Goal: Task Accomplishment & Management: Use online tool/utility

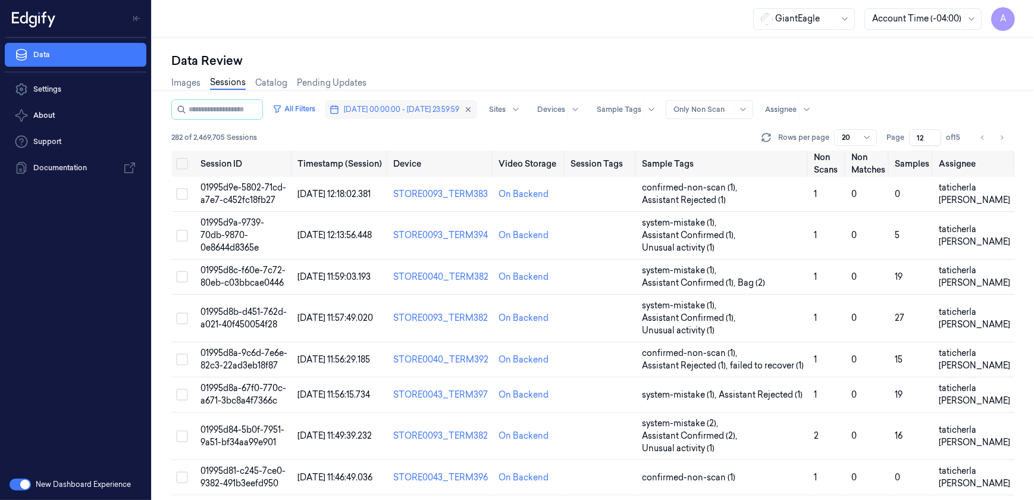
click at [421, 104] on span "18/09/2025 00:00:00 - 18/09/2025 23:59:59" at bounding box center [401, 109] width 115 height 11
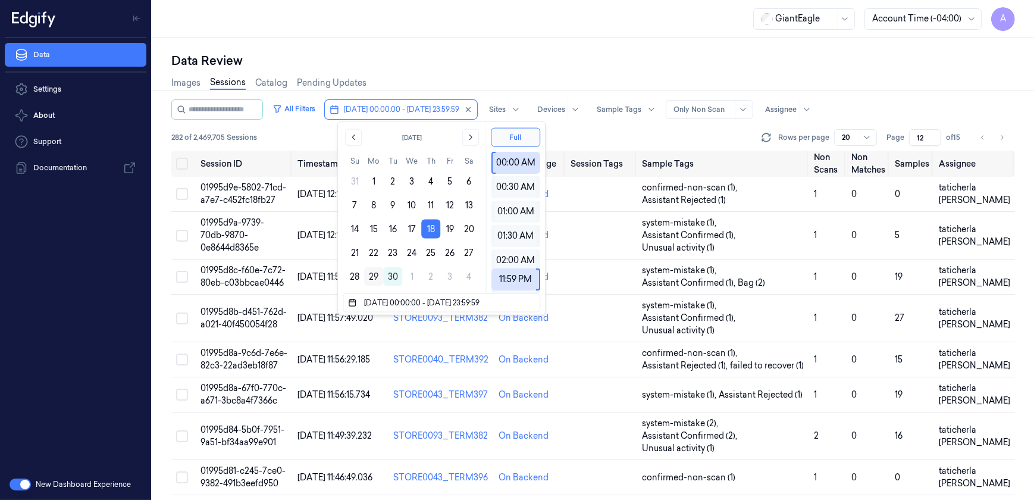
click at [370, 276] on button "29" at bounding box center [373, 276] width 19 height 19
type input "[DATE] 00:00:00 - [DATE] 23:59:59"
click at [414, 58] on div "Data Review" at bounding box center [593, 60] width 844 height 17
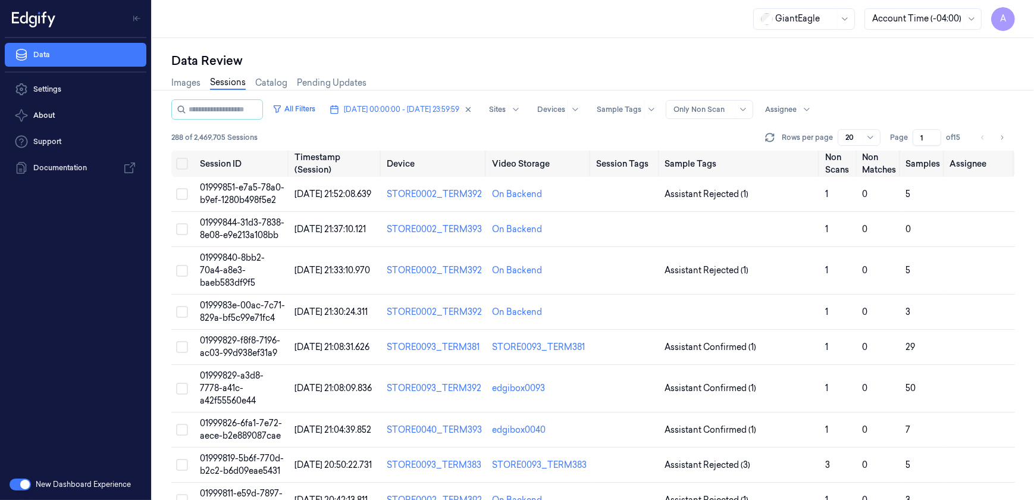
click at [921, 137] on input "1" at bounding box center [927, 137] width 29 height 17
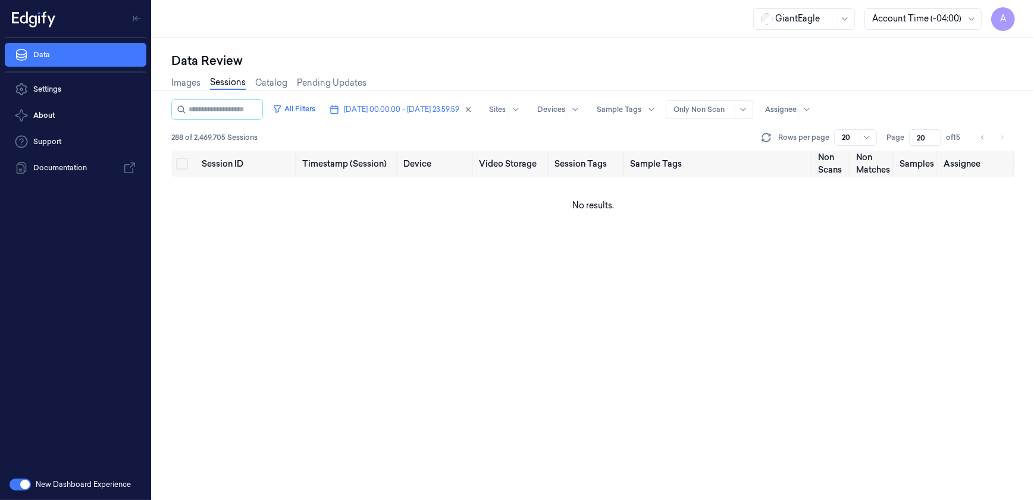
drag, startPoint x: 925, startPoint y: 134, endPoint x: 909, endPoint y: 143, distance: 18.2
click at [909, 143] on div "Page 20 of 15" at bounding box center [926, 137] width 79 height 17
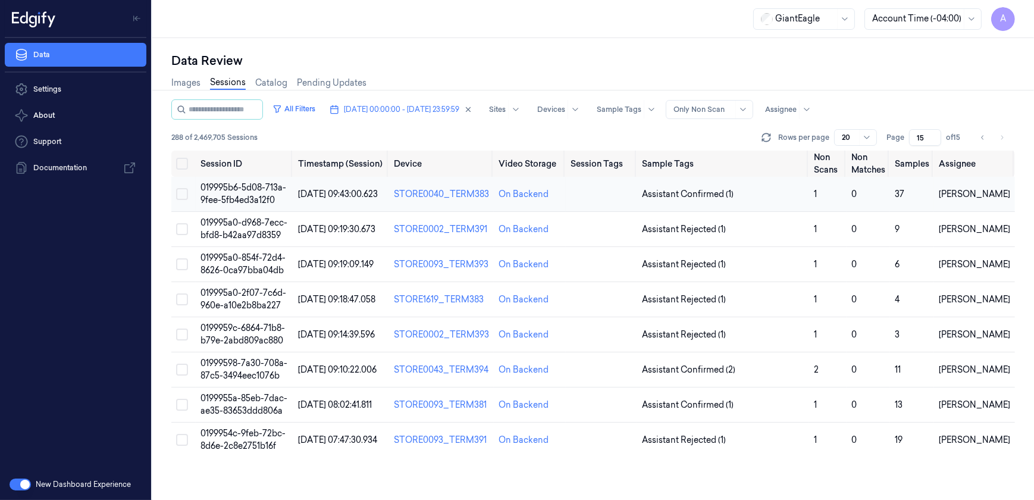
type input "15"
click at [252, 190] on span "019995b6-5d08-713a-9fee-5fb4ed3a12f0" at bounding box center [244, 193] width 86 height 23
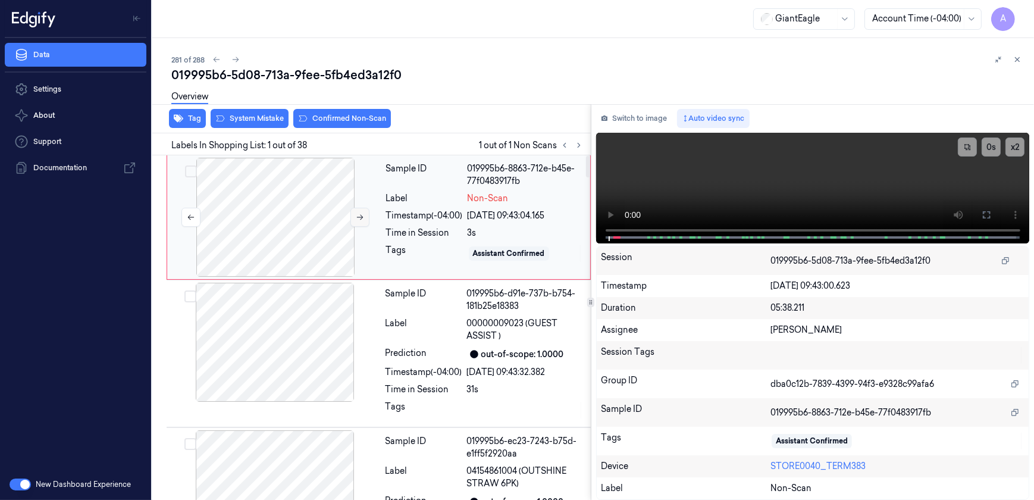
click at [354, 219] on button at bounding box center [360, 217] width 19 height 19
click at [357, 215] on icon at bounding box center [360, 217] width 8 height 8
click at [359, 220] on icon at bounding box center [360, 217] width 8 height 8
click at [364, 214] on icon at bounding box center [360, 217] width 8 height 8
click at [983, 215] on icon at bounding box center [987, 215] width 10 height 10
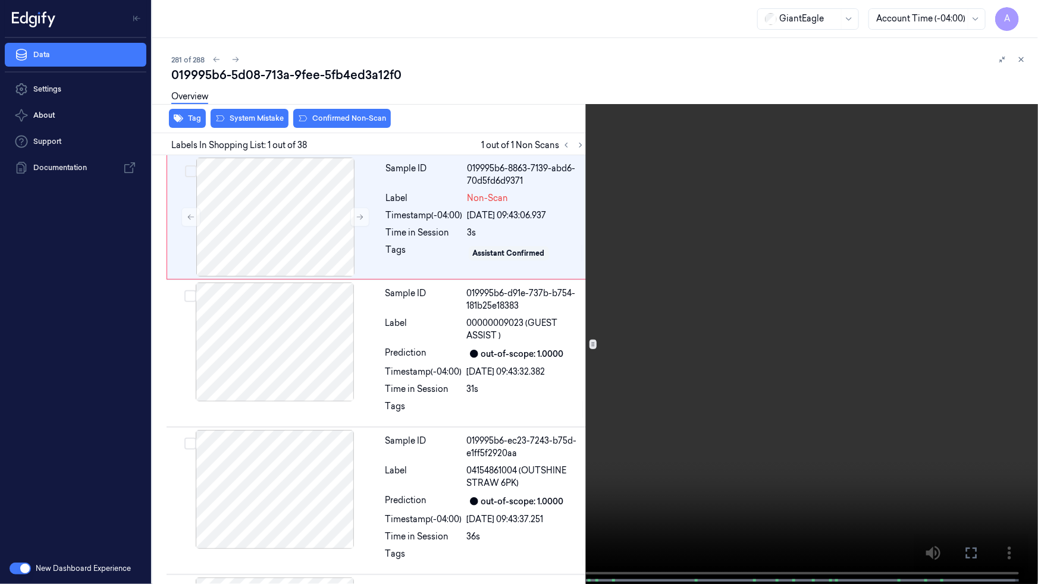
drag, startPoint x: 973, startPoint y: 557, endPoint x: 971, endPoint y: 499, distance: 57.8
click at [0, 0] on icon at bounding box center [0, 0] width 0 height 0
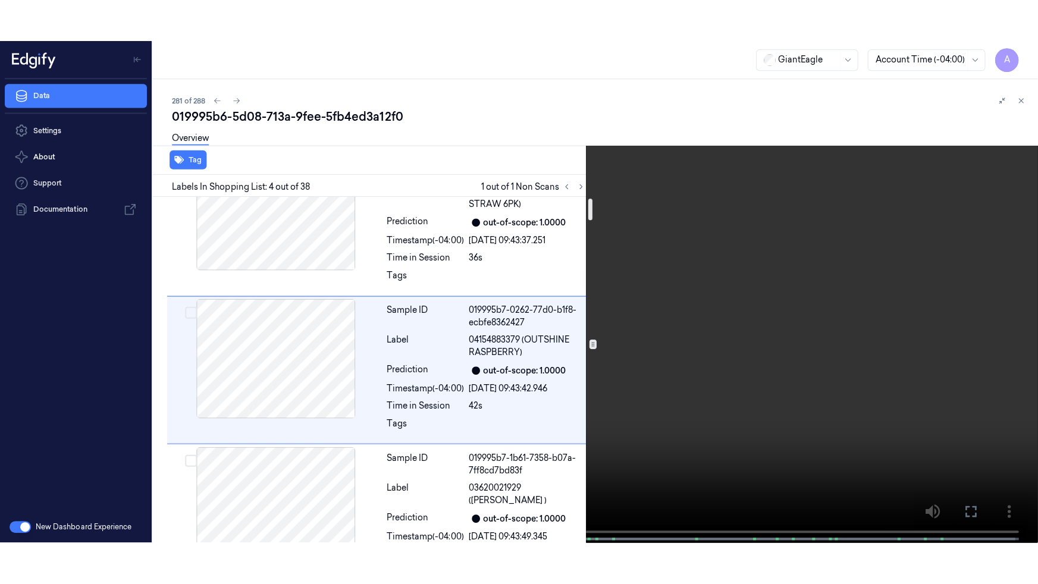
scroll to position [18, 0]
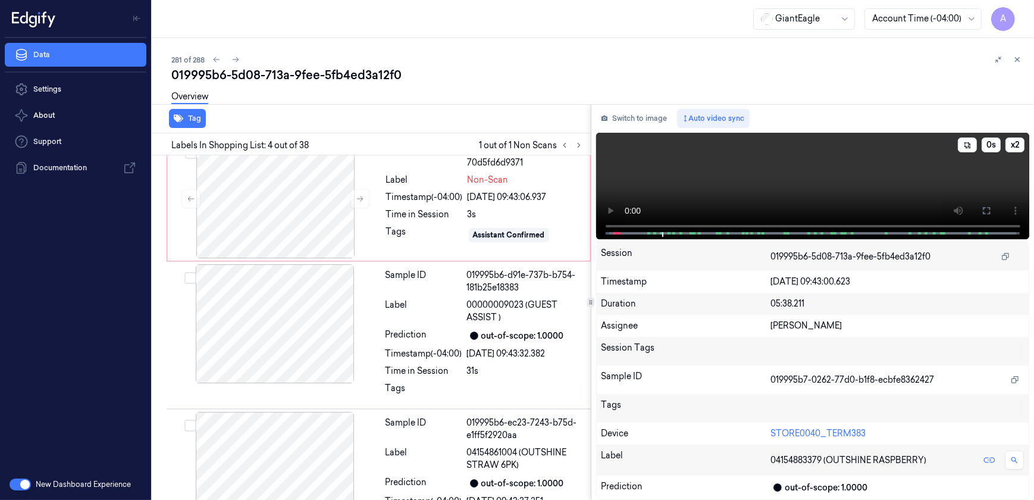
drag, startPoint x: 985, startPoint y: 217, endPoint x: 984, endPoint y: 277, distance: 60.1
click at [985, 217] on button at bounding box center [986, 210] width 19 height 19
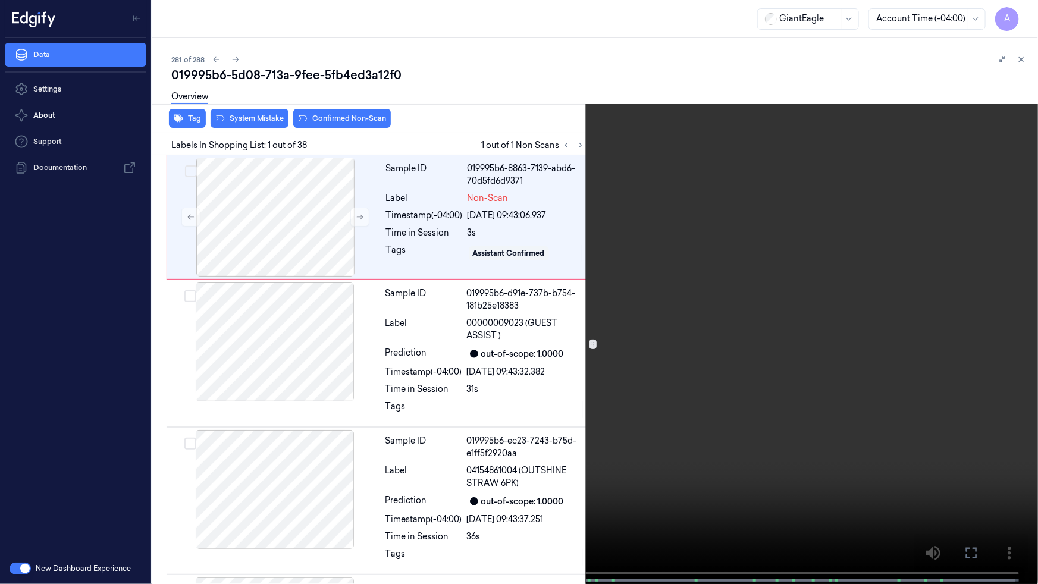
scroll to position [0, 0]
click at [1024, 14] on button "x 1" at bounding box center [1024, 14] width 19 height 19
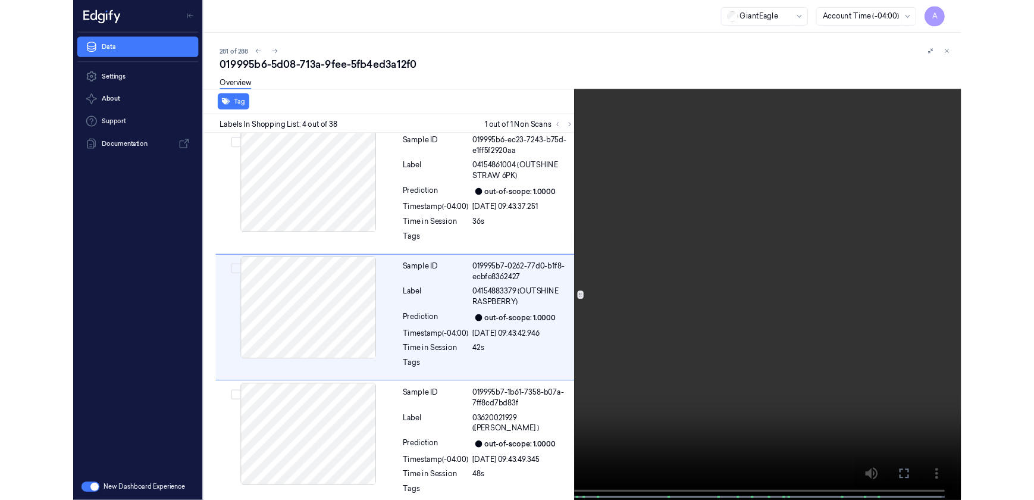
scroll to position [279, 0]
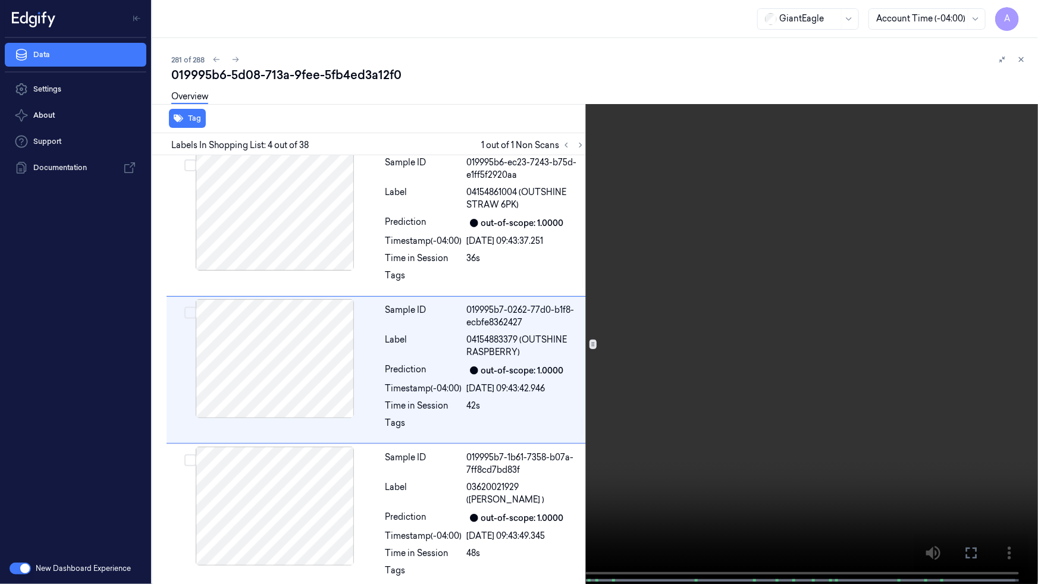
click at [0, 0] on button at bounding box center [0, 0] width 0 height 0
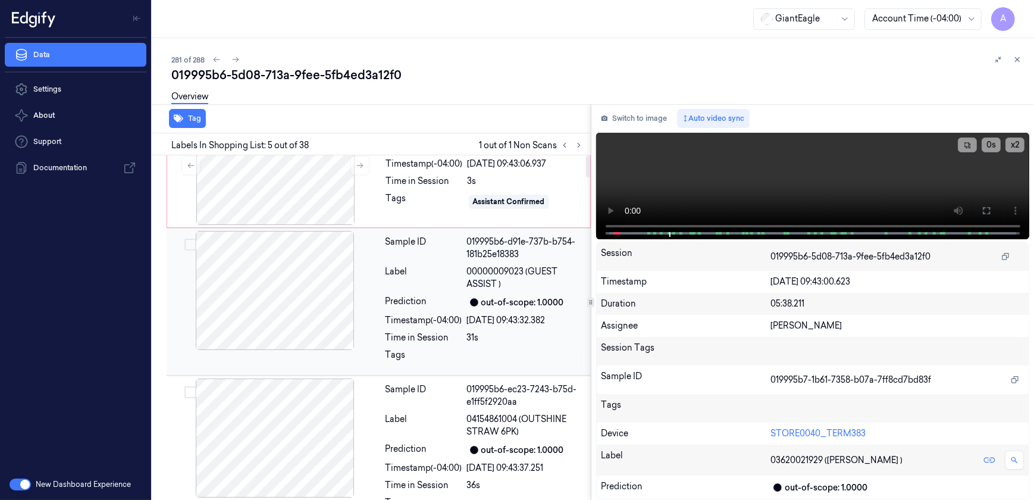
scroll to position [0, 0]
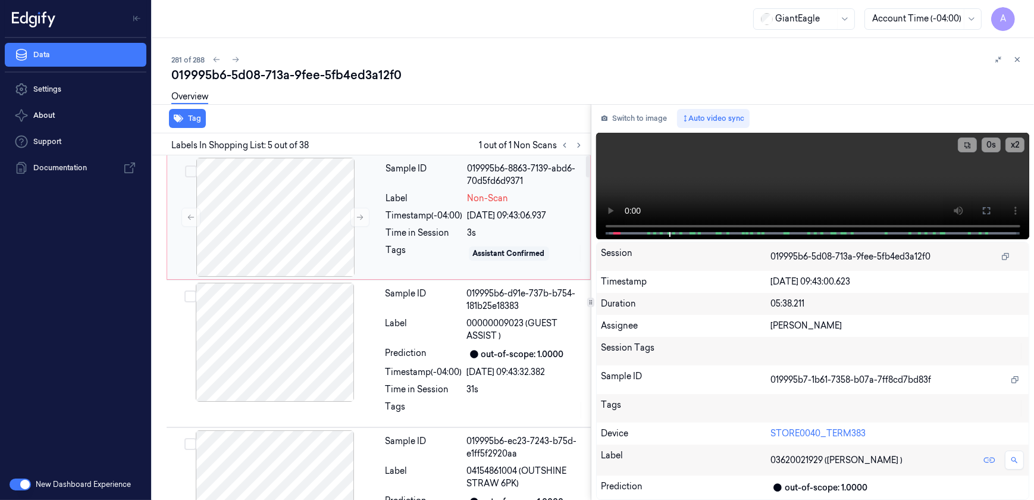
click at [430, 258] on div "Tags" at bounding box center [424, 253] width 77 height 19
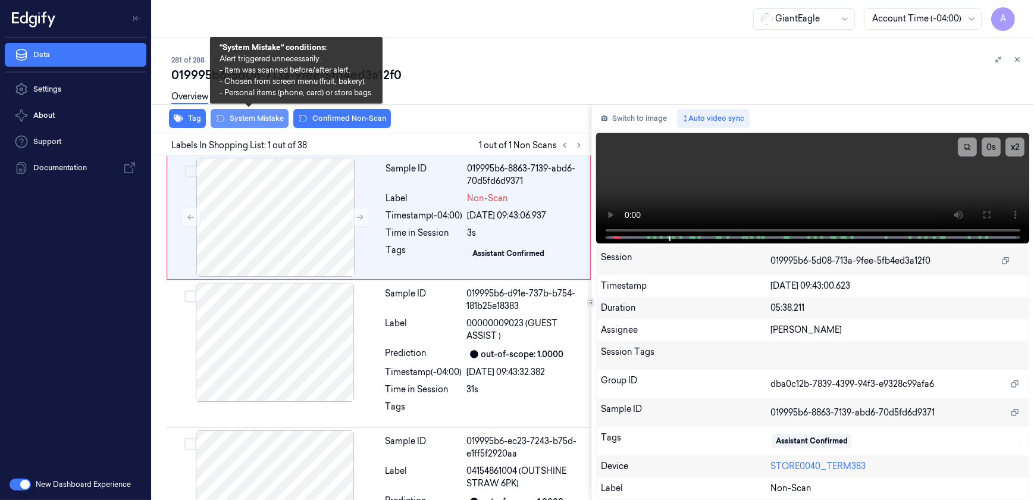
click at [238, 123] on button "System Mistake" at bounding box center [250, 118] width 78 height 19
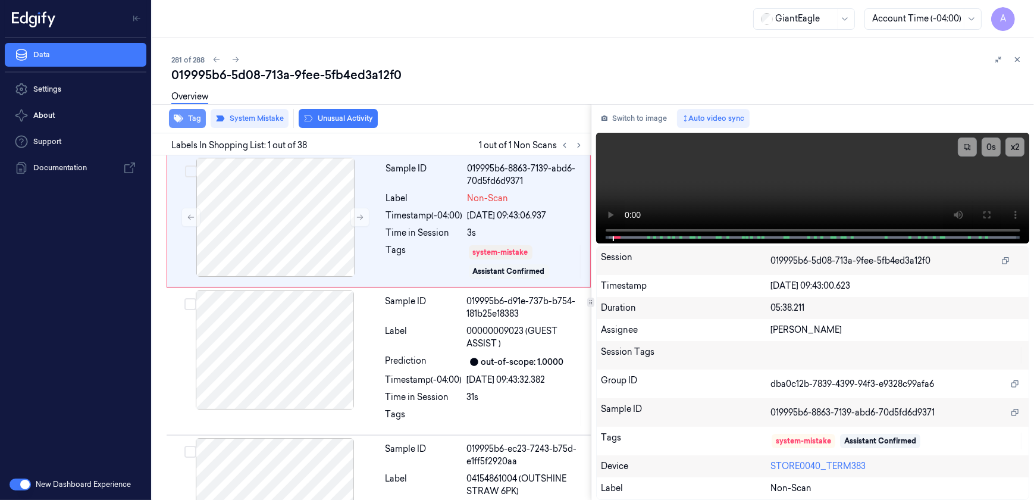
click at [191, 120] on button "Tag" at bounding box center [187, 118] width 37 height 19
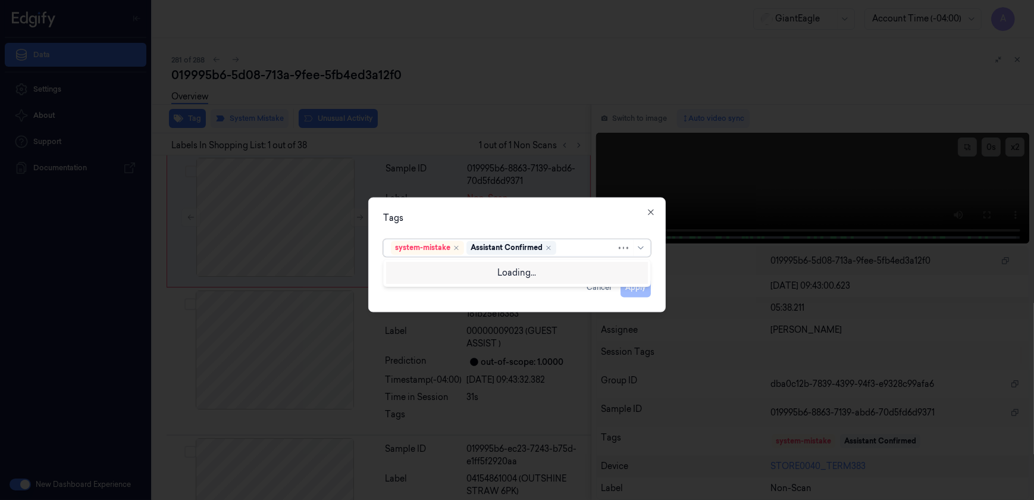
click at [572, 251] on div at bounding box center [588, 248] width 58 height 12
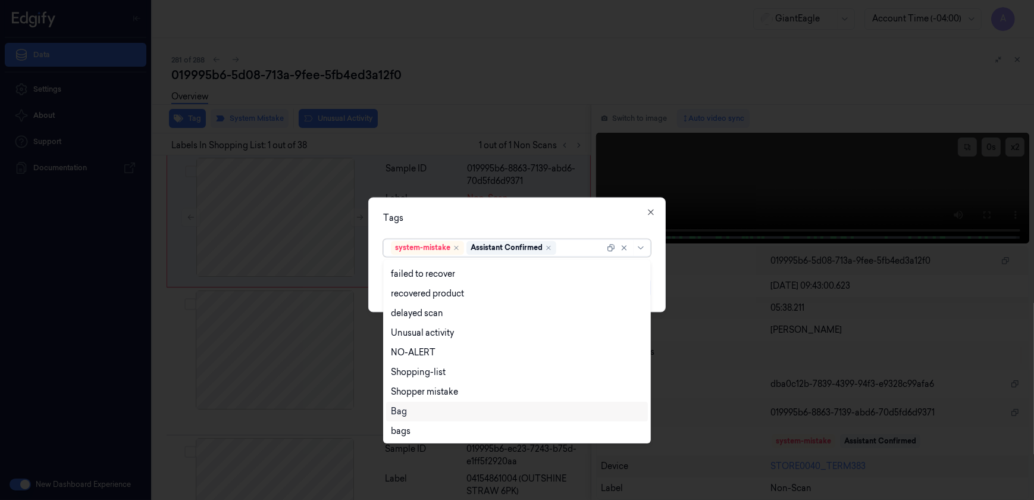
click at [416, 414] on div "Bag" at bounding box center [517, 411] width 252 height 12
drag, startPoint x: 462, startPoint y: 217, endPoint x: 535, endPoint y: 227, distance: 73.4
click at [463, 217] on div "Tags" at bounding box center [517, 218] width 268 height 12
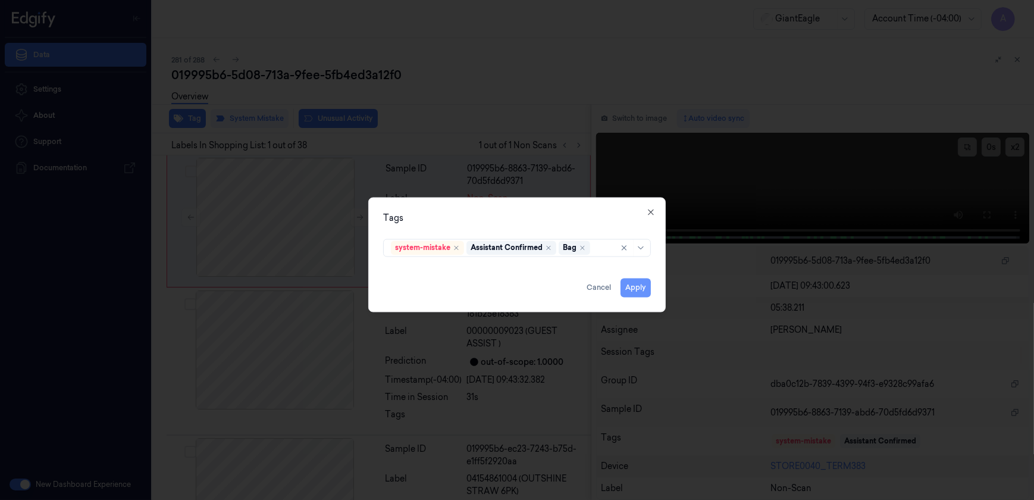
click at [636, 285] on button "Apply" at bounding box center [636, 288] width 30 height 19
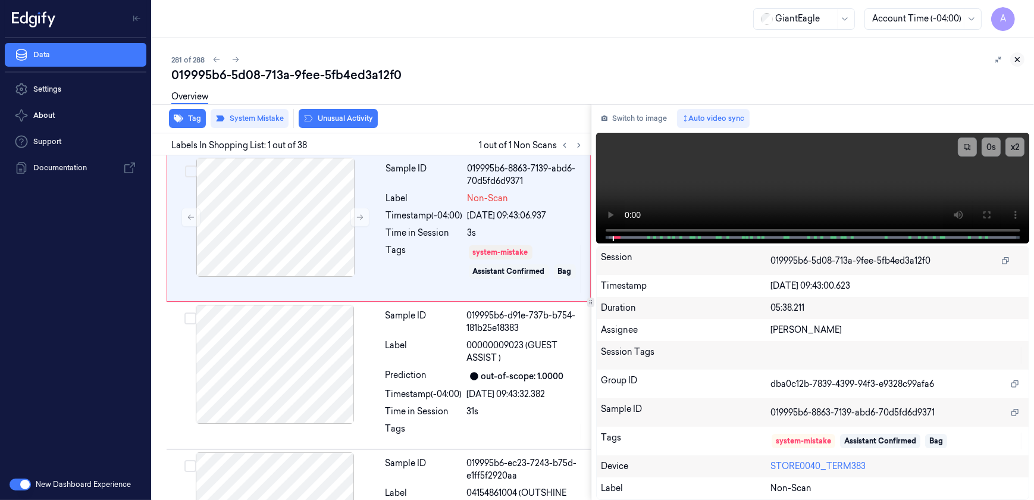
click at [1021, 60] on icon at bounding box center [1017, 59] width 8 height 8
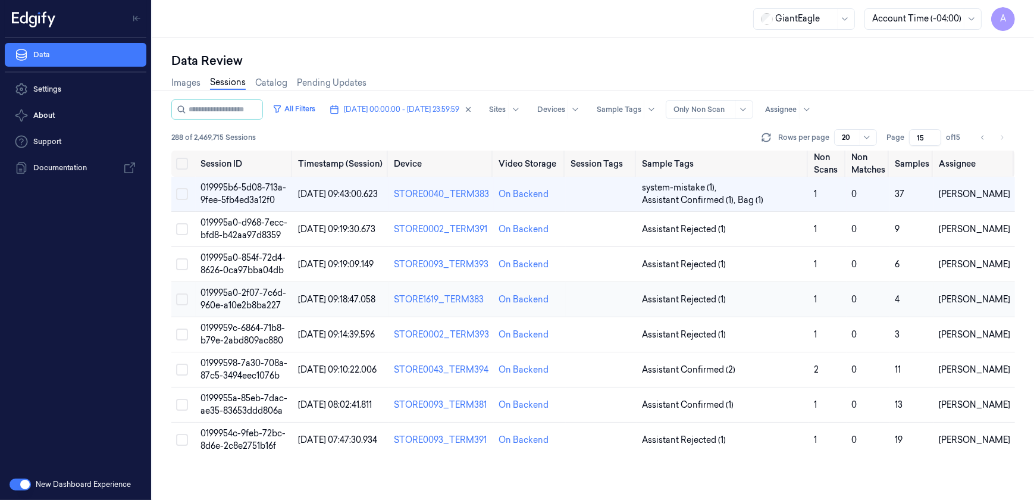
click at [246, 291] on span "019995a0-2f07-7c6d-960e-a10e2b8ba227" at bounding box center [244, 298] width 86 height 23
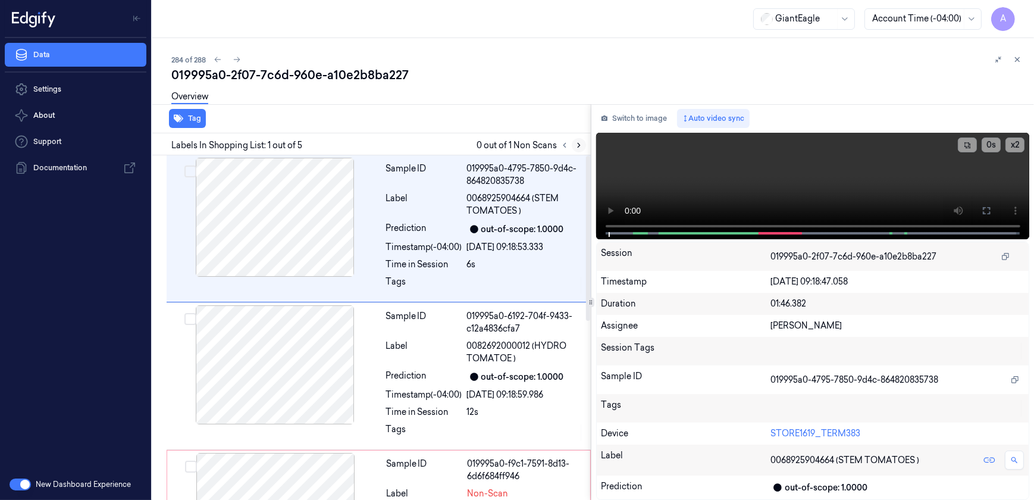
click at [580, 144] on icon at bounding box center [579, 145] width 8 height 8
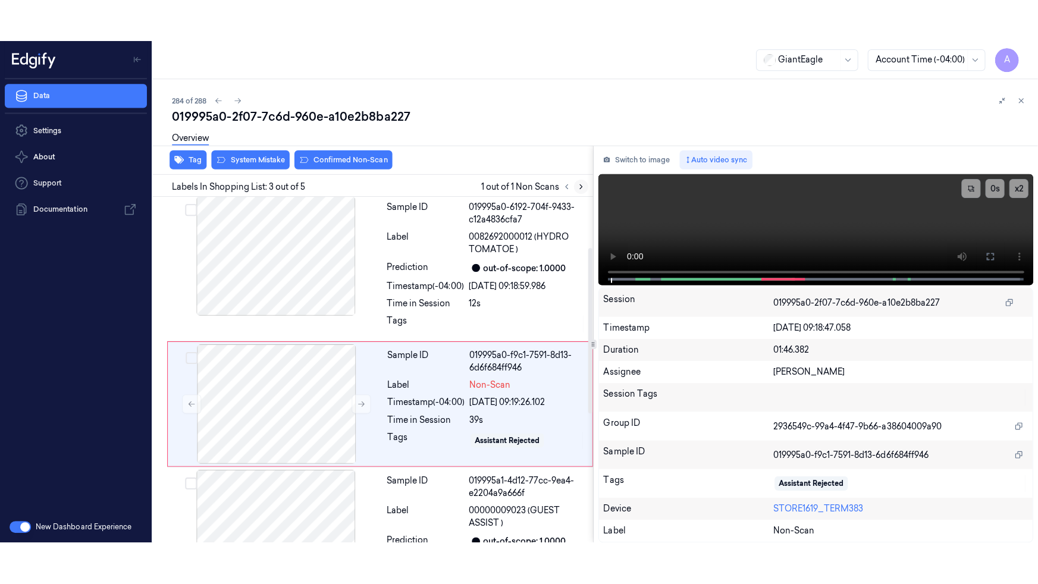
scroll to position [184, 0]
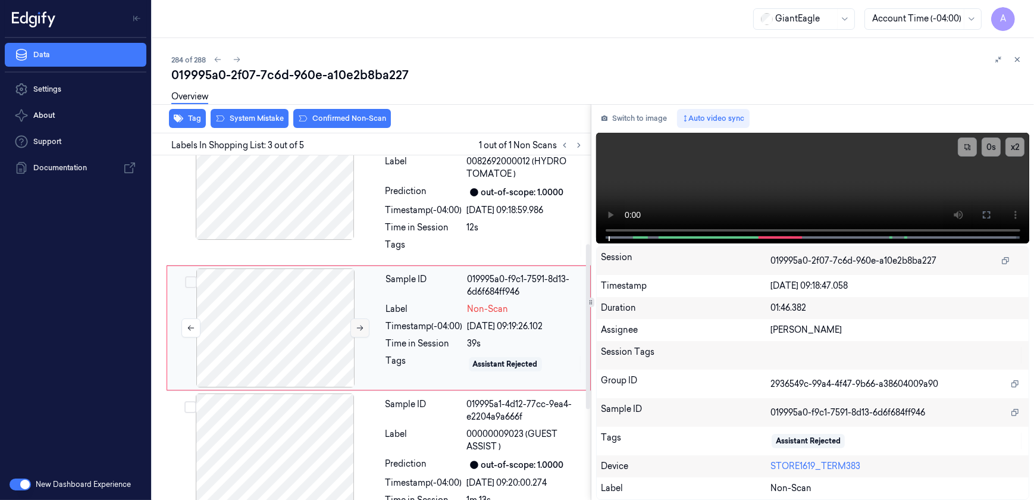
click at [356, 327] on icon at bounding box center [360, 328] width 8 height 8
click at [352, 330] on button at bounding box center [360, 327] width 19 height 19
click at [981, 214] on button at bounding box center [986, 214] width 19 height 19
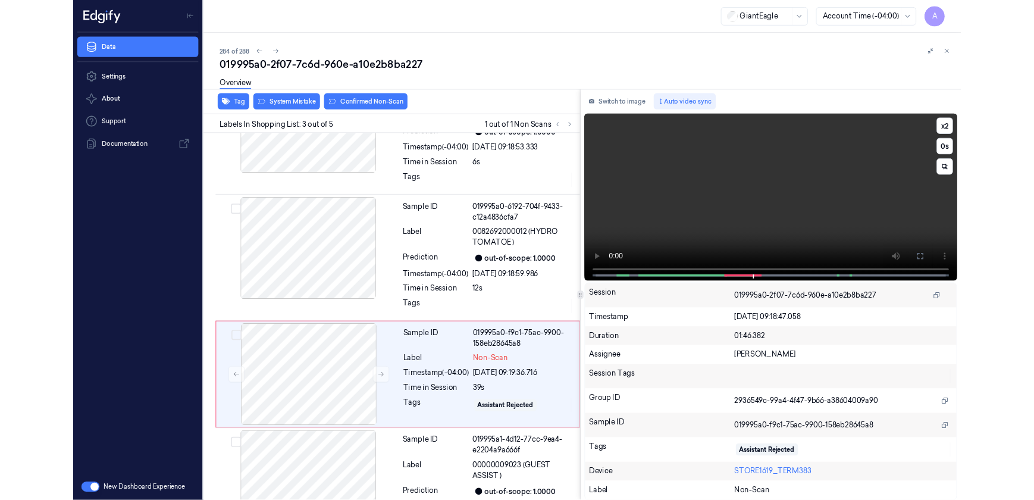
scroll to position [142, 0]
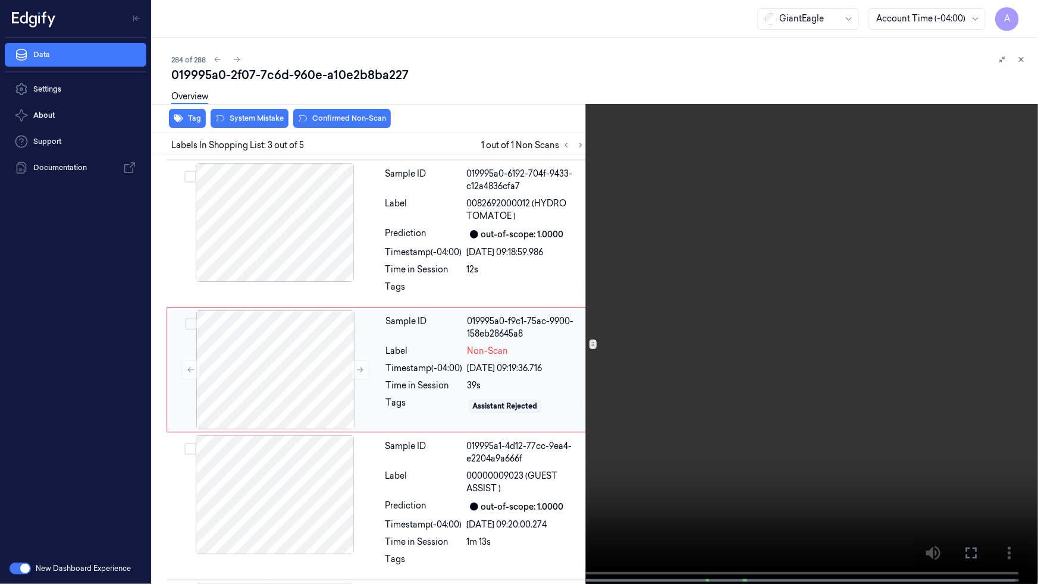
drag, startPoint x: 965, startPoint y: 551, endPoint x: 546, endPoint y: 330, distance: 473.0
click at [0, 0] on icon at bounding box center [0, 0] width 0 height 0
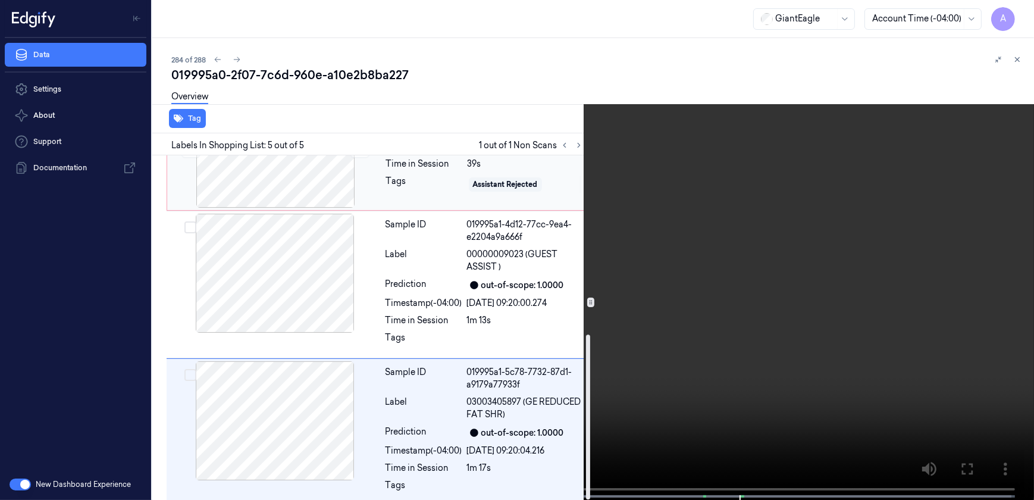
scroll to position [374, 0]
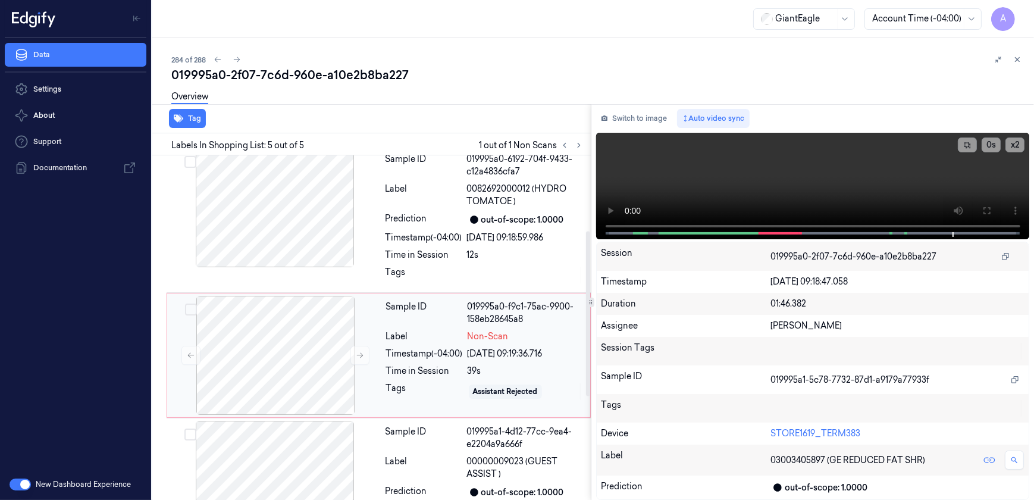
click at [423, 367] on div "Time in Session" at bounding box center [424, 371] width 77 height 12
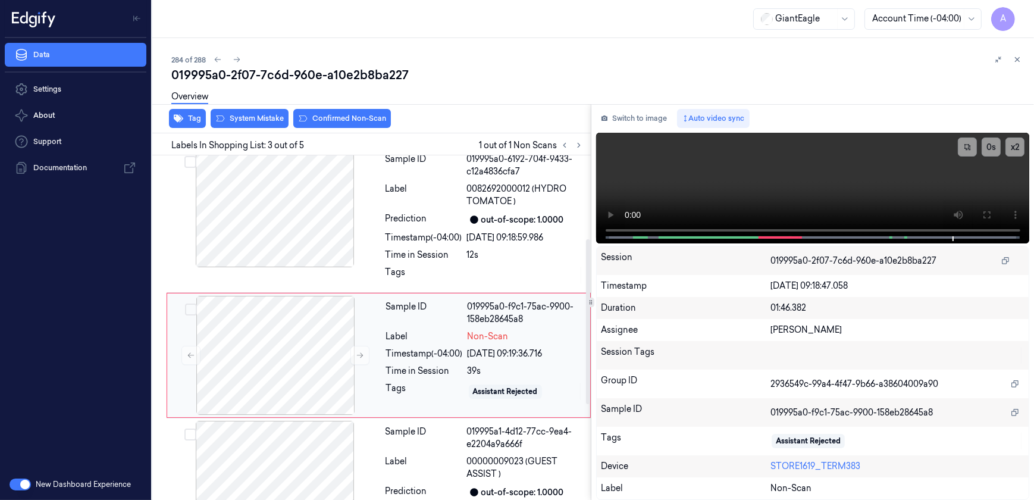
scroll to position [184, 0]
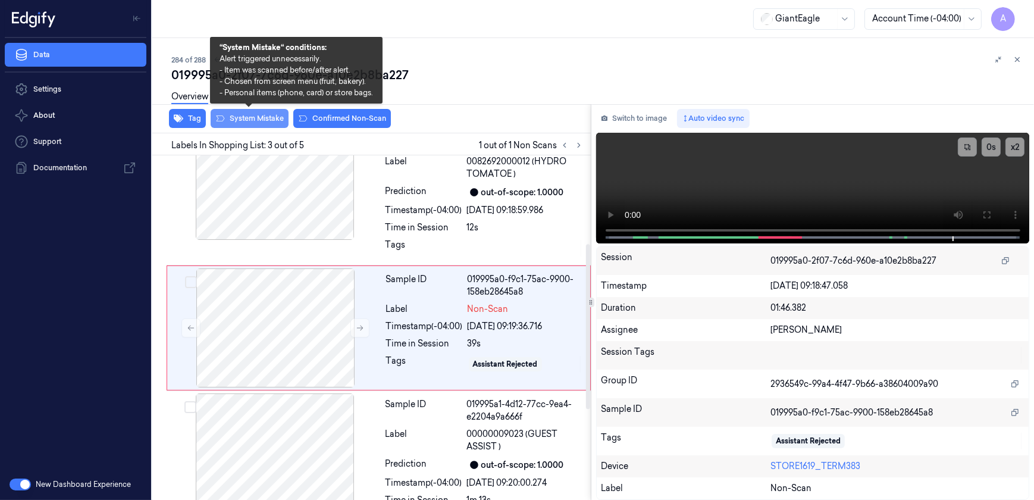
click at [267, 119] on button "System Mistake" at bounding box center [250, 118] width 78 height 19
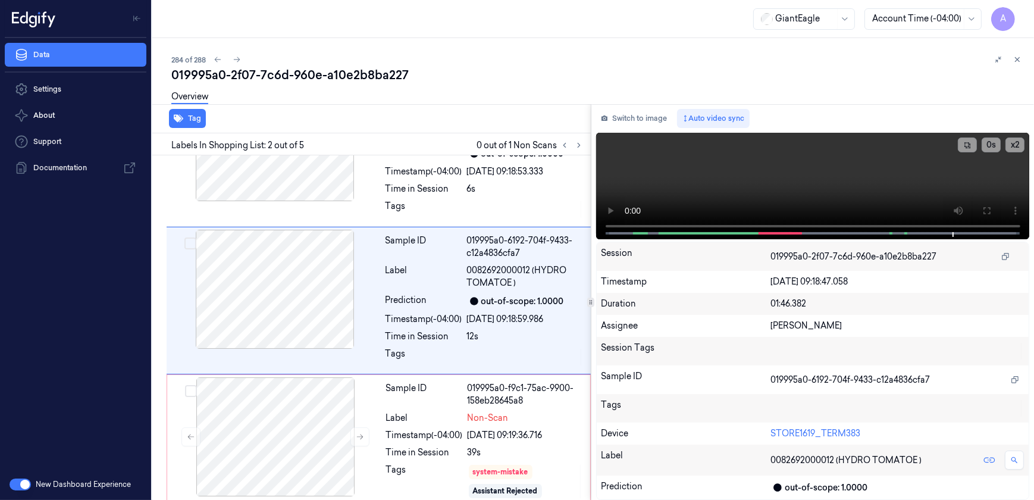
scroll to position [48, 0]
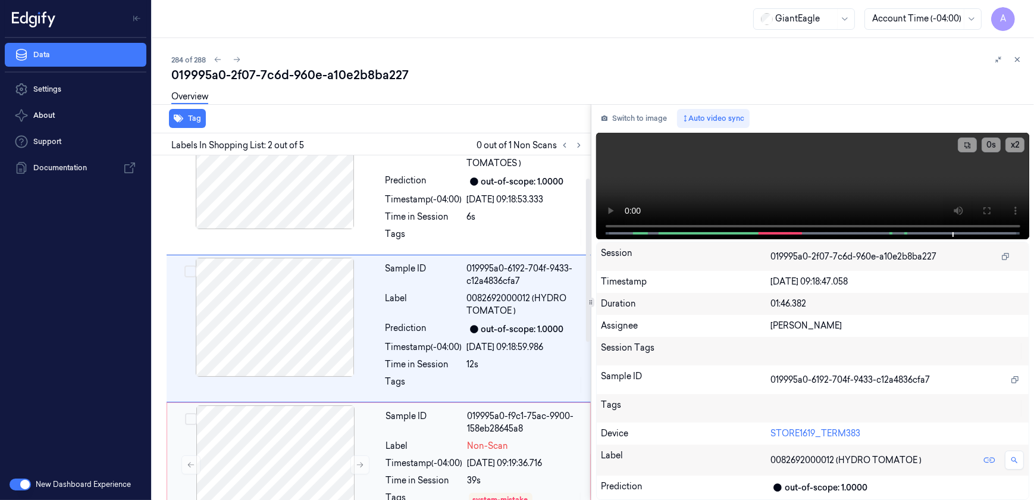
click at [418, 432] on div "Sample ID" at bounding box center [424, 422] width 77 height 25
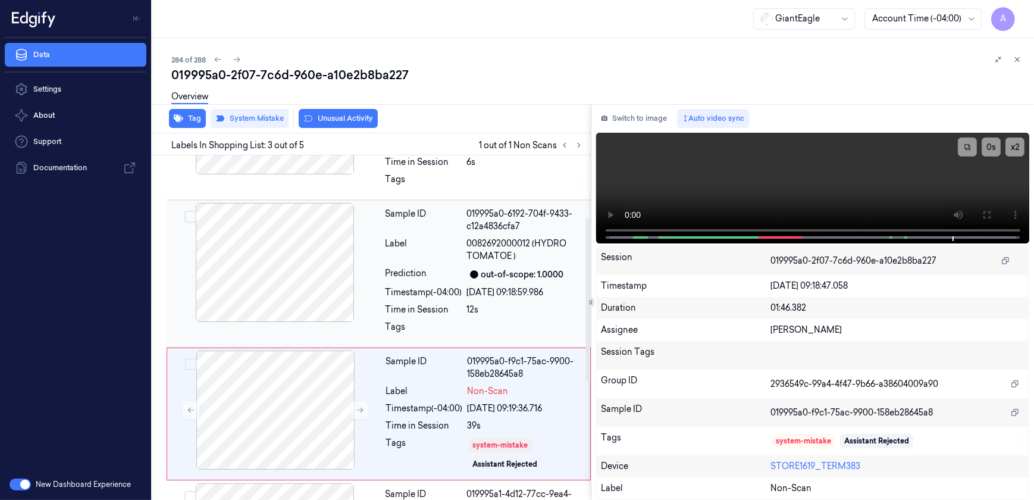
scroll to position [188, 0]
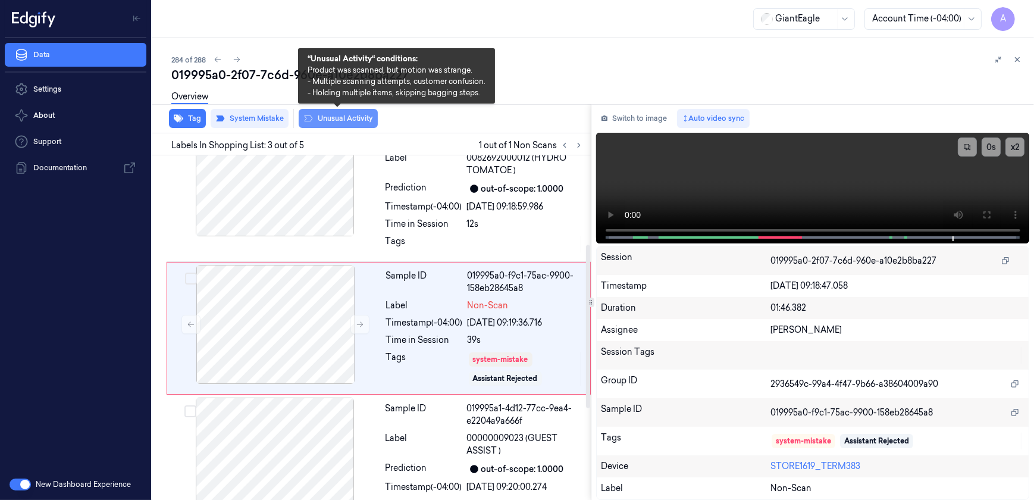
click at [324, 117] on button "Unusual Activity" at bounding box center [338, 118] width 79 height 19
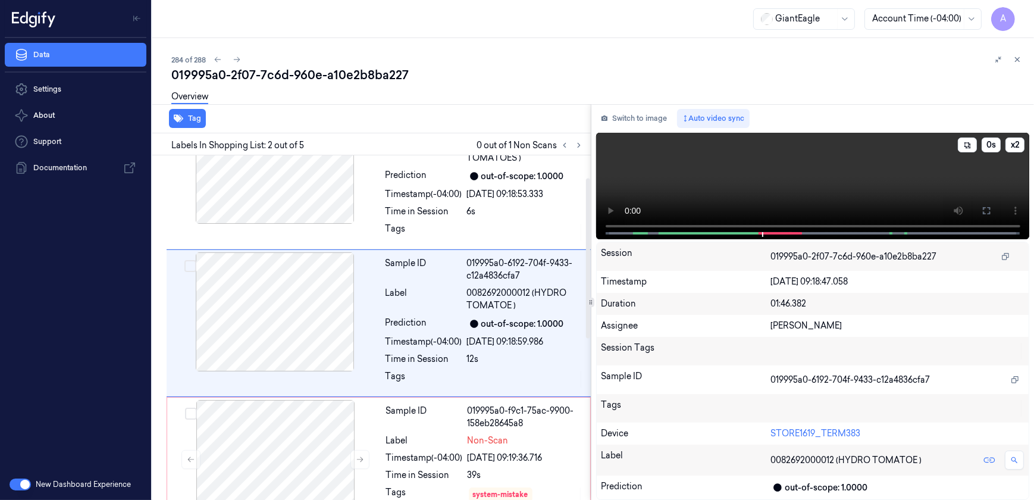
scroll to position [48, 0]
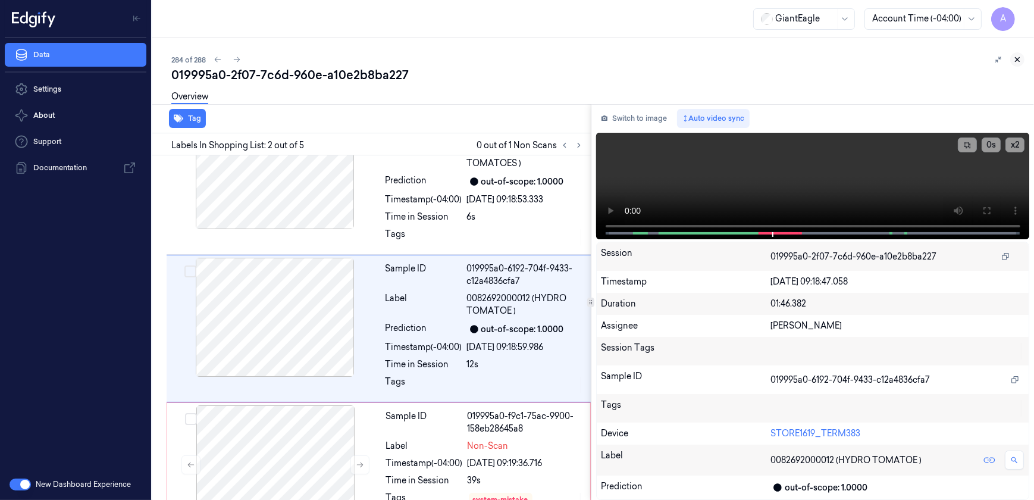
click at [1016, 60] on icon at bounding box center [1018, 60] width 4 height 4
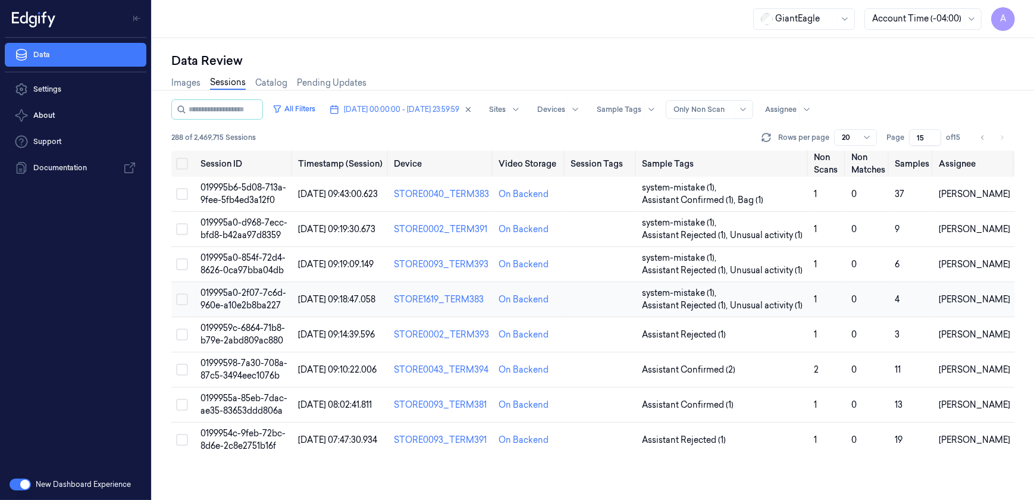
click at [260, 299] on span "019995a0-2f07-7c6d-960e-a10e2b8ba227" at bounding box center [244, 298] width 86 height 23
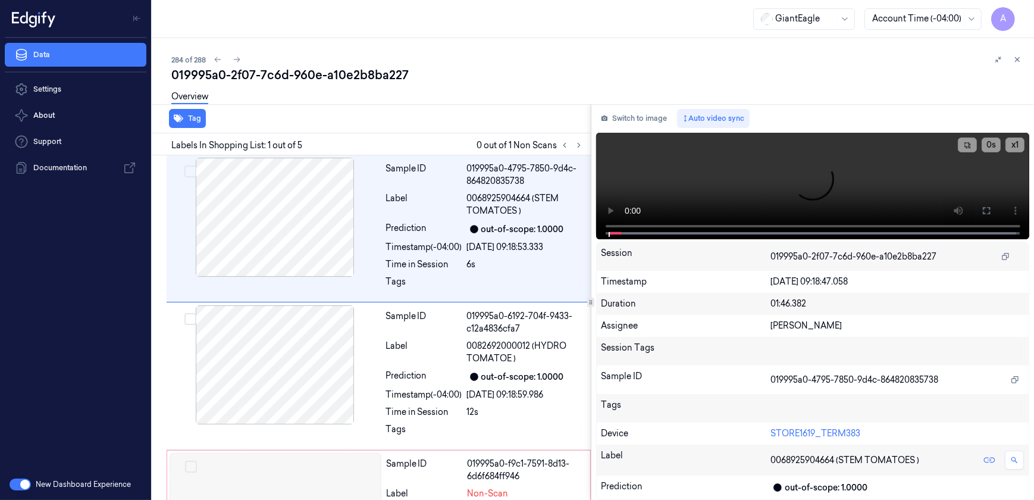
scroll to position [32, 0]
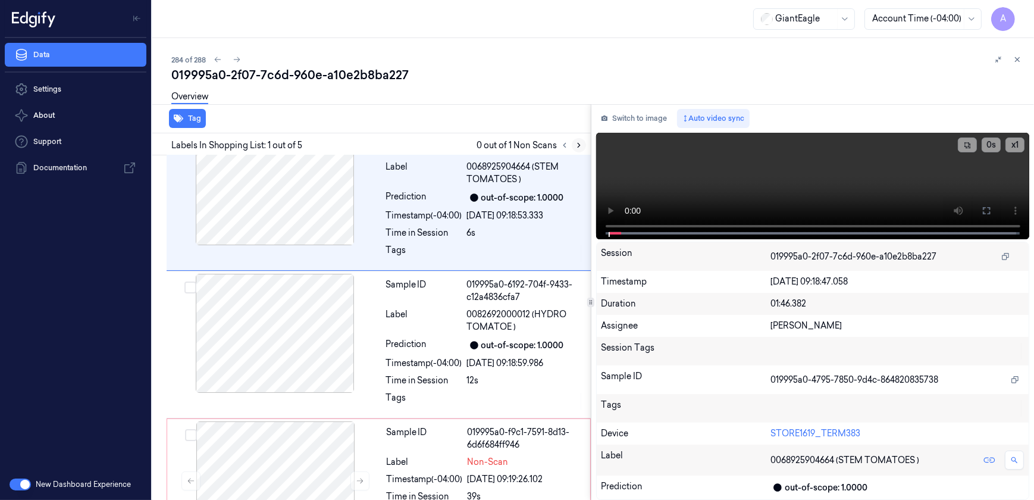
click at [576, 143] on icon at bounding box center [579, 145] width 8 height 8
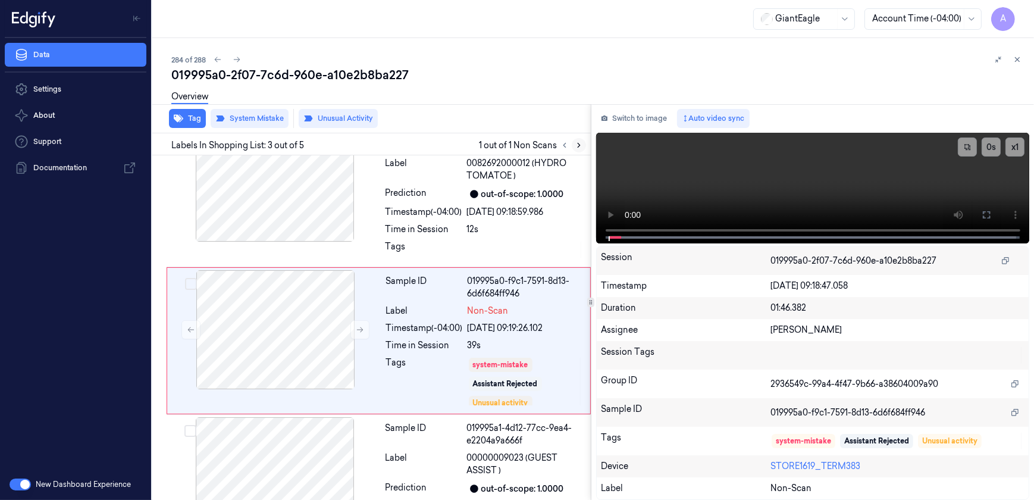
scroll to position [195, 0]
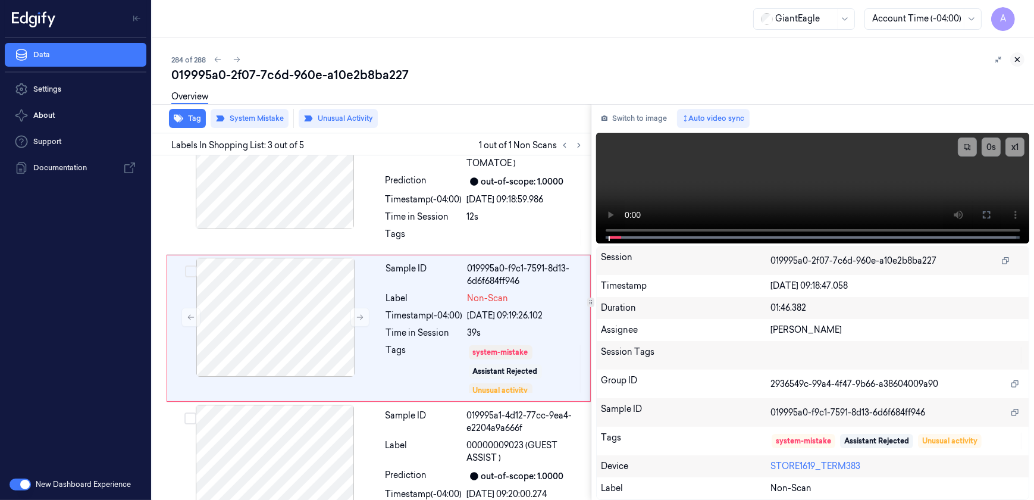
click at [1012, 62] on button at bounding box center [1017, 59] width 14 height 14
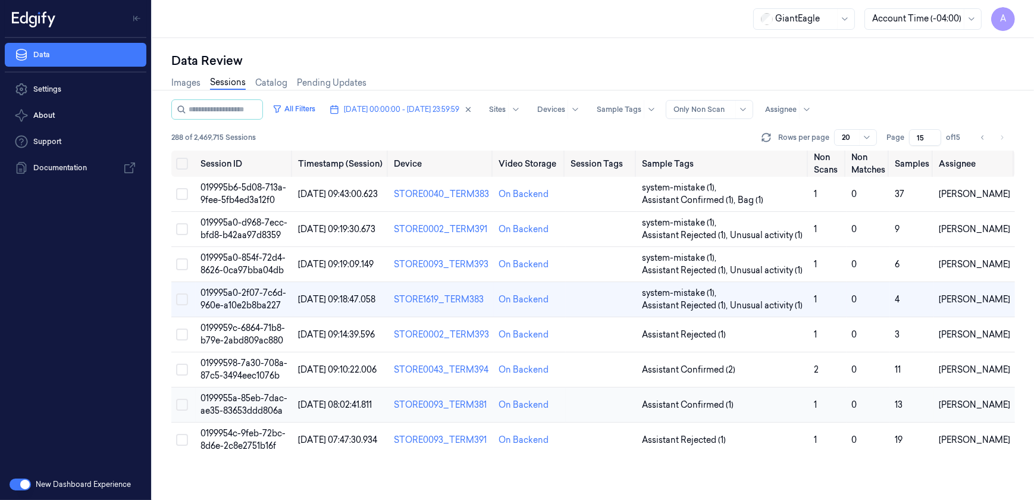
click at [249, 405] on span "0199955a-85eb-7dac-ae35-83653ddd806a" at bounding box center [244, 404] width 87 height 23
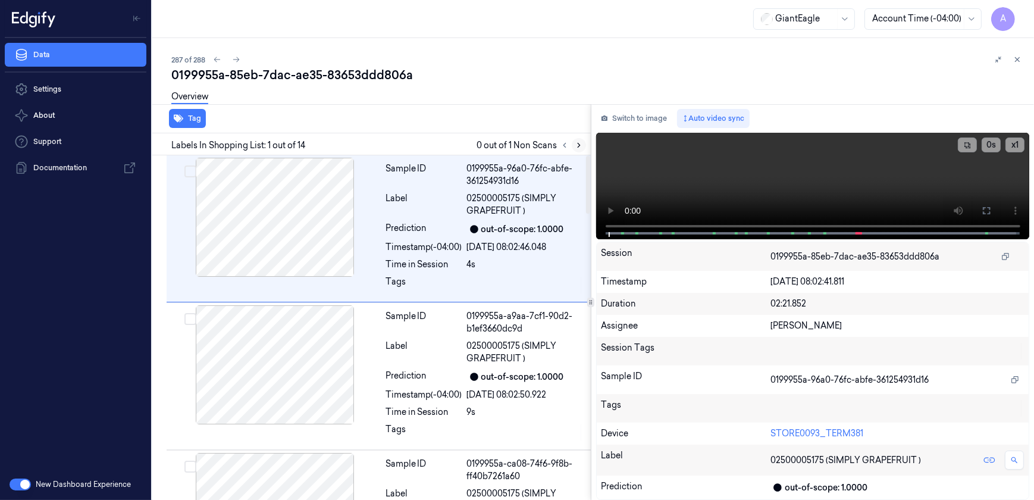
click at [578, 143] on icon at bounding box center [579, 145] width 2 height 4
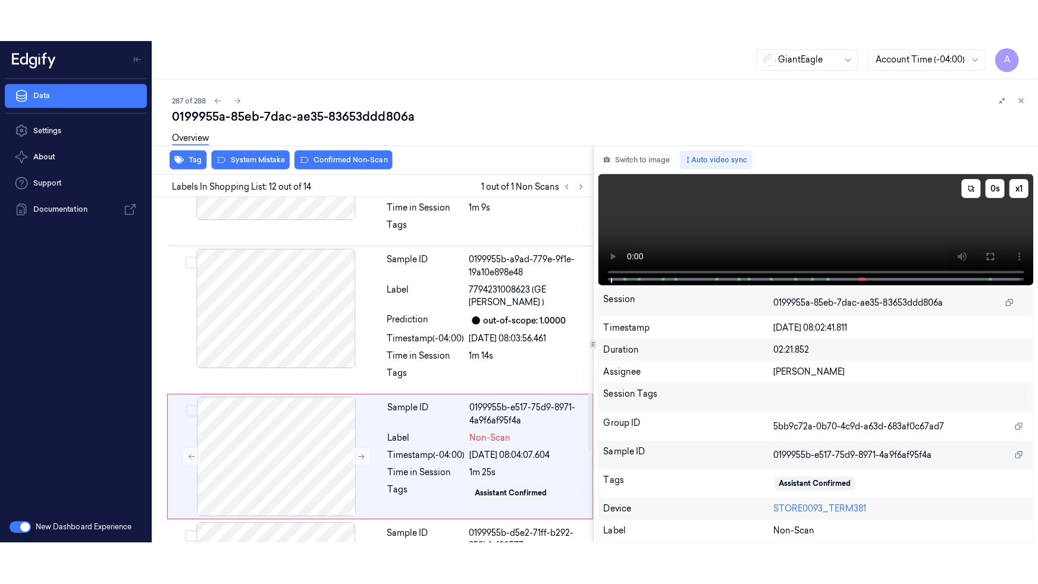
scroll to position [1512, 0]
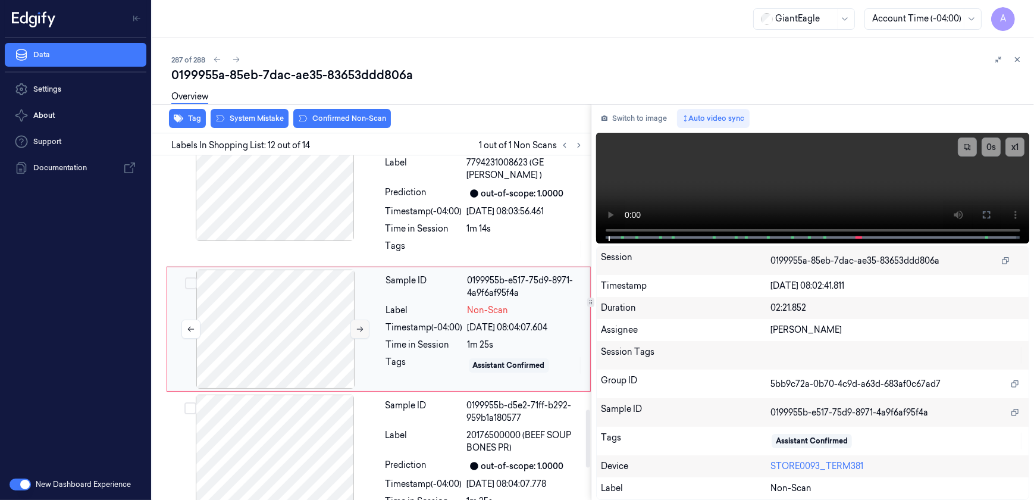
click at [357, 327] on icon at bounding box center [360, 329] width 8 height 8
click at [358, 332] on button at bounding box center [360, 329] width 19 height 19
click at [988, 216] on icon at bounding box center [987, 215] width 10 height 10
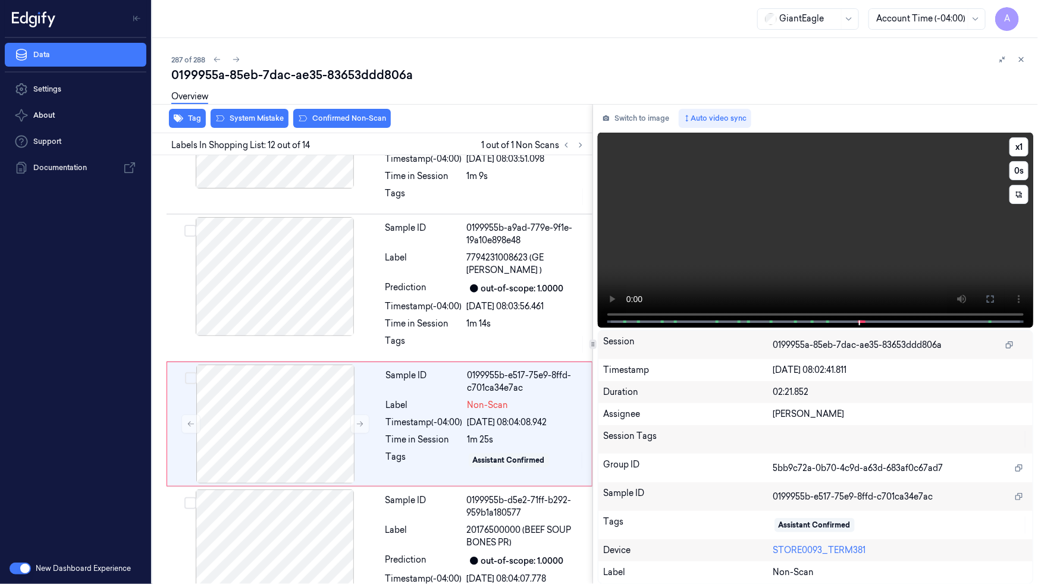
scroll to position [1469, 0]
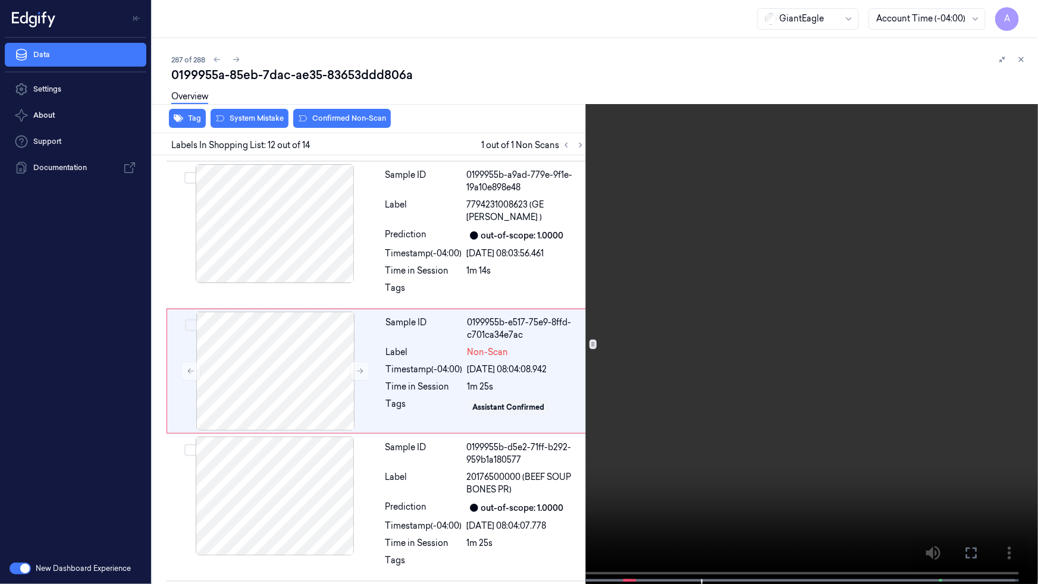
click at [0, 0] on icon at bounding box center [0, 0] width 0 height 0
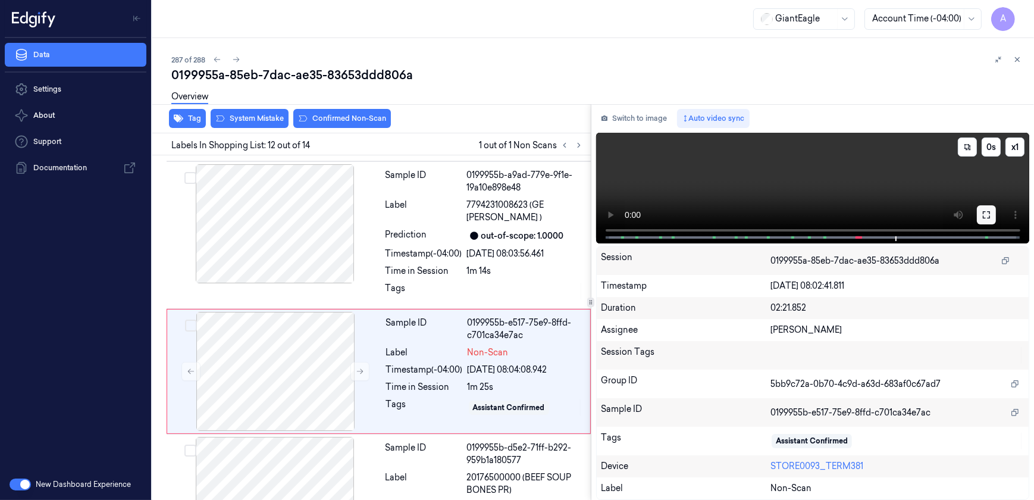
click at [979, 217] on button at bounding box center [986, 214] width 19 height 19
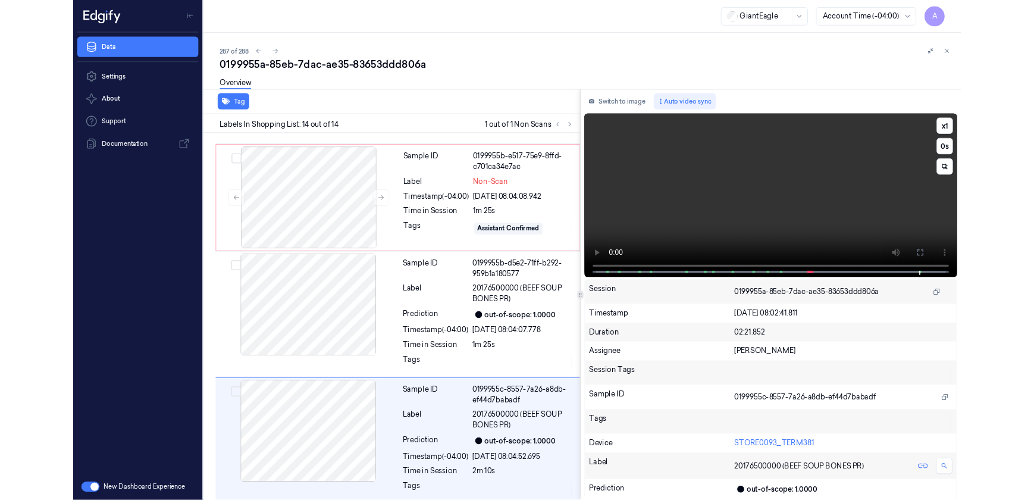
scroll to position [1616, 0]
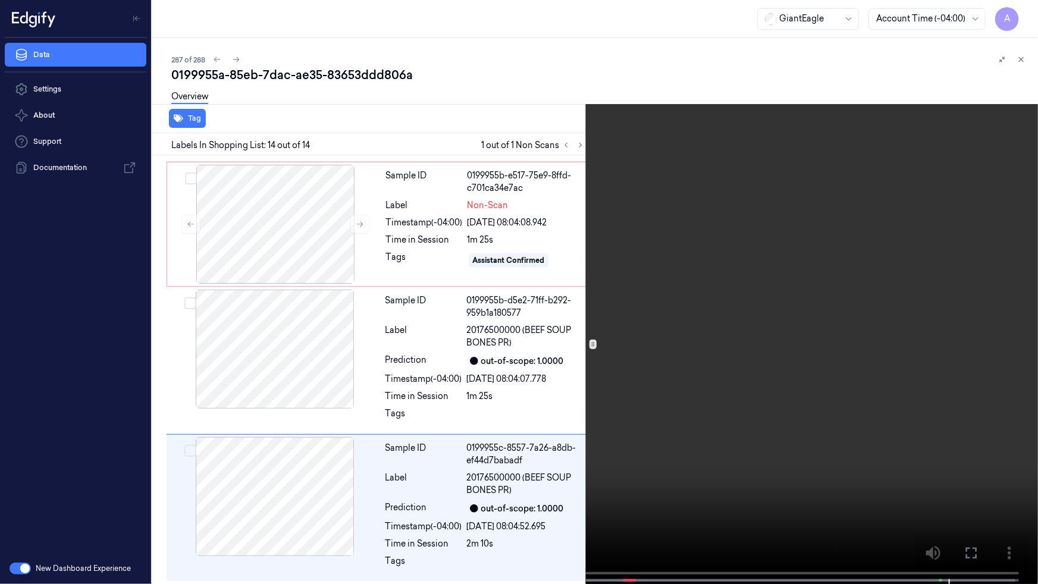
click at [0, 0] on button at bounding box center [0, 0] width 0 height 0
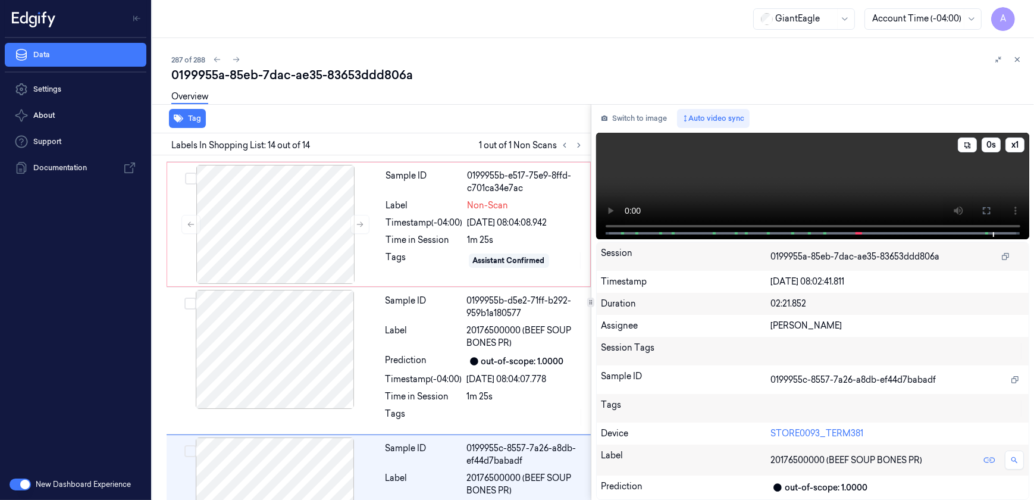
click at [779, 190] on video at bounding box center [813, 186] width 434 height 107
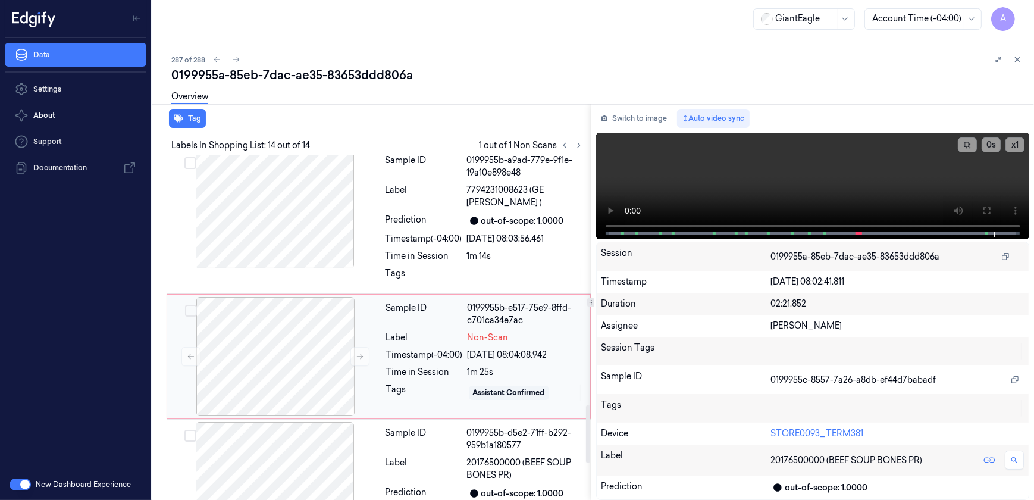
click at [428, 331] on div "Label" at bounding box center [424, 337] width 77 height 12
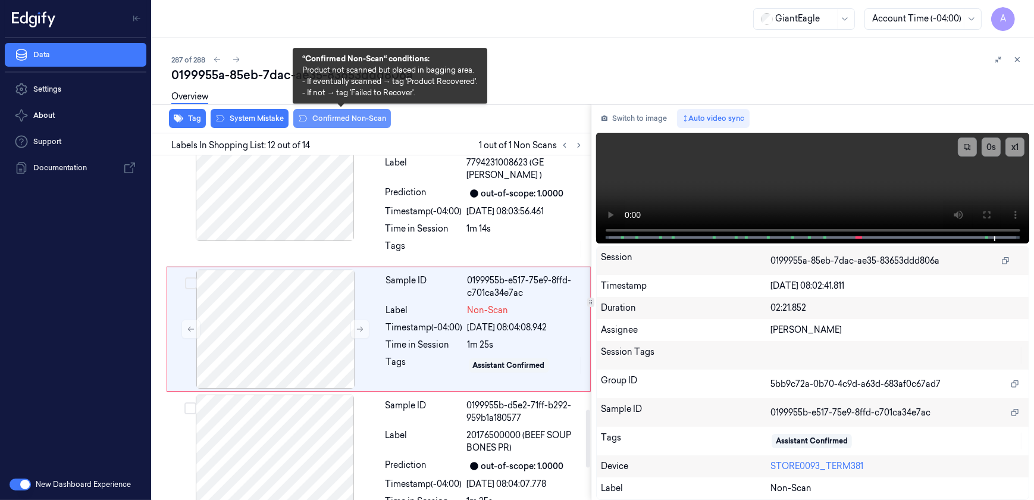
click at [342, 117] on button "Confirmed Non-Scan" at bounding box center [342, 118] width 98 height 19
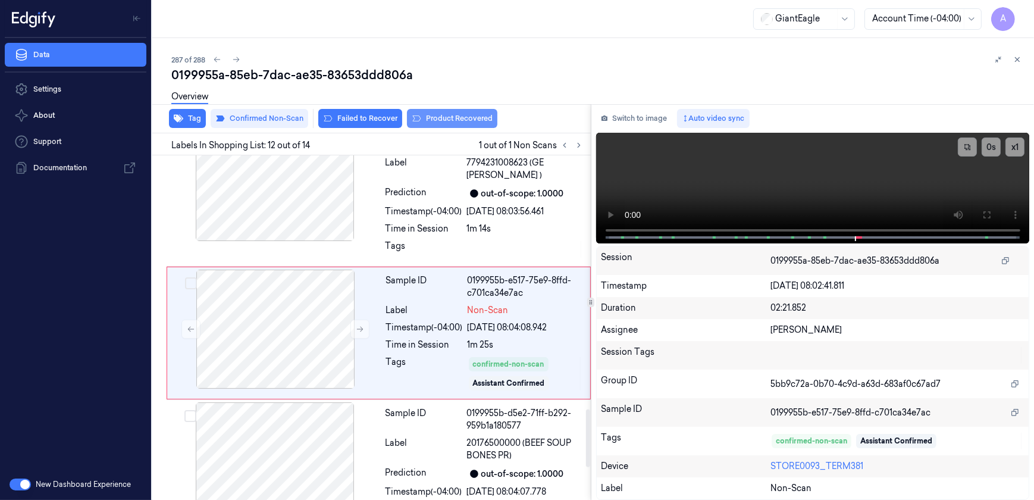
scroll to position [1515, 0]
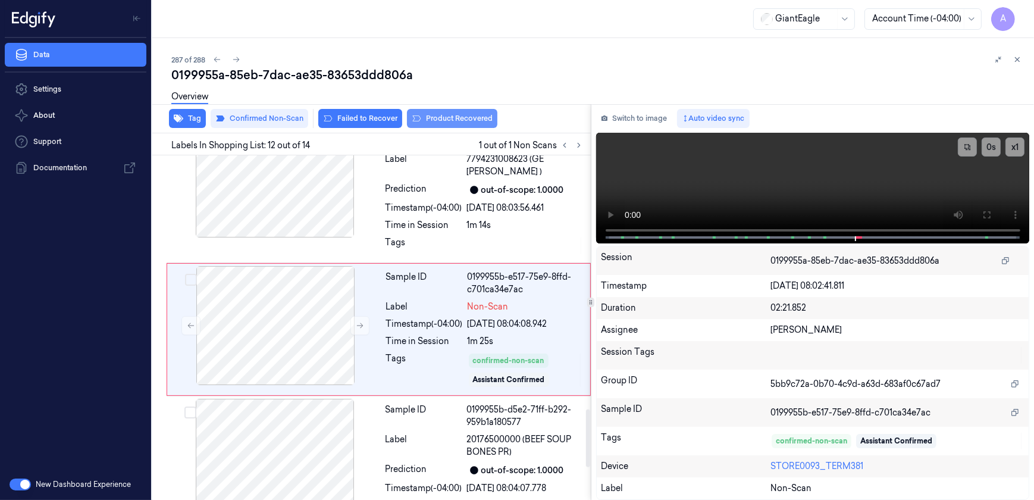
click at [454, 118] on button "Product Recovered" at bounding box center [452, 118] width 90 height 19
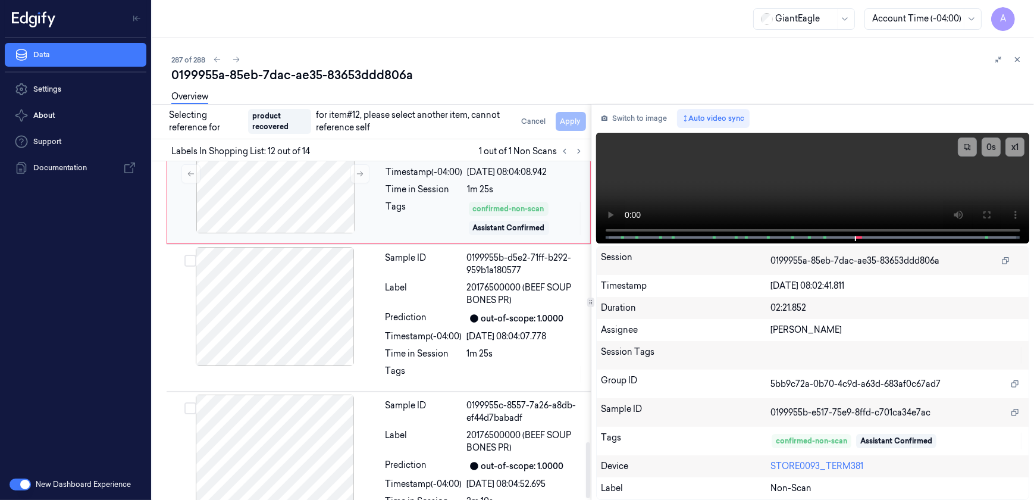
scroll to position [1714, 0]
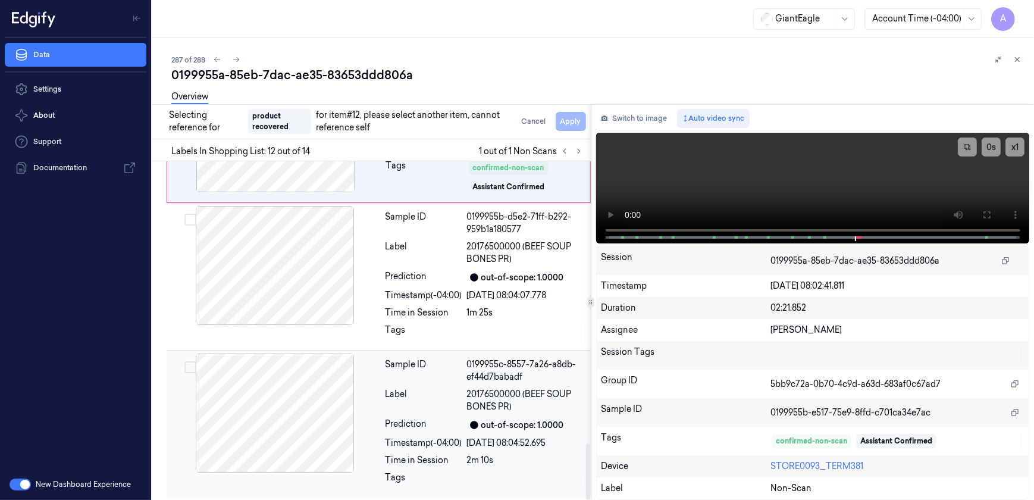
click at [432, 428] on div "Prediction" at bounding box center [424, 425] width 77 height 14
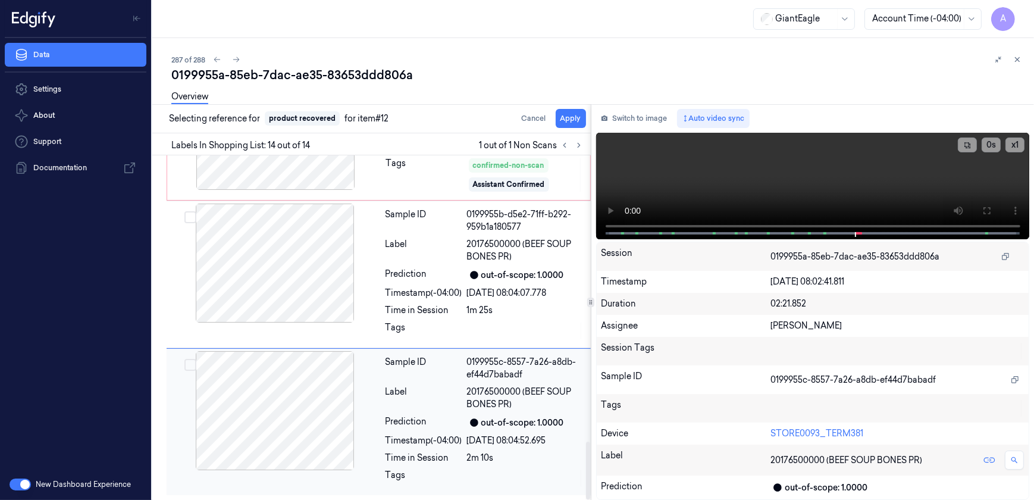
scroll to position [1708, 0]
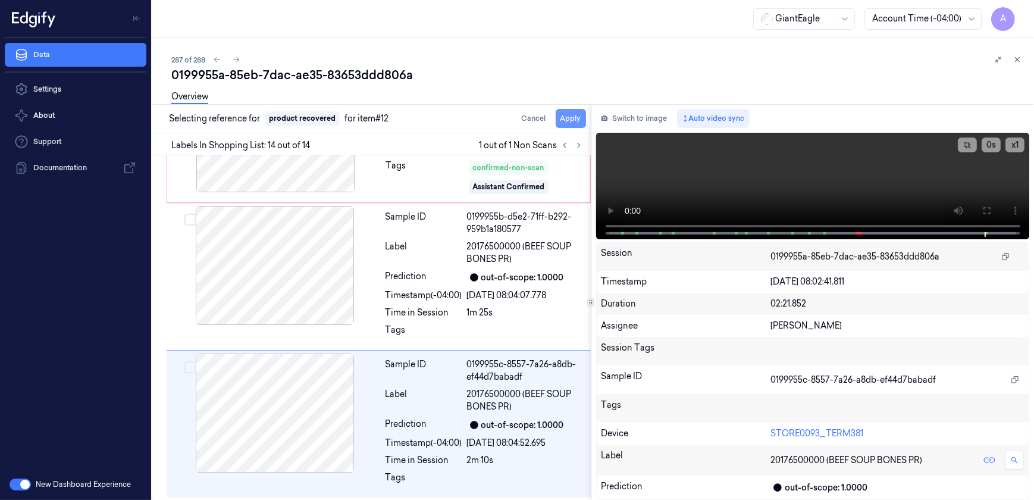
click at [563, 118] on button "Apply" at bounding box center [571, 118] width 30 height 19
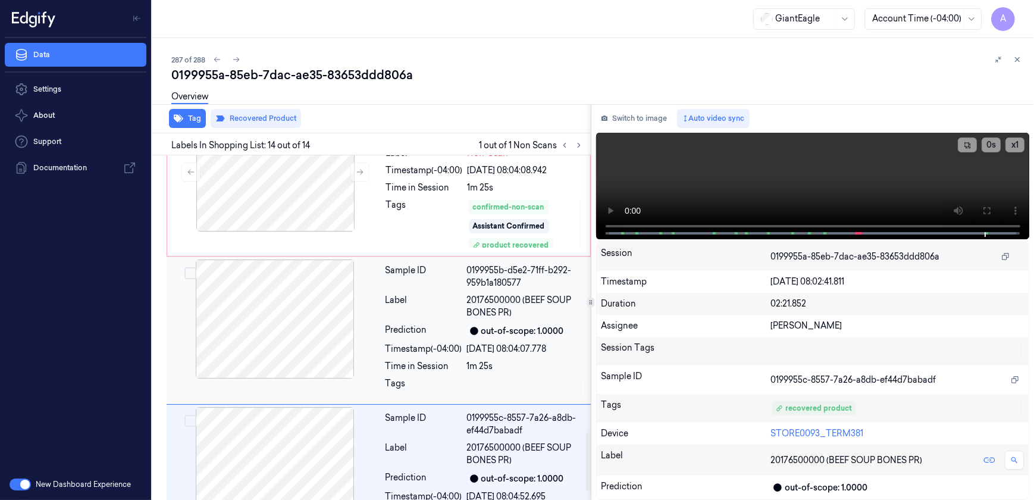
scroll to position [1722, 0]
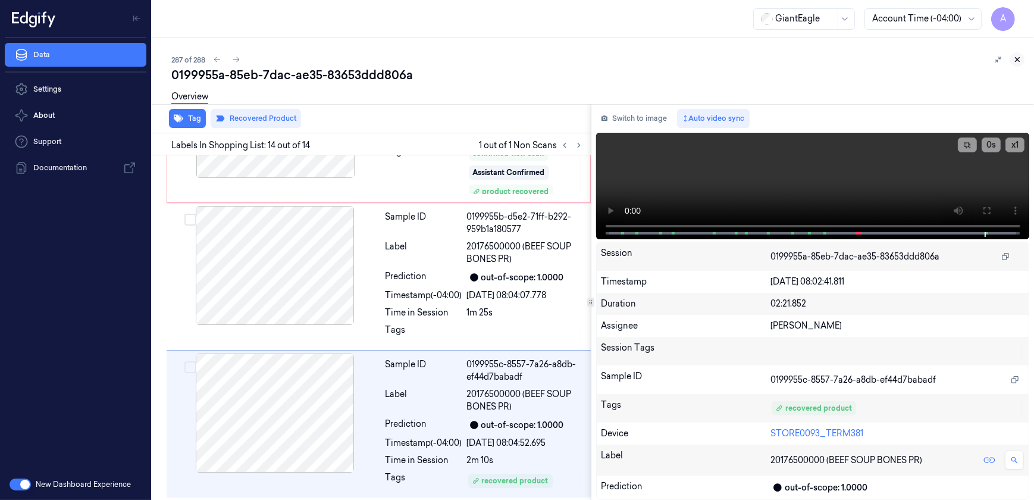
click at [1020, 60] on icon at bounding box center [1017, 59] width 8 height 8
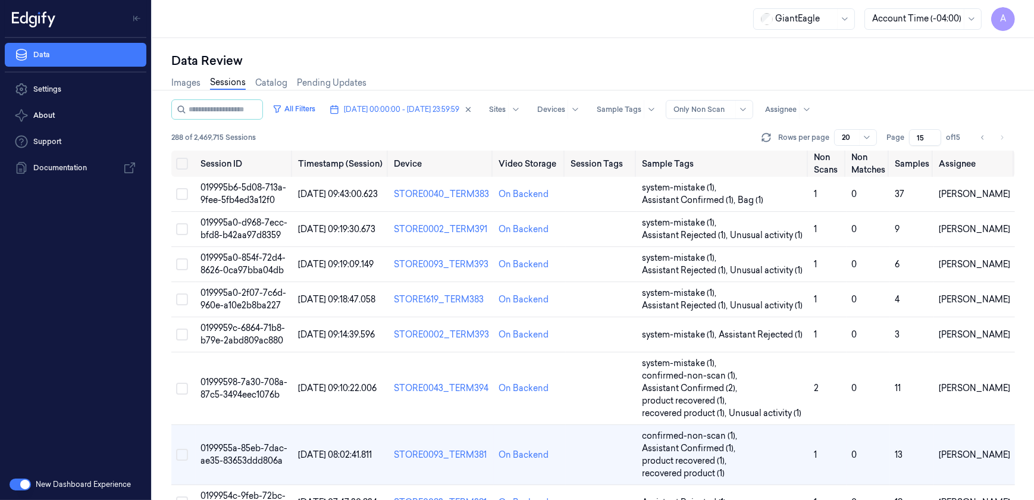
drag, startPoint x: 924, startPoint y: 135, endPoint x: 911, endPoint y: 139, distance: 13.7
click at [911, 139] on input "15" at bounding box center [925, 137] width 32 height 17
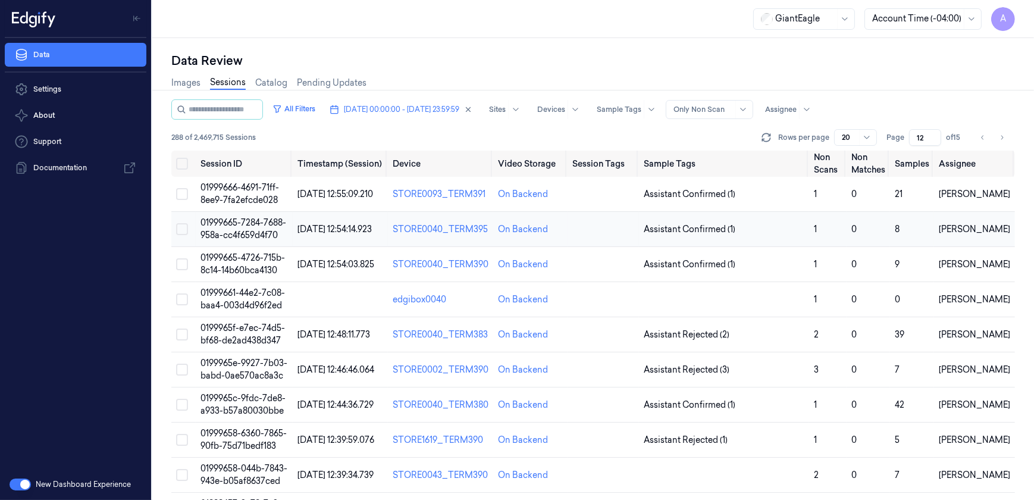
type input "12"
click at [245, 224] on span "01999665-7284-7688-958a-cc4f659d4f70" at bounding box center [244, 228] width 86 height 23
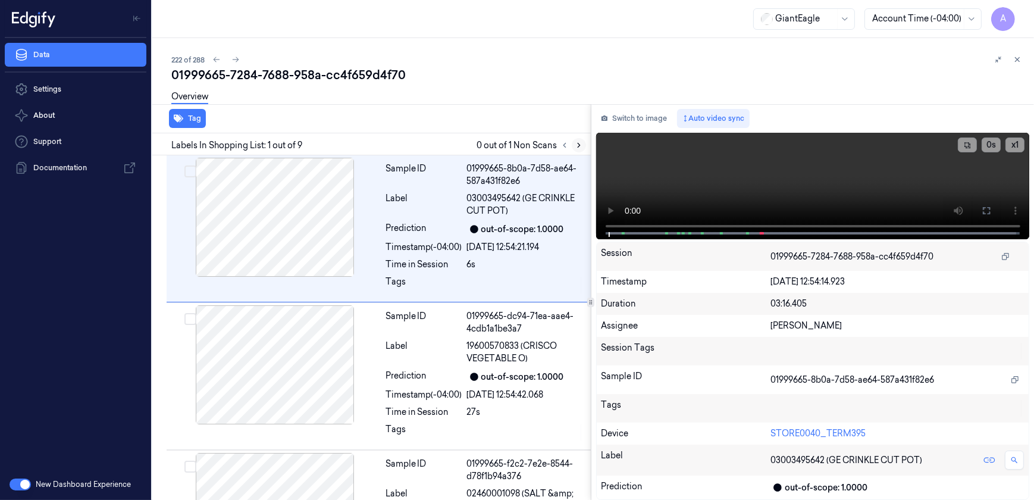
click at [575, 145] on icon at bounding box center [579, 145] width 8 height 8
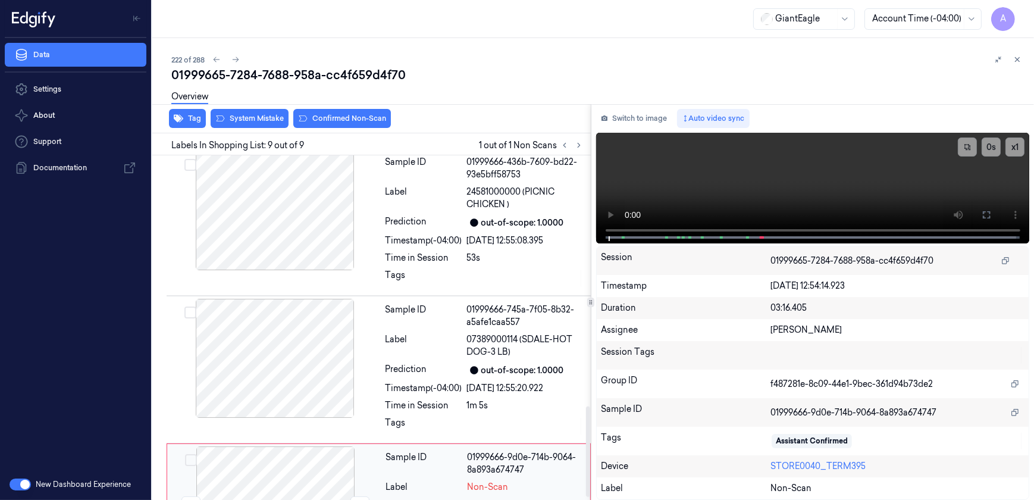
scroll to position [963, 0]
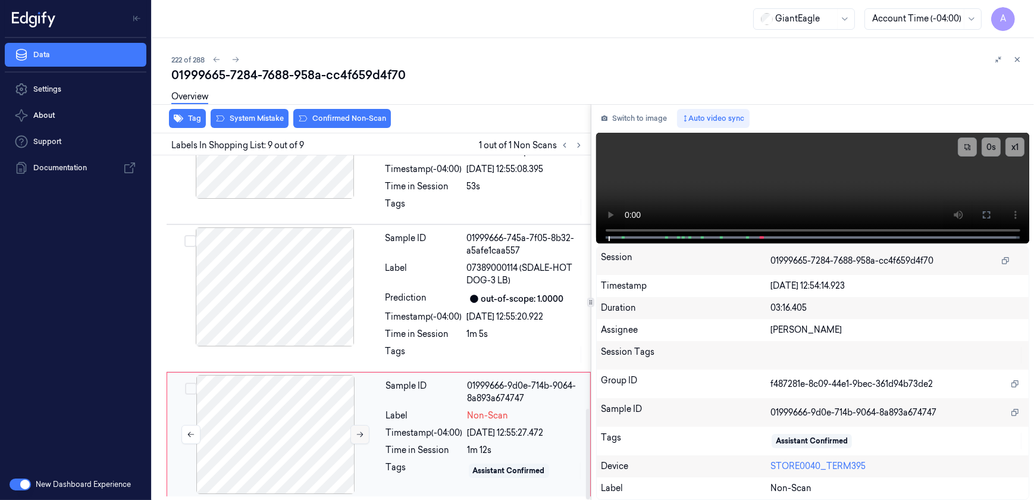
click at [352, 431] on button at bounding box center [360, 434] width 19 height 19
click at [355, 434] on button at bounding box center [360, 434] width 19 height 19
click at [352, 434] on button at bounding box center [360, 434] width 19 height 19
click at [359, 436] on icon at bounding box center [360, 434] width 8 height 8
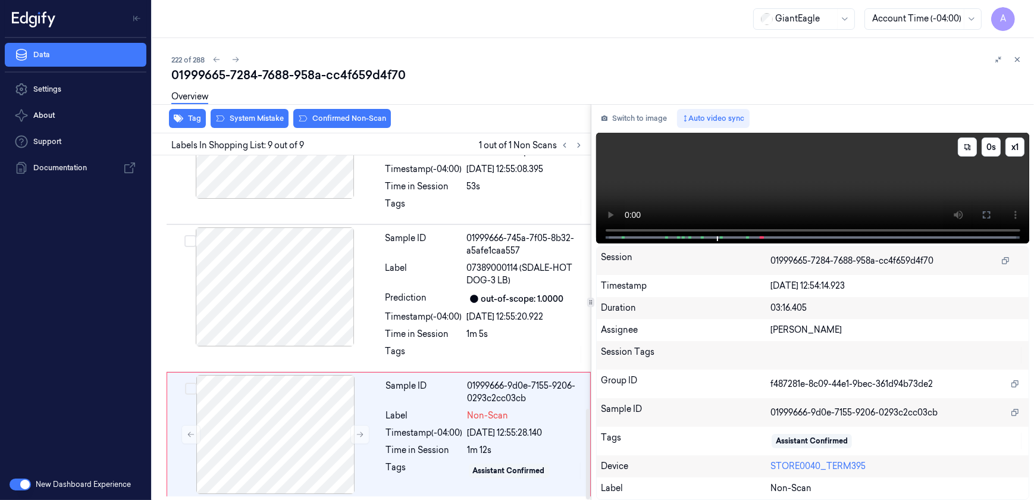
click at [780, 170] on video at bounding box center [813, 188] width 434 height 111
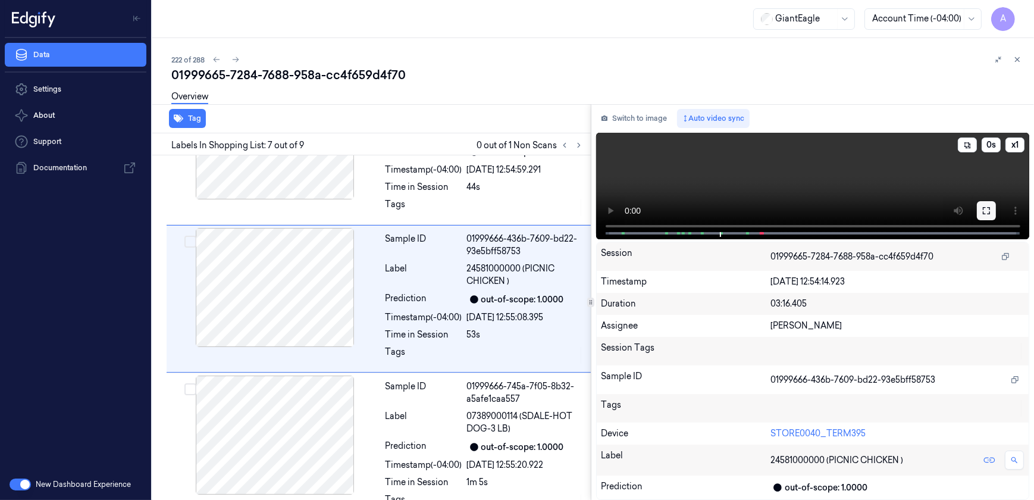
scroll to position [786, 0]
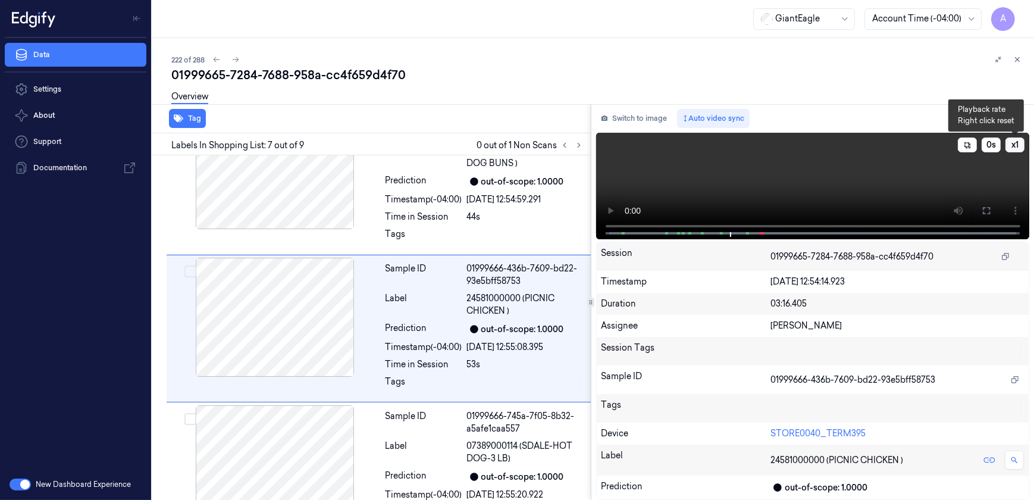
click at [1013, 143] on button "x 1" at bounding box center [1015, 144] width 19 height 15
click at [1013, 143] on button "x 2" at bounding box center [1015, 144] width 19 height 15
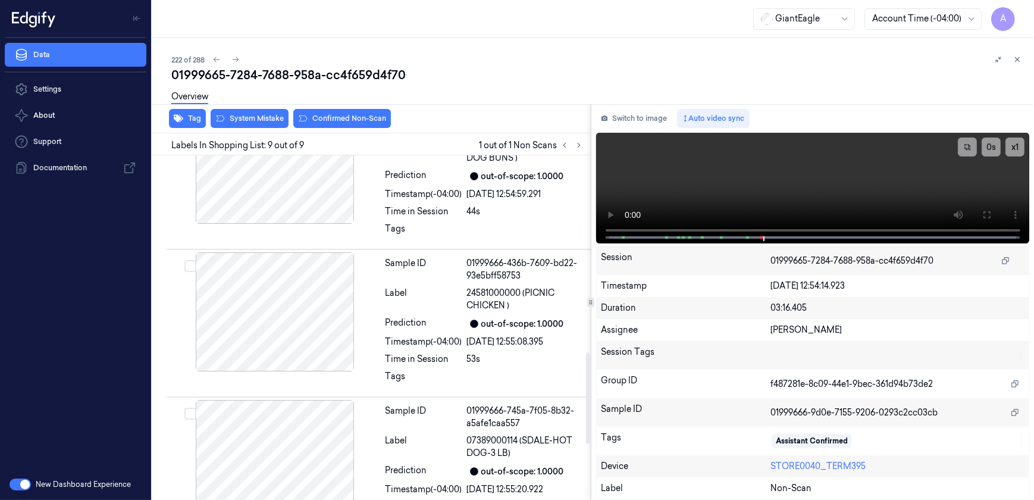
scroll to position [747, 0]
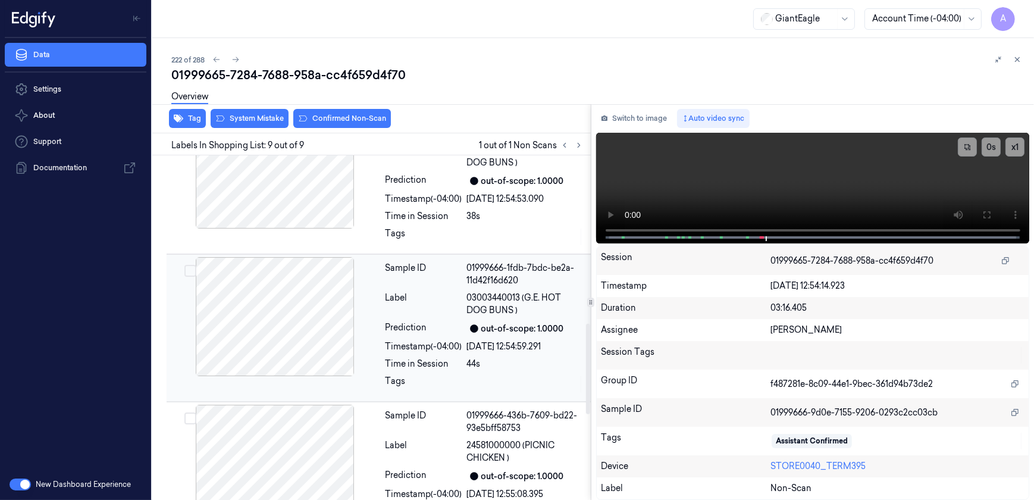
click at [421, 340] on div "Timestamp (-04:00)" at bounding box center [424, 346] width 77 height 12
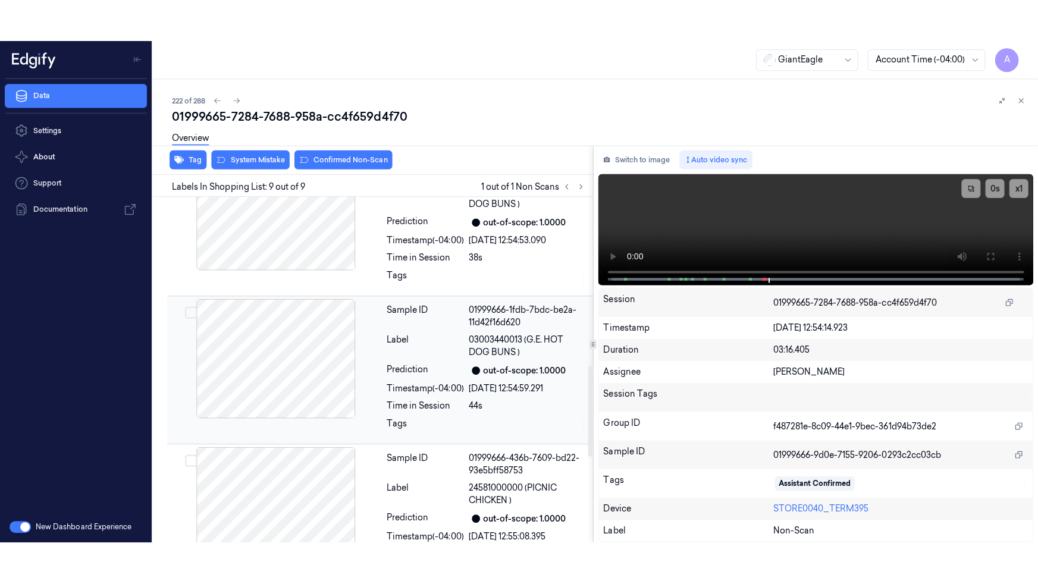
scroll to position [637, 0]
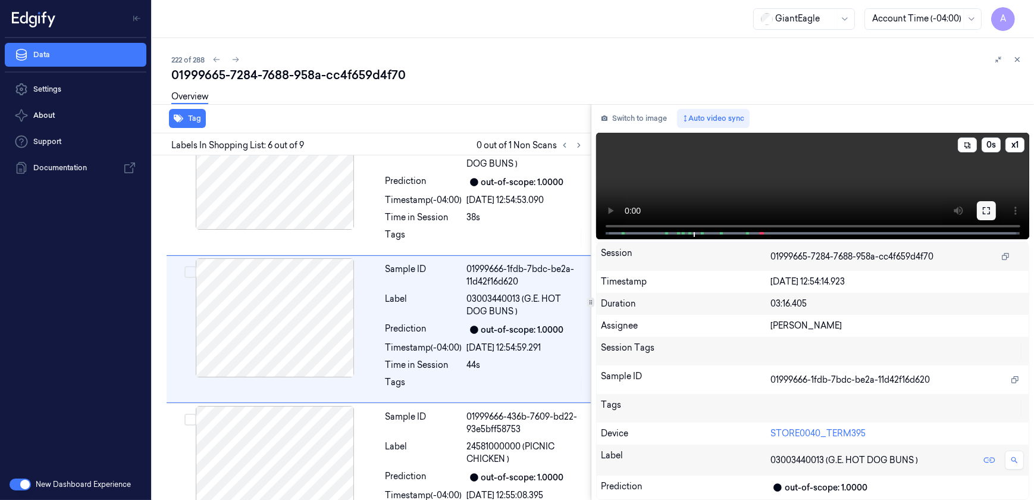
click at [978, 210] on button at bounding box center [986, 210] width 19 height 19
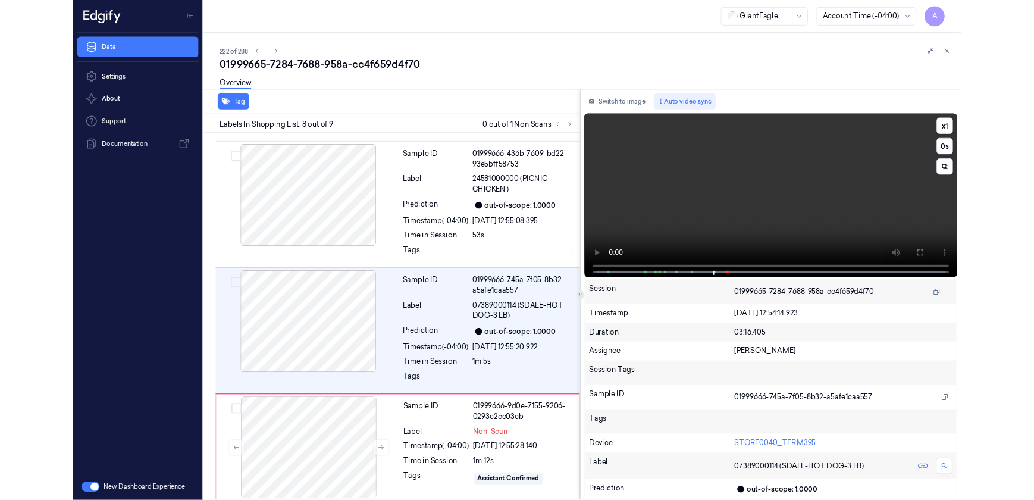
scroll to position [879, 0]
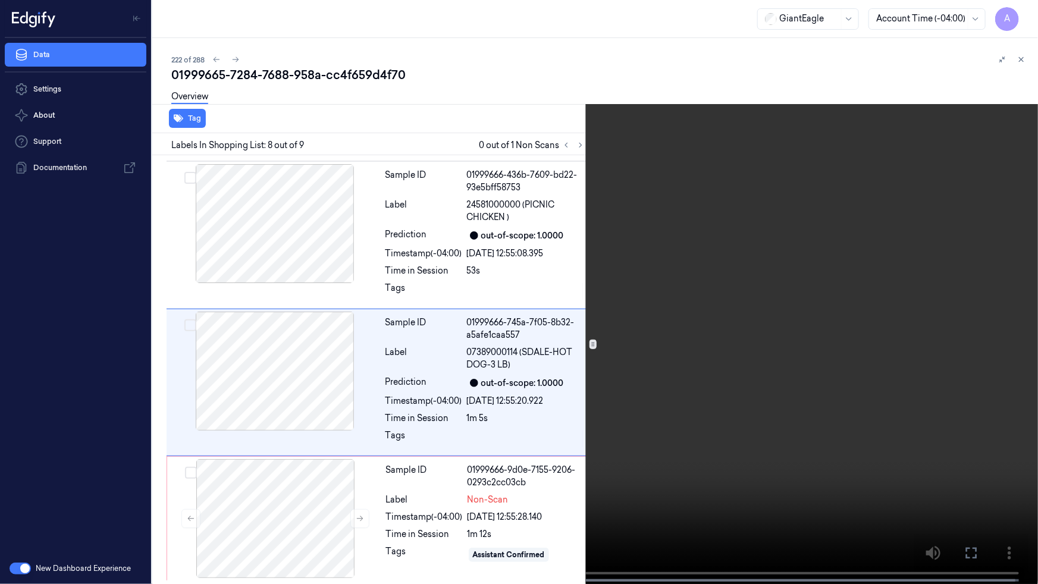
click at [0, 0] on icon at bounding box center [0, 0] width 0 height 0
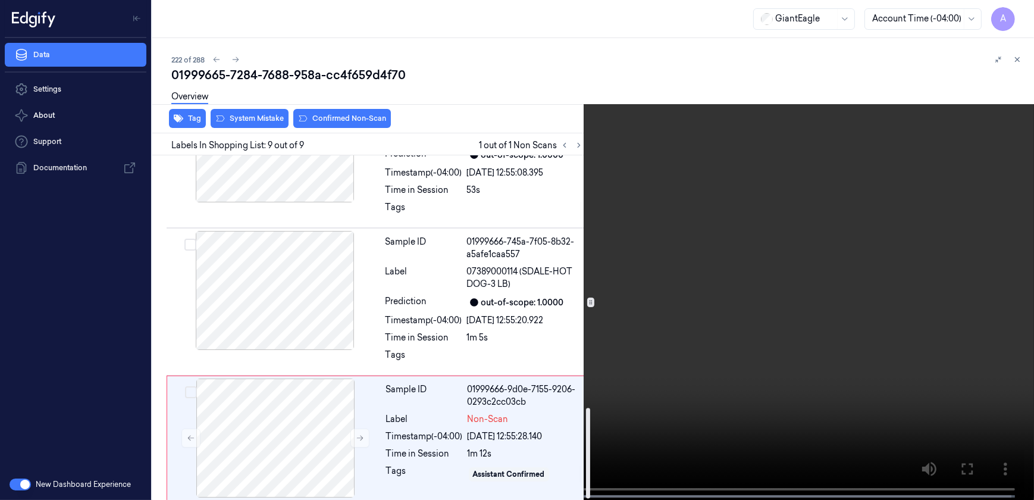
scroll to position [963, 0]
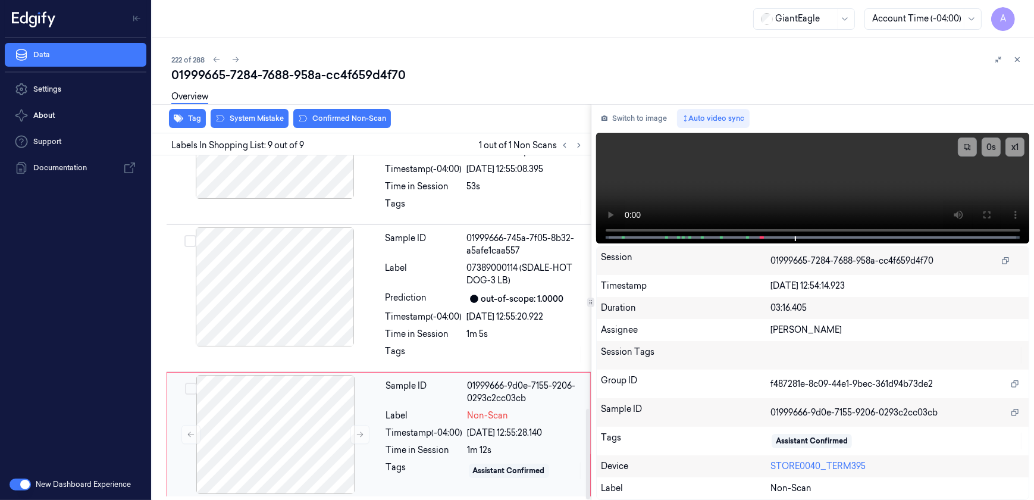
click at [404, 450] on div "Time in Session" at bounding box center [424, 450] width 77 height 12
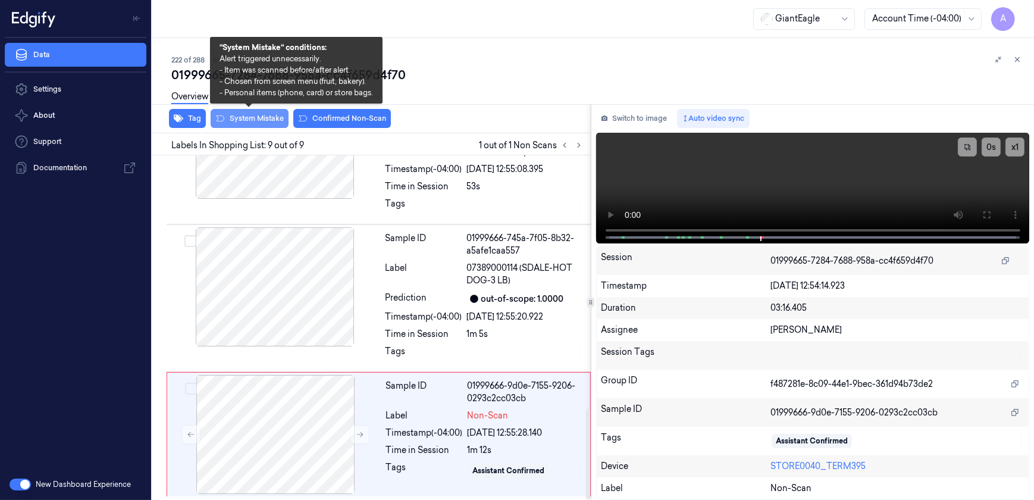
click at [257, 123] on button "System Mistake" at bounding box center [250, 118] width 78 height 19
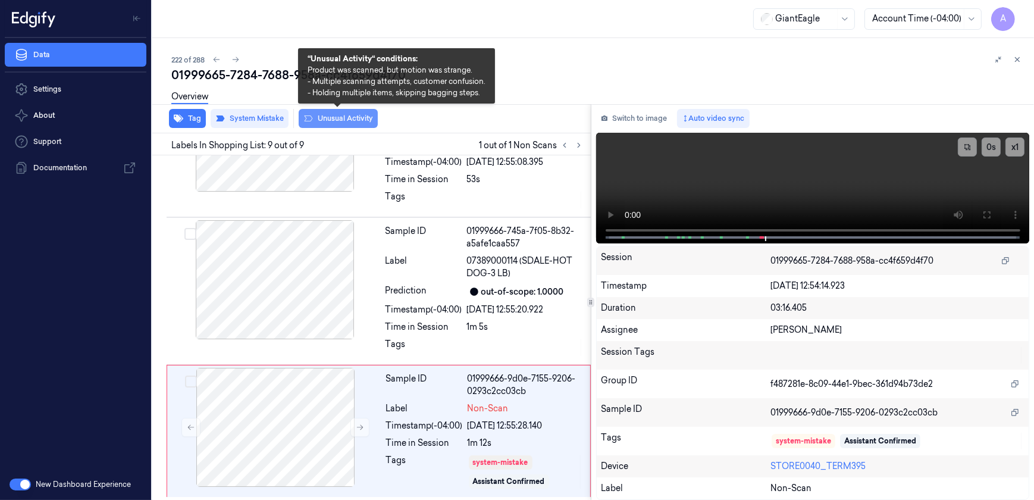
click at [340, 123] on button "Unusual Activity" at bounding box center [338, 118] width 79 height 19
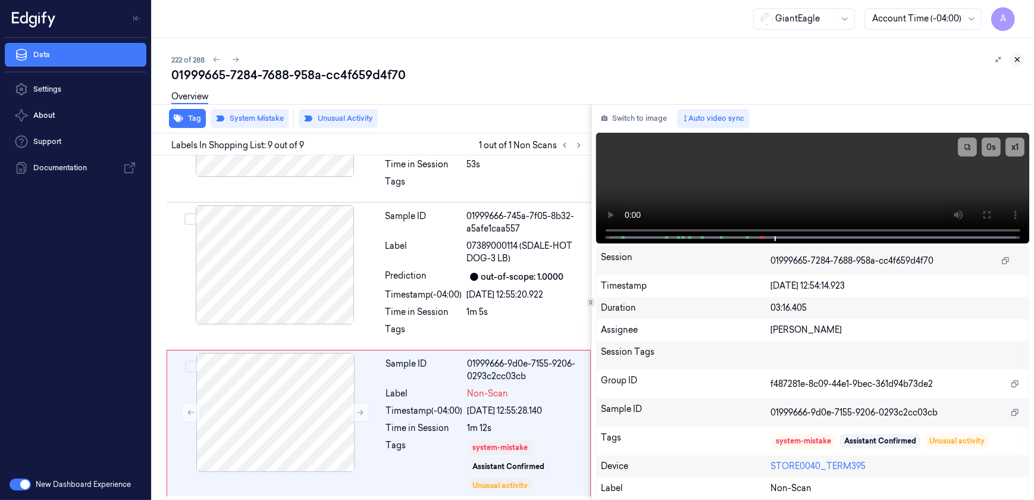
click at [1016, 58] on icon at bounding box center [1018, 60] width 4 height 4
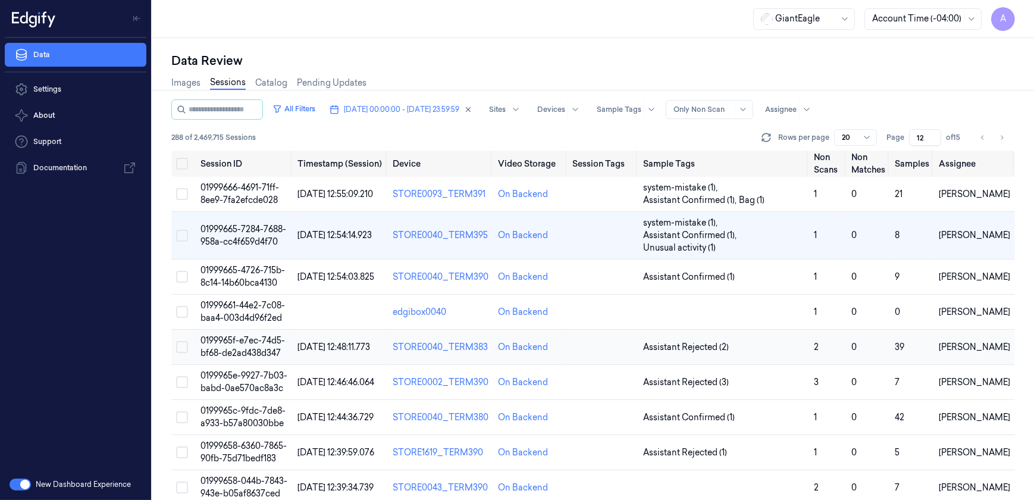
click at [245, 345] on span "0199965f-e7ec-74d5-bf68-de2ad438d347" at bounding box center [243, 346] width 85 height 23
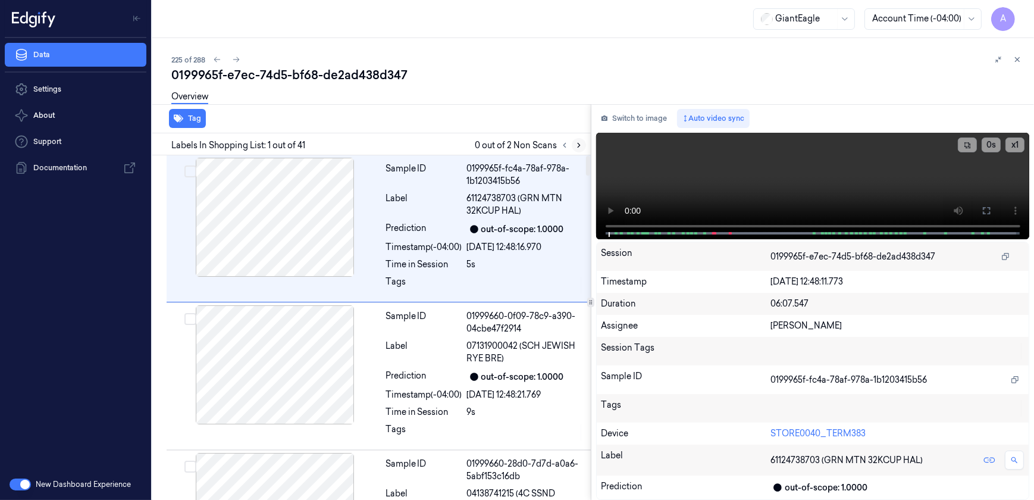
click at [575, 142] on icon at bounding box center [579, 145] width 8 height 8
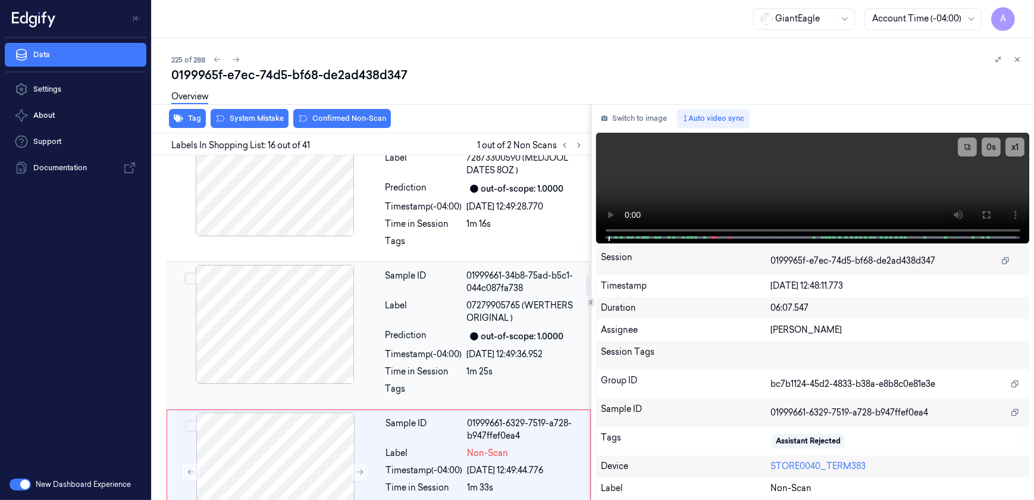
scroll to position [2076, 0]
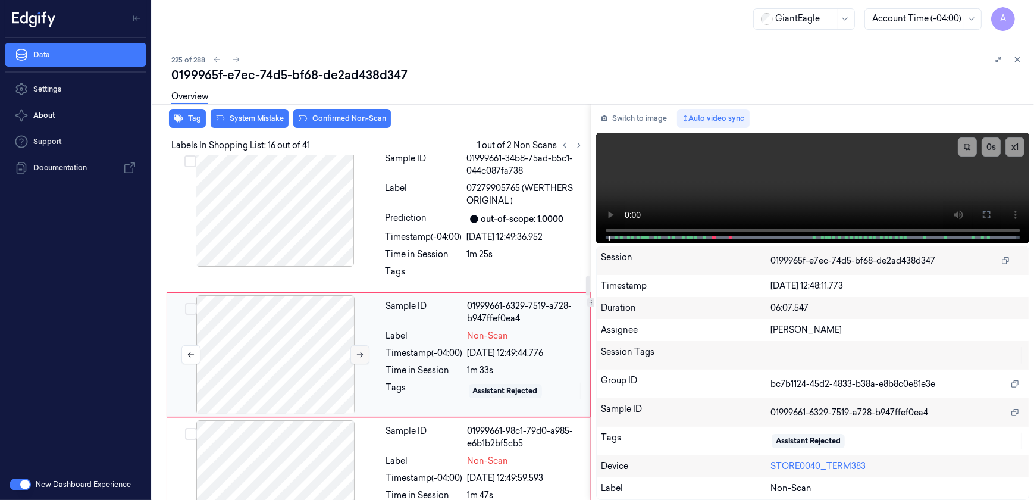
click at [358, 351] on icon at bounding box center [360, 355] width 8 height 8
click at [353, 345] on button at bounding box center [360, 354] width 19 height 19
click at [988, 210] on icon at bounding box center [987, 215] width 10 height 10
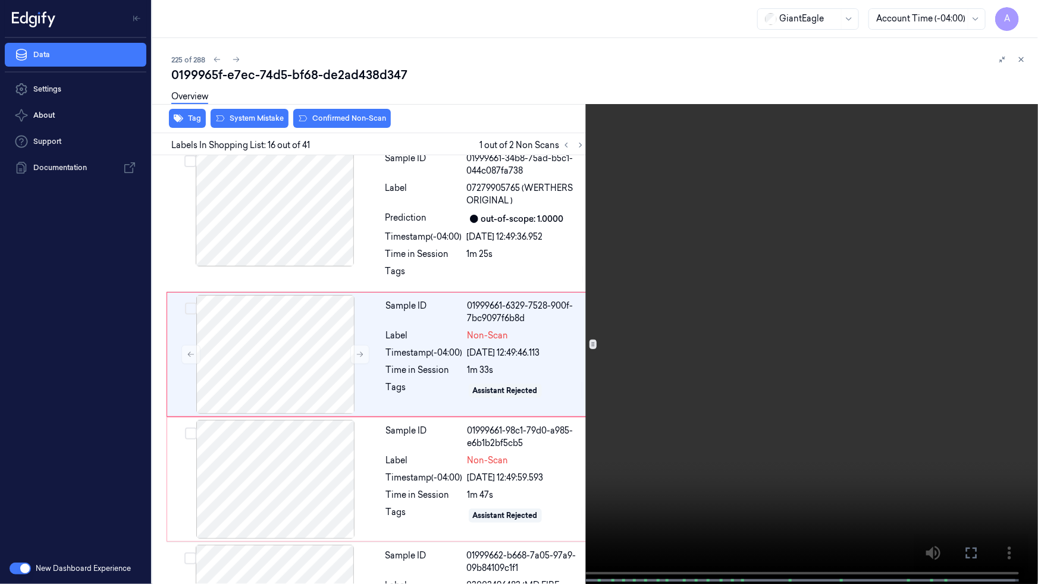
drag, startPoint x: 799, startPoint y: 291, endPoint x: 1038, endPoint y: 263, distance: 240.9
click at [799, 291] on video at bounding box center [519, 293] width 1038 height 587
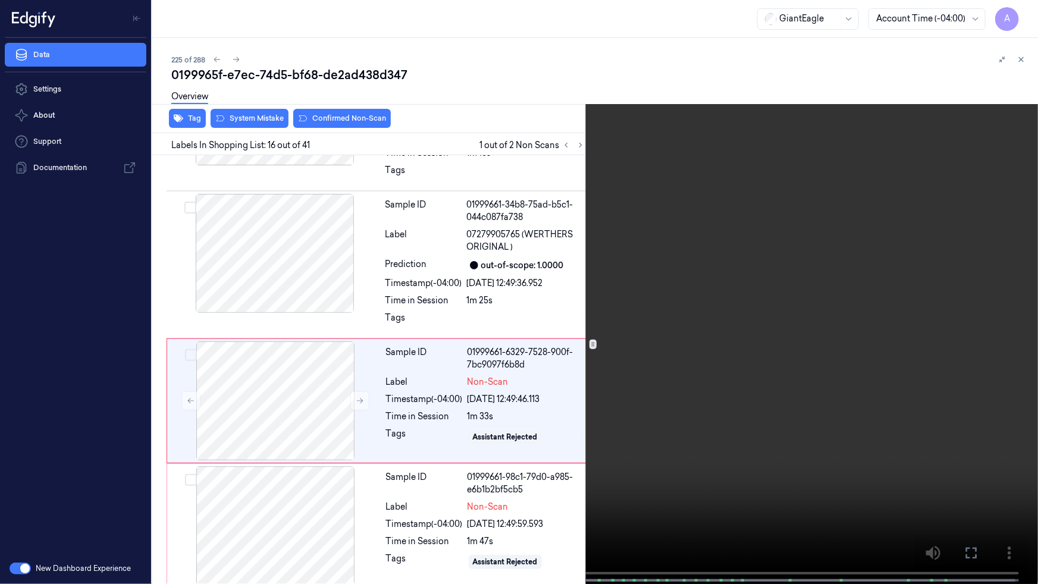
scroll to position [2034, 0]
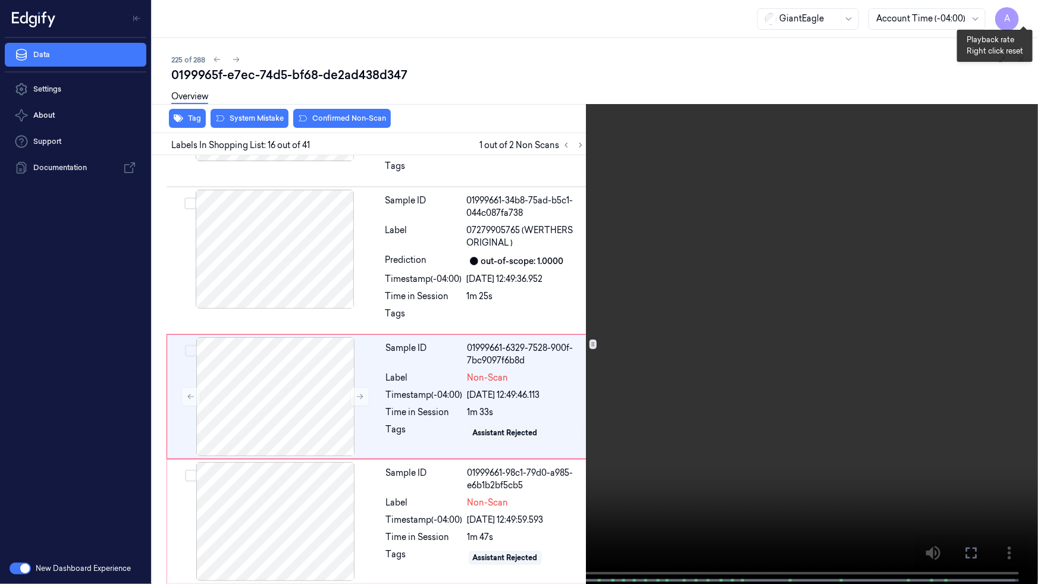
click at [1017, 18] on button "x 1" at bounding box center [1024, 14] width 19 height 19
click at [1023, 14] on button "x 2" at bounding box center [1024, 14] width 19 height 19
click at [1019, 12] on button "x 1" at bounding box center [1024, 14] width 19 height 19
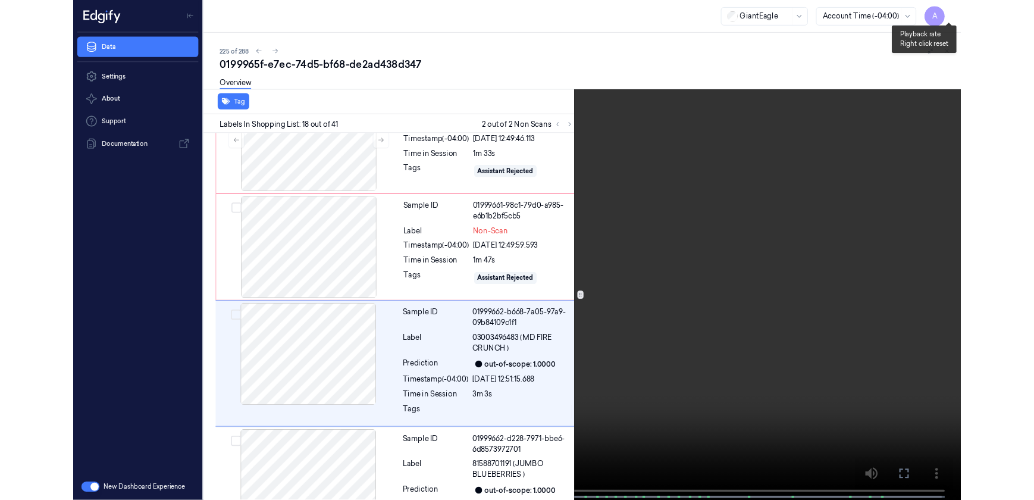
scroll to position [2295, 0]
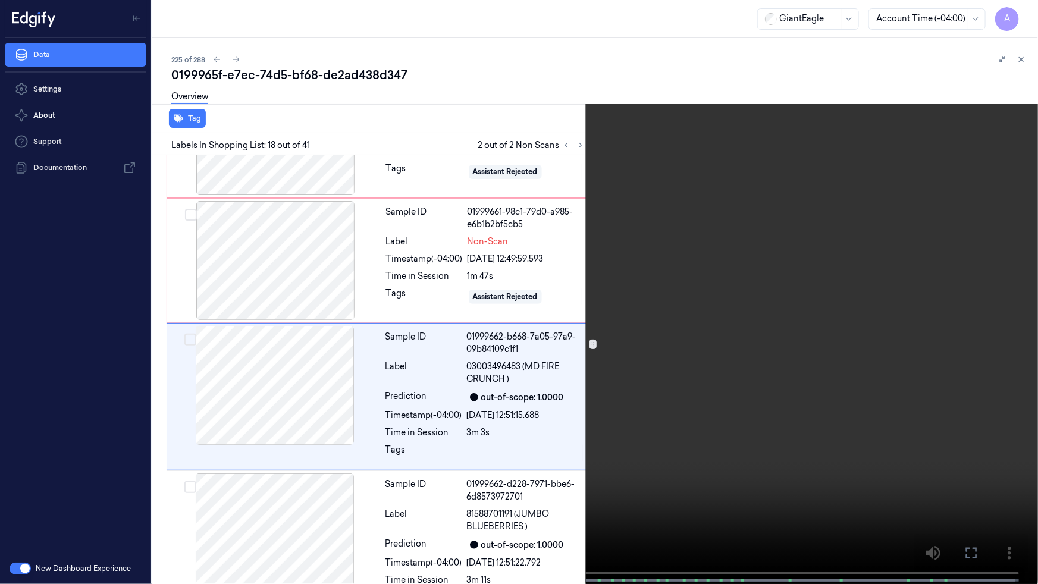
click at [0, 0] on button at bounding box center [0, 0] width 0 height 0
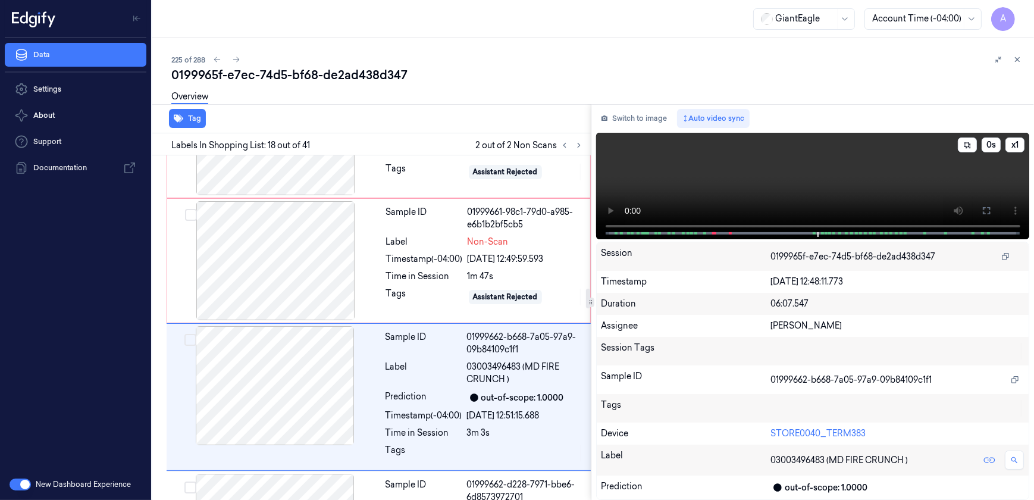
click at [765, 186] on video at bounding box center [813, 186] width 434 height 107
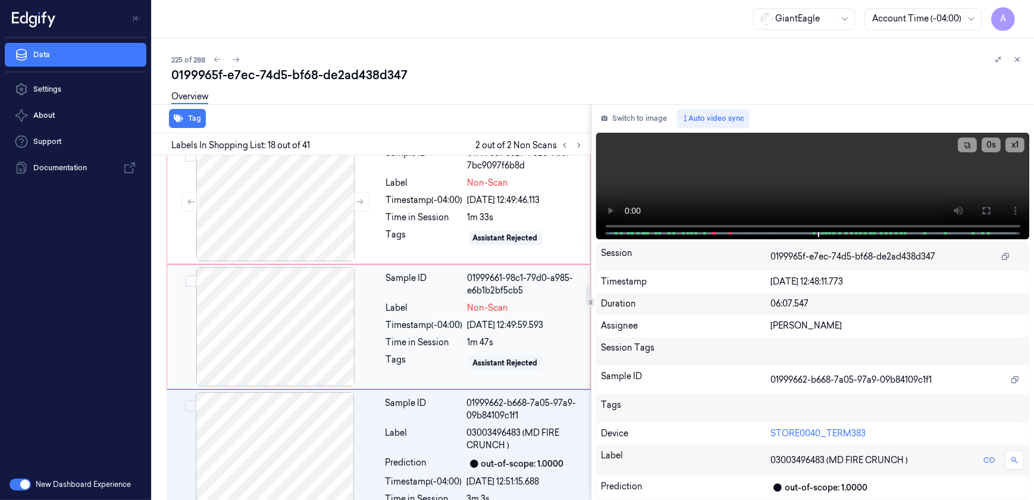
click at [415, 305] on div "Sample ID 01999661-98c1-79d0-a985-e6b1b2bf5cb5 Label Non-Scan Timestamp (-04:00…" at bounding box center [484, 326] width 207 height 119
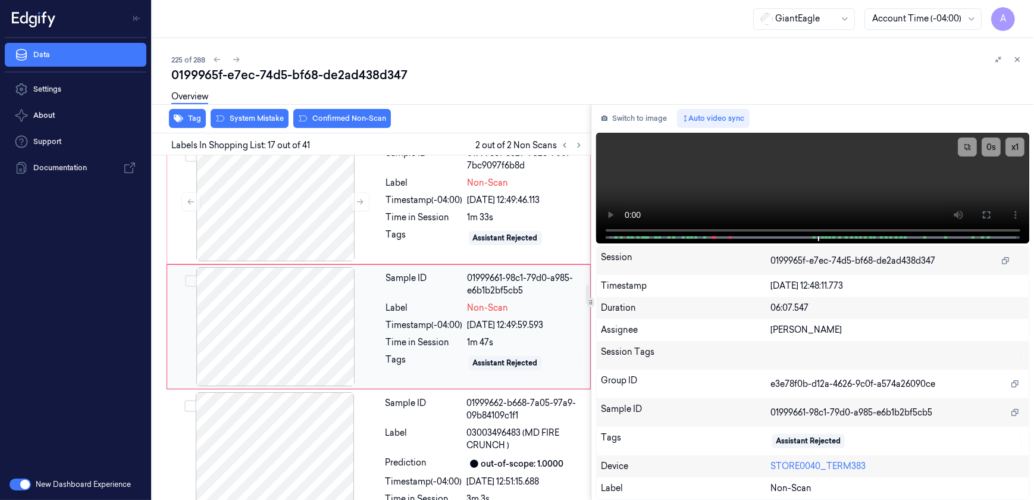
scroll to position [2201, 0]
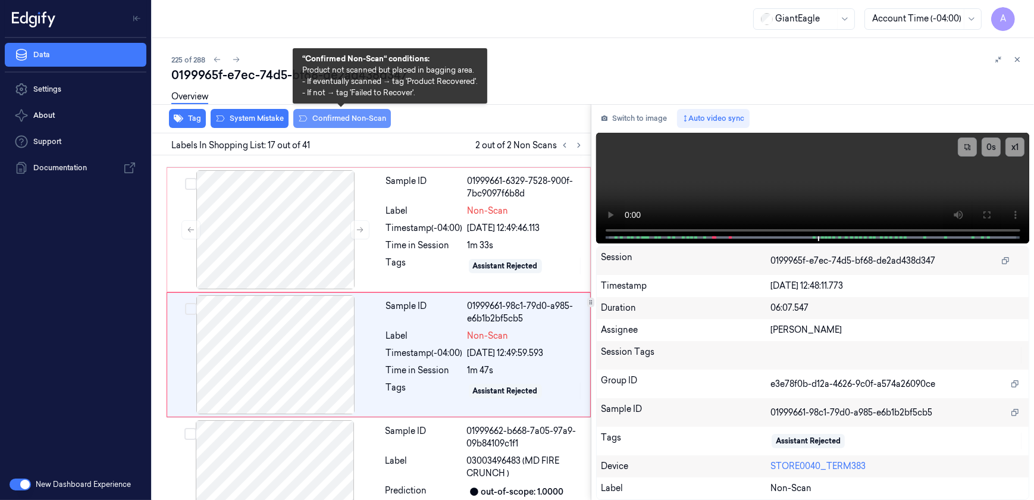
click at [334, 125] on button "Confirmed Non-Scan" at bounding box center [342, 118] width 98 height 19
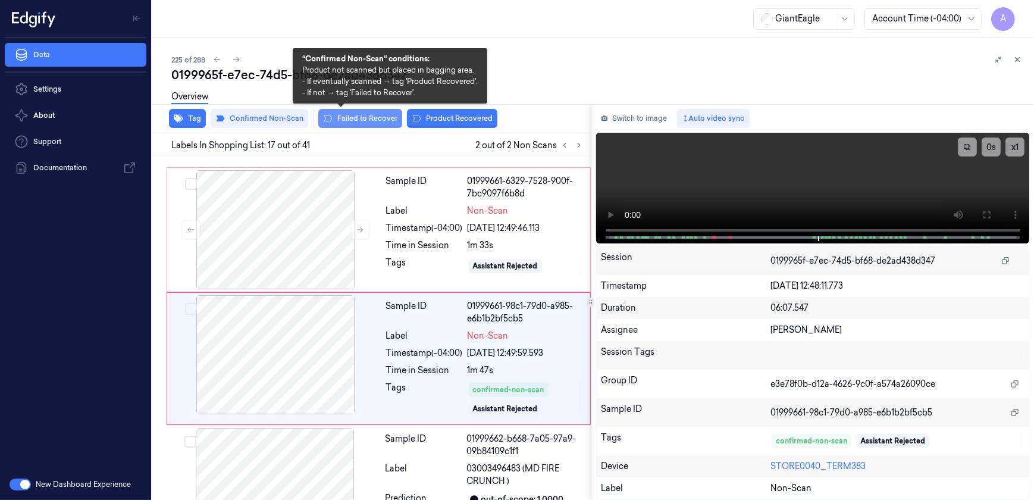
scroll to position [2205, 0]
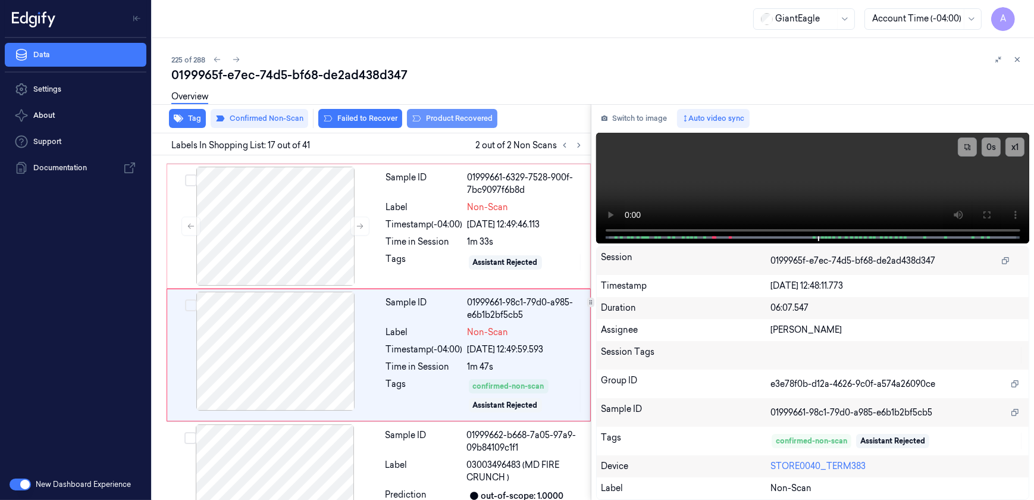
click at [428, 120] on button "Product Recovered" at bounding box center [452, 118] width 90 height 19
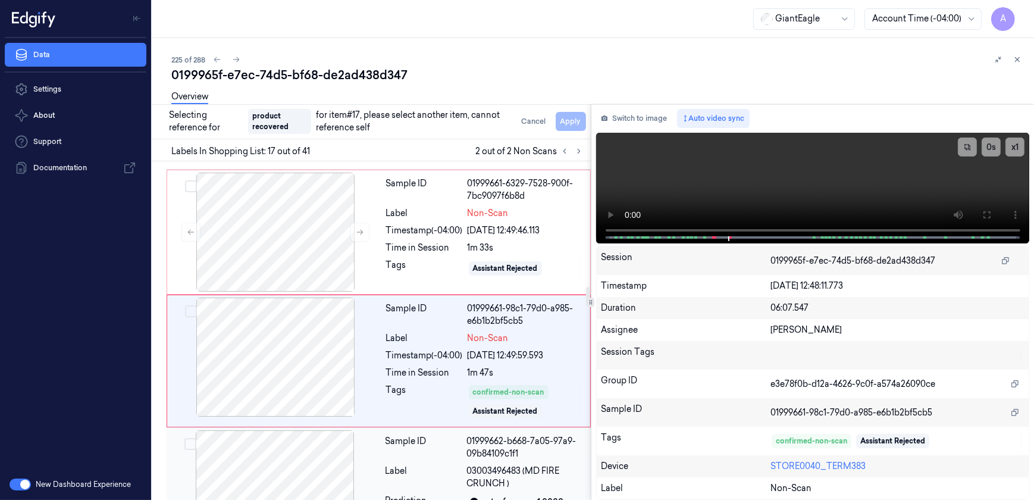
click at [464, 465] on div "Label 03003496483 (MD FIRE CRUNCH )" at bounding box center [485, 477] width 198 height 25
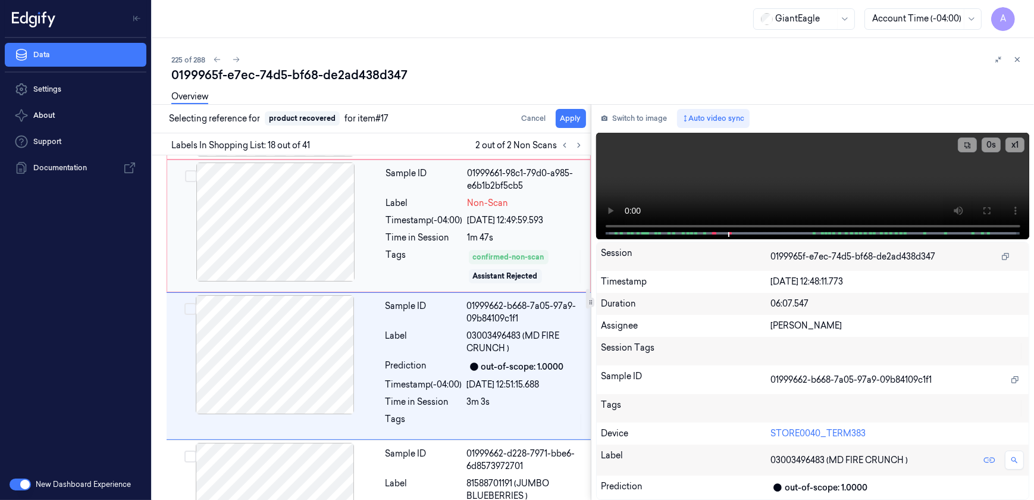
scroll to position [2345, 0]
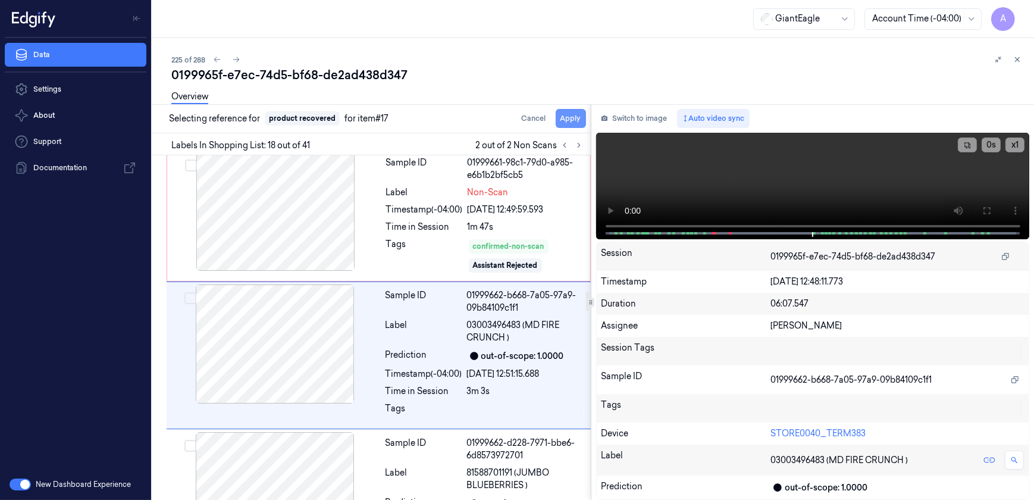
click at [579, 118] on button "Apply" at bounding box center [571, 118] width 30 height 19
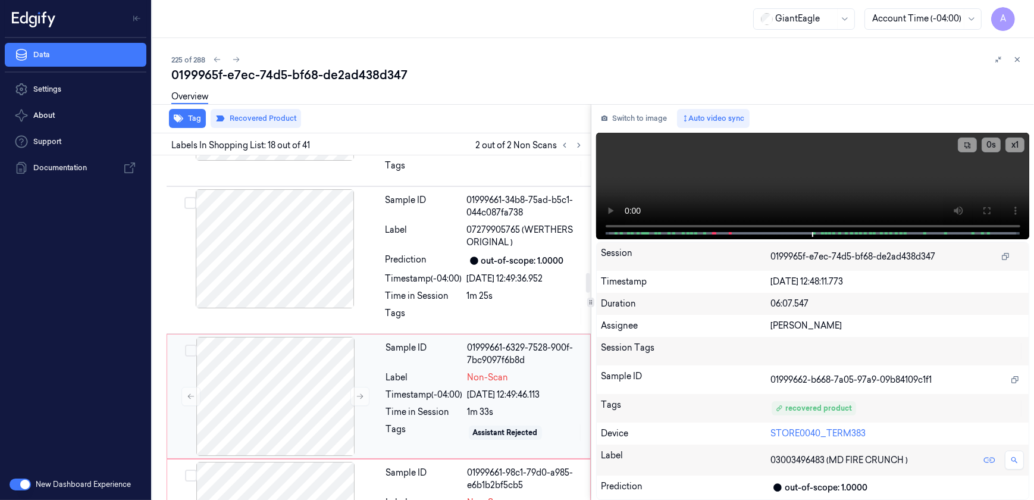
click at [386, 371] on div "Label" at bounding box center [424, 377] width 77 height 12
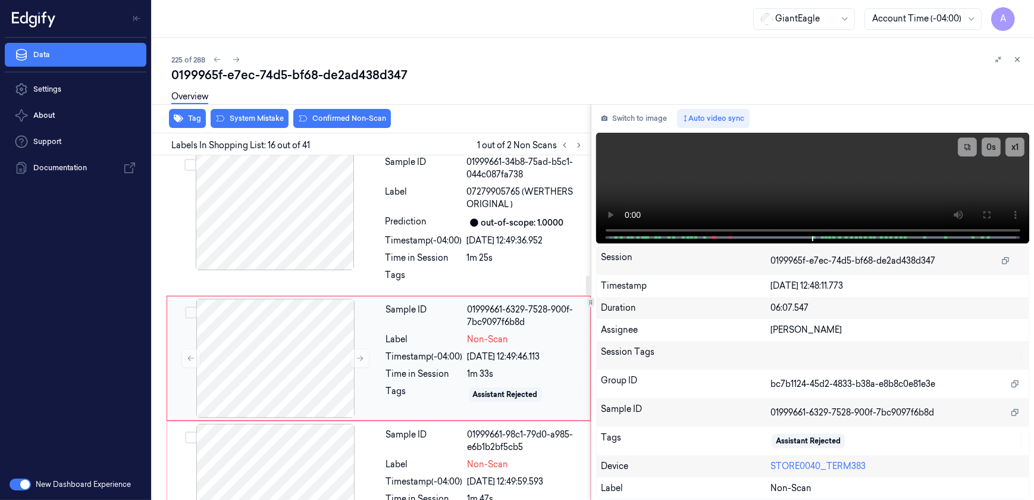
scroll to position [2076, 0]
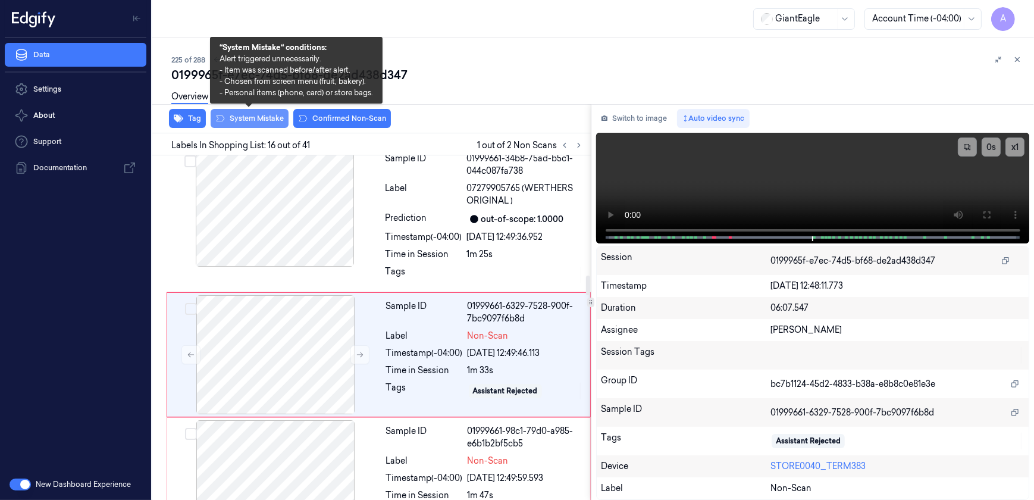
click at [247, 127] on button "System Mistake" at bounding box center [250, 118] width 78 height 19
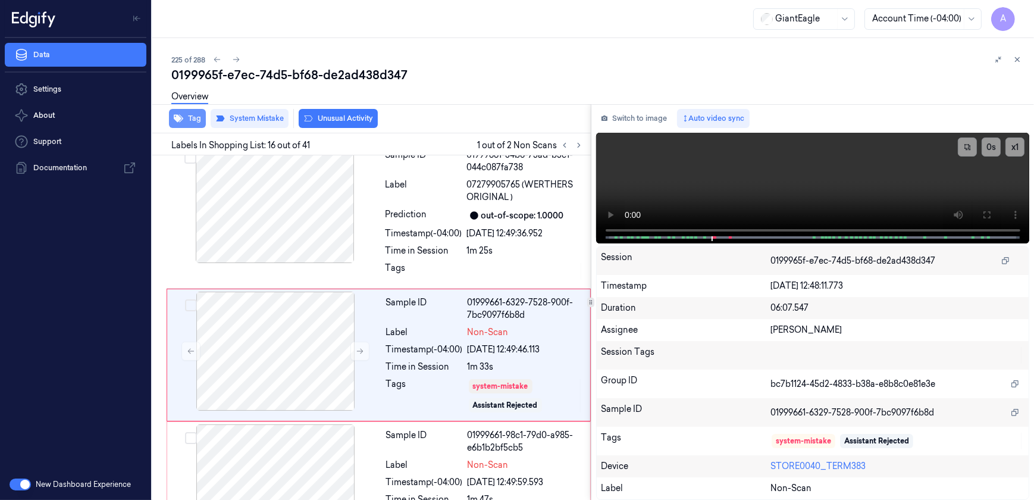
click at [187, 121] on button "Tag" at bounding box center [187, 118] width 37 height 19
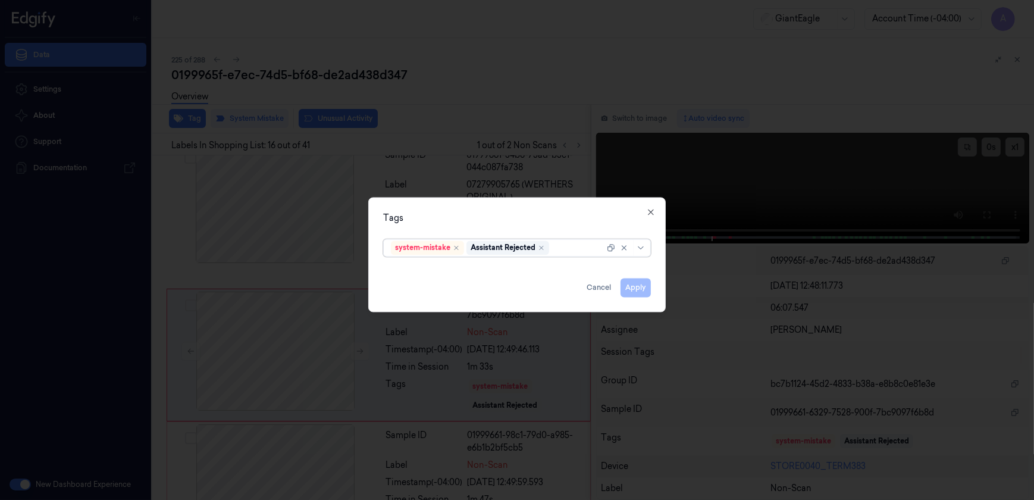
click at [577, 244] on div at bounding box center [578, 248] width 53 height 12
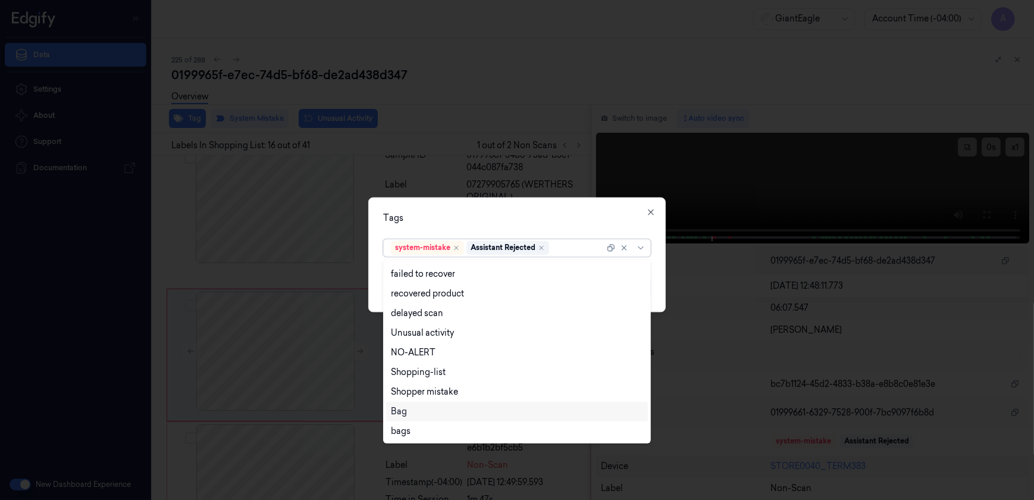
click at [421, 411] on div "Bag" at bounding box center [517, 411] width 252 height 12
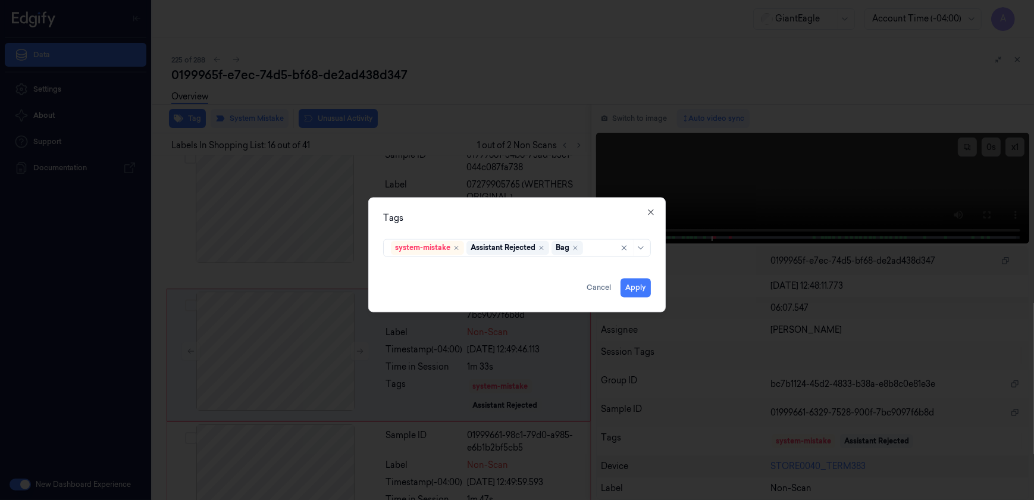
click at [459, 232] on div "Tags system-mistake Assistant Rejected Bag Apply Cancel Close" at bounding box center [517, 255] width 298 height 115
click at [634, 287] on button "Apply" at bounding box center [636, 288] width 30 height 19
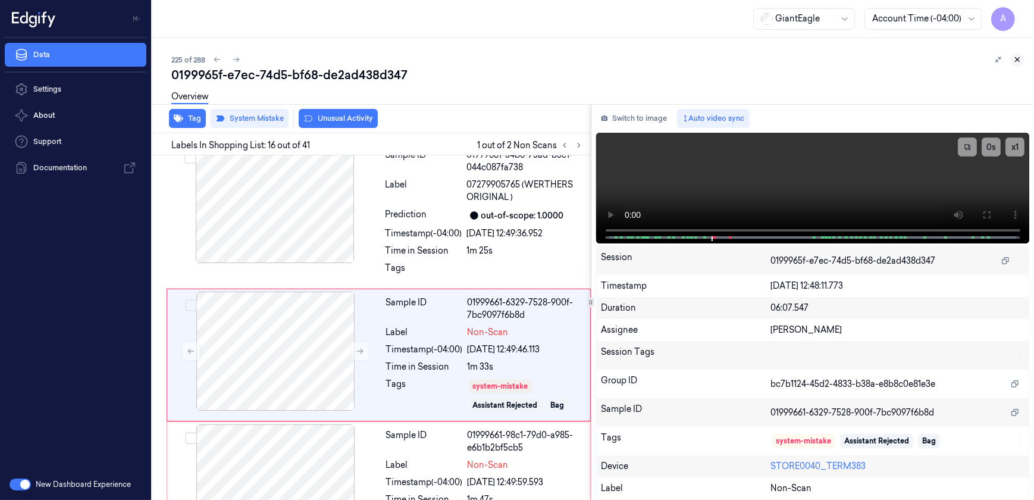
click at [1015, 54] on button at bounding box center [1017, 59] width 14 height 14
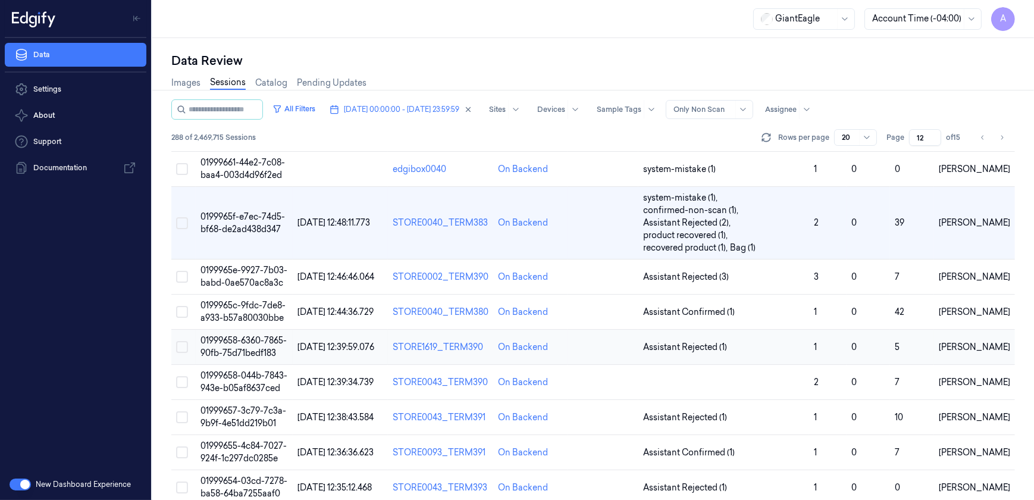
scroll to position [162, 0]
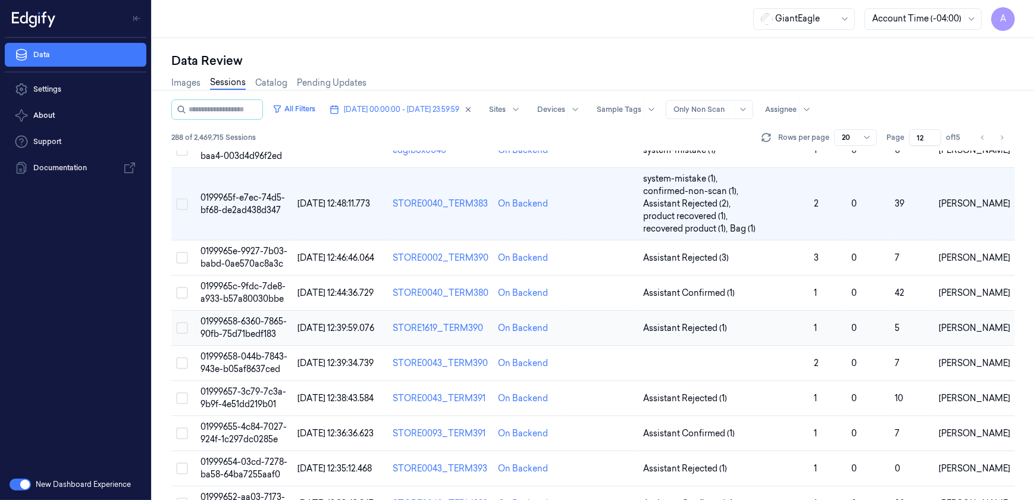
click at [237, 329] on span "01999658-6360-7865-90fb-75d71bedf183" at bounding box center [244, 327] width 86 height 23
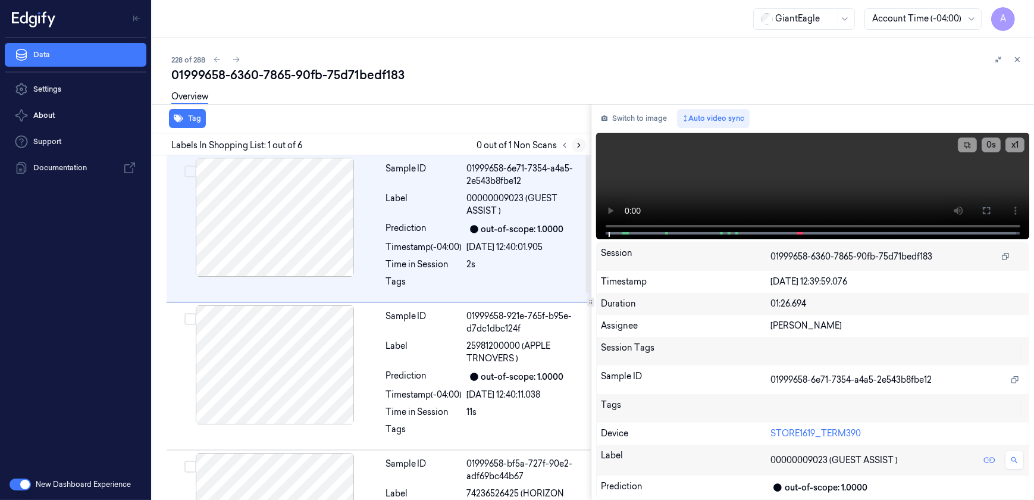
click at [577, 145] on icon at bounding box center [579, 145] width 8 height 8
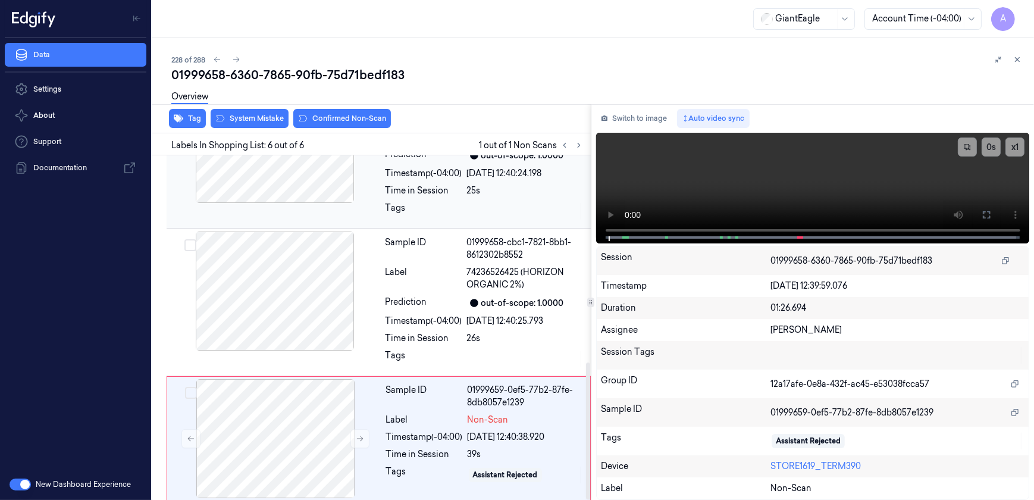
scroll to position [521, 0]
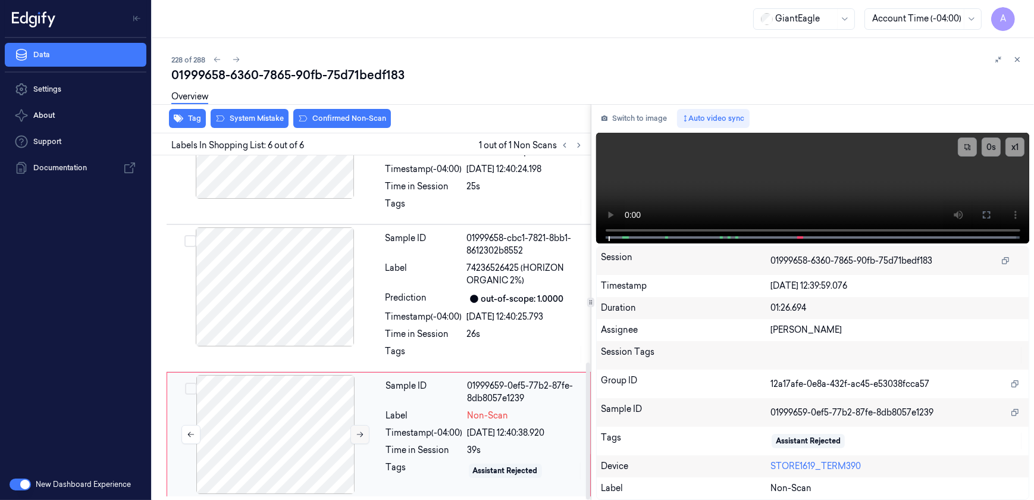
click at [357, 439] on button at bounding box center [360, 434] width 19 height 19
click at [359, 437] on button at bounding box center [360, 434] width 19 height 19
click at [360, 436] on icon at bounding box center [360, 434] width 8 height 8
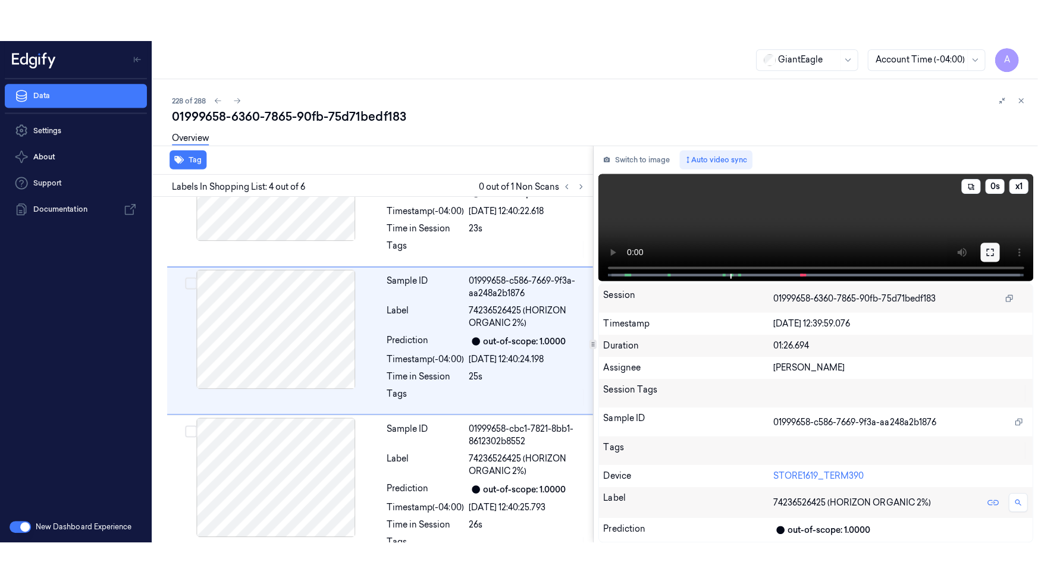
scroll to position [343, 0]
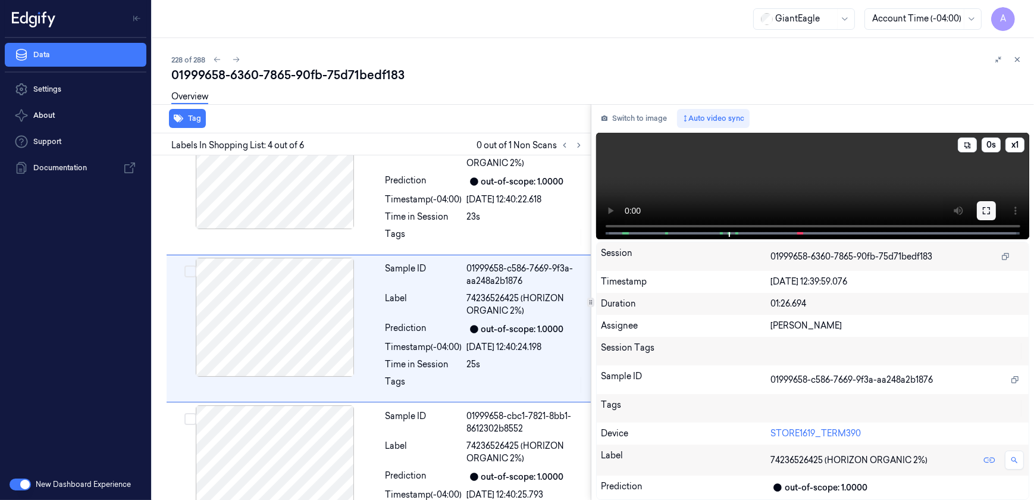
click at [982, 217] on button at bounding box center [986, 210] width 19 height 19
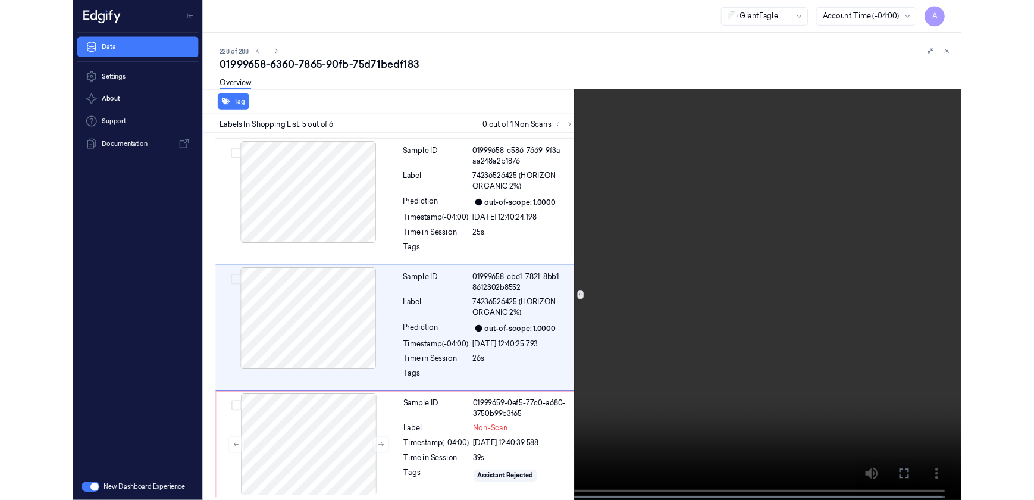
scroll to position [436, 0]
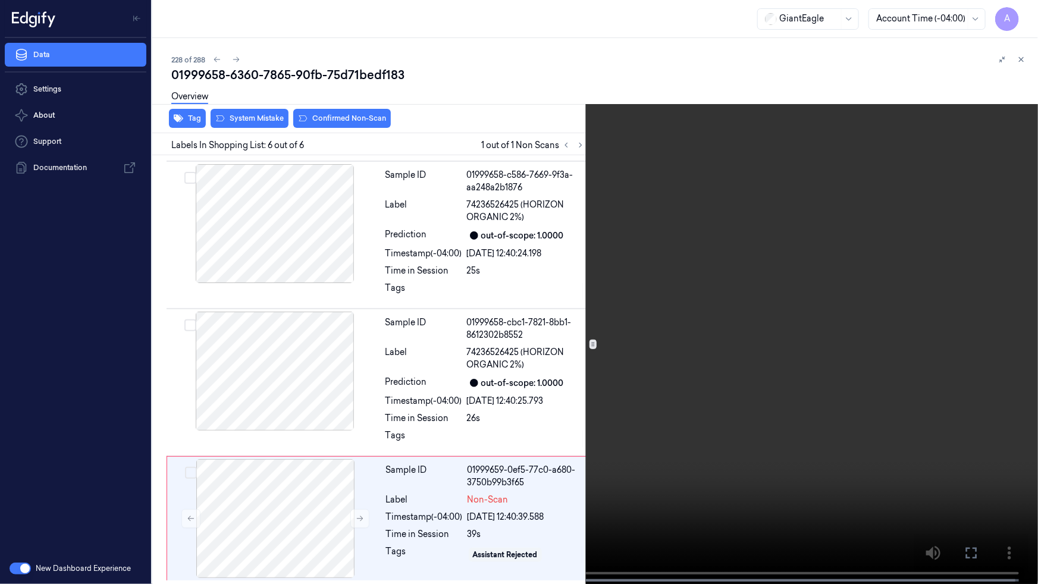
click at [0, 0] on button at bounding box center [0, 0] width 0 height 0
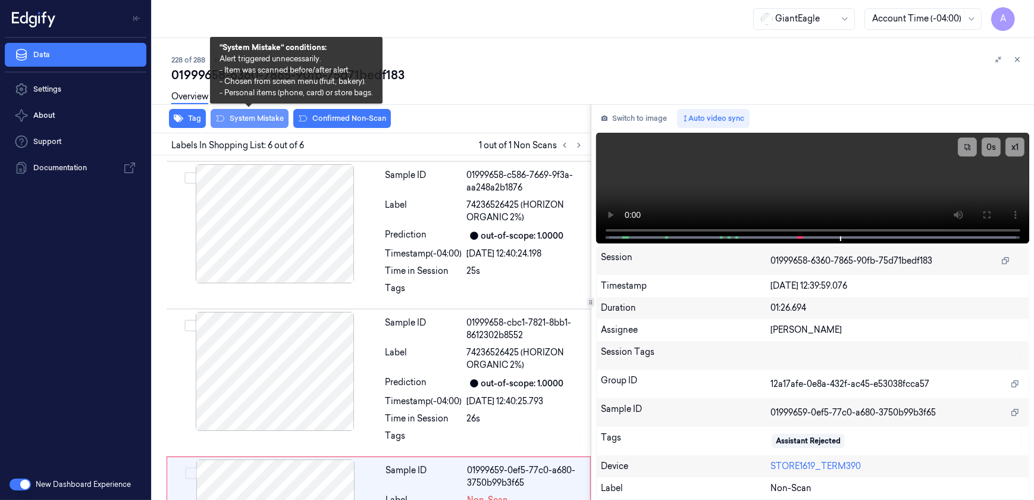
click at [248, 125] on button "System Mistake" at bounding box center [250, 118] width 78 height 19
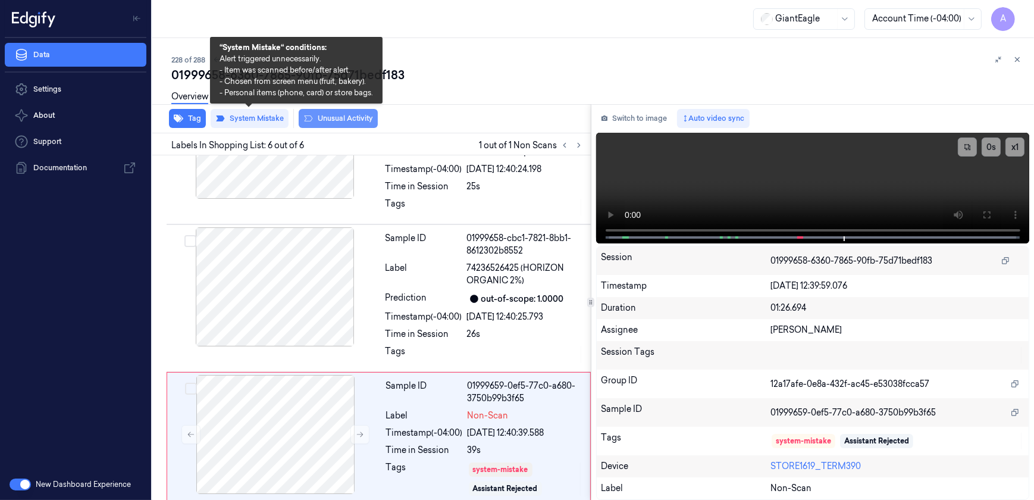
scroll to position [528, 0]
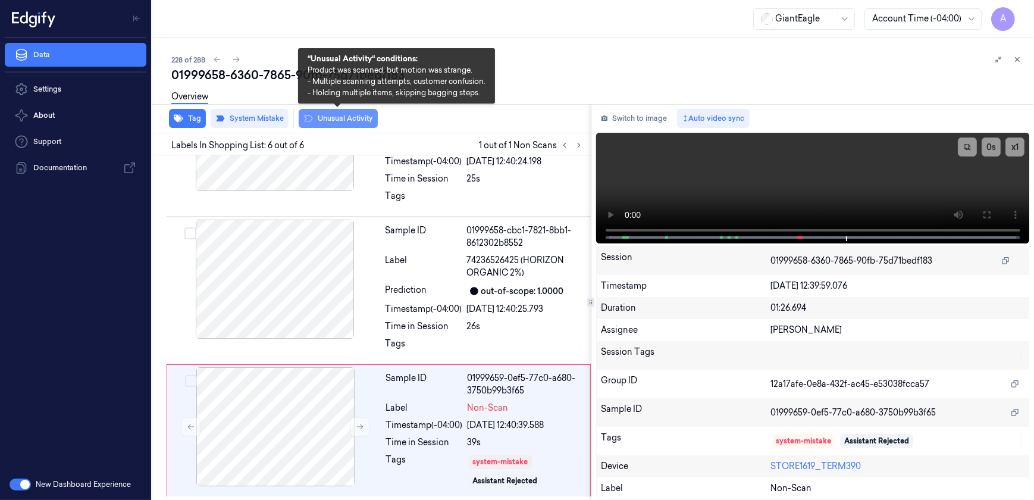
click at [317, 124] on button "Unusual Activity" at bounding box center [338, 118] width 79 height 19
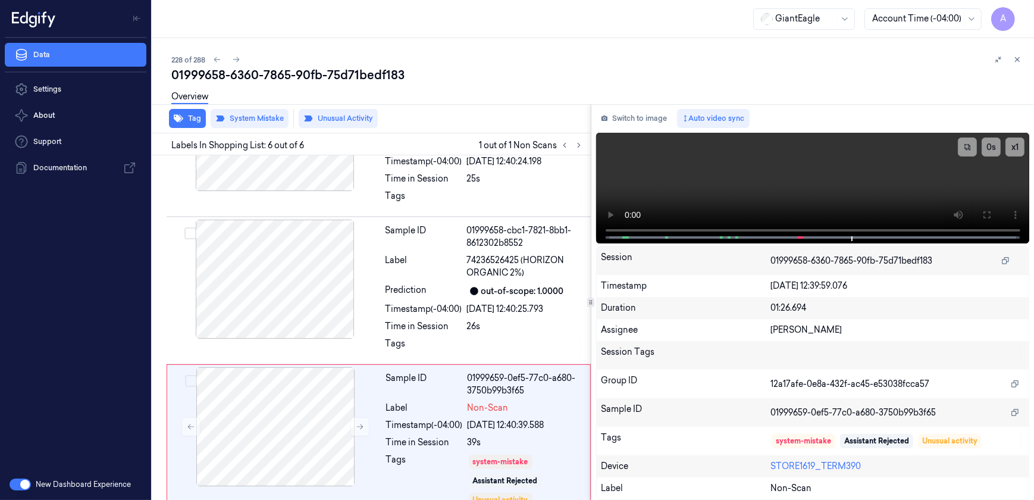
scroll to position [543, 0]
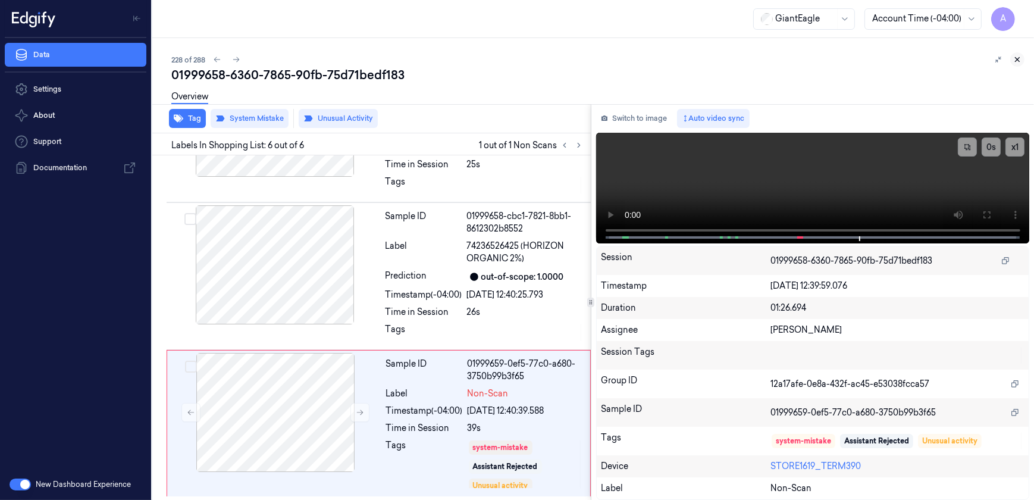
click at [1019, 58] on icon at bounding box center [1018, 60] width 4 height 4
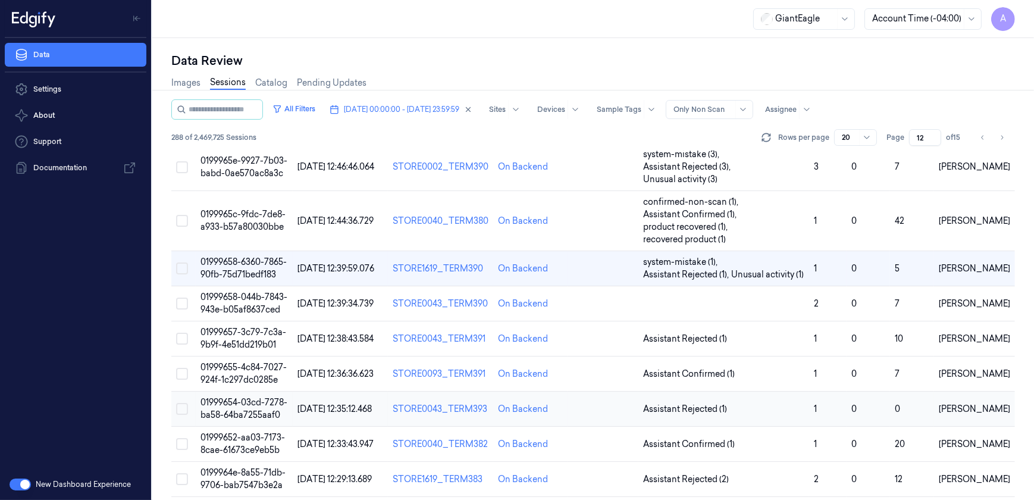
scroll to position [270, 0]
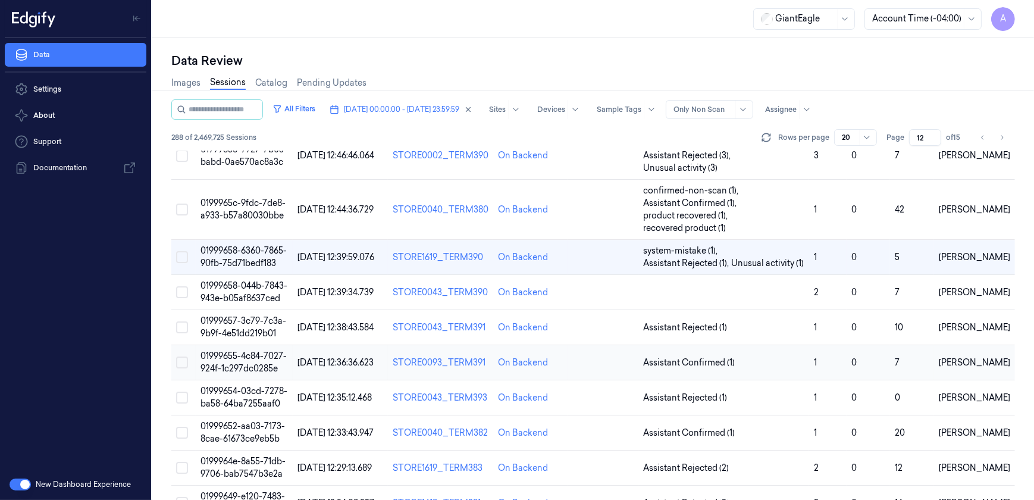
click at [242, 351] on span "01999655-4c84-7027-924f-1c297dc0285e" at bounding box center [244, 362] width 86 height 23
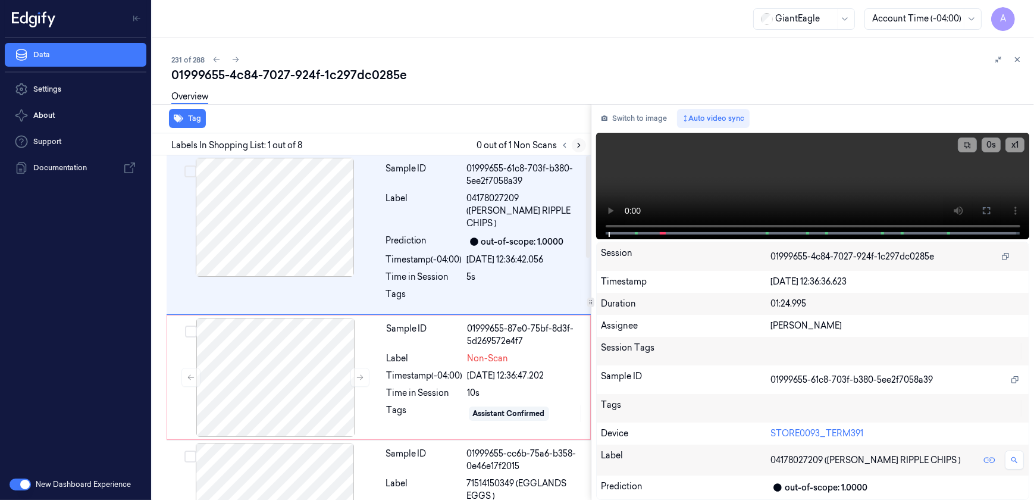
click at [572, 145] on button at bounding box center [579, 145] width 14 height 14
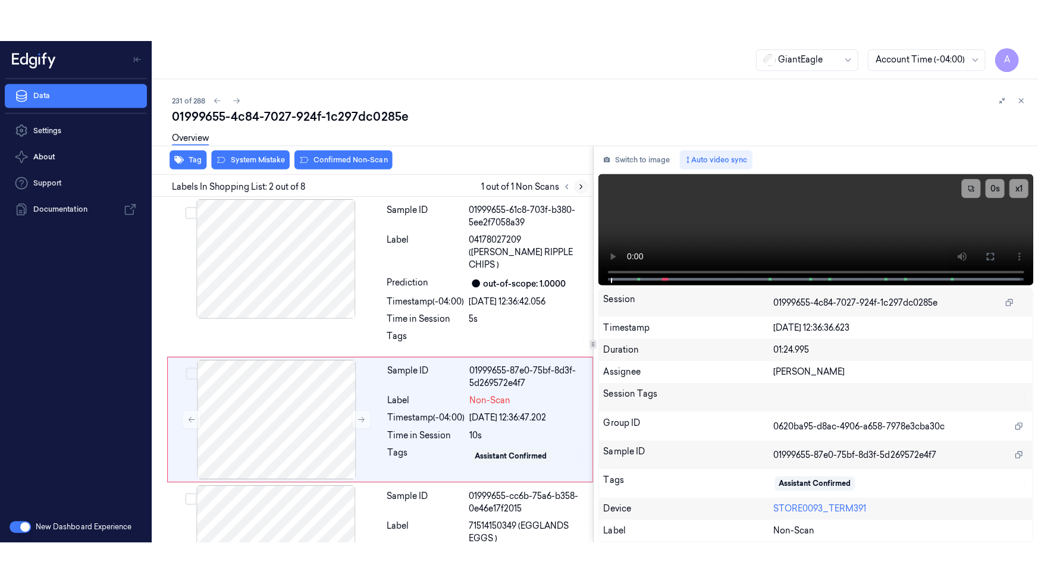
scroll to position [36, 0]
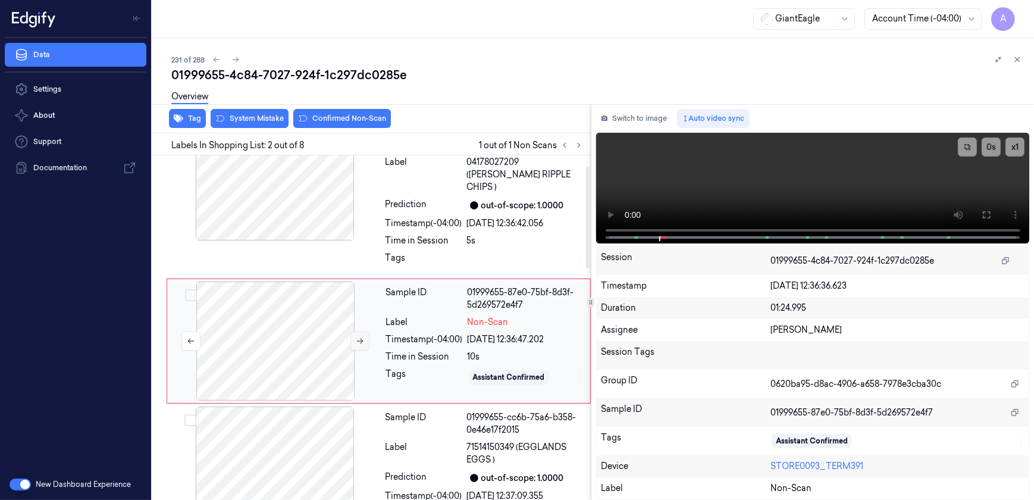
click at [353, 331] on button at bounding box center [360, 340] width 19 height 19
click at [360, 337] on icon at bounding box center [360, 341] width 8 height 8
click at [987, 214] on icon at bounding box center [987, 215] width 10 height 10
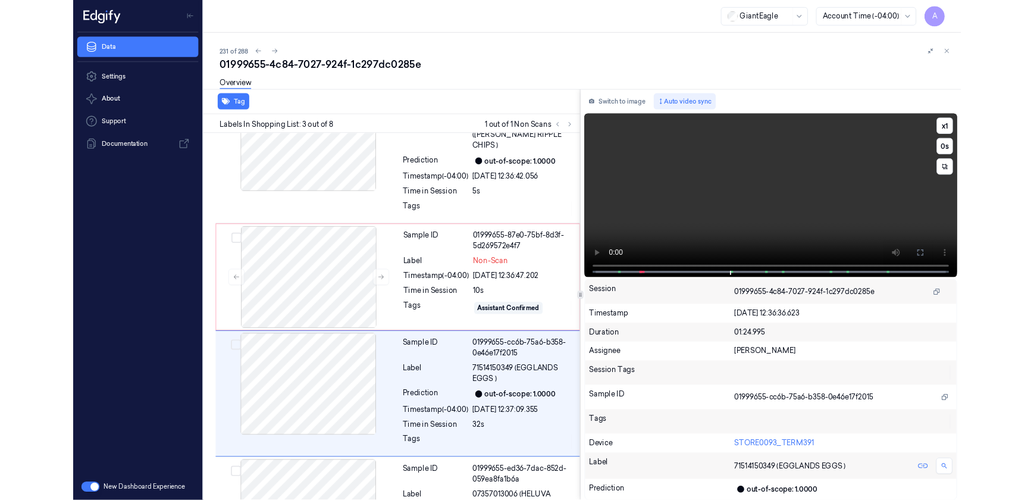
scroll to position [131, 0]
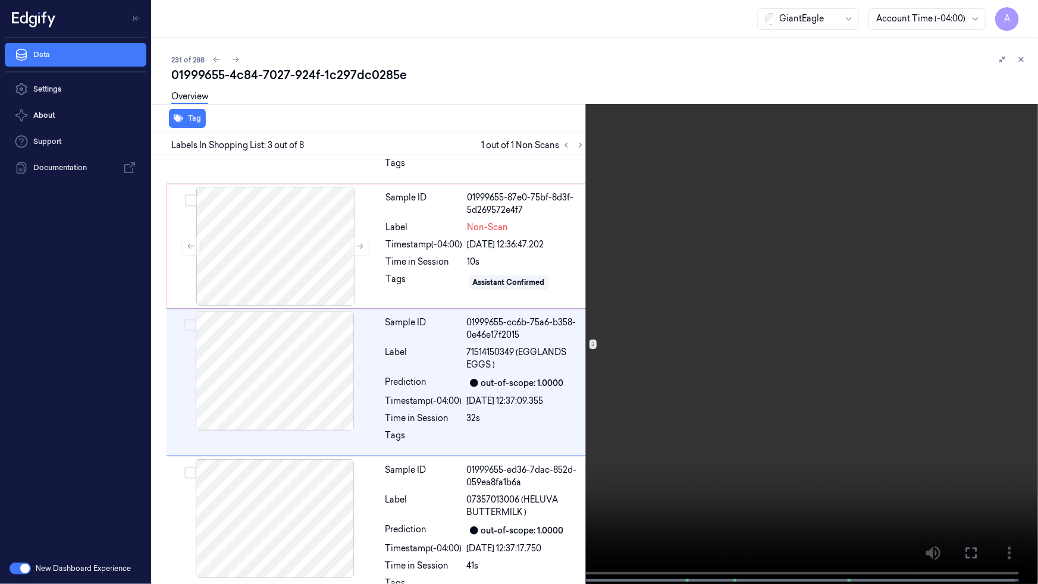
click at [0, 0] on icon at bounding box center [0, 0] width 0 height 0
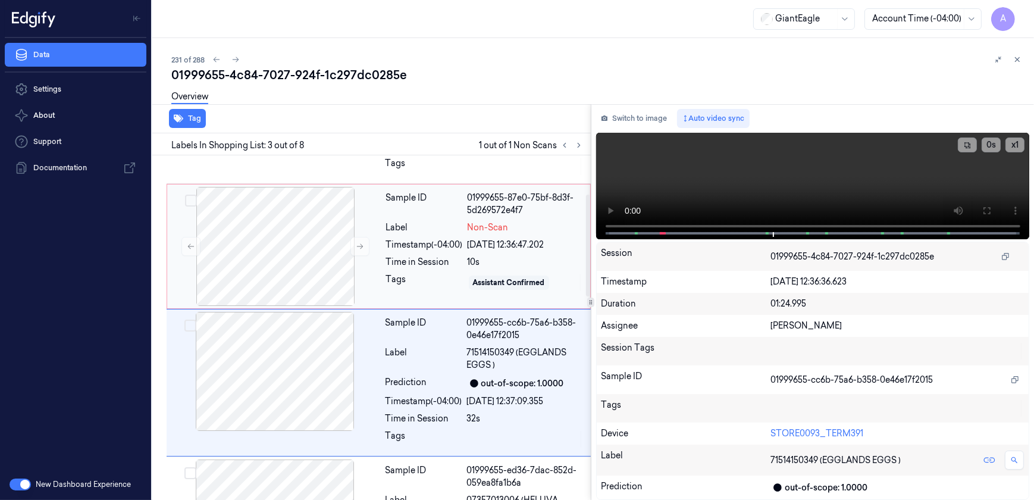
click at [420, 256] on div "Time in Session" at bounding box center [424, 262] width 77 height 12
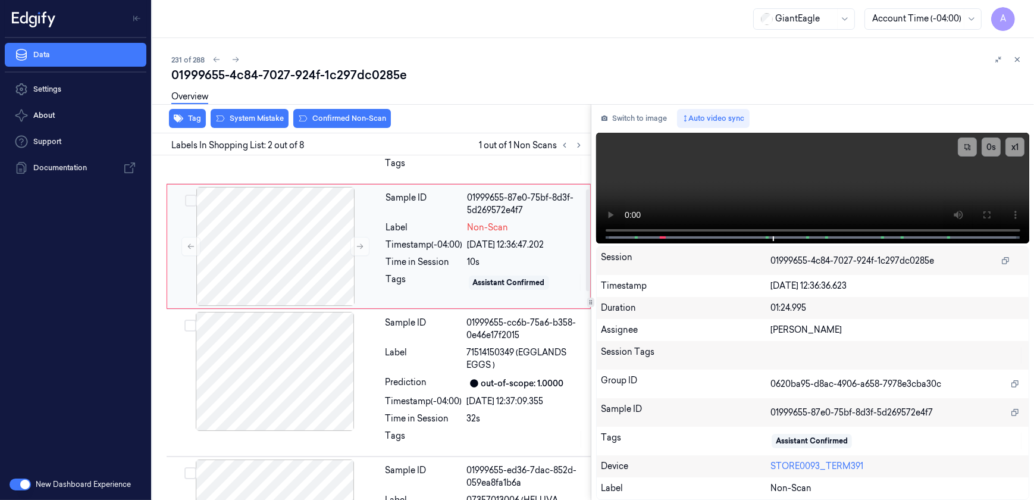
scroll to position [36, 0]
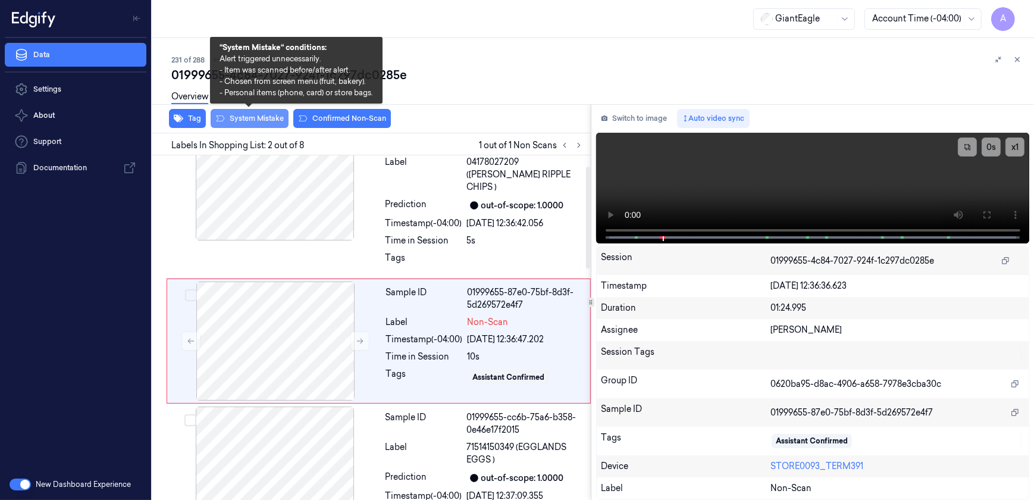
click at [253, 122] on button "System Mistake" at bounding box center [250, 118] width 78 height 19
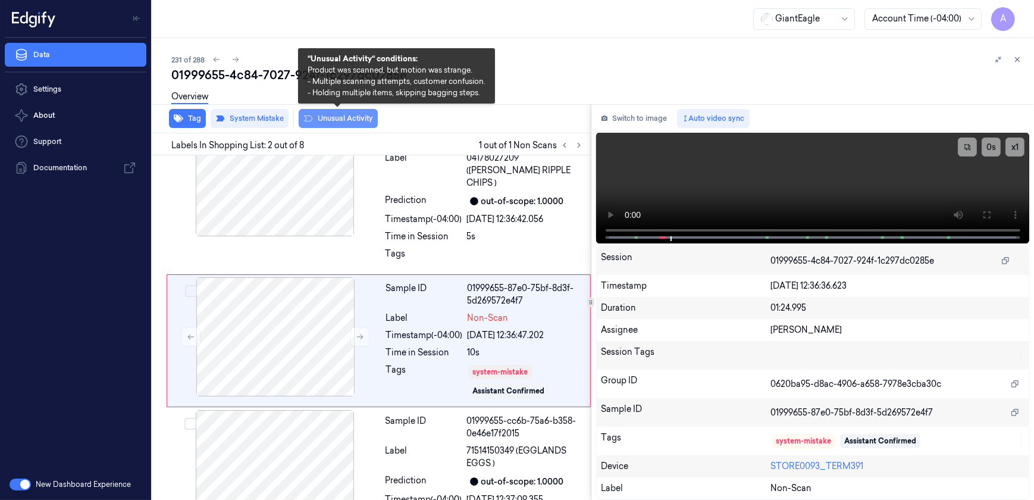
click at [323, 120] on button "Unusual Activity" at bounding box center [338, 118] width 79 height 19
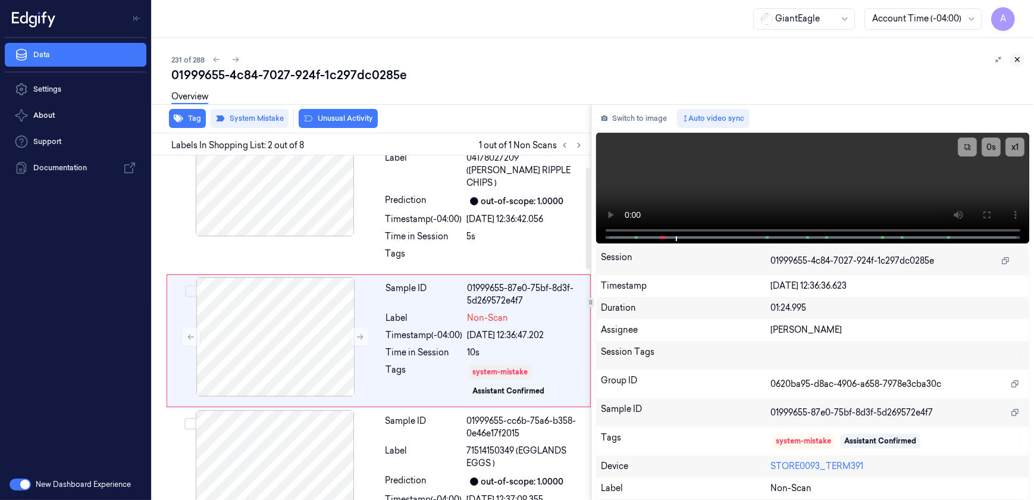
scroll to position [48, 0]
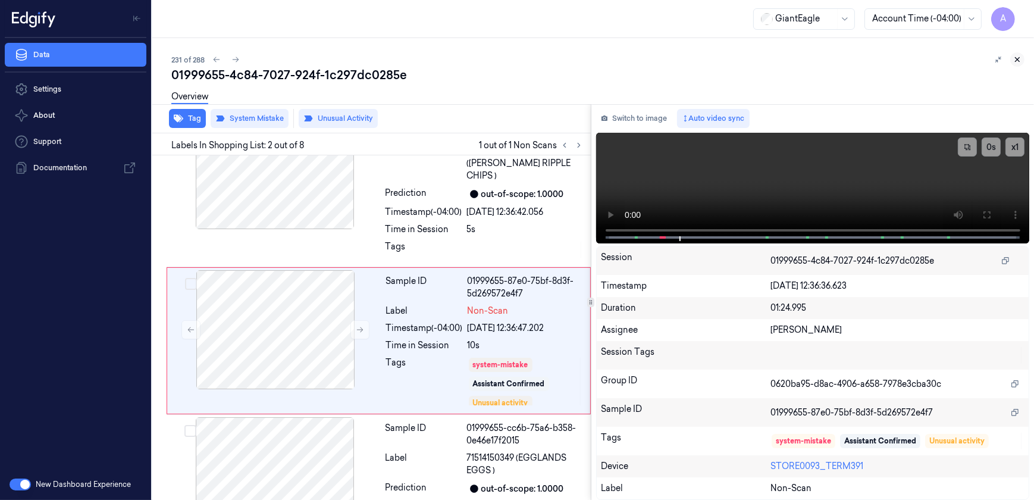
click at [1020, 62] on icon at bounding box center [1017, 59] width 8 height 8
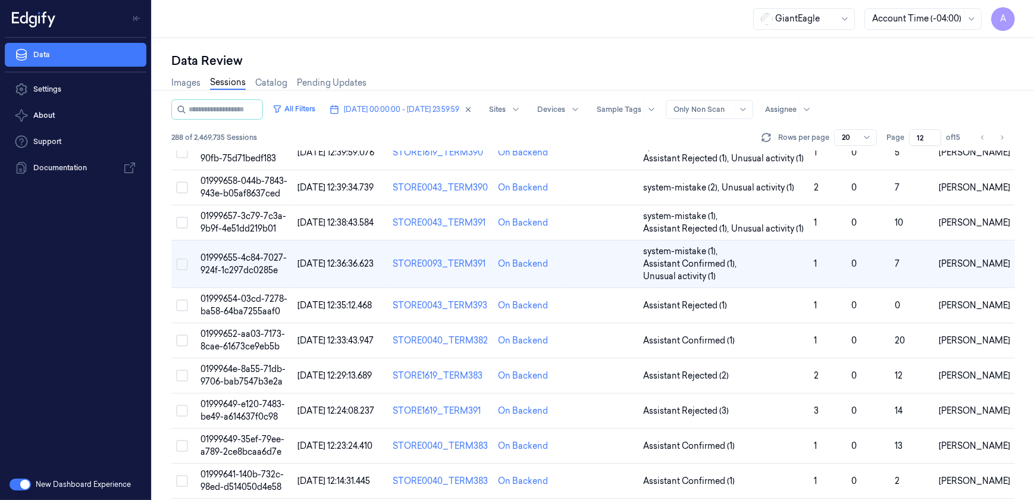
scroll to position [337, 0]
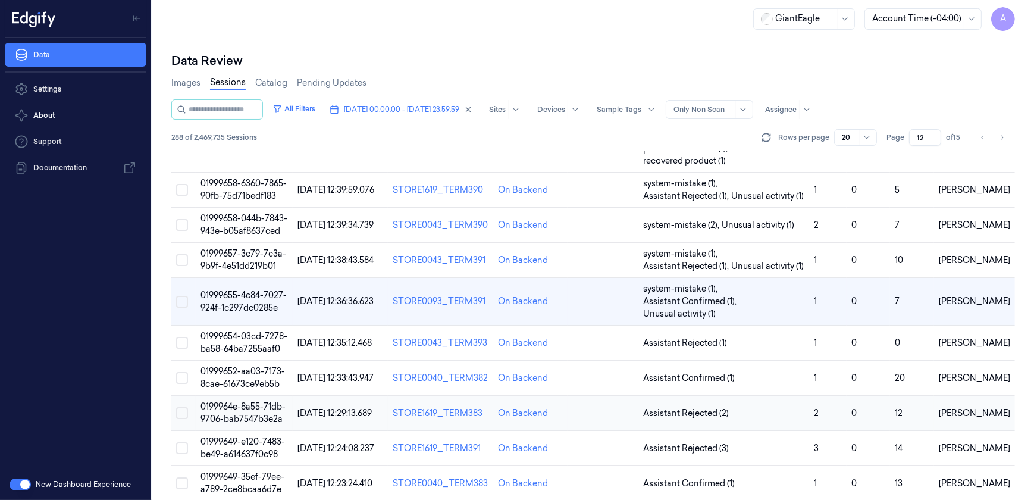
click at [223, 399] on td "0199964e-8a55-71db-9706-bab7547b3e2a" at bounding box center [244, 413] width 97 height 35
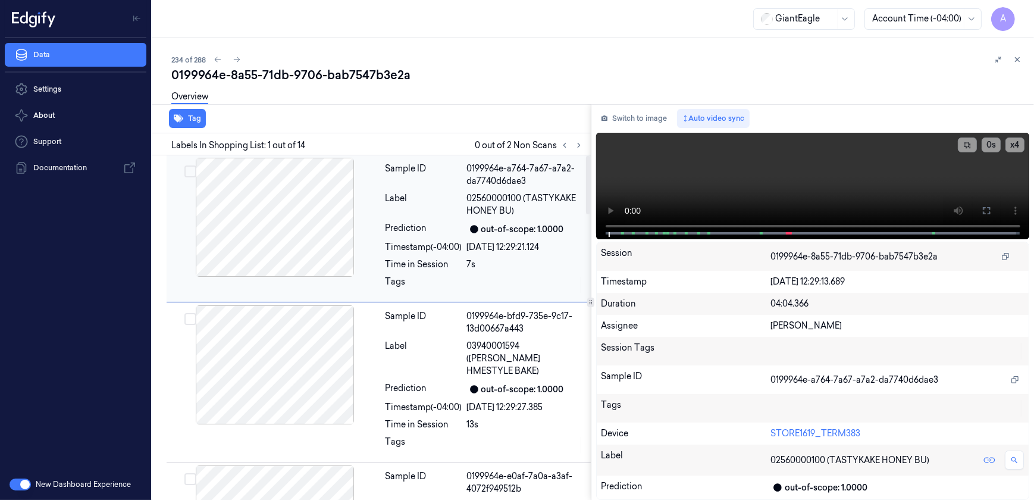
click at [421, 245] on div "Timestamp (-04:00)" at bounding box center [424, 247] width 77 height 12
click at [577, 139] on button at bounding box center [579, 145] width 14 height 14
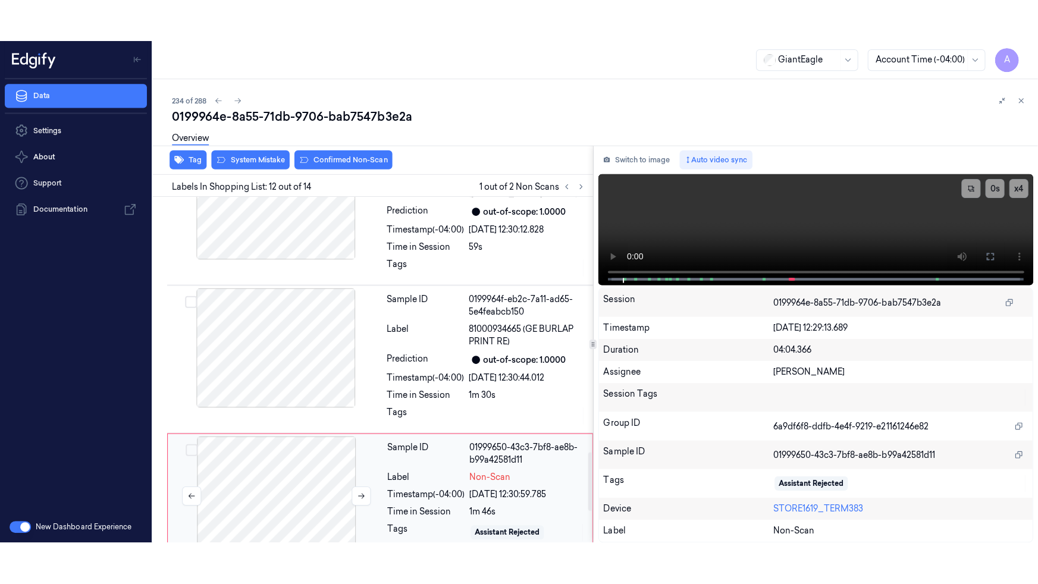
scroll to position [1512, 0]
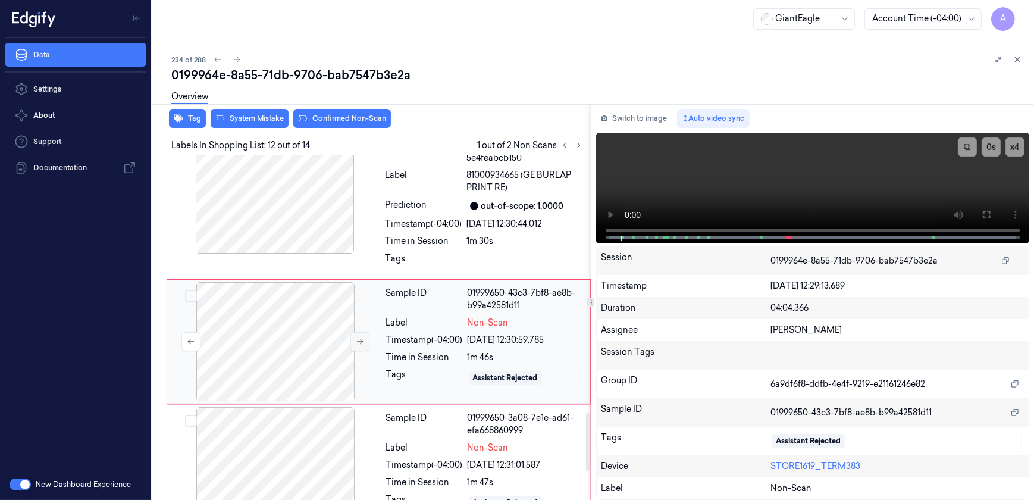
click at [354, 332] on button at bounding box center [360, 341] width 19 height 19
click at [356, 337] on icon at bounding box center [360, 341] width 8 height 8
click at [358, 333] on button at bounding box center [360, 341] width 19 height 19
drag, startPoint x: 834, startPoint y: 170, endPoint x: 847, endPoint y: 170, distance: 13.1
click at [834, 170] on video at bounding box center [813, 188] width 434 height 111
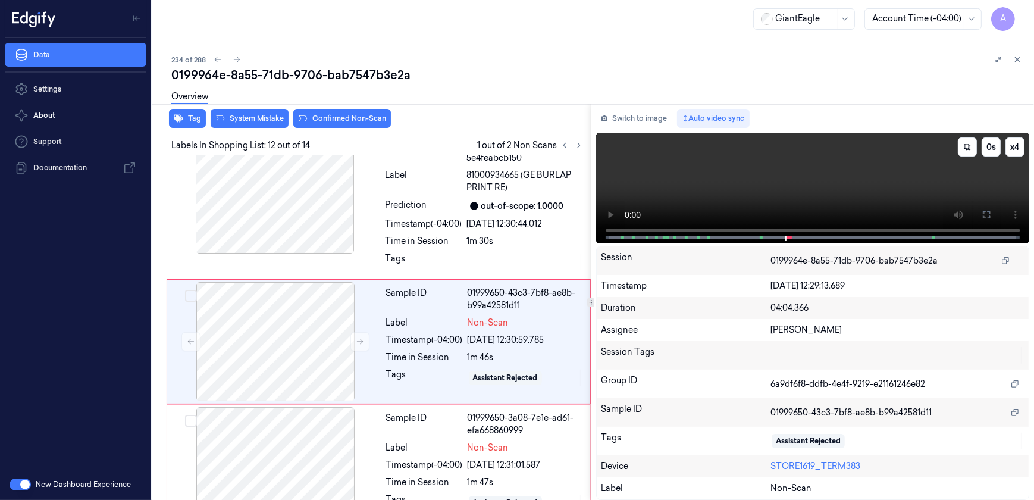
drag, startPoint x: 981, startPoint y: 210, endPoint x: 983, endPoint y: 265, distance: 55.4
click at [981, 210] on button at bounding box center [986, 214] width 19 height 19
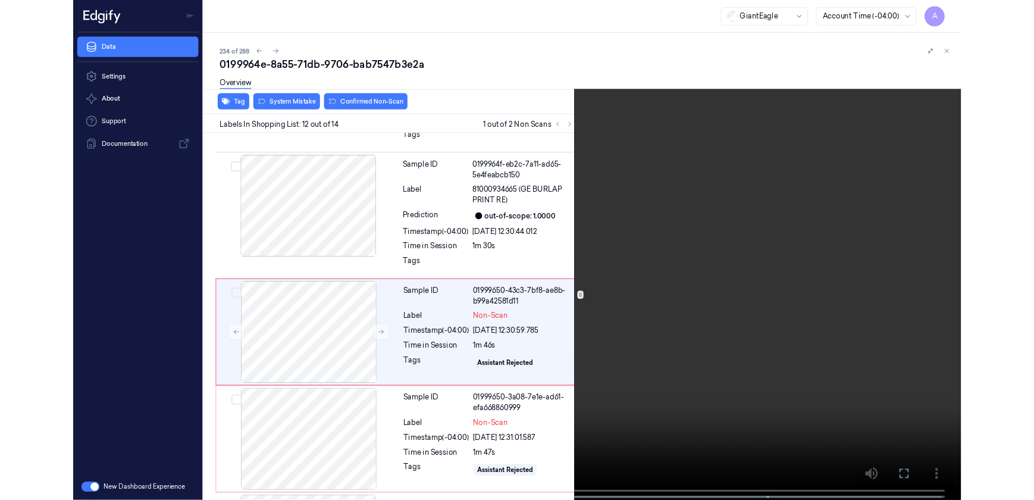
scroll to position [1444, 0]
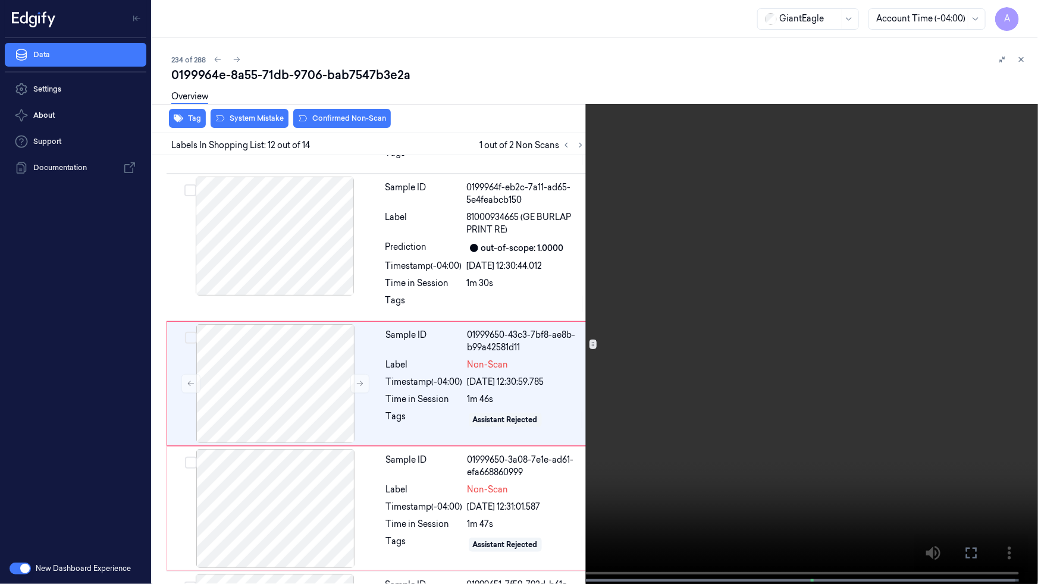
click at [0, 0] on icon at bounding box center [0, 0] width 0 height 0
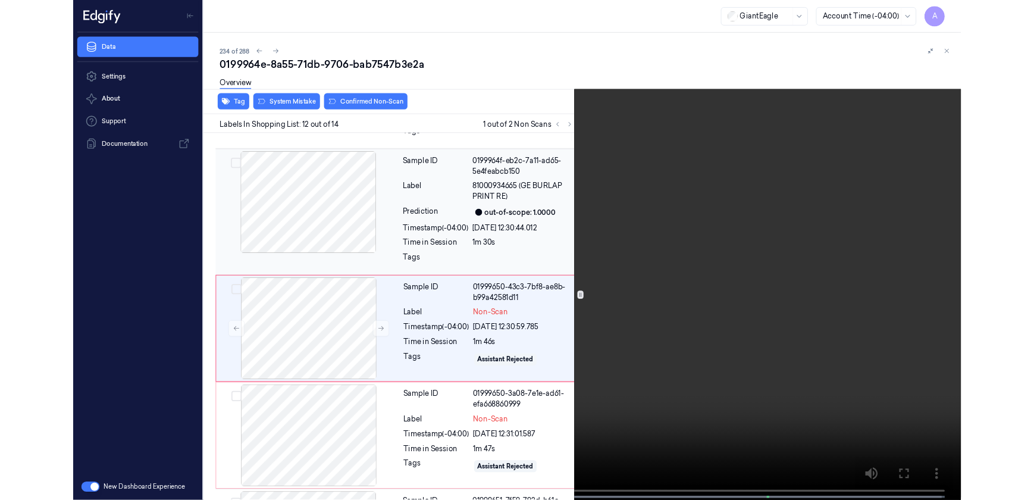
scroll to position [1470, 0]
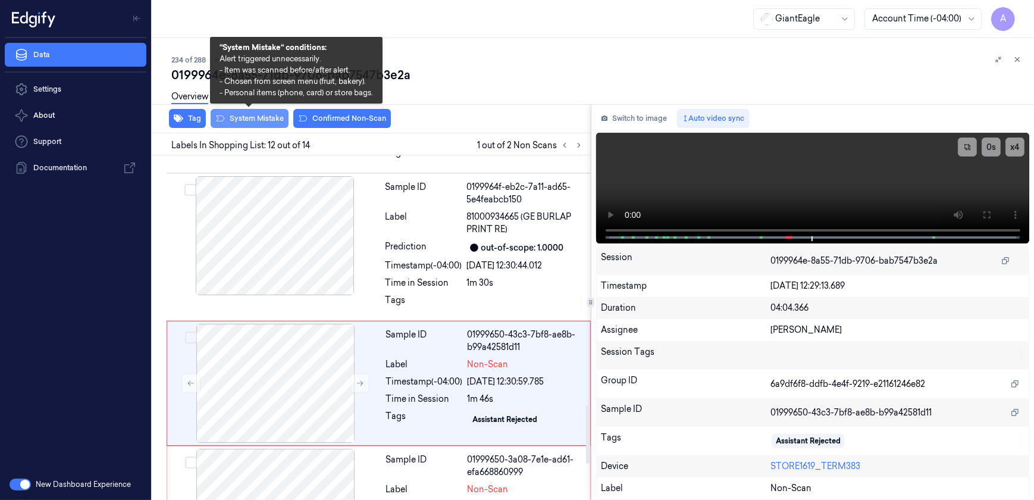
click at [239, 123] on button "System Mistake" at bounding box center [250, 118] width 78 height 19
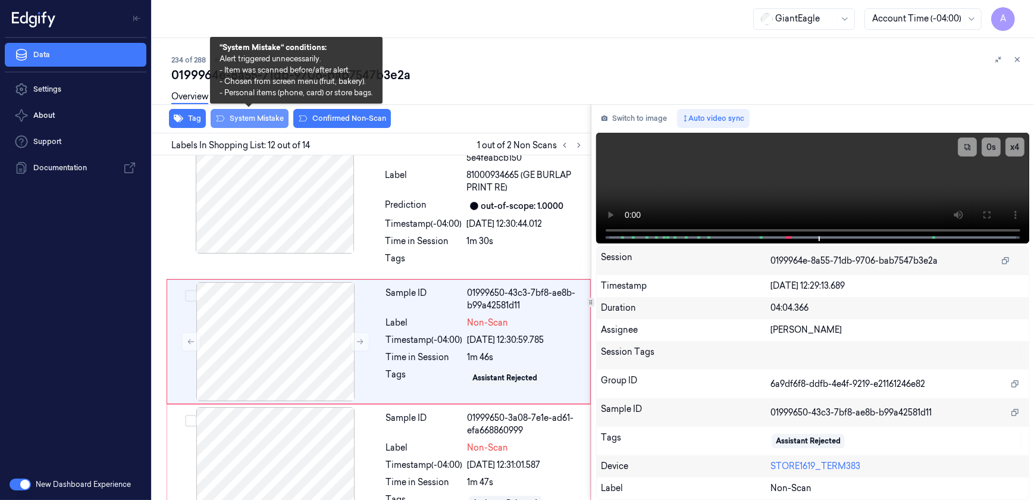
scroll to position [1515, 0]
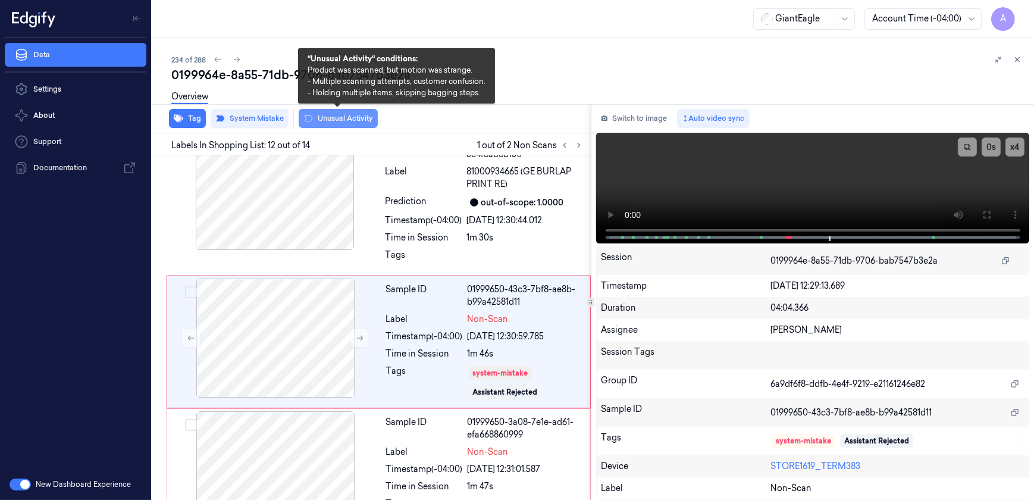
click at [328, 125] on button "Unusual Activity" at bounding box center [338, 118] width 79 height 19
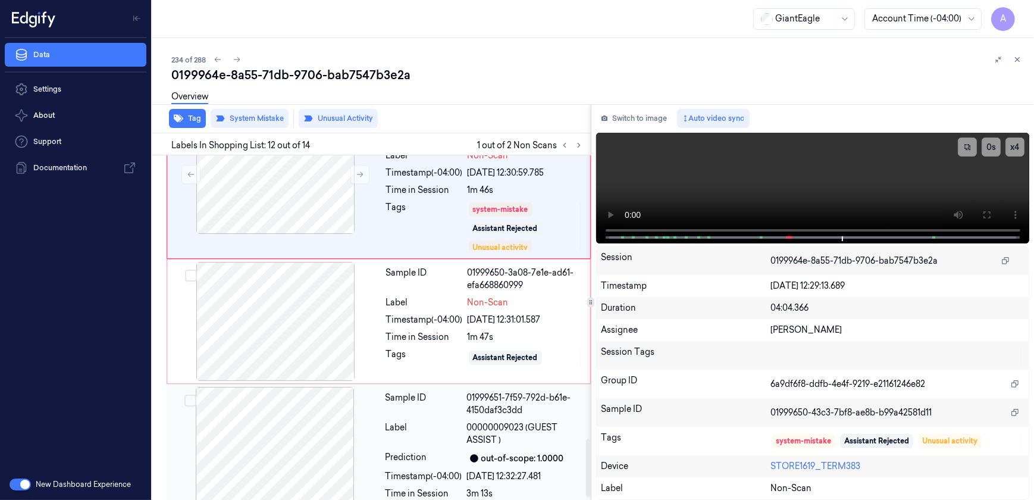
scroll to position [1684, 0]
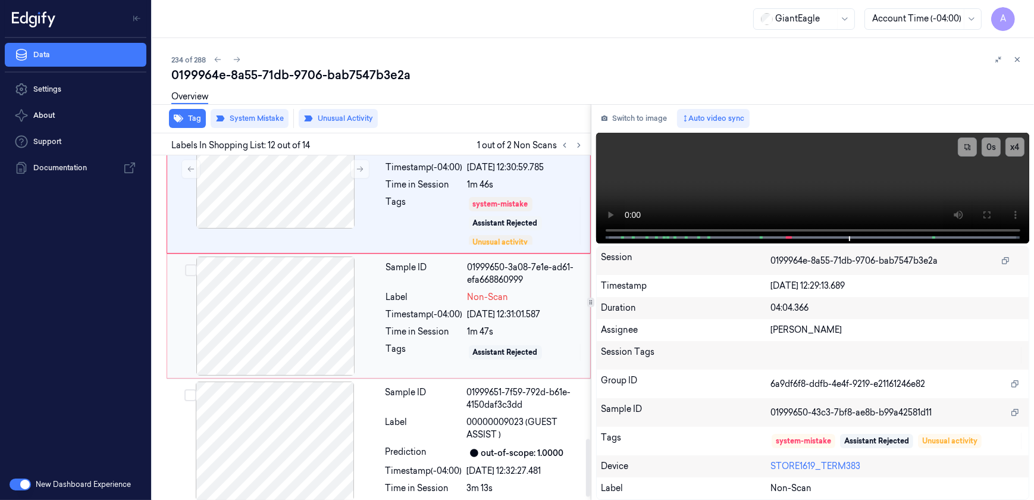
click at [423, 343] on div "Tags" at bounding box center [424, 352] width 77 height 19
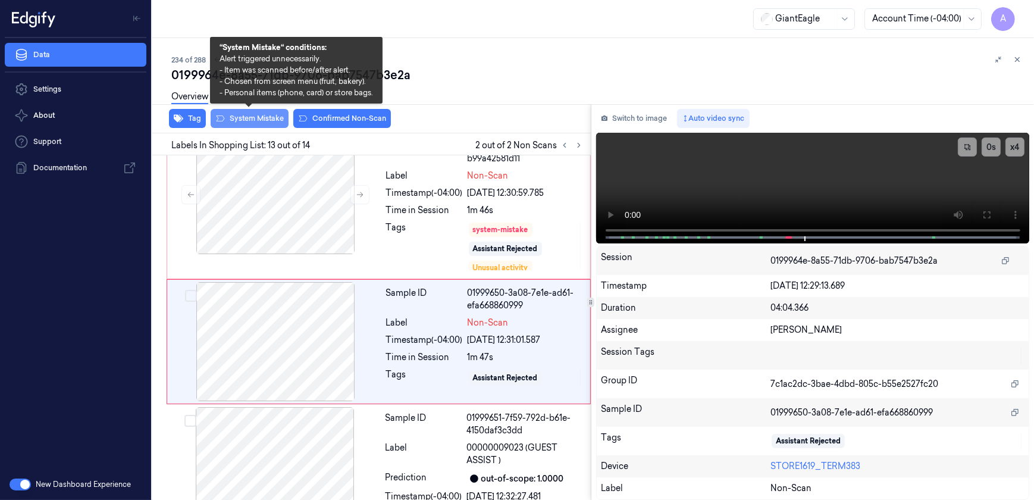
click at [256, 126] on button "System Mistake" at bounding box center [250, 118] width 78 height 19
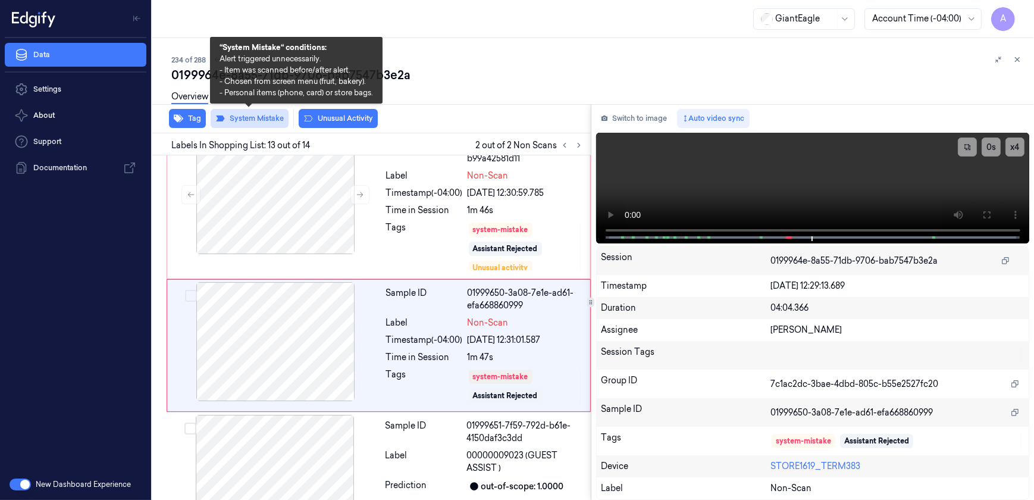
scroll to position [1662, 0]
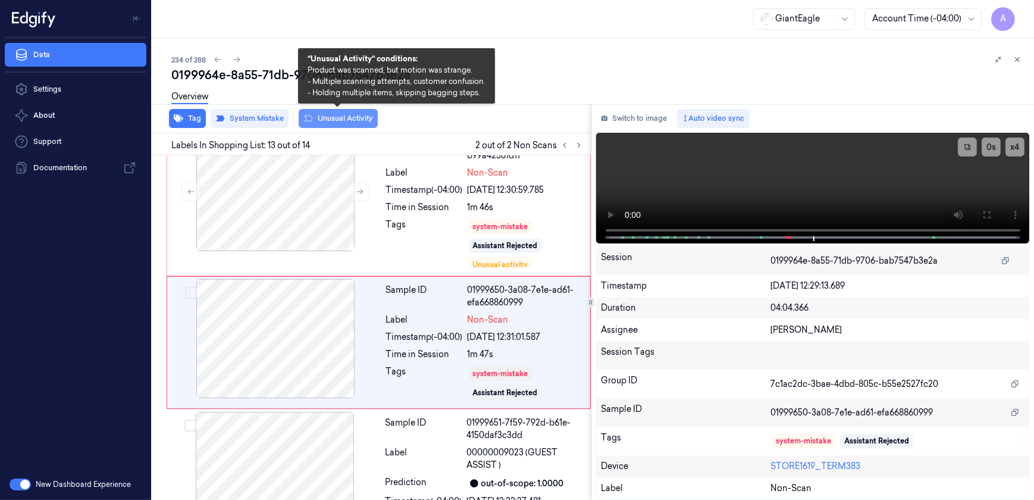
click at [334, 121] on button "Unusual Activity" at bounding box center [338, 118] width 79 height 19
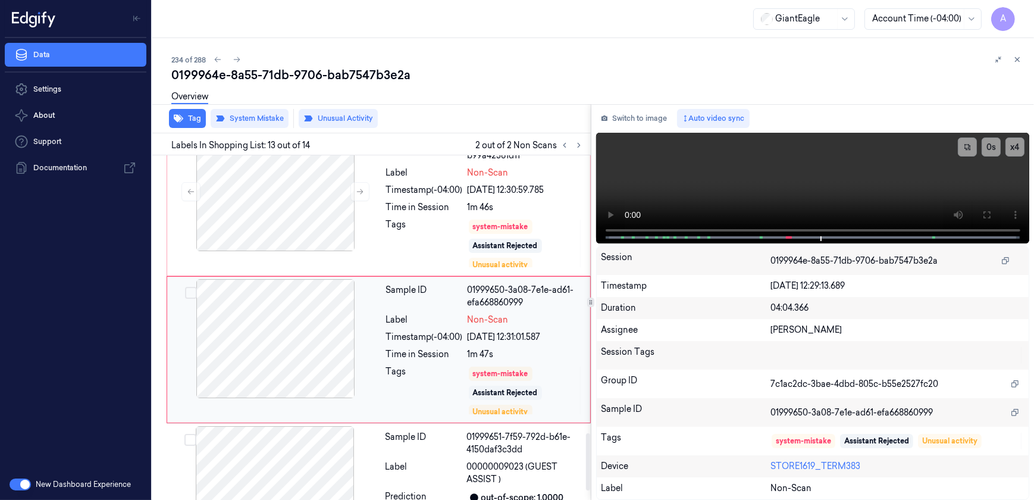
scroll to position [1669, 0]
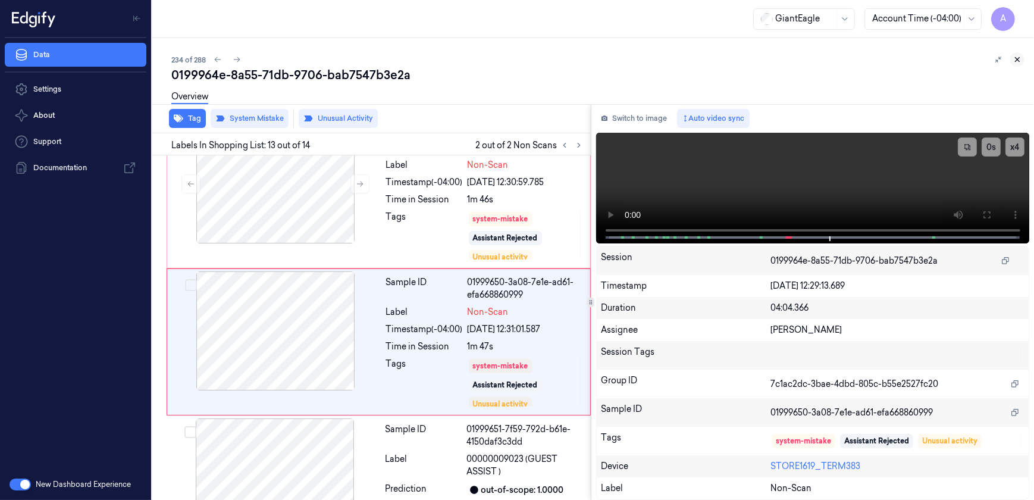
click at [1021, 62] on icon at bounding box center [1017, 59] width 8 height 8
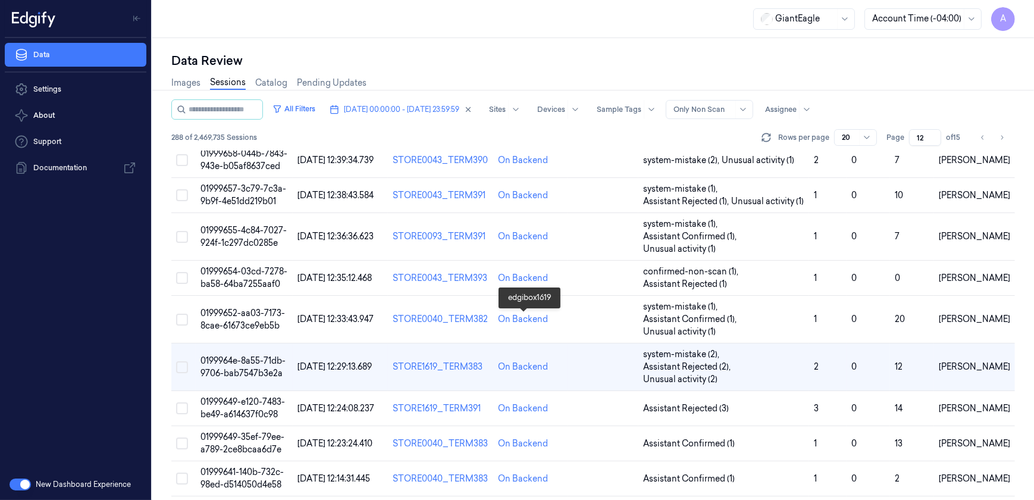
scroll to position [487, 0]
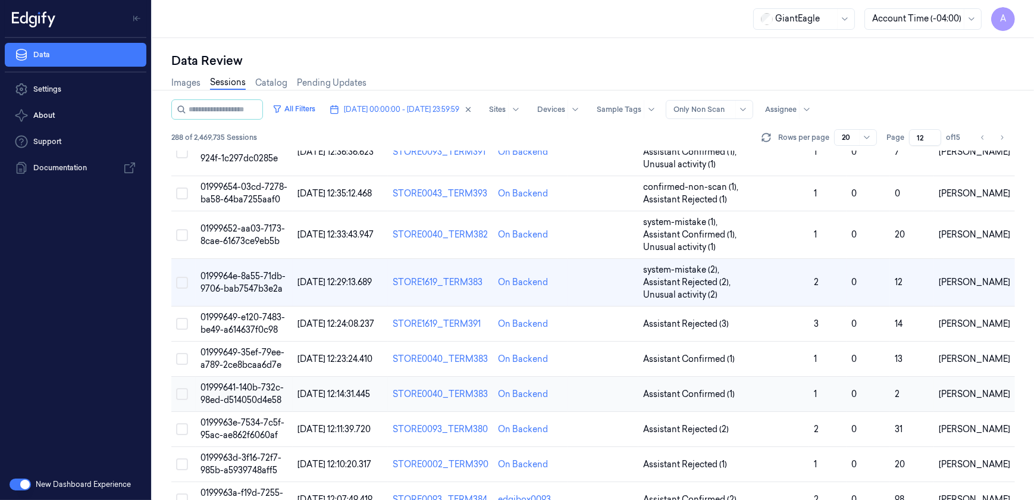
click at [238, 382] on span "01999641-140b-732c-98ed-d514050d4e58" at bounding box center [242, 393] width 83 height 23
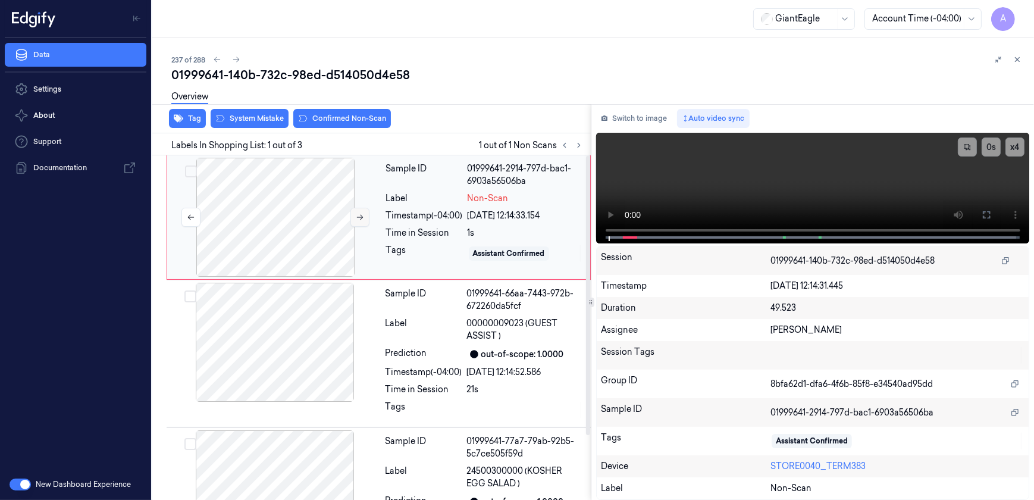
click at [356, 219] on icon at bounding box center [360, 217] width 8 height 8
click at [355, 219] on button at bounding box center [360, 217] width 19 height 19
drag, startPoint x: 988, startPoint y: 215, endPoint x: 990, endPoint y: 271, distance: 56.6
click at [988, 215] on icon at bounding box center [987, 215] width 10 height 10
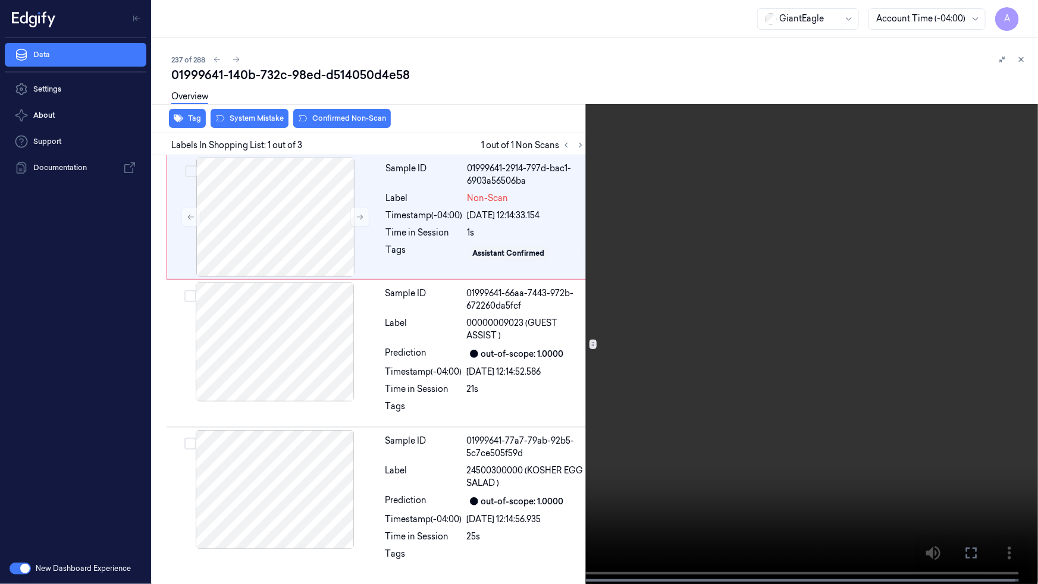
click at [0, 0] on icon at bounding box center [0, 0] width 0 height 0
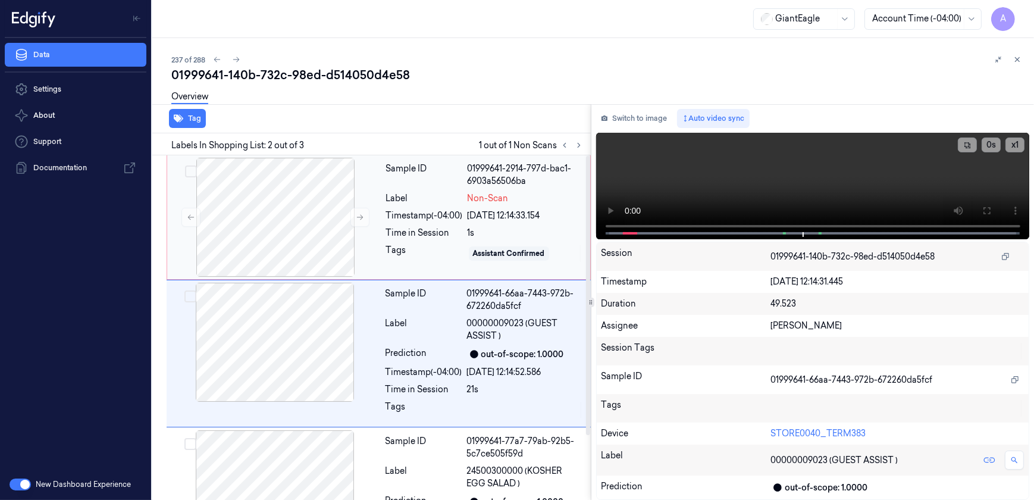
click at [422, 254] on div "Tags" at bounding box center [424, 253] width 77 height 19
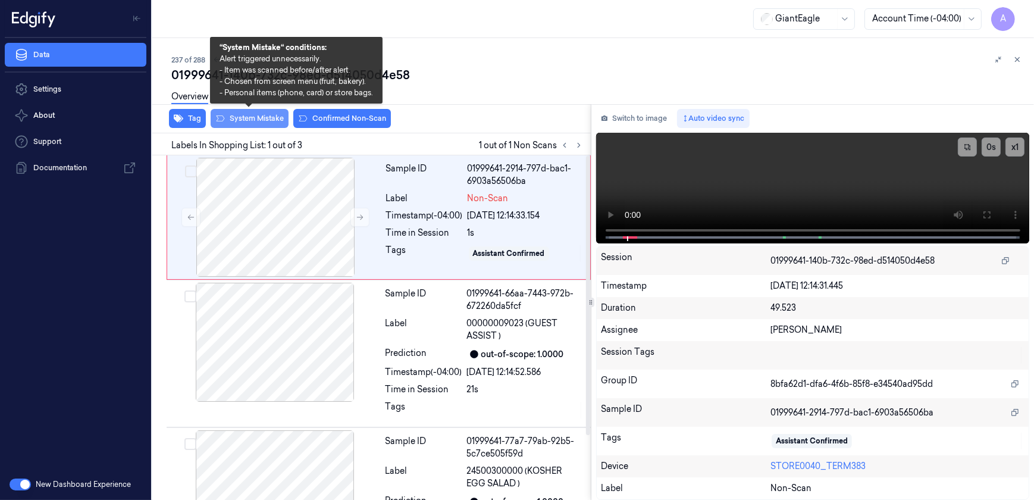
click at [254, 124] on button "System Mistake" at bounding box center [250, 118] width 78 height 19
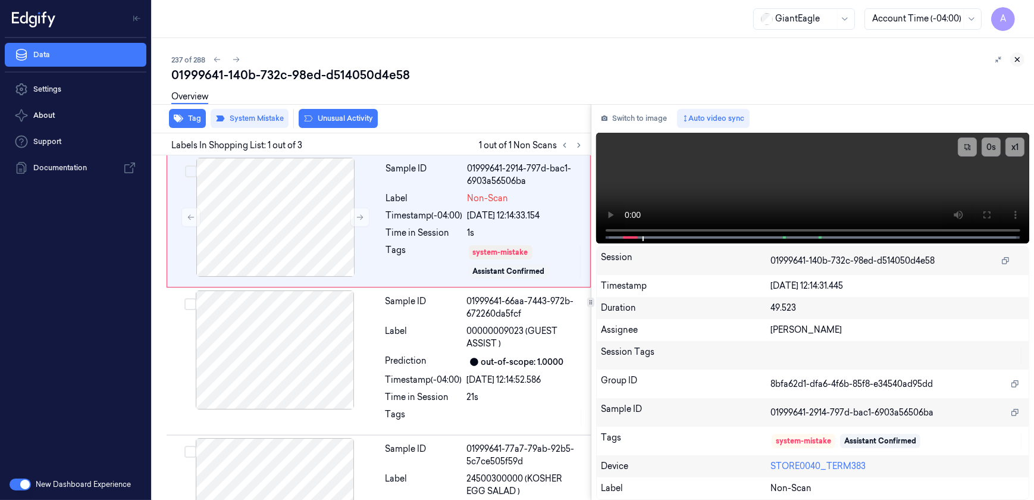
click at [1016, 58] on icon at bounding box center [1018, 60] width 4 height 4
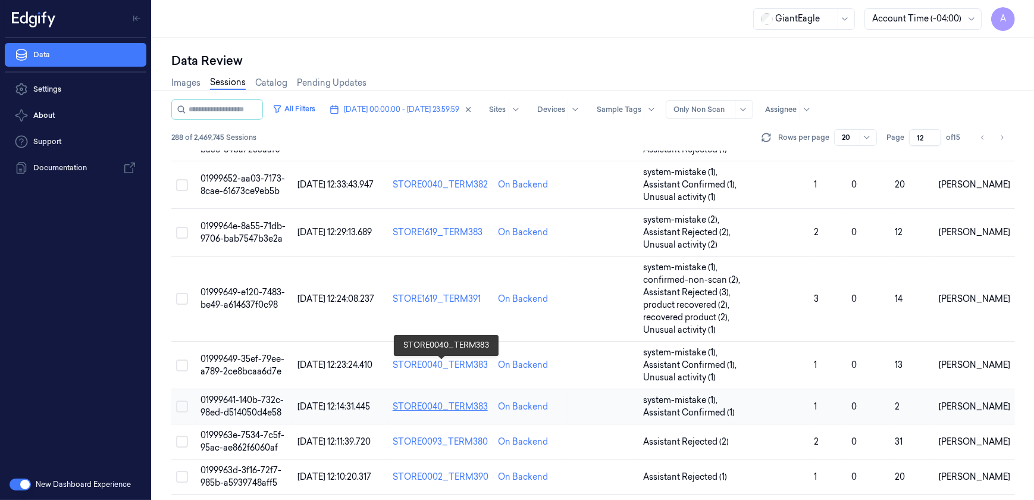
scroll to position [536, 0]
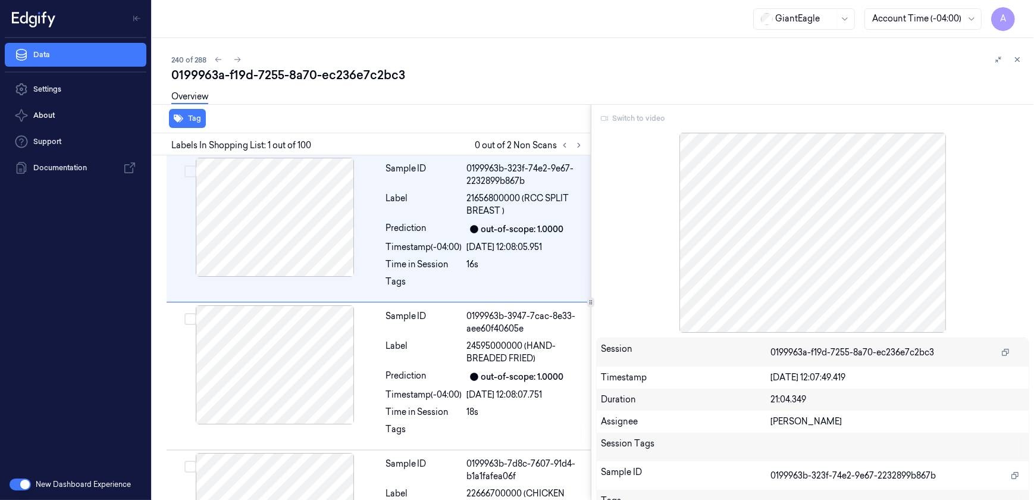
click at [636, 118] on div "Switch to video" at bounding box center [813, 118] width 434 height 19
click at [1016, 56] on icon at bounding box center [1017, 59] width 8 height 8
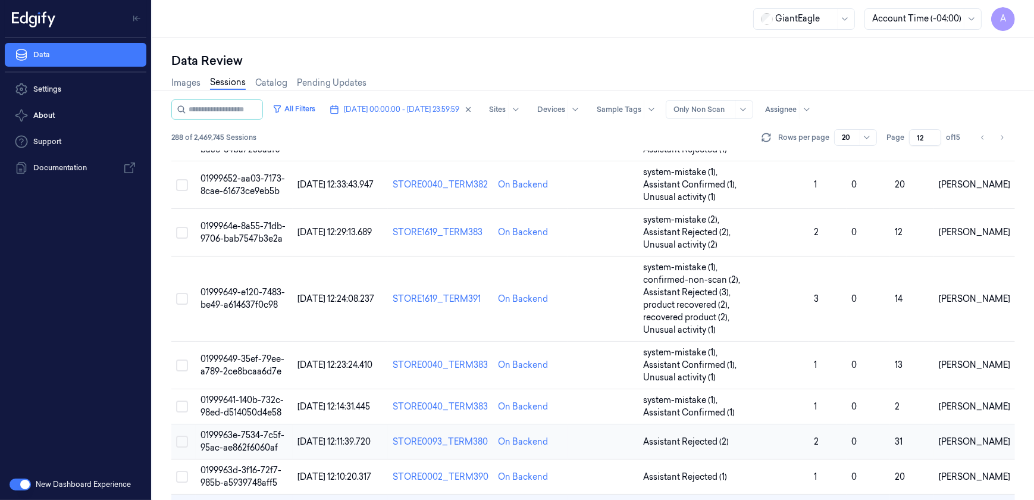
scroll to position [536, 0]
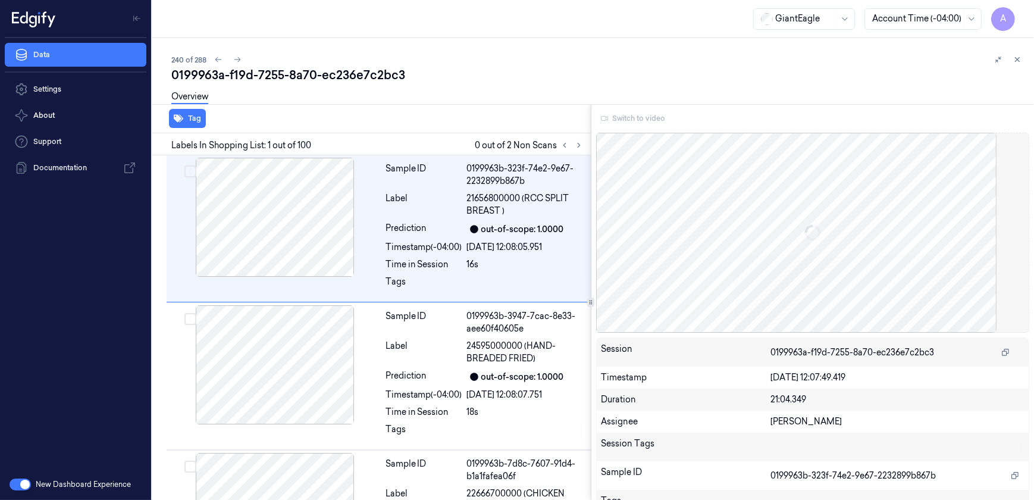
scroll to position [32, 0]
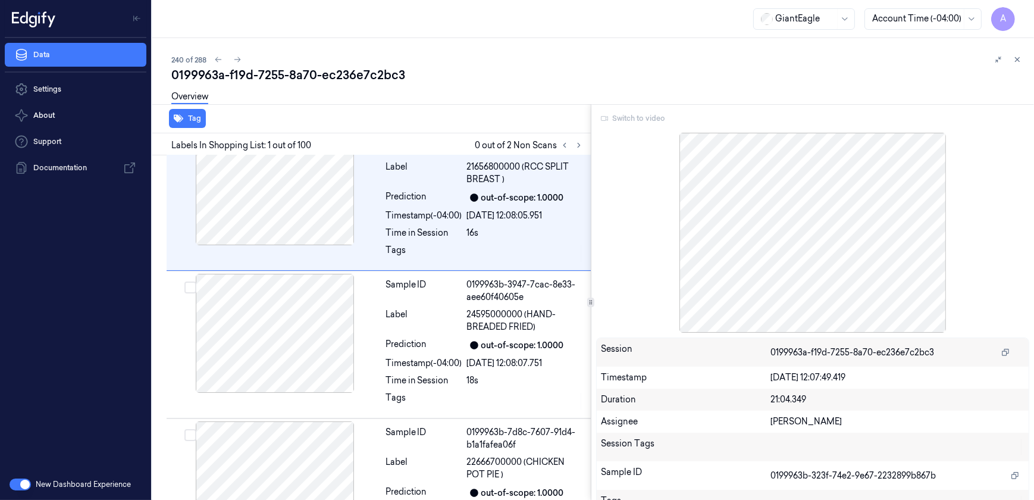
click at [614, 118] on div "Switch to video" at bounding box center [813, 118] width 434 height 19
drag, startPoint x: 614, startPoint y: 118, endPoint x: 640, endPoint y: 120, distance: 26.8
click at [640, 120] on div "Switch to video" at bounding box center [813, 118] width 434 height 19
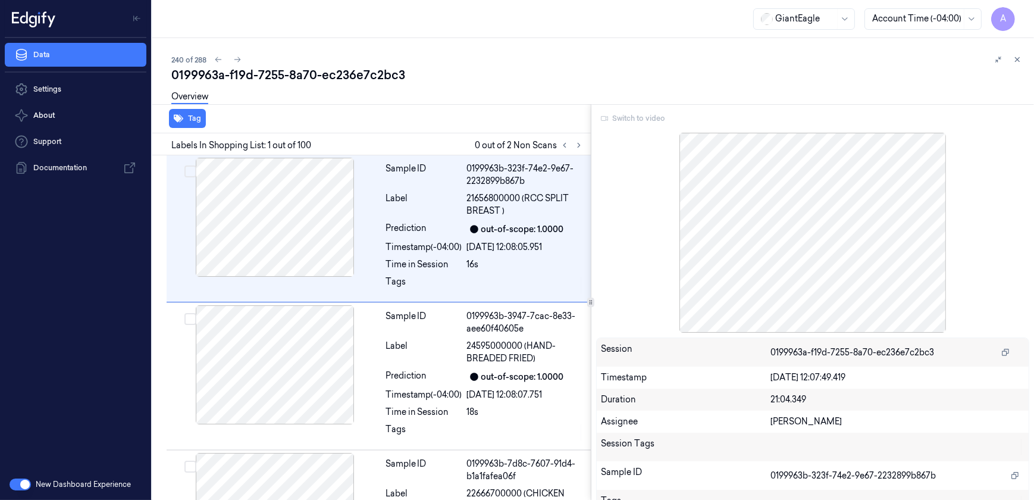
click at [631, 117] on div "Switch to video" at bounding box center [813, 118] width 434 height 19
click at [632, 114] on div "Switch to video" at bounding box center [813, 118] width 434 height 19
click at [628, 118] on div "Switch to video" at bounding box center [813, 118] width 434 height 19
click at [627, 118] on div "Switch to video" at bounding box center [813, 118] width 434 height 19
click at [1014, 59] on icon at bounding box center [1017, 59] width 8 height 8
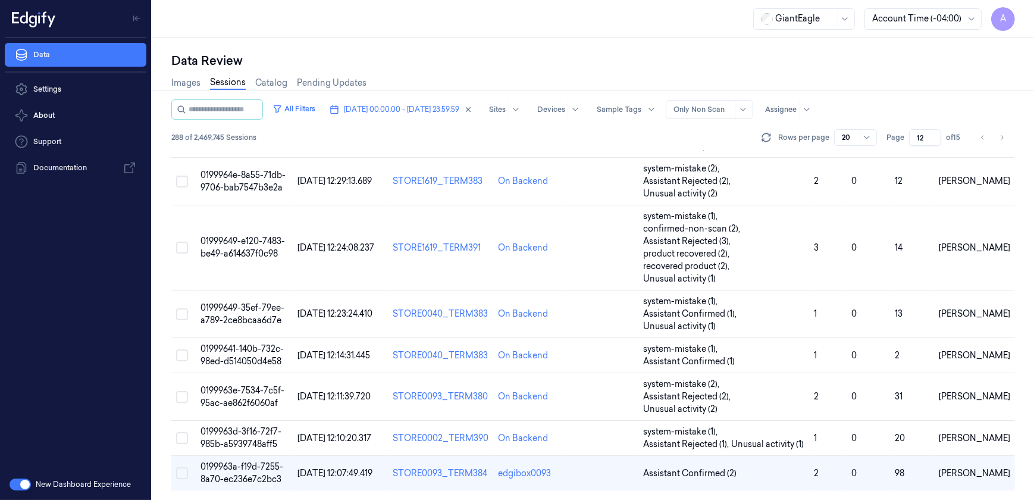
scroll to position [537, 0]
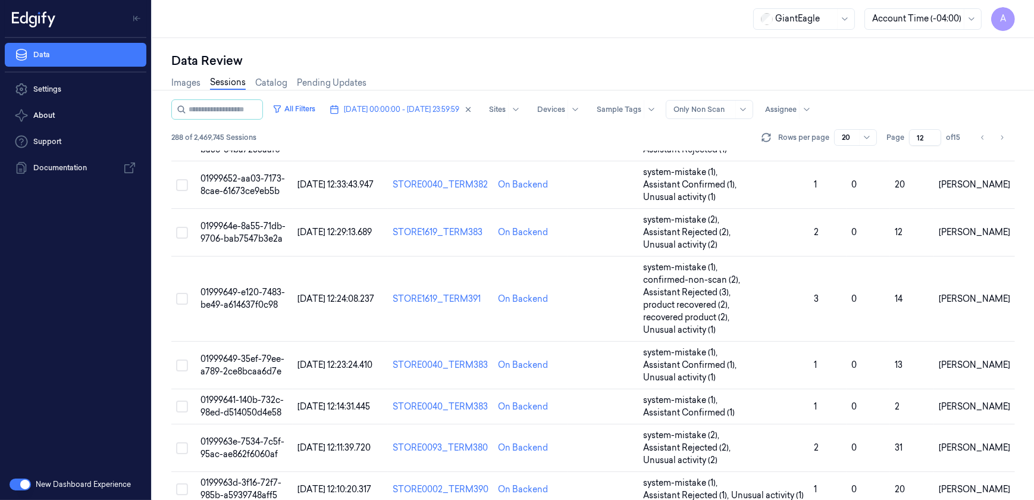
drag, startPoint x: 922, startPoint y: 132, endPoint x: 913, endPoint y: 138, distance: 10.7
click at [913, 138] on input "12" at bounding box center [925, 137] width 32 height 17
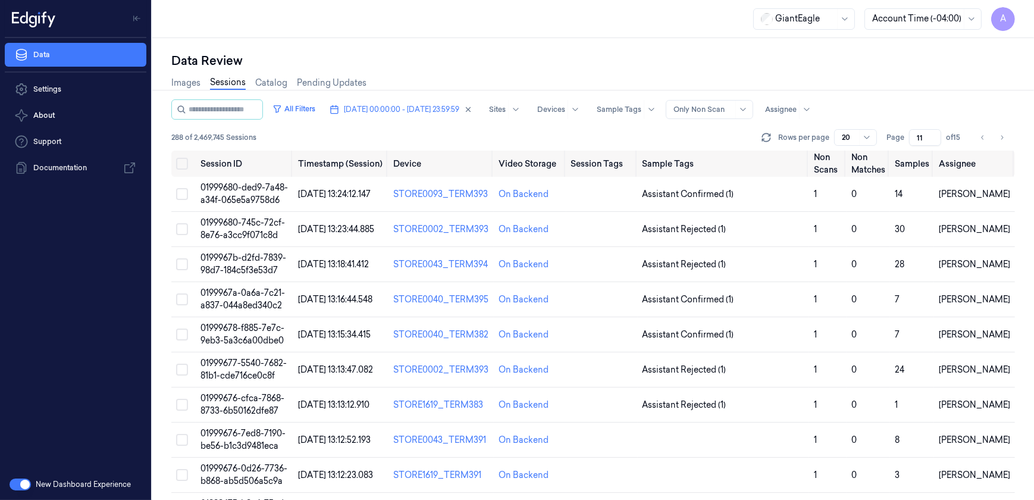
type input "11"
click at [254, 262] on span "0199967b-d2fd-7839-98d7-184c5f3e53d7" at bounding box center [244, 263] width 86 height 23
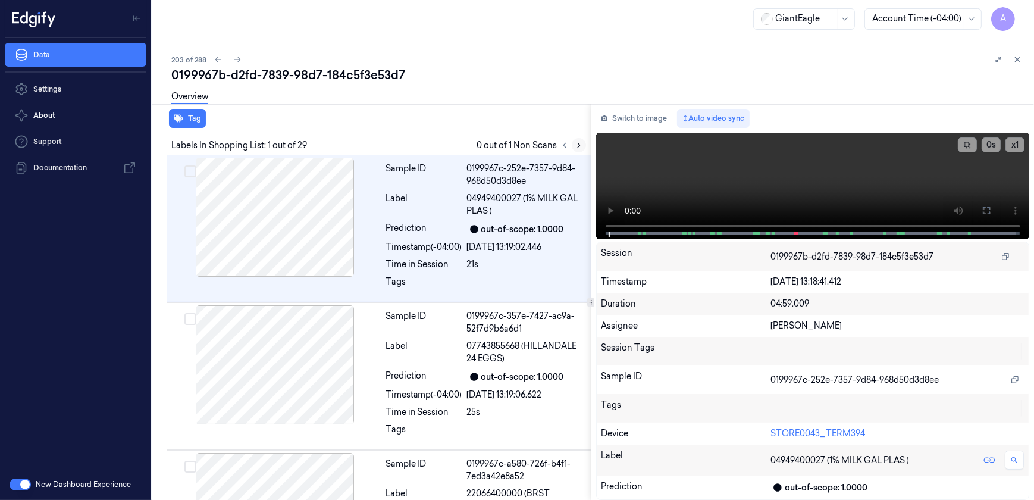
click at [577, 145] on icon at bounding box center [579, 145] width 8 height 8
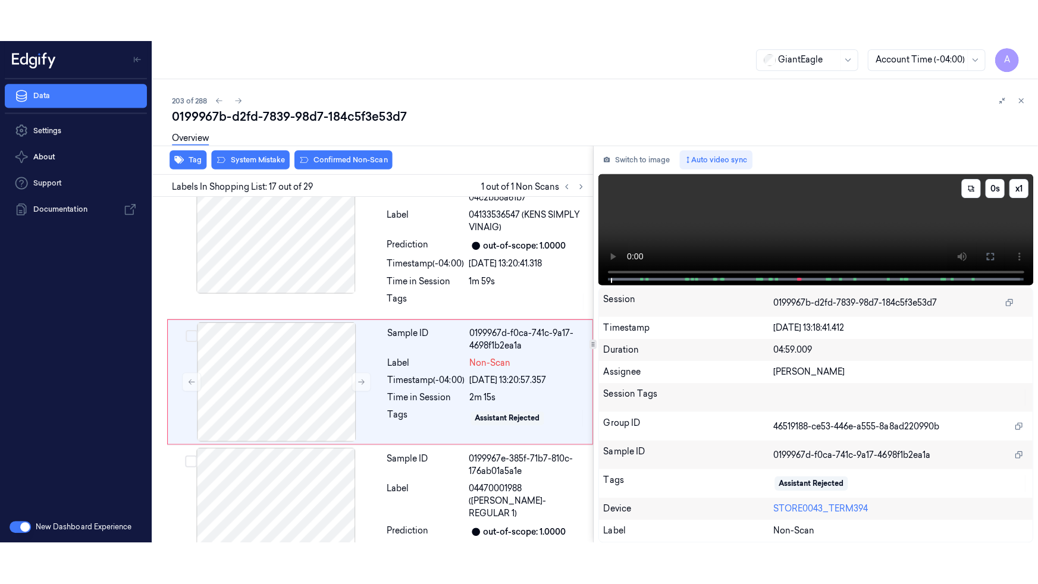
scroll to position [2236, 0]
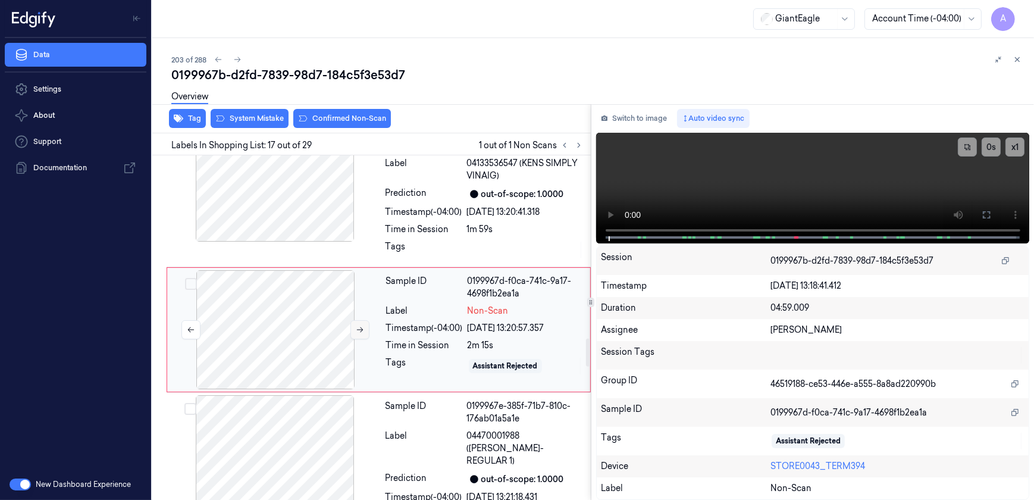
click at [365, 333] on button at bounding box center [360, 329] width 19 height 19
click at [360, 331] on button at bounding box center [360, 329] width 19 height 19
click at [985, 212] on icon at bounding box center [987, 215] width 10 height 10
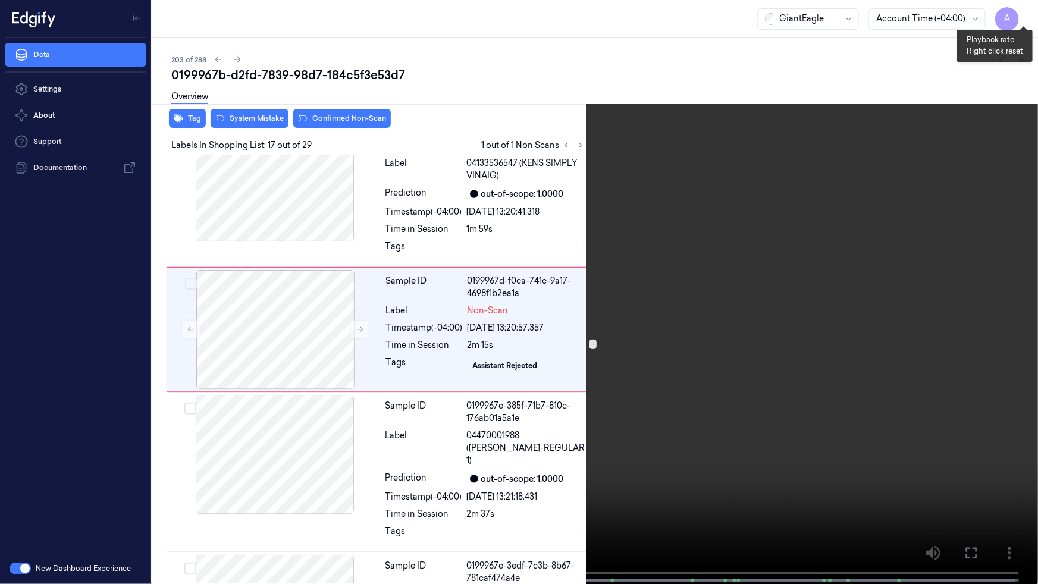
click at [1022, 17] on button "x 1" at bounding box center [1024, 14] width 19 height 19
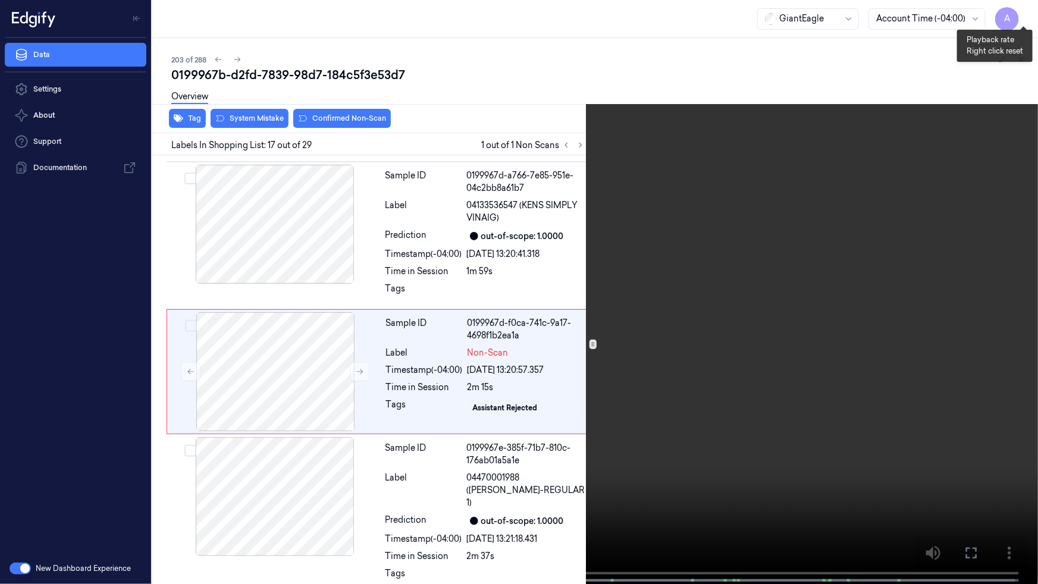
click at [1022, 17] on button "x 2" at bounding box center [1024, 14] width 19 height 19
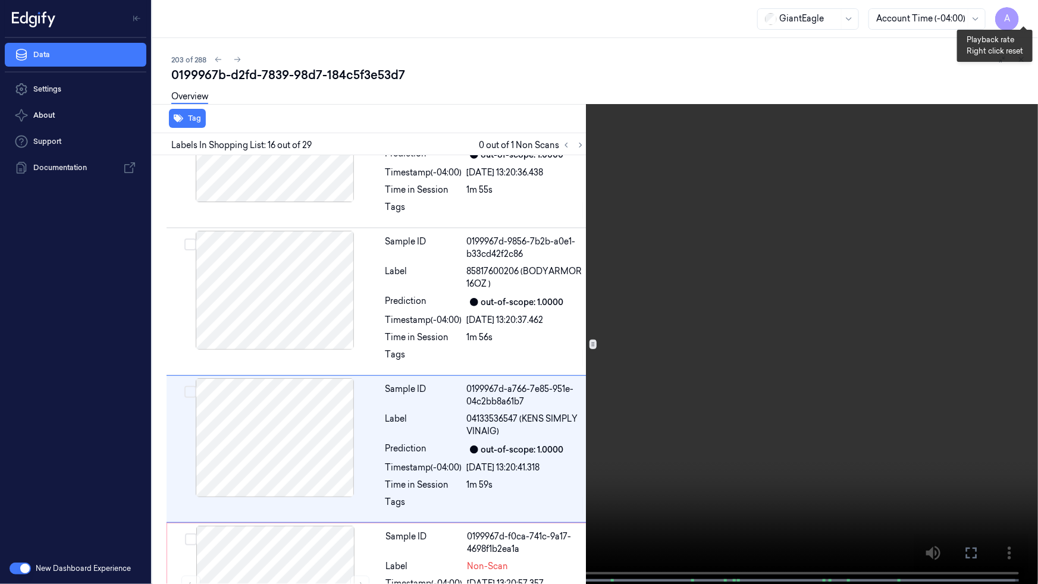
scroll to position [2058, 0]
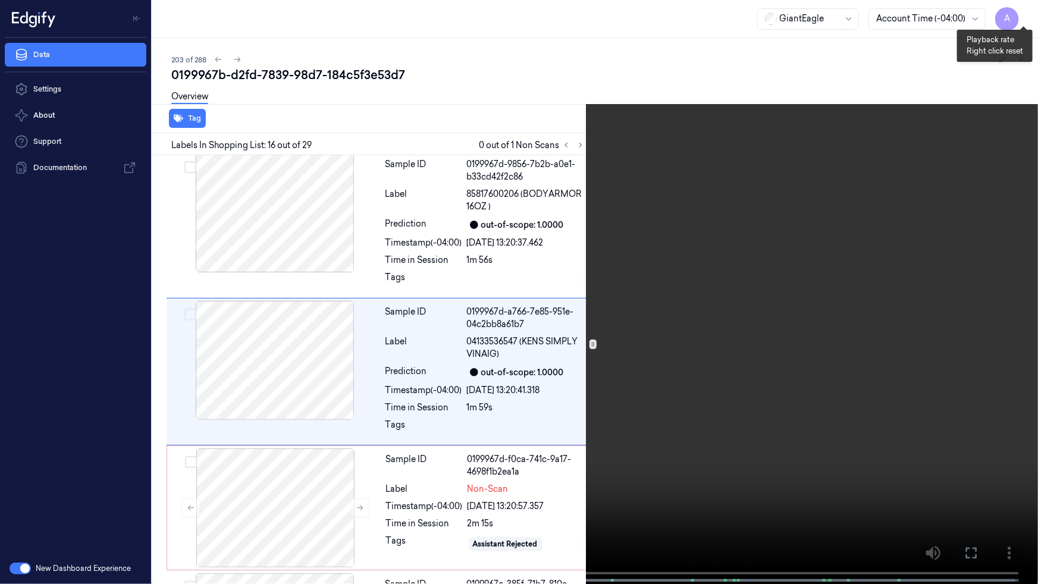
click at [1025, 10] on button "x 1" at bounding box center [1024, 14] width 19 height 19
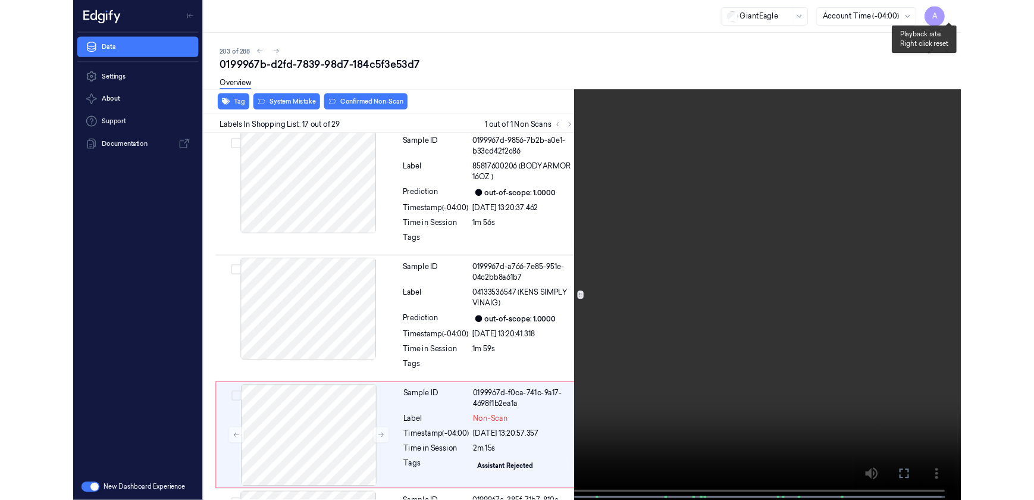
scroll to position [2194, 0]
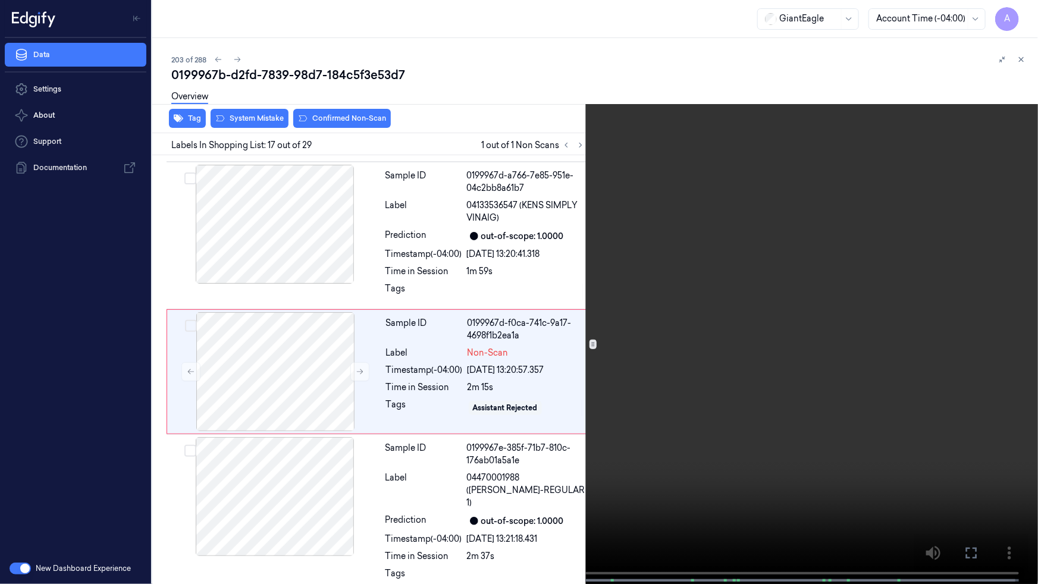
click at [0, 0] on icon at bounding box center [0, 0] width 0 height 0
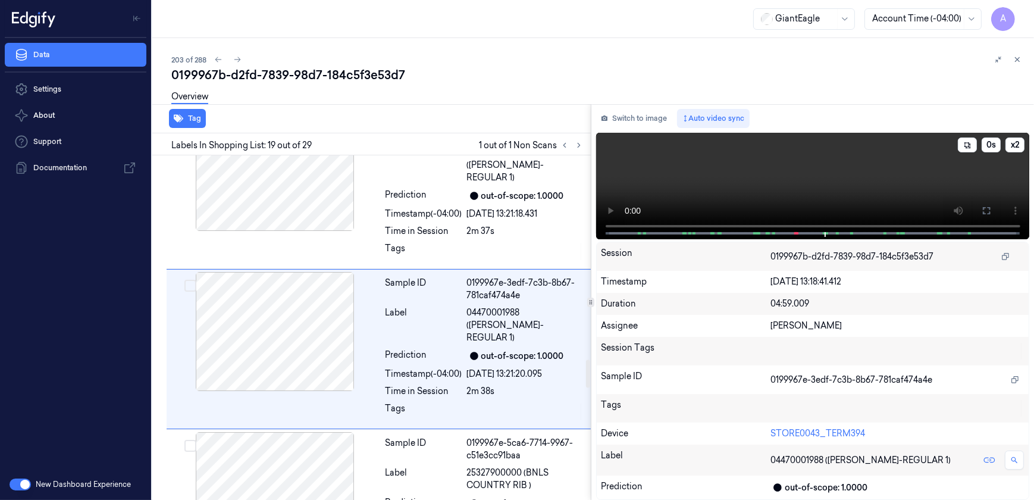
click at [714, 174] on video at bounding box center [813, 186] width 434 height 107
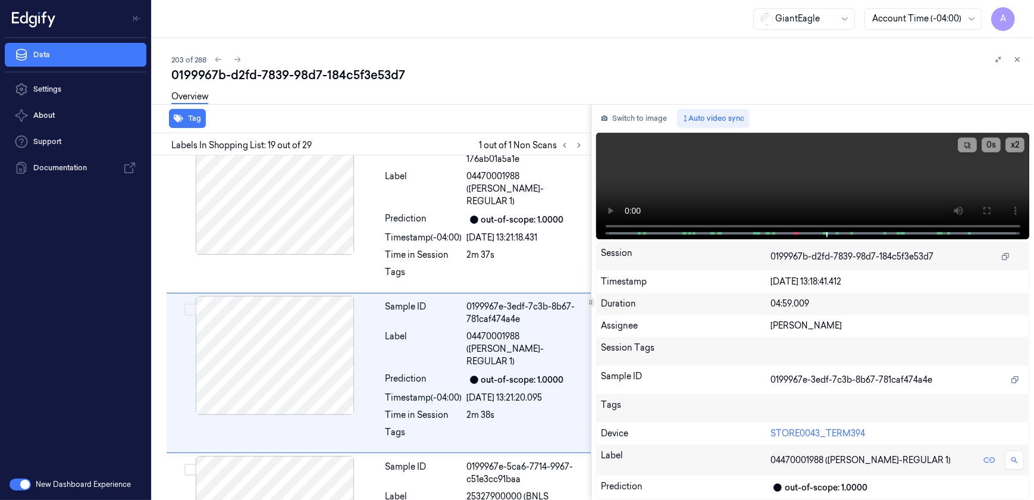
scroll to position [2520, 0]
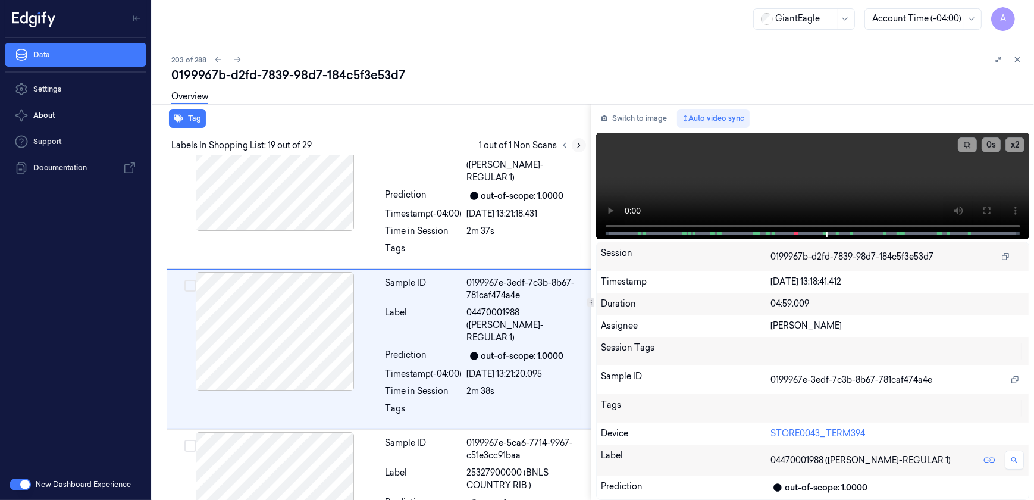
click at [578, 142] on icon at bounding box center [579, 145] width 8 height 8
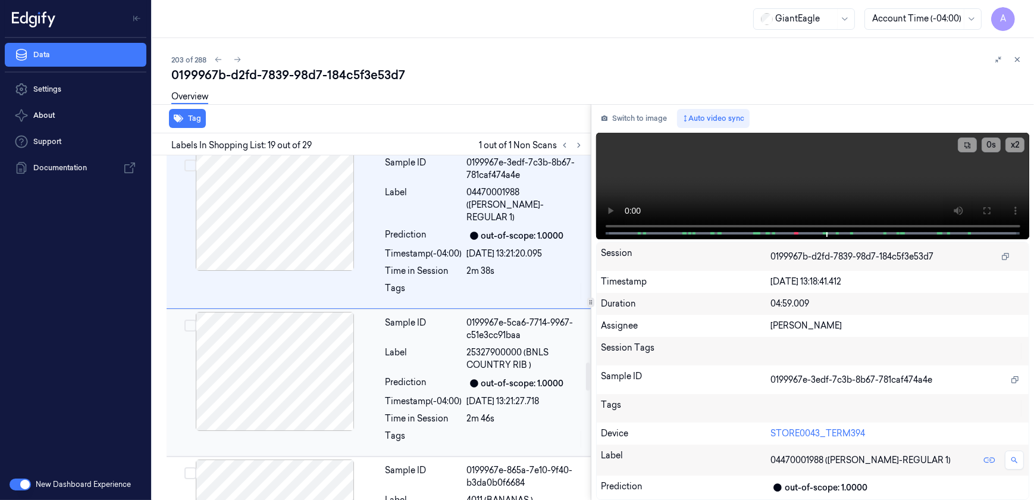
scroll to position [2790, 0]
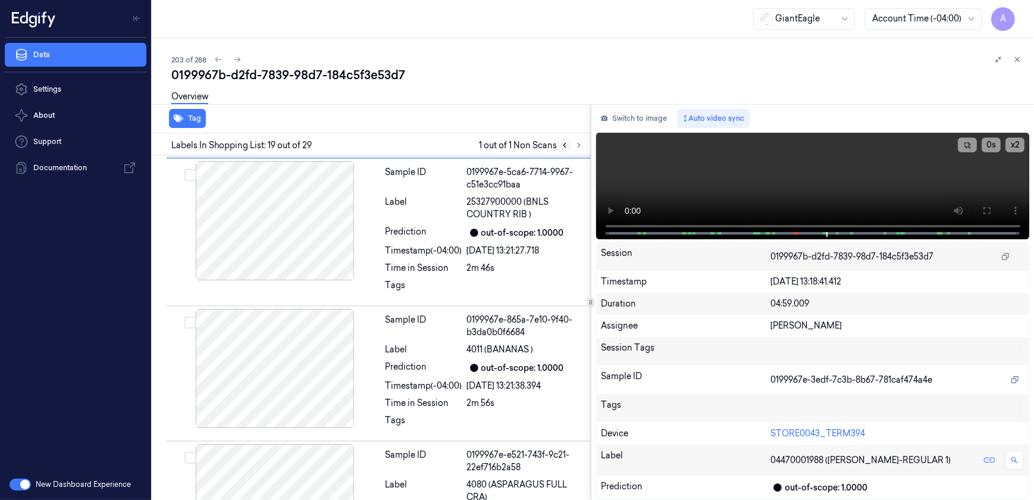
click at [568, 146] on icon at bounding box center [565, 145] width 8 height 8
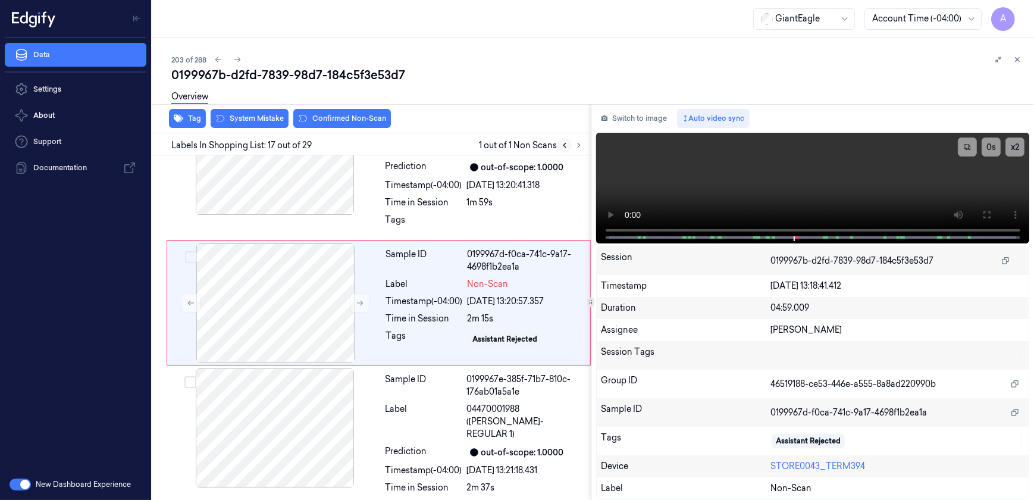
scroll to position [2236, 0]
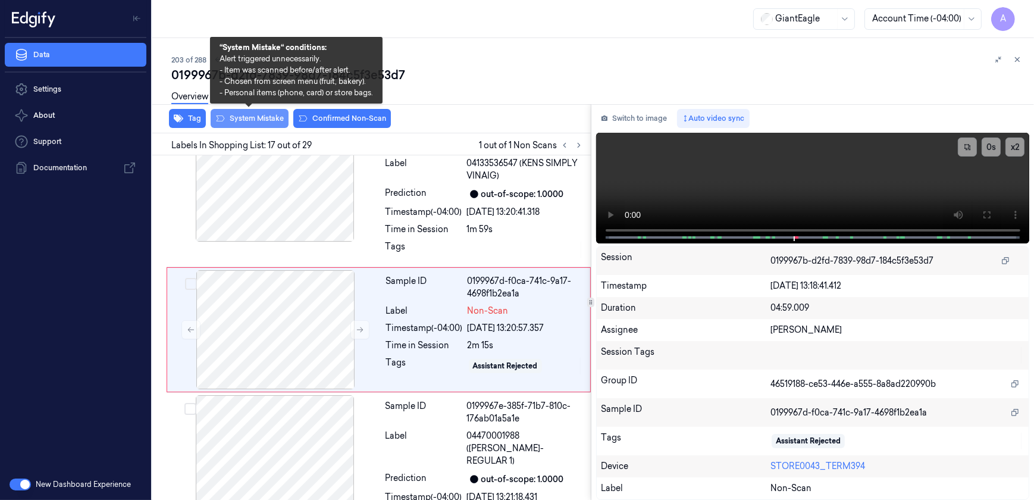
click at [244, 122] on button "System Mistake" at bounding box center [250, 118] width 78 height 19
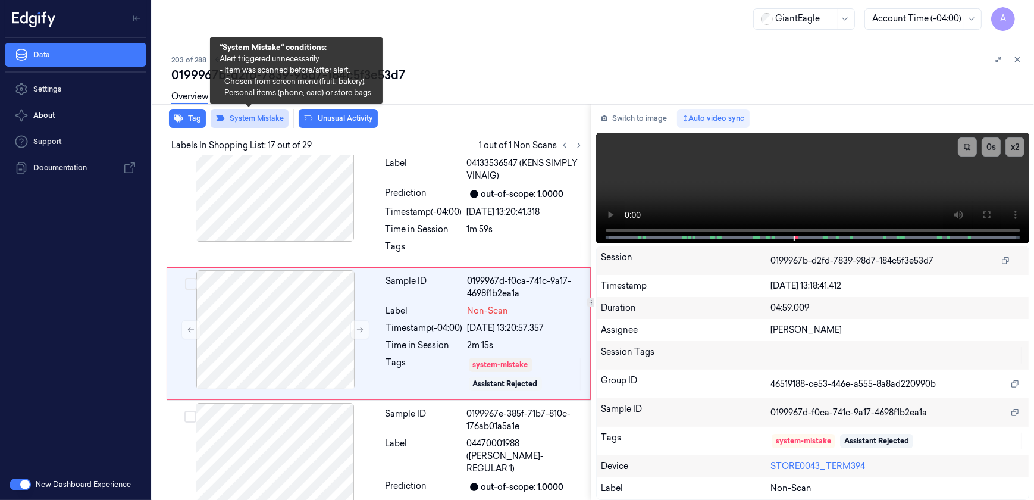
scroll to position [2240, 0]
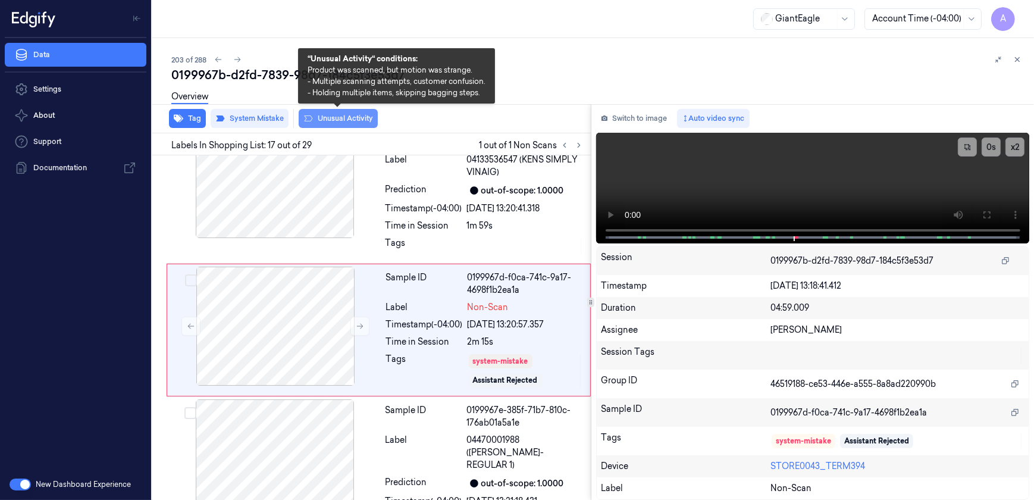
click at [337, 119] on button "Unusual Activity" at bounding box center [338, 118] width 79 height 19
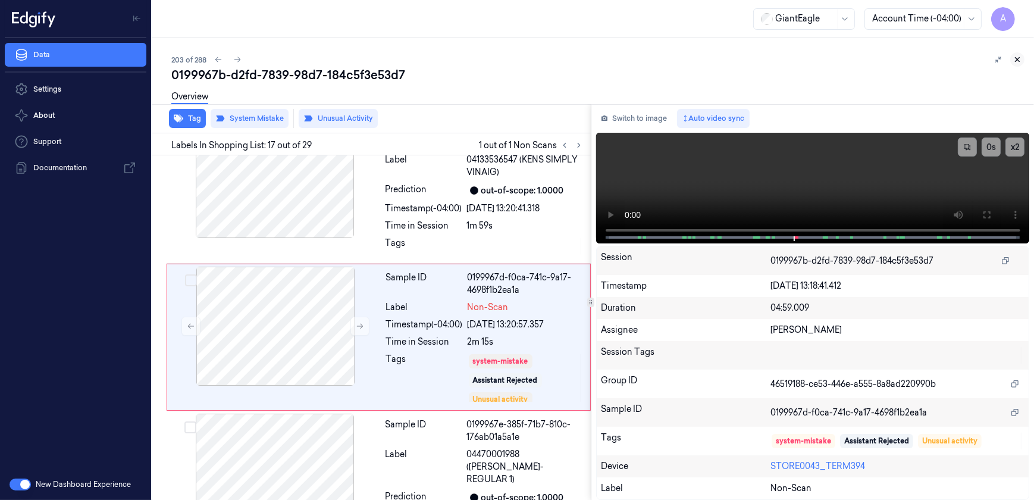
scroll to position [2247, 0]
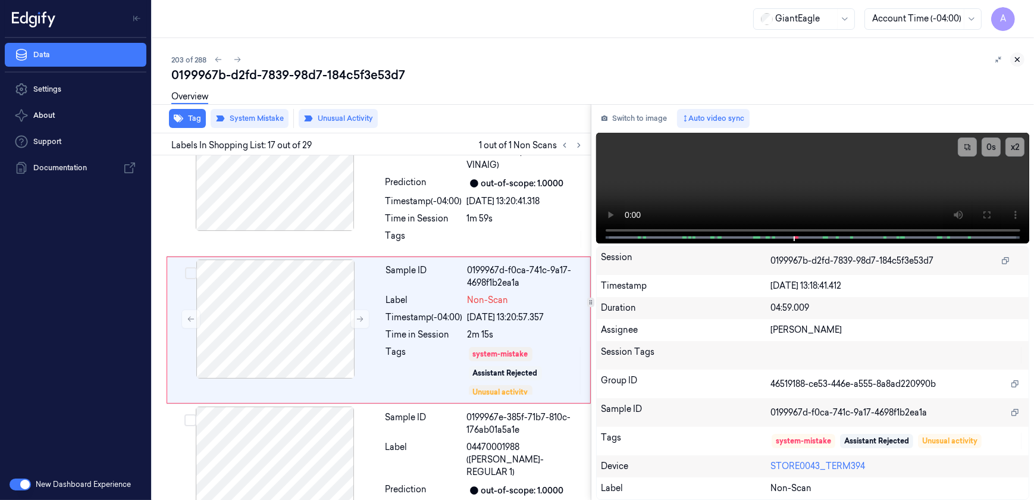
click at [1018, 60] on icon at bounding box center [1018, 60] width 4 height 4
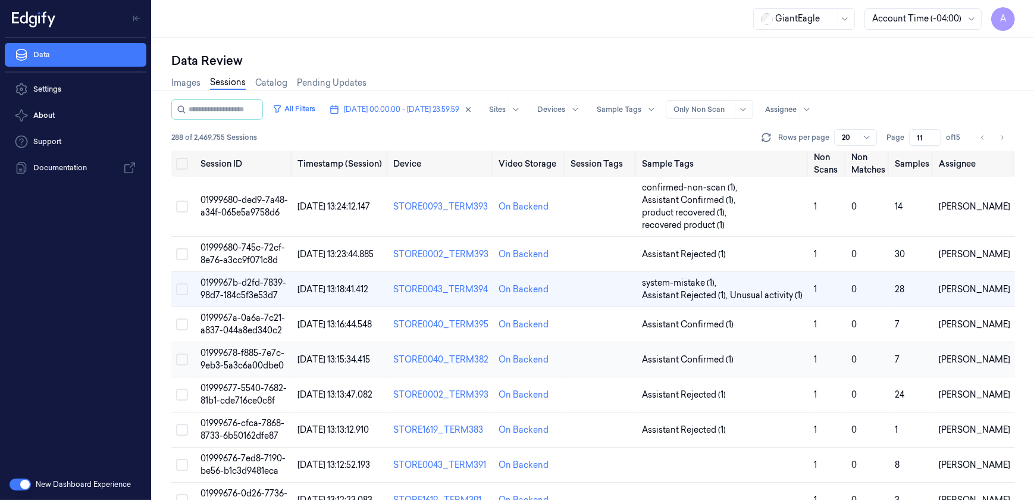
click at [252, 359] on td "01999678-f885-7e7c-9eb3-5a3c6a00dbe0" at bounding box center [245, 359] width 98 height 35
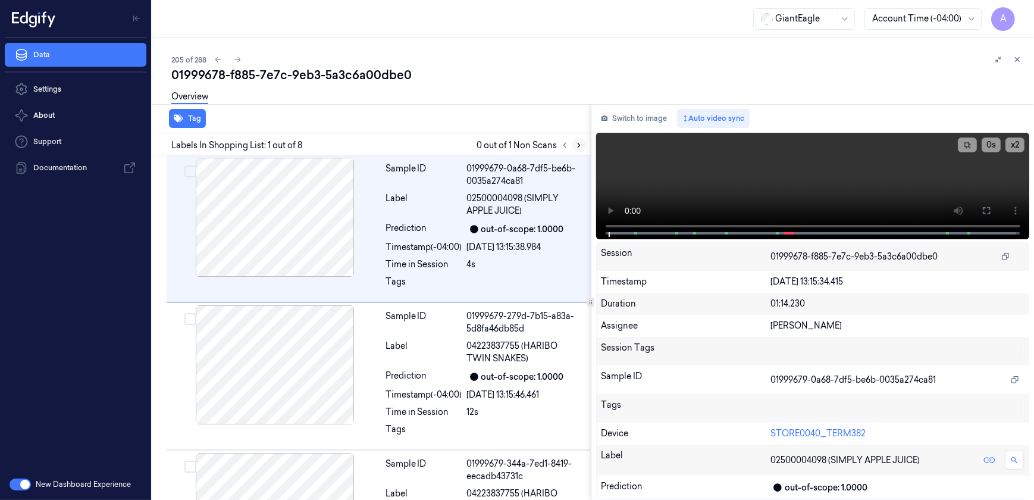
click at [579, 143] on icon at bounding box center [579, 145] width 8 height 8
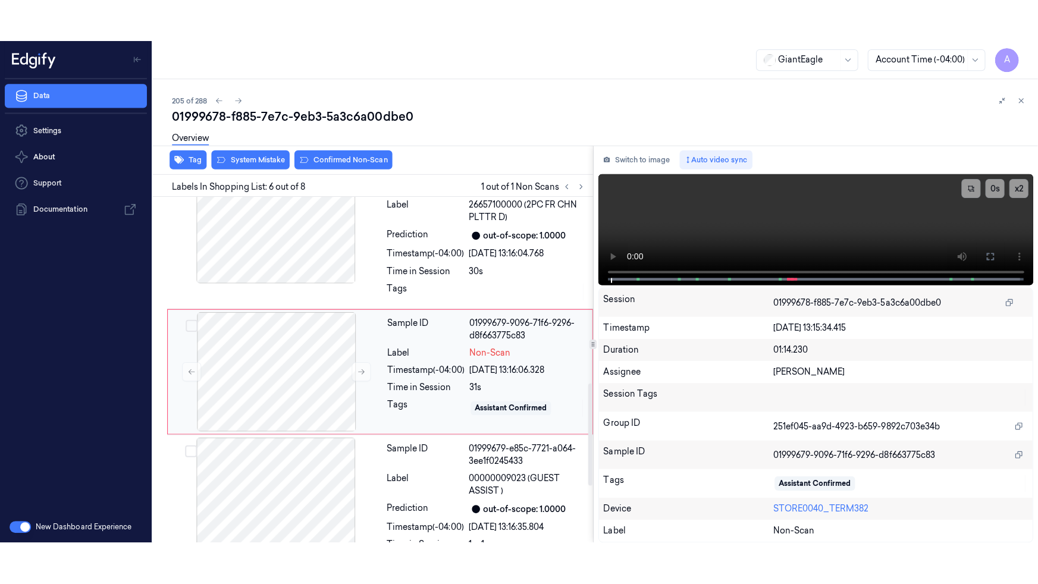
scroll to position [627, 0]
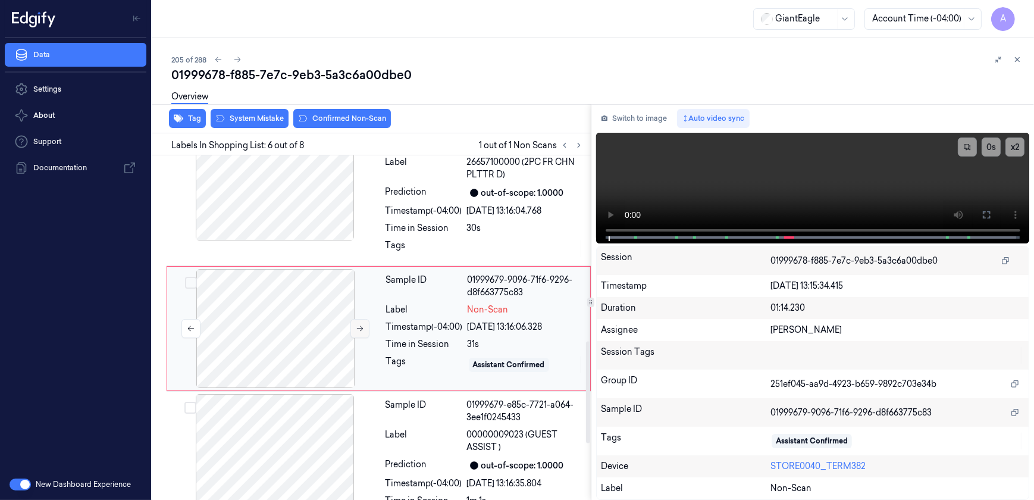
click at [359, 331] on icon at bounding box center [360, 328] width 8 height 8
click at [983, 214] on icon at bounding box center [987, 215] width 10 height 10
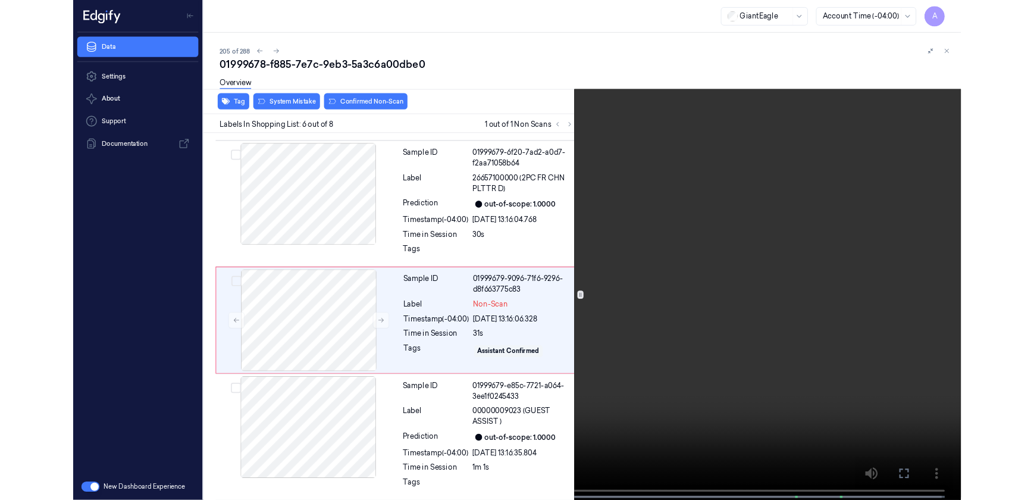
scroll to position [584, 0]
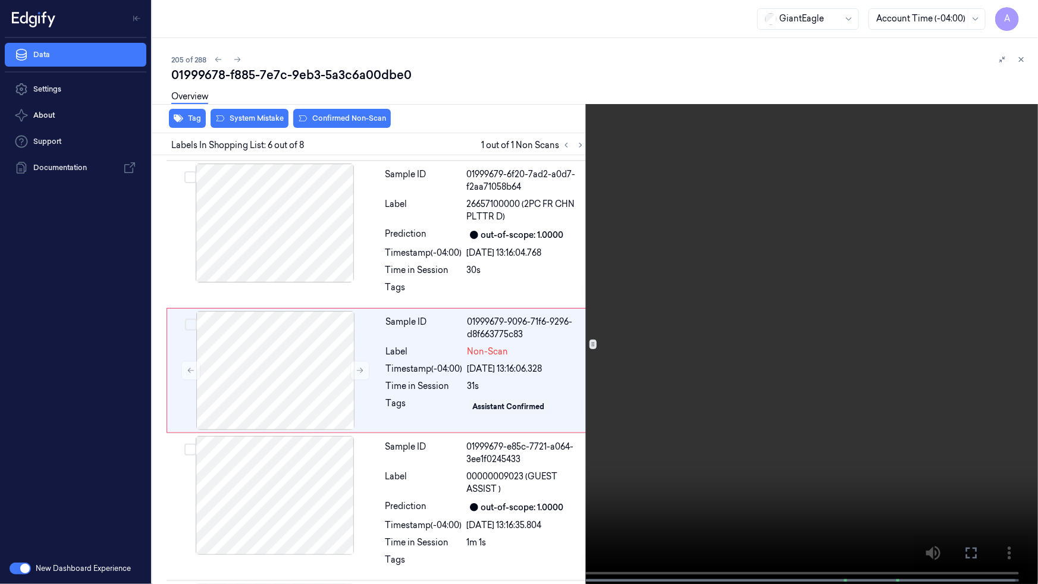
click at [0, 0] on icon at bounding box center [0, 0] width 0 height 0
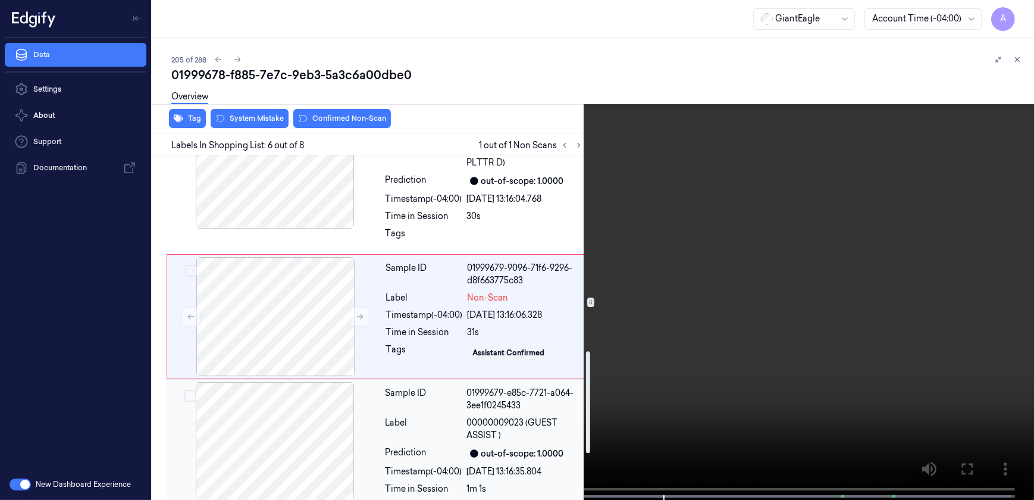
scroll to position [693, 0]
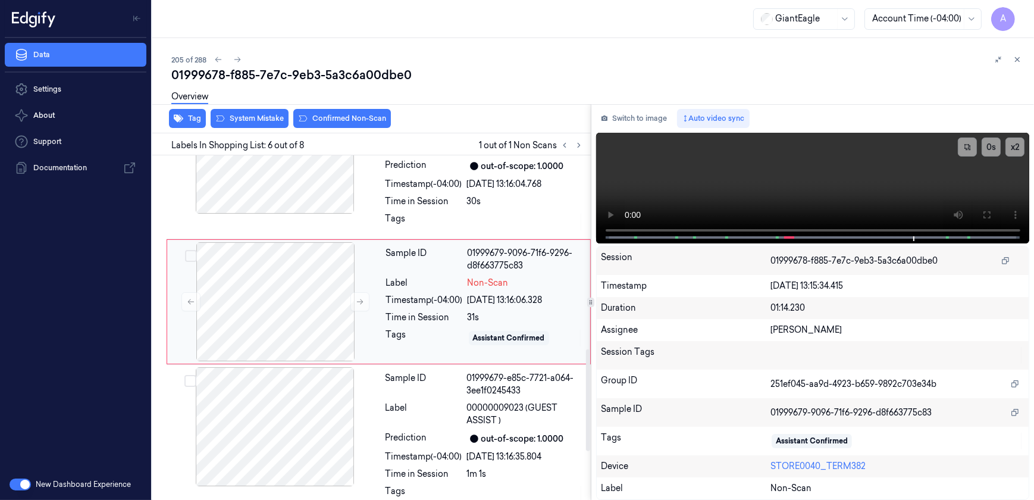
click at [409, 324] on div "Sample ID 01999679-9096-71f6-9296-d8f663775c83 Label Non-Scan Timestamp (-04:00…" at bounding box center [484, 301] width 207 height 119
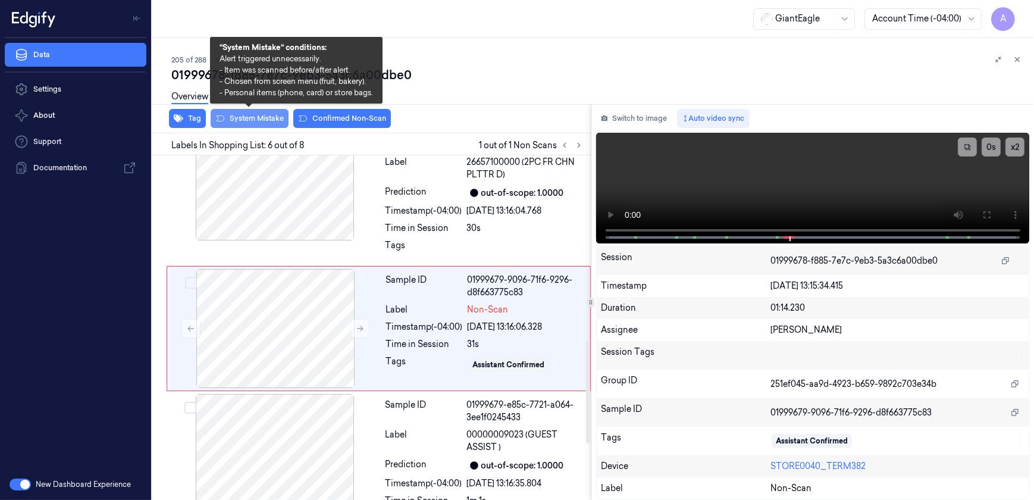
click at [256, 126] on button "System Mistake" at bounding box center [250, 118] width 78 height 19
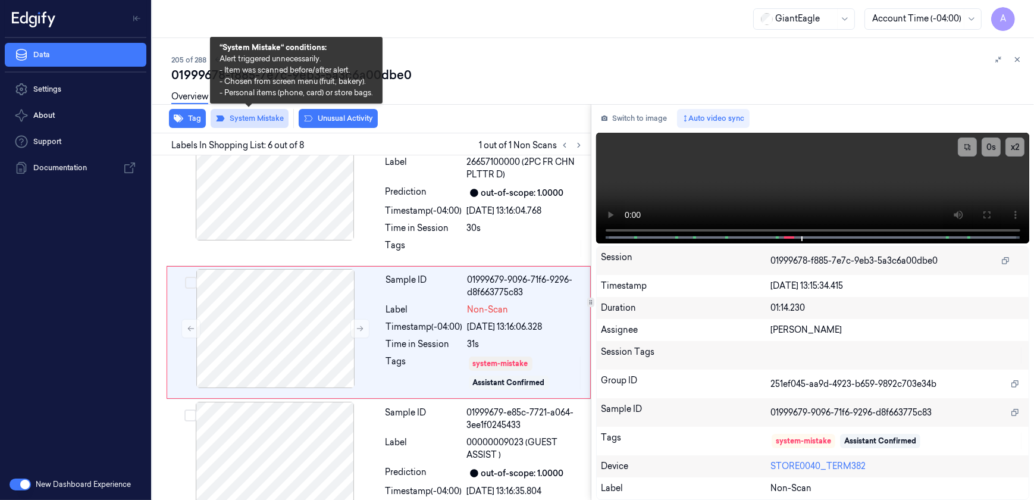
scroll to position [631, 0]
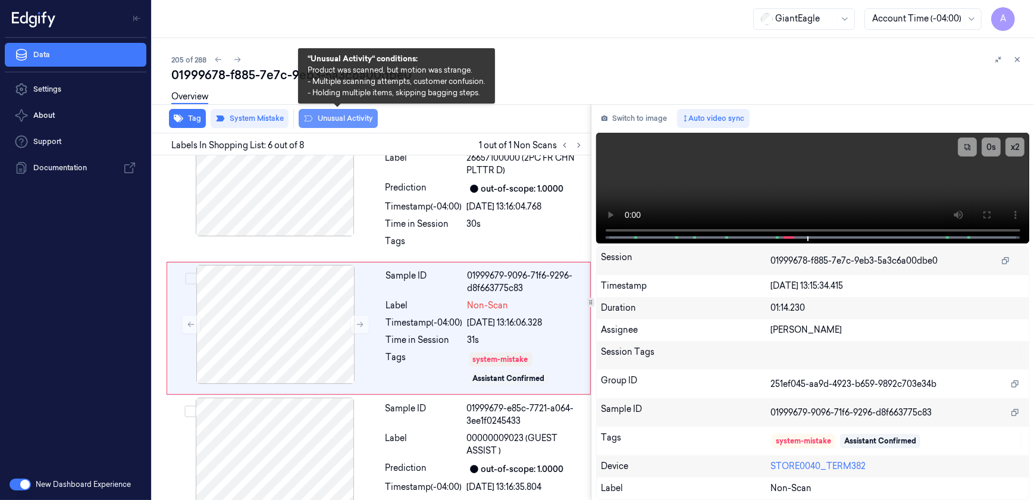
click at [326, 119] on button "Unusual Activity" at bounding box center [338, 118] width 79 height 19
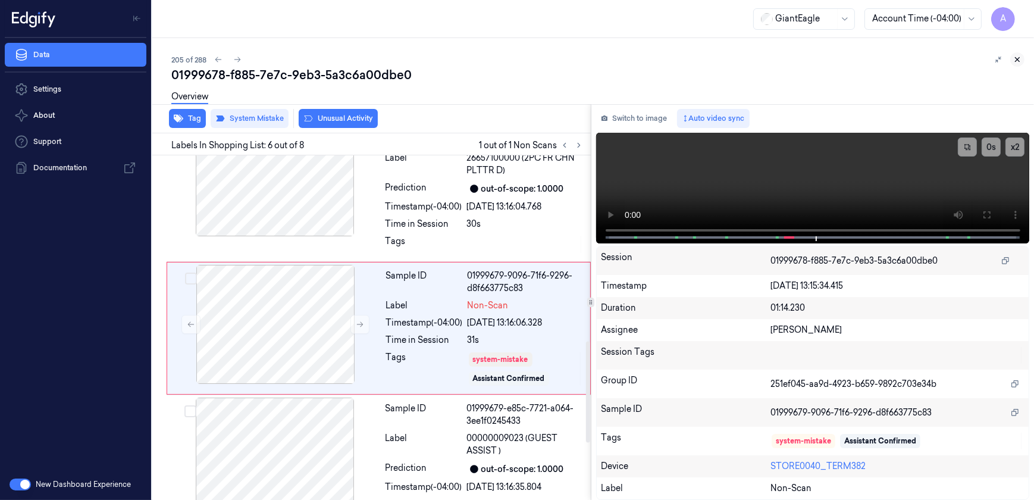
scroll to position [637, 0]
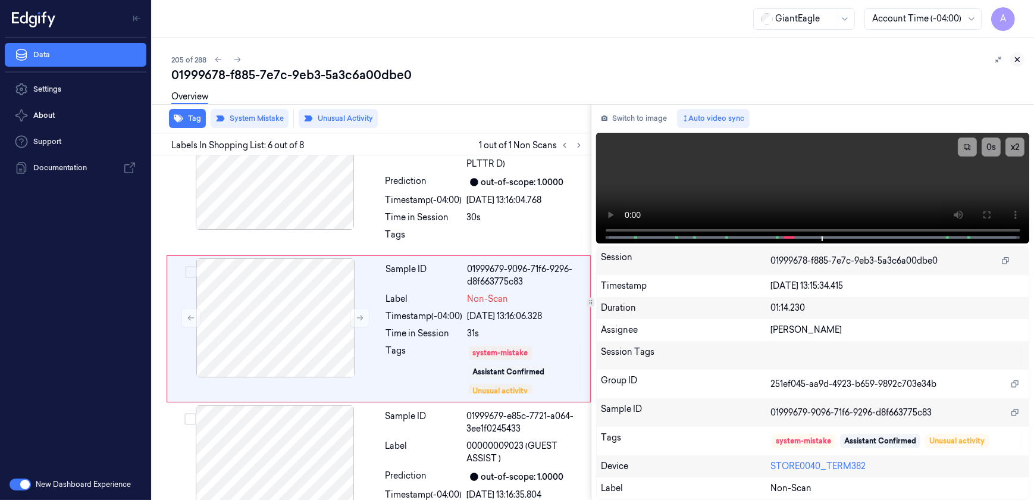
click at [1020, 60] on icon at bounding box center [1017, 59] width 8 height 8
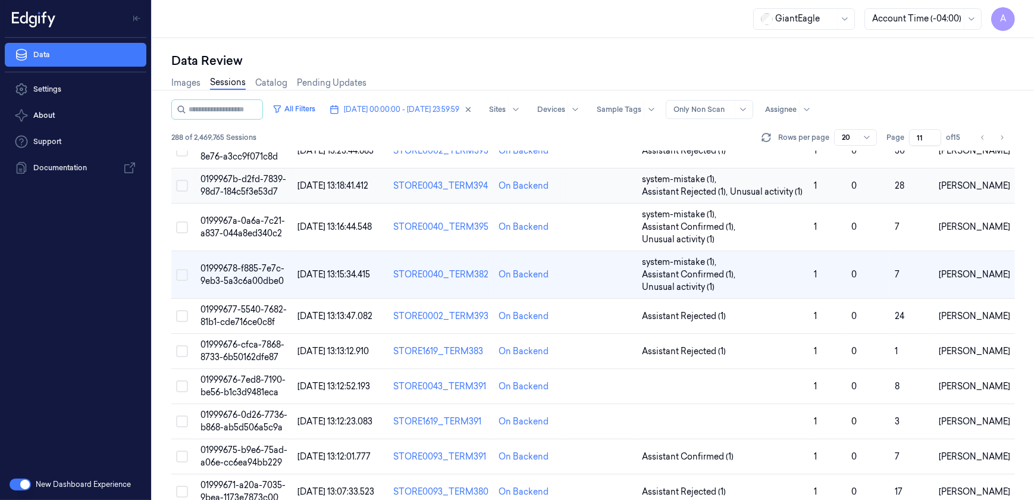
scroll to position [108, 0]
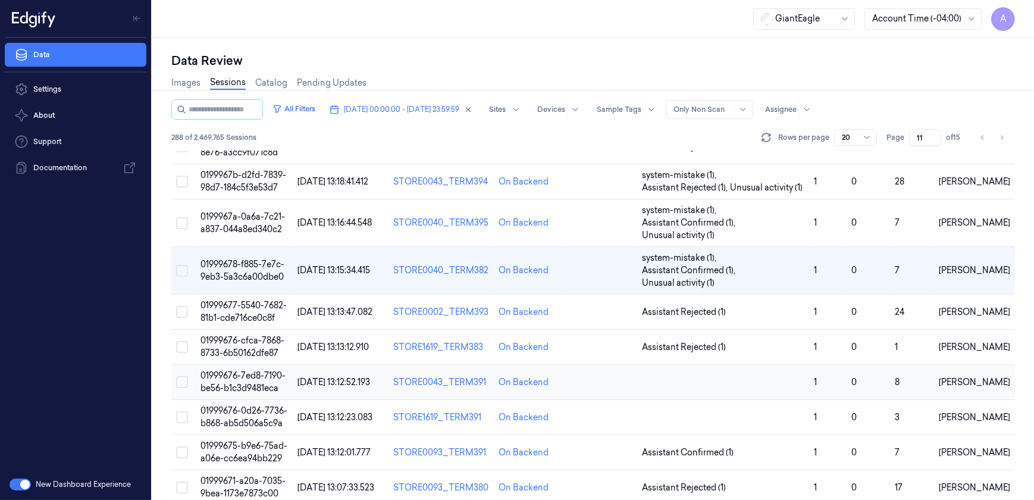
click at [252, 377] on span "01999676-7ed8-7190-be56-b1c3d9481eca" at bounding box center [243, 381] width 85 height 23
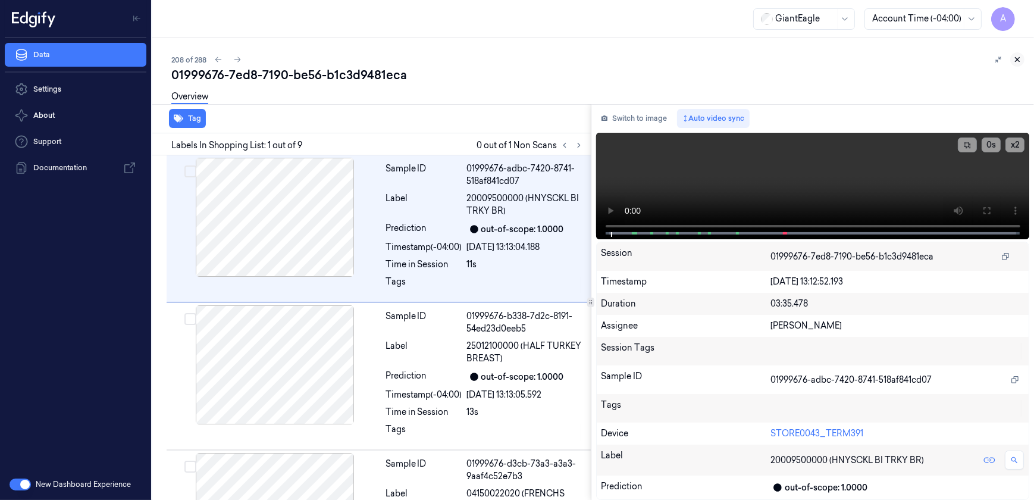
click at [1024, 60] on button at bounding box center [1017, 59] width 14 height 14
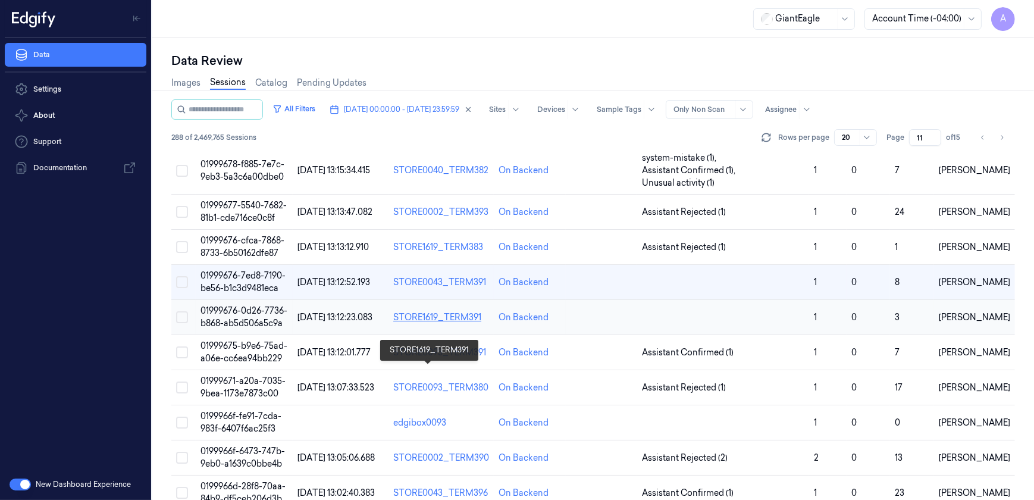
scroll to position [195, 0]
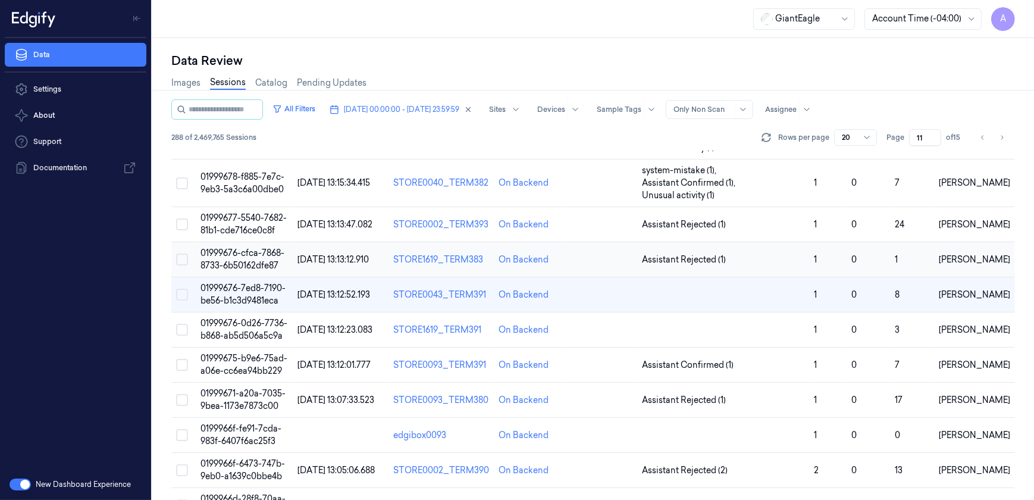
click at [251, 255] on span "01999676-cfca-7868-8733-6b50162dfe87" at bounding box center [243, 259] width 84 height 23
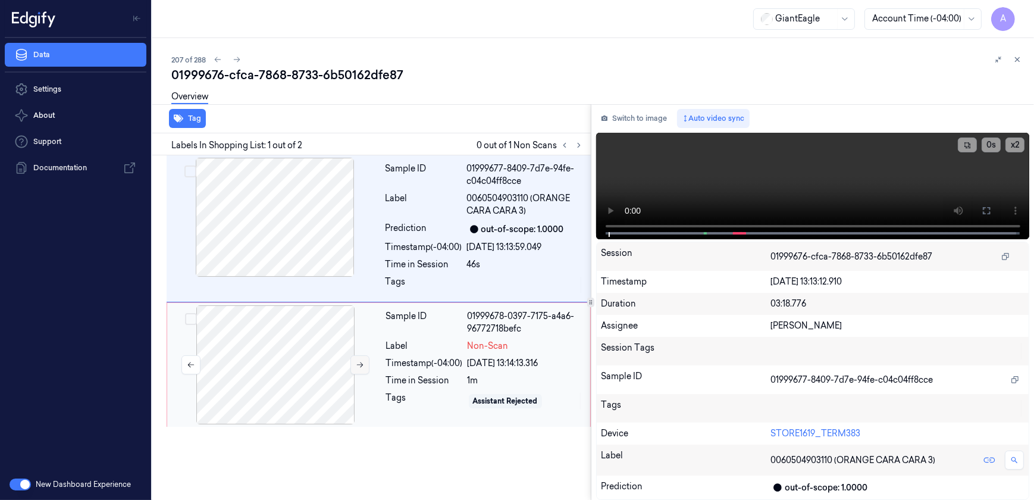
click at [355, 363] on button at bounding box center [360, 364] width 19 height 19
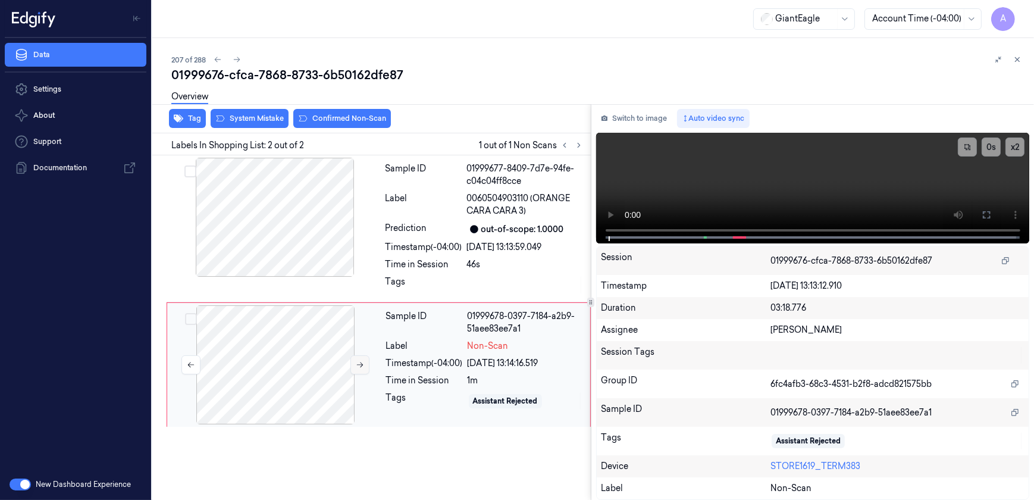
click at [361, 364] on icon at bounding box center [360, 364] width 7 height 5
click at [364, 369] on button at bounding box center [360, 364] width 19 height 19
click at [989, 216] on icon at bounding box center [987, 215] width 10 height 10
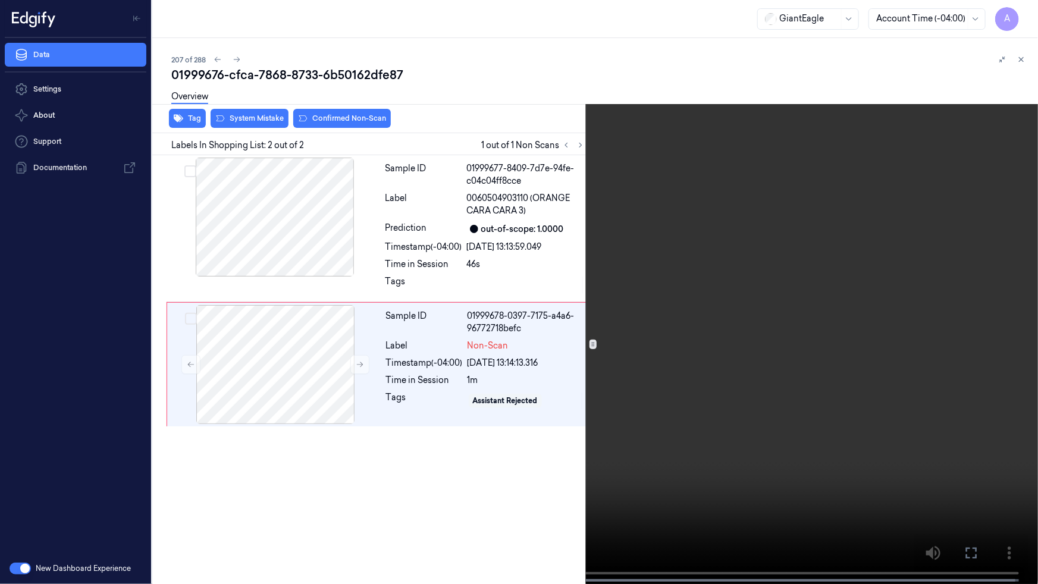
drag, startPoint x: 713, startPoint y: 324, endPoint x: 742, endPoint y: 311, distance: 31.7
click at [713, 324] on video at bounding box center [519, 293] width 1038 height 587
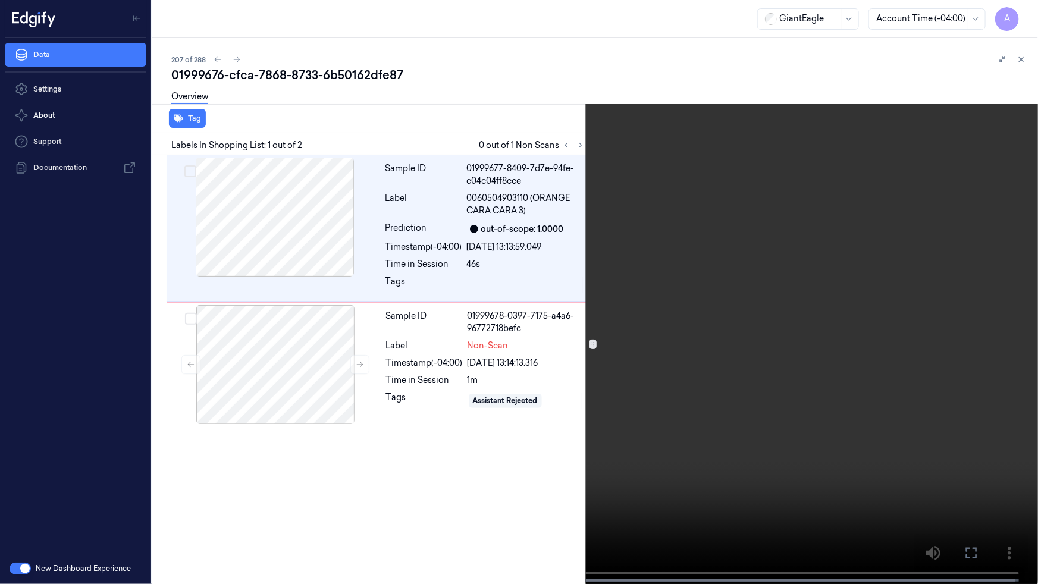
click at [0, 0] on button at bounding box center [0, 0] width 0 height 0
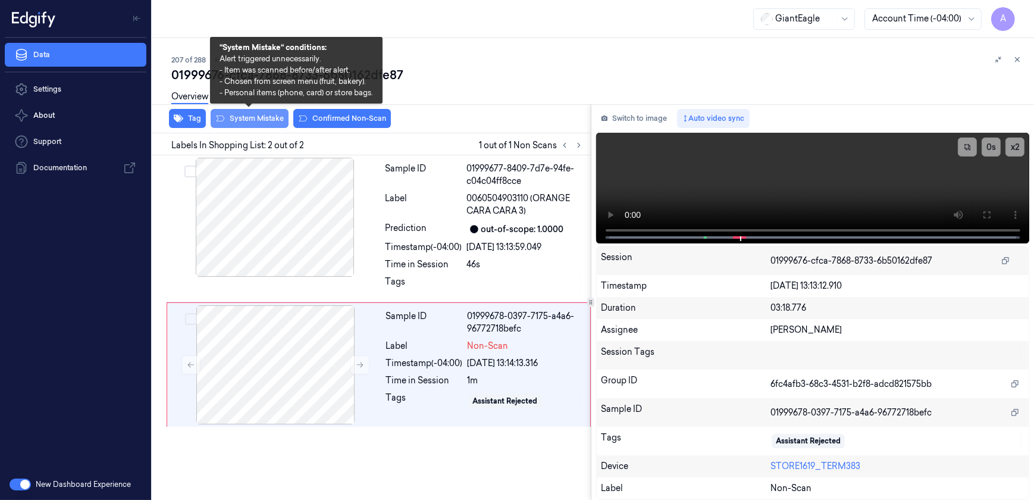
click at [255, 123] on button "System Mistake" at bounding box center [250, 118] width 78 height 19
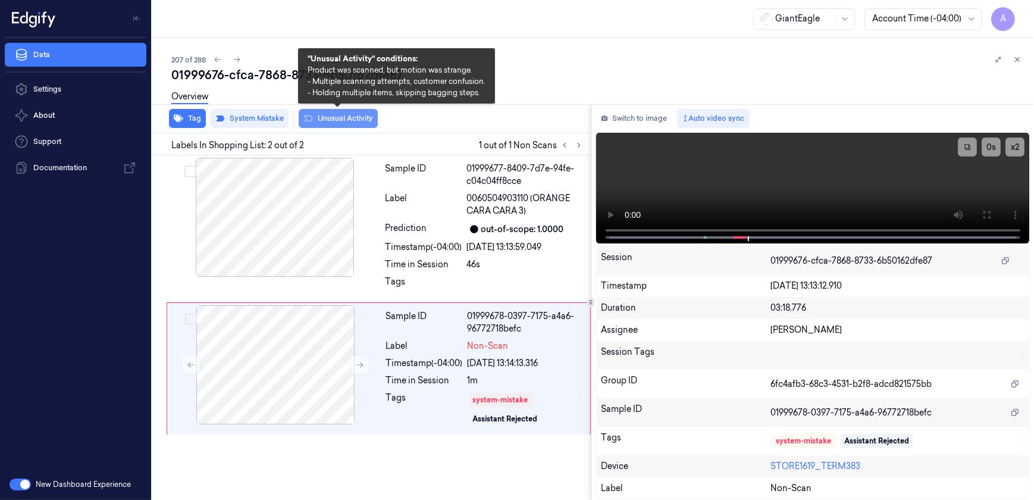
click at [330, 120] on button "Unusual Activity" at bounding box center [338, 118] width 79 height 19
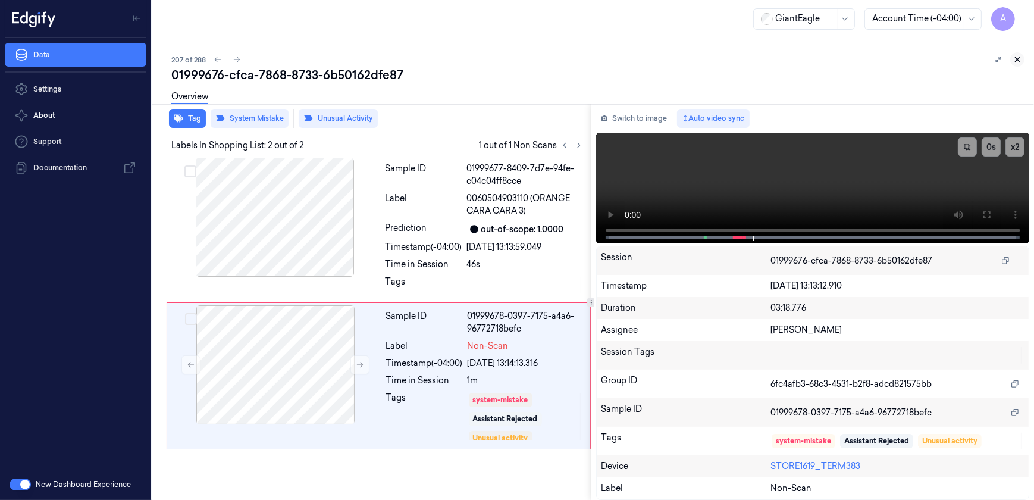
click at [1018, 59] on icon at bounding box center [1018, 60] width 4 height 4
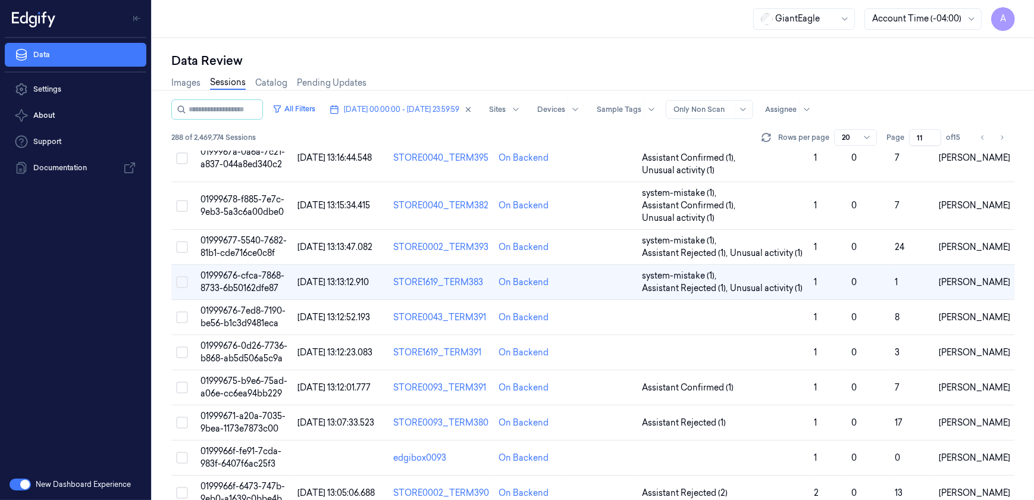
scroll to position [160, 0]
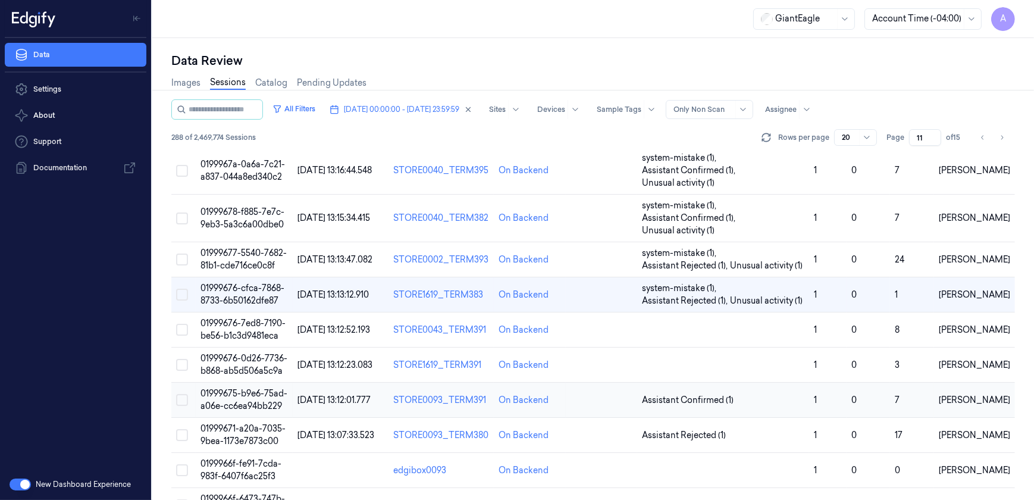
click at [261, 392] on span "01999675-b9e6-75ad-a06e-cc6ea94bb229" at bounding box center [244, 399] width 87 height 23
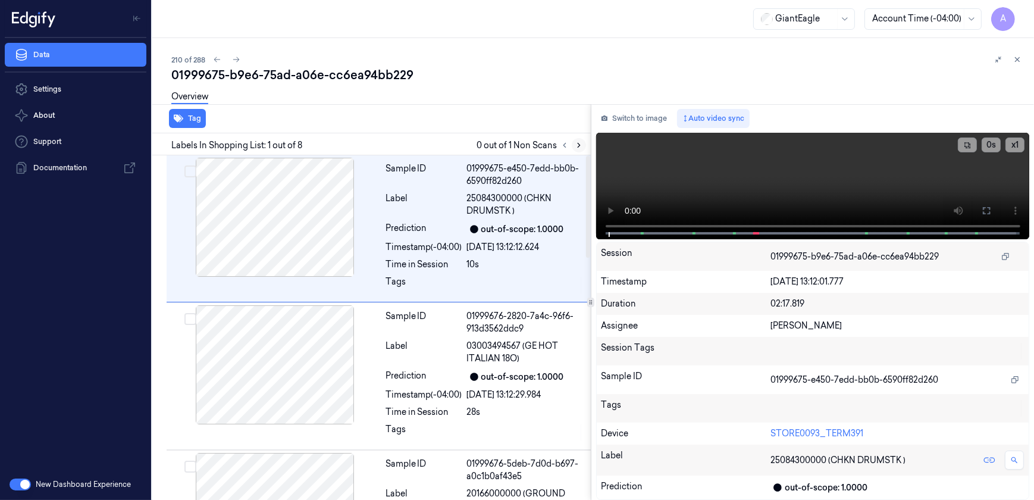
click at [578, 146] on icon at bounding box center [579, 145] width 8 height 8
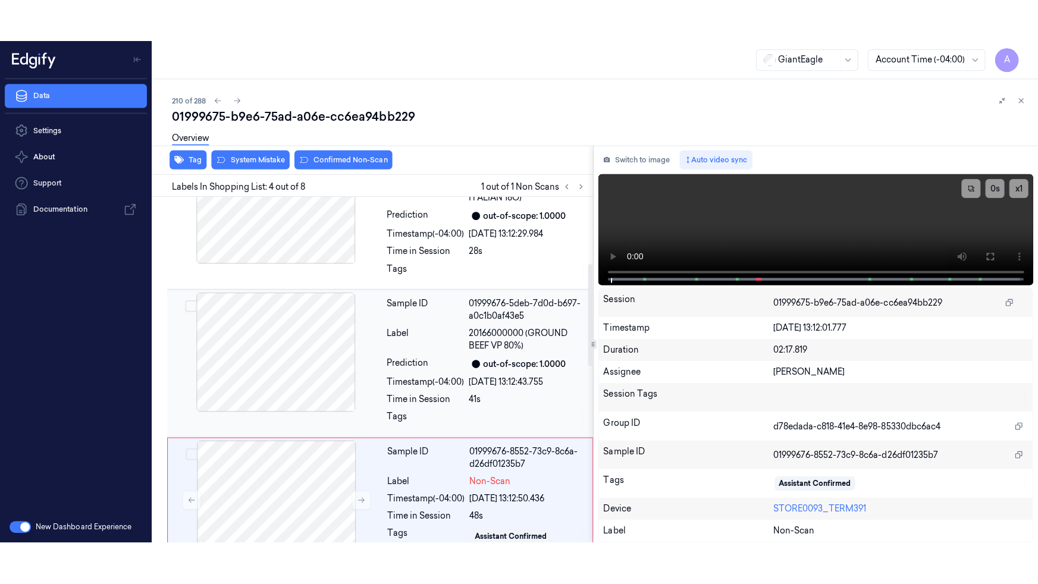
scroll to position [331, 0]
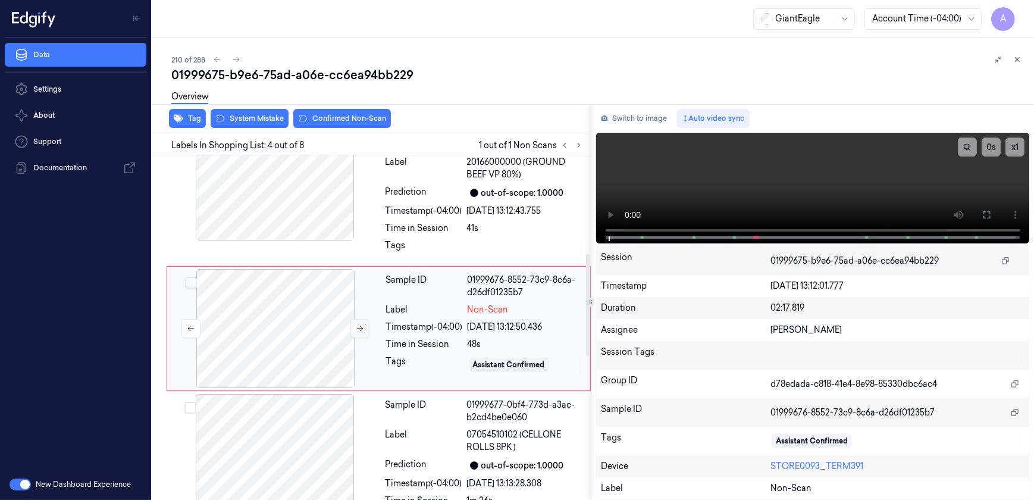
click at [359, 331] on icon at bounding box center [360, 328] width 8 height 8
click at [361, 334] on button at bounding box center [360, 328] width 19 height 19
click at [359, 331] on icon at bounding box center [360, 328] width 8 height 8
click at [981, 211] on button at bounding box center [986, 214] width 19 height 19
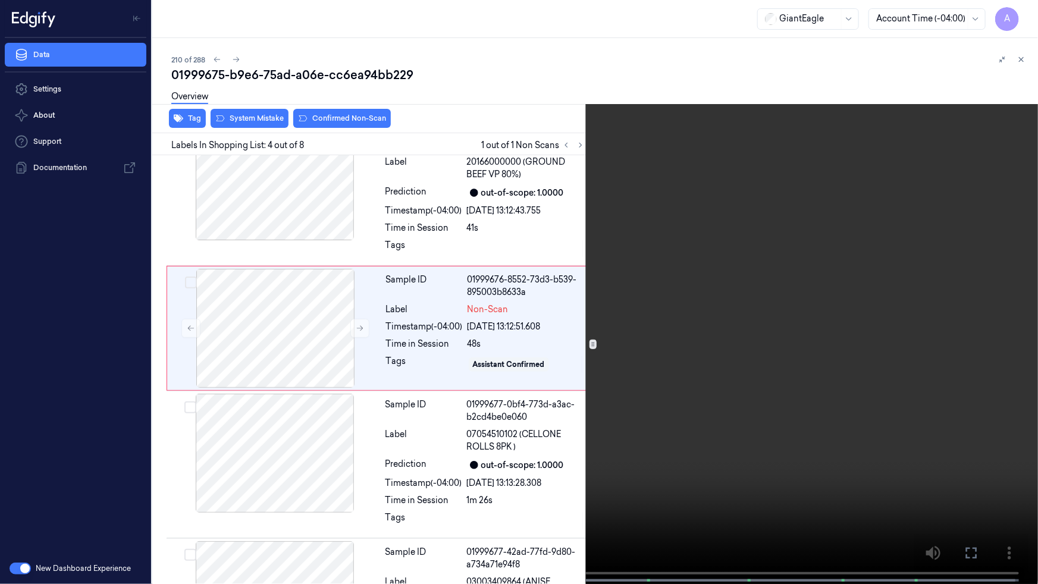
click at [782, 358] on video at bounding box center [519, 293] width 1038 height 587
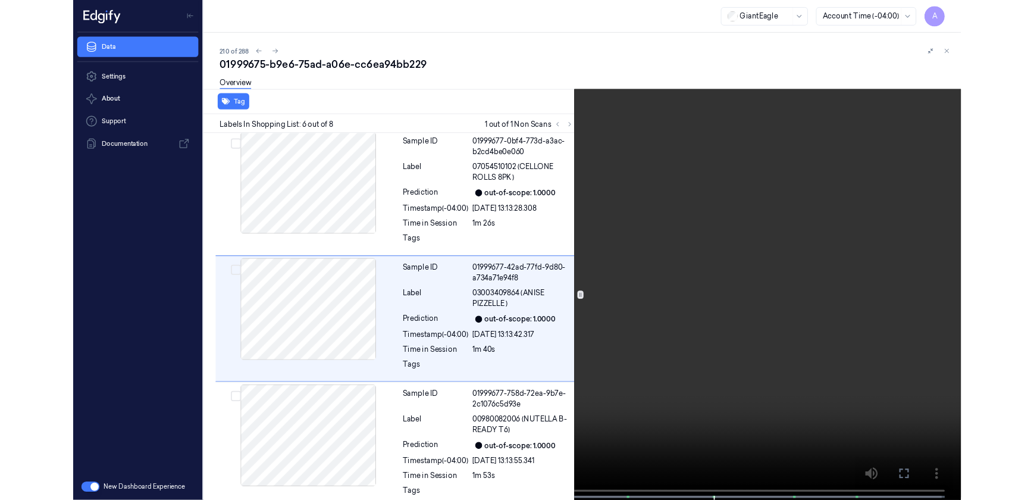
scroll to position [573, 0]
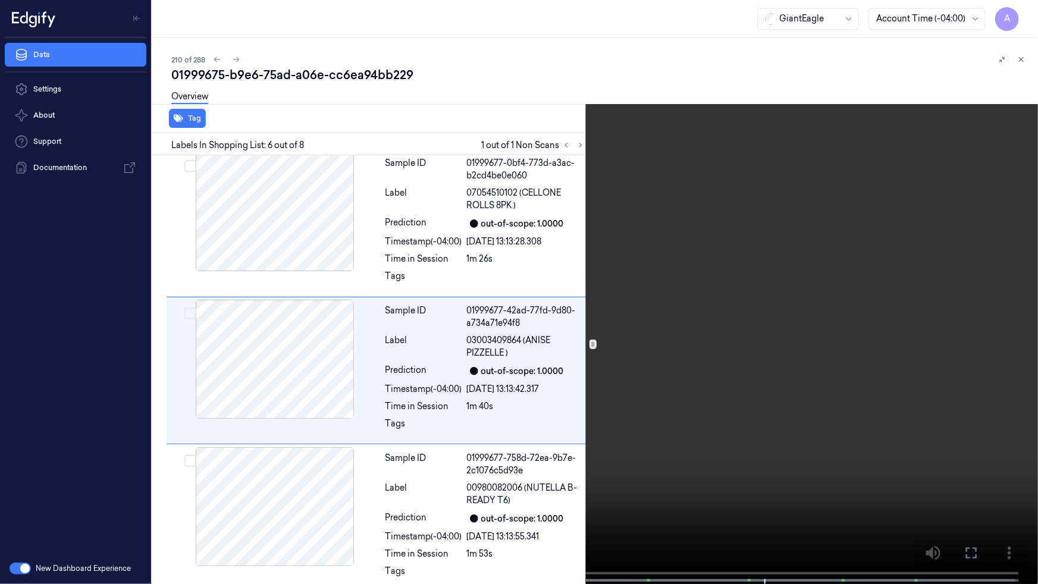
click at [0, 0] on button at bounding box center [0, 0] width 0 height 0
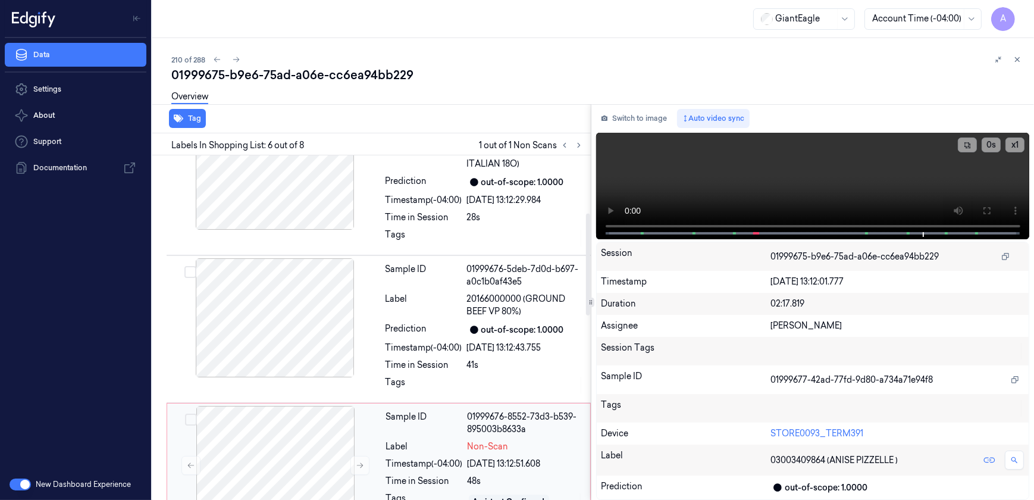
click at [528, 428] on div "01999676-8552-73d3-b539-895003b8633a" at bounding box center [525, 423] width 115 height 25
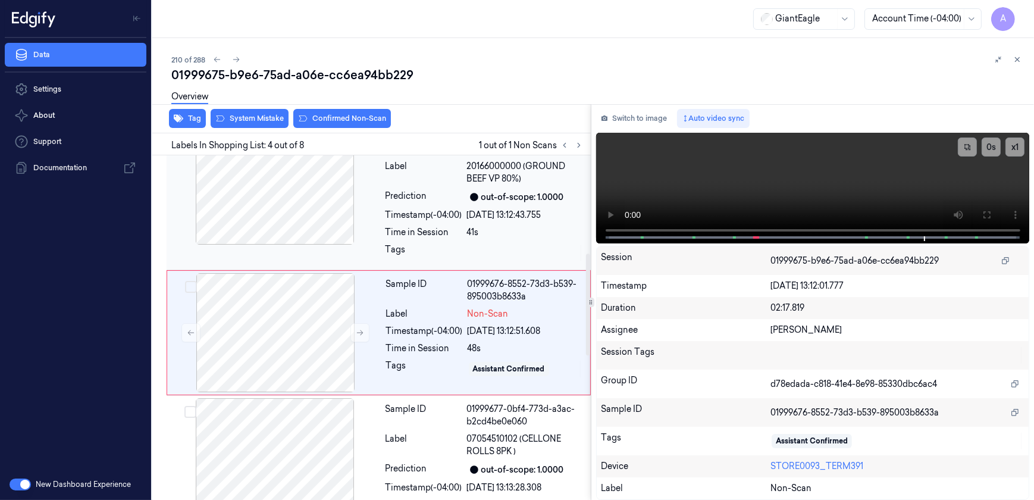
scroll to position [331, 0]
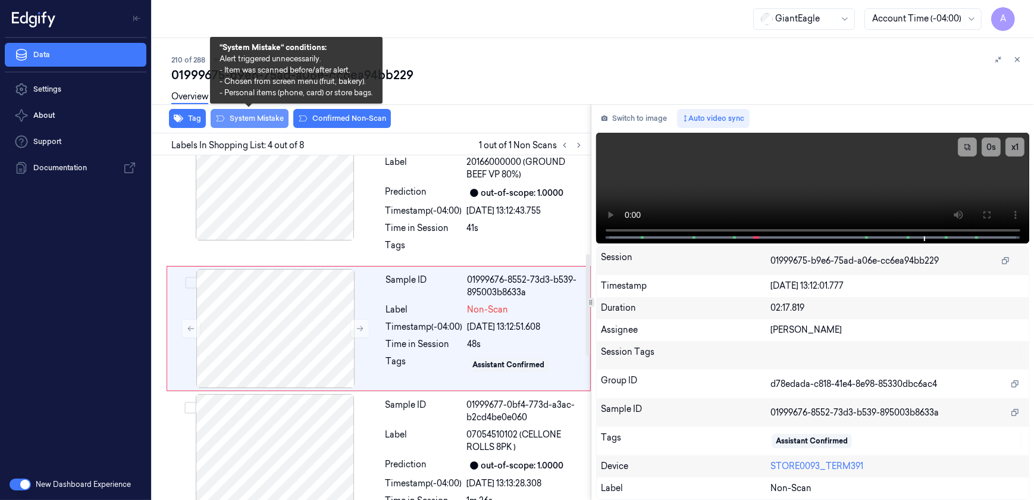
click at [261, 121] on button "System Mistake" at bounding box center [250, 118] width 78 height 19
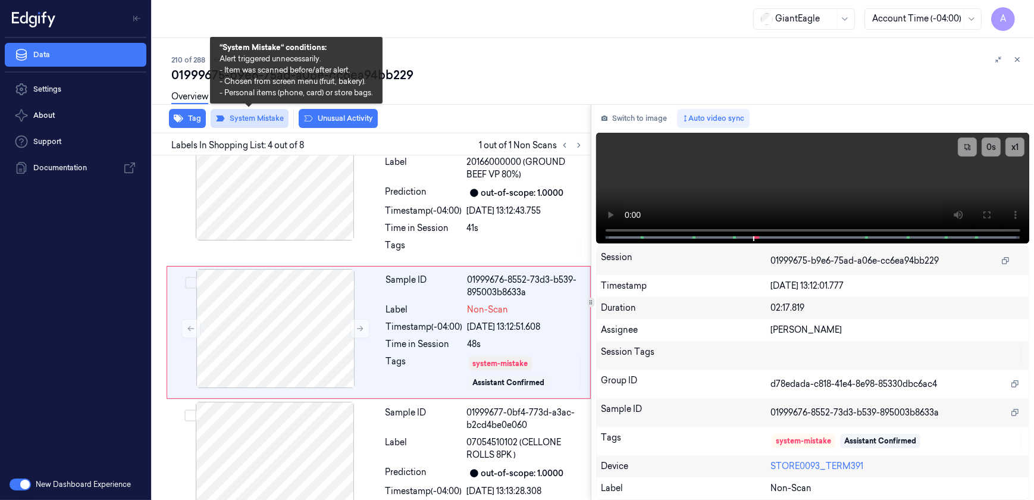
scroll to position [335, 0]
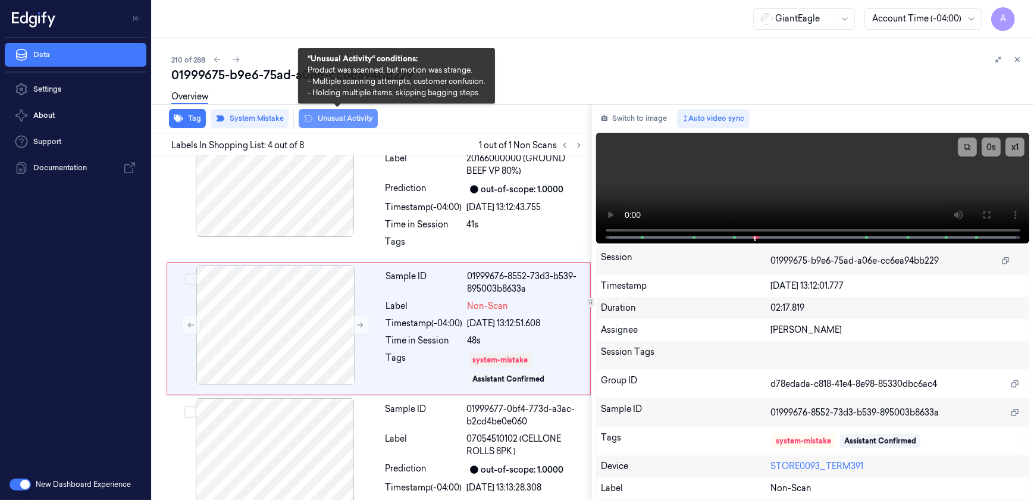
click at [329, 122] on button "Unusual Activity" at bounding box center [338, 118] width 79 height 19
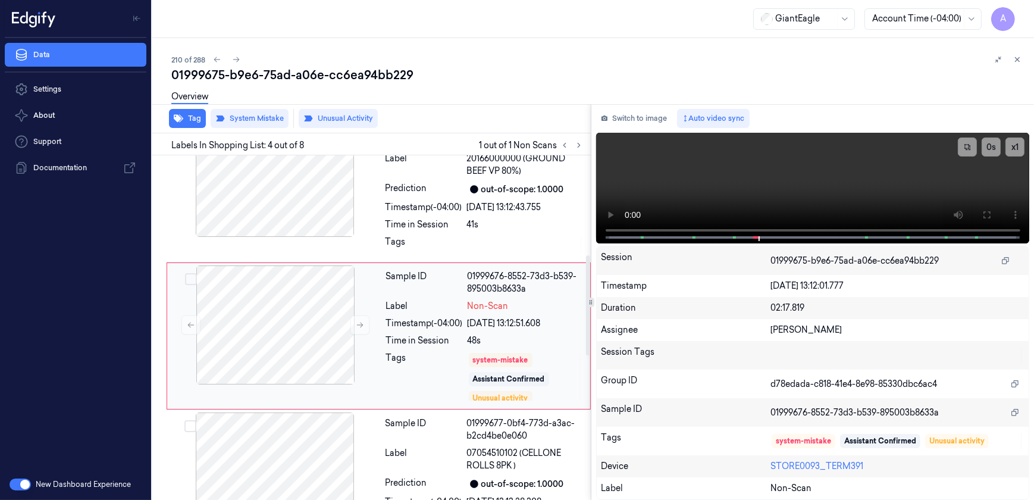
scroll to position [343, 0]
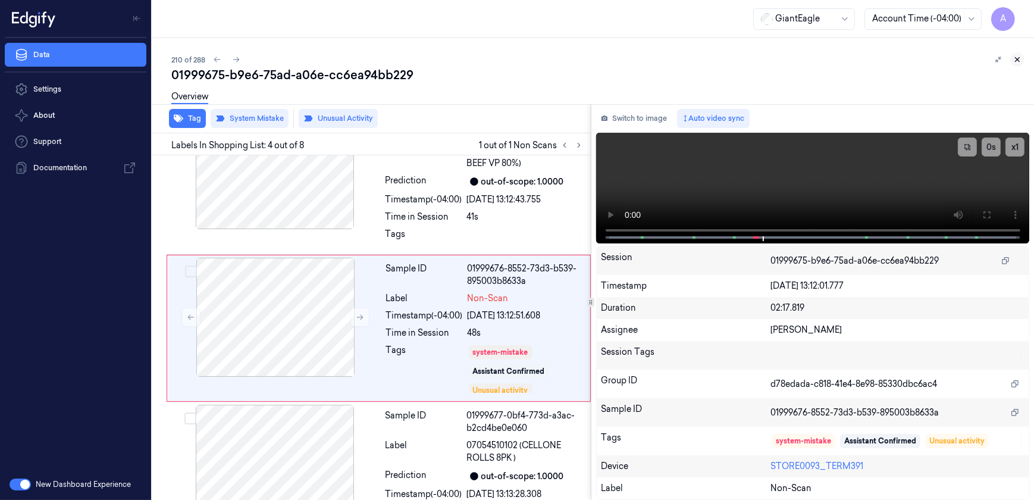
click at [1022, 63] on button at bounding box center [1017, 59] width 14 height 14
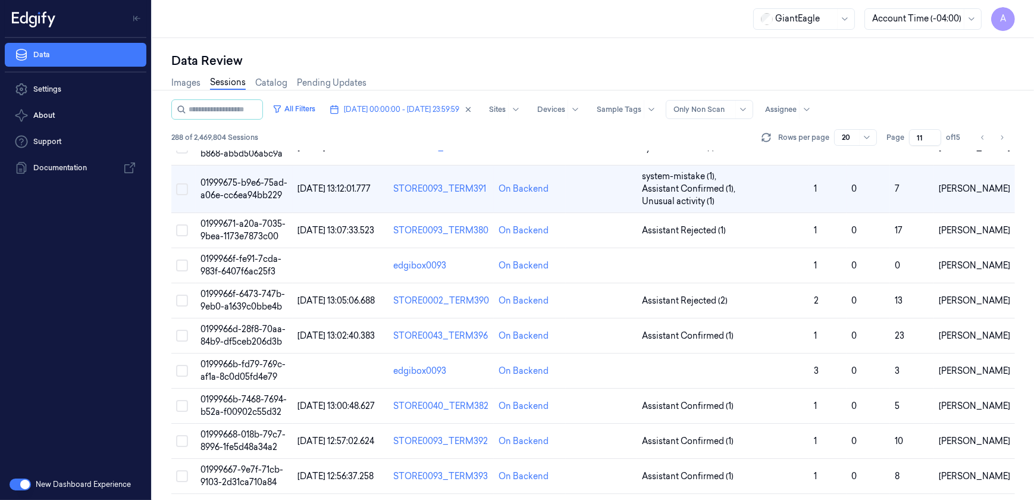
scroll to position [378, 0]
click at [241, 291] on span "0199966f-6473-747b-9eb0-a1639c0bbe4b" at bounding box center [243, 298] width 85 height 23
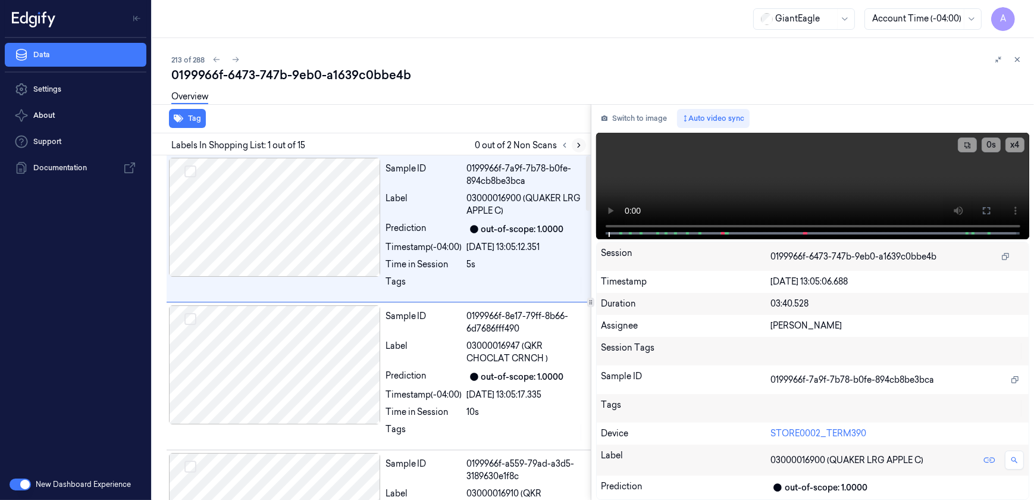
click at [577, 143] on icon at bounding box center [579, 145] width 8 height 8
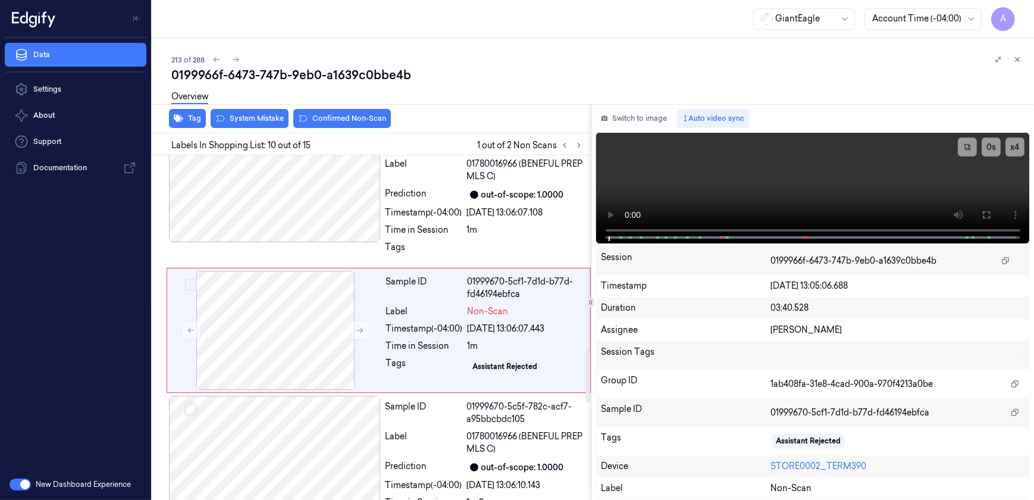
scroll to position [1216, 0]
click at [362, 331] on button at bounding box center [360, 329] width 19 height 19
click at [361, 330] on button at bounding box center [360, 329] width 19 height 19
click at [361, 334] on button at bounding box center [360, 329] width 19 height 19
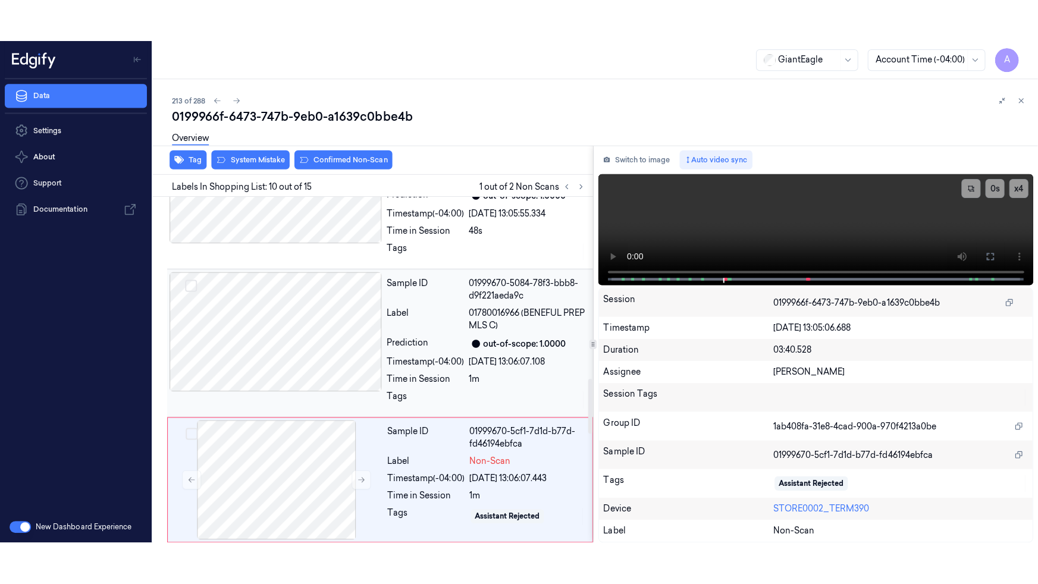
scroll to position [1162, 0]
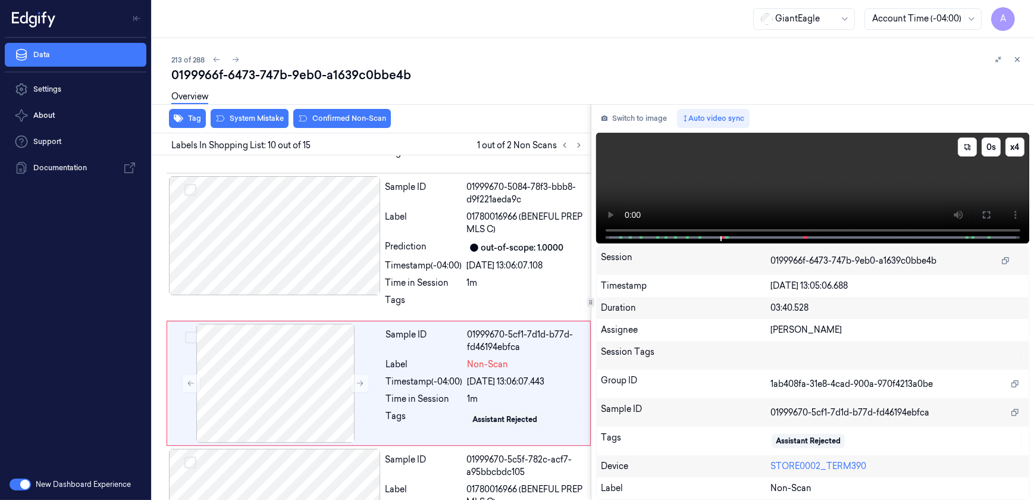
click at [692, 234] on div "x 4 0 s" at bounding box center [813, 187] width 434 height 108
click at [989, 213] on icon at bounding box center [987, 215] width 10 height 10
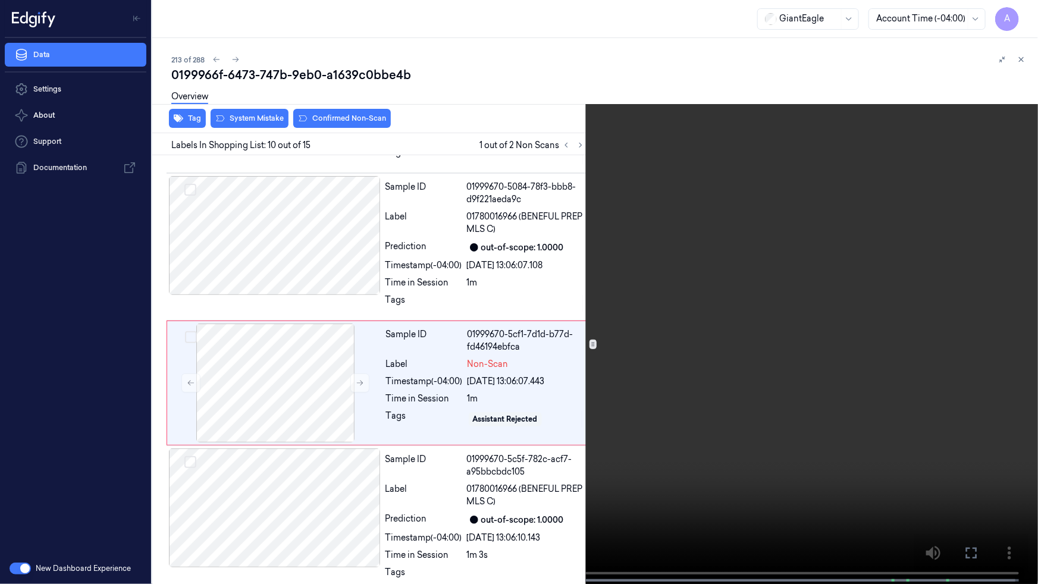
click at [724, 306] on video at bounding box center [519, 293] width 1038 height 587
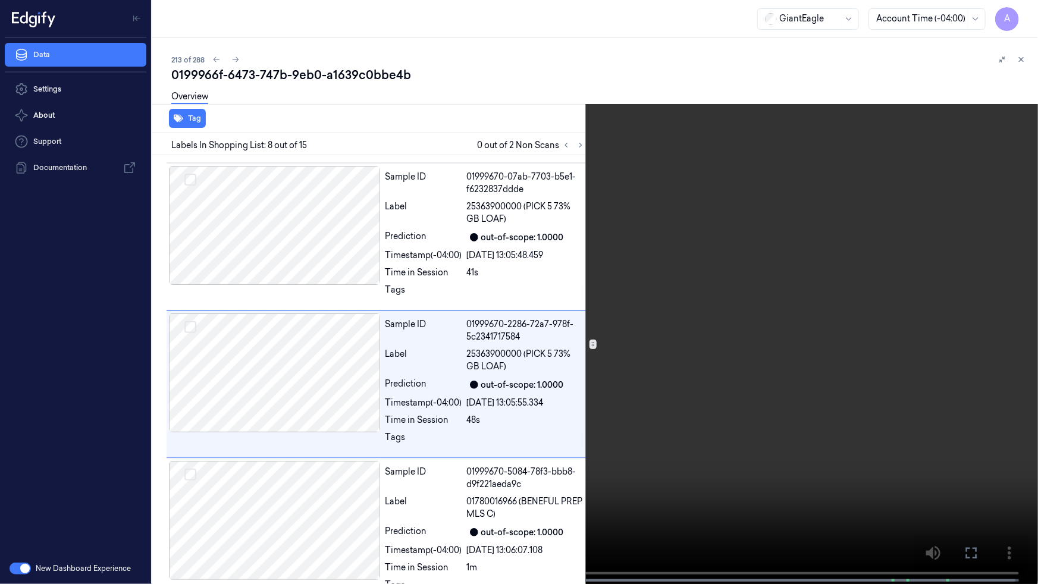
scroll to position [891, 0]
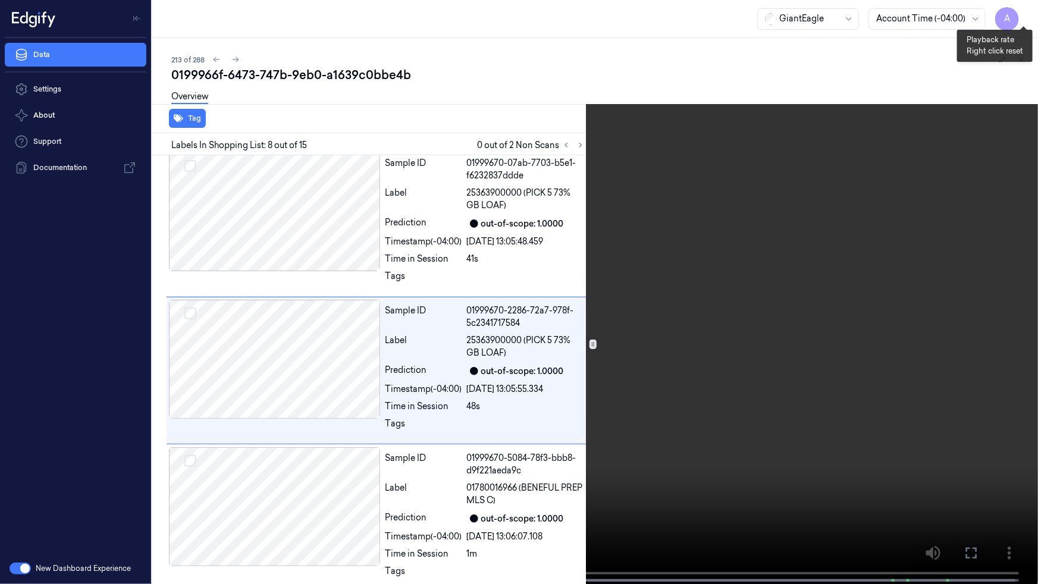
click at [1015, 14] on button "x 1" at bounding box center [1024, 14] width 19 height 19
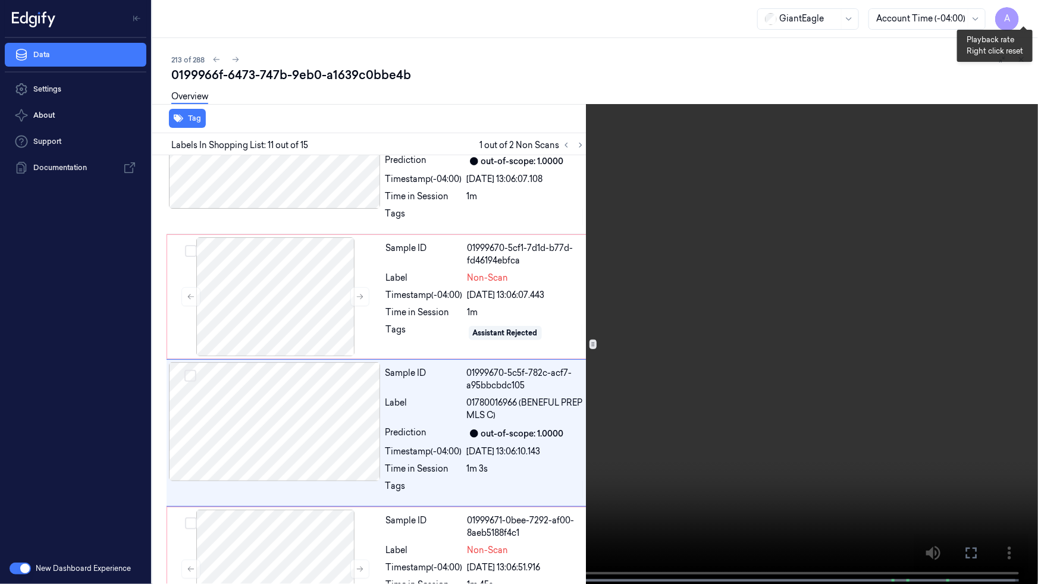
scroll to position [1310, 0]
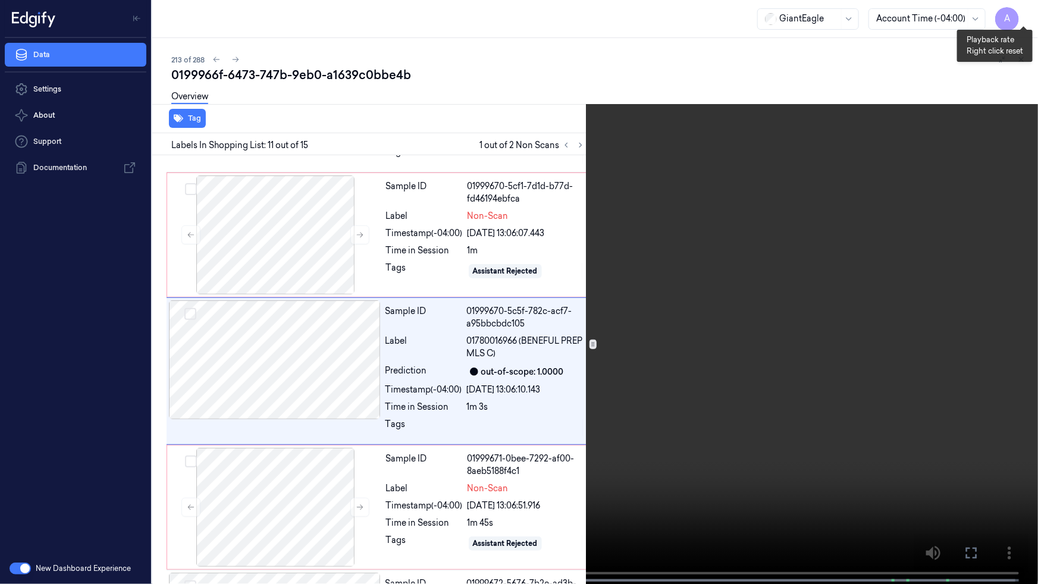
click at [1021, 15] on button "x 1" at bounding box center [1024, 14] width 19 height 19
click at [1021, 15] on button "x 2" at bounding box center [1024, 14] width 19 height 19
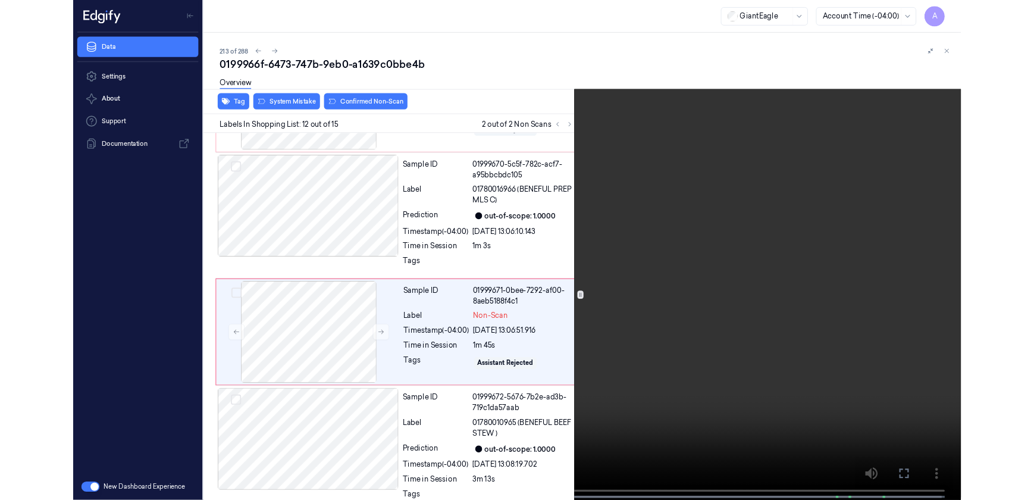
scroll to position [1446, 0]
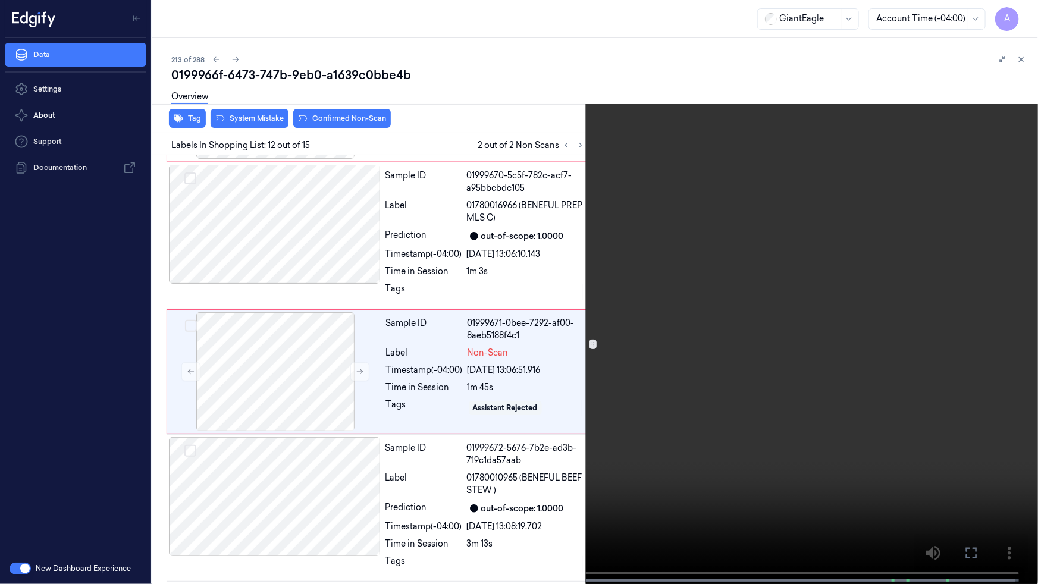
click at [0, 0] on icon at bounding box center [0, 0] width 0 height 0
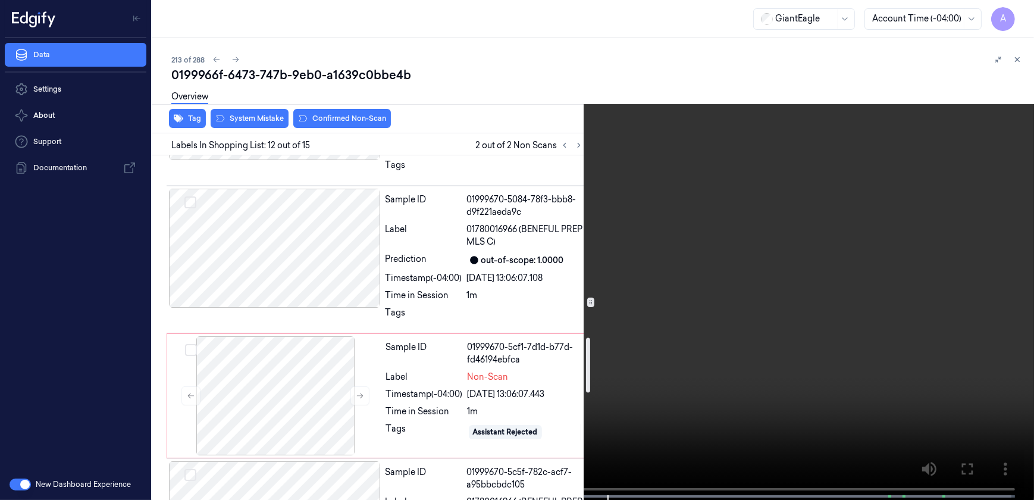
scroll to position [1122, 0]
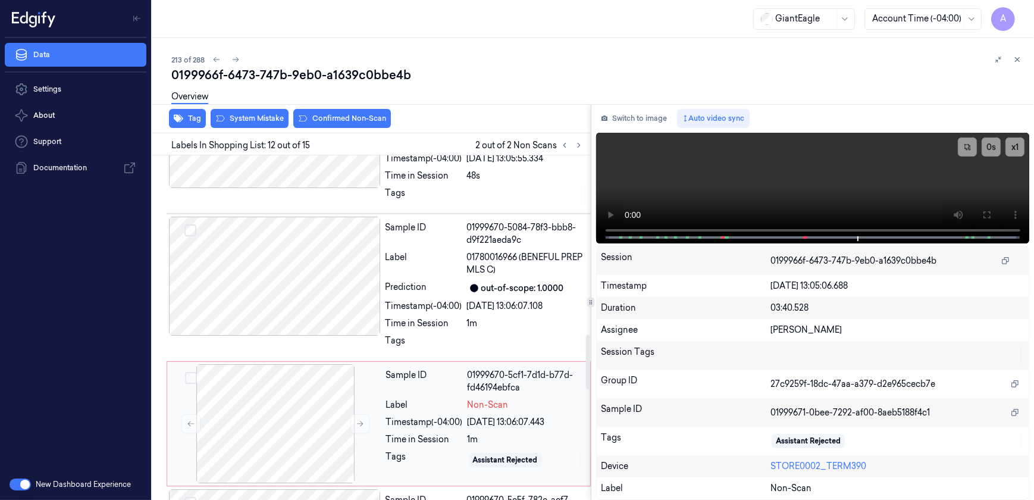
click at [426, 411] on div "Sample ID 01999670-5cf1-7d1d-b77d-fd46194ebfca Label Non-Scan Timestamp (-04:00…" at bounding box center [484, 423] width 207 height 119
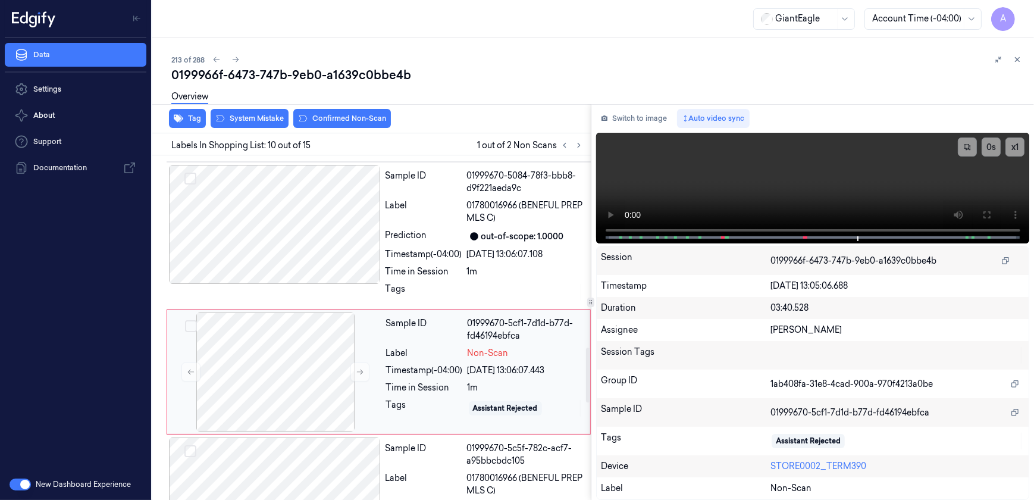
scroll to position [1216, 0]
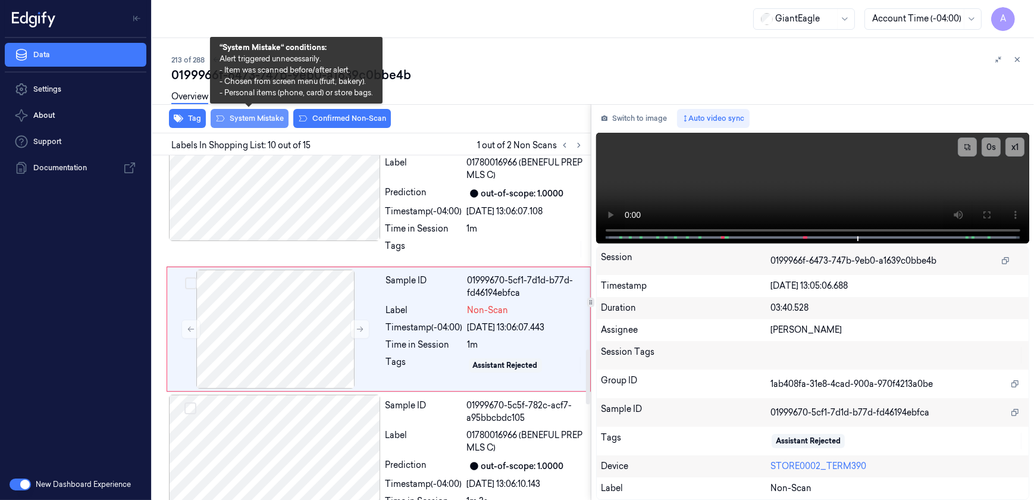
click at [243, 118] on button "System Mistake" at bounding box center [250, 118] width 78 height 19
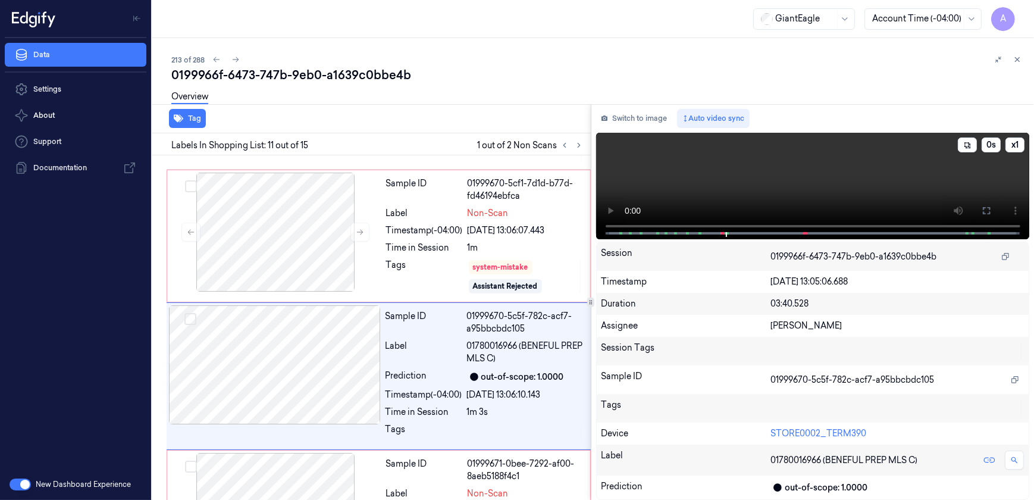
scroll to position [1360, 0]
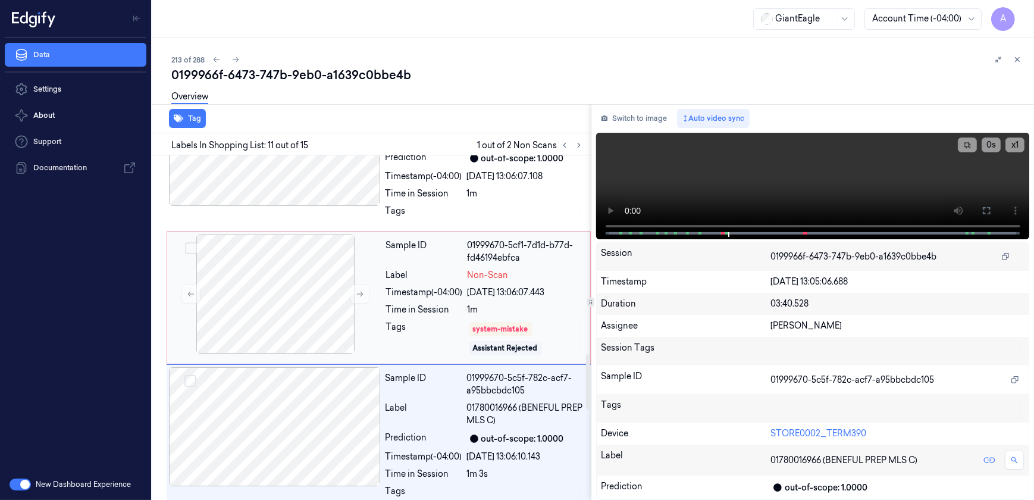
click at [440, 318] on div "Sample ID 01999670-5cf1-7d1d-b77d-fd46194ebfca Label Non-Scan Timestamp (-04:00…" at bounding box center [484, 297] width 207 height 127
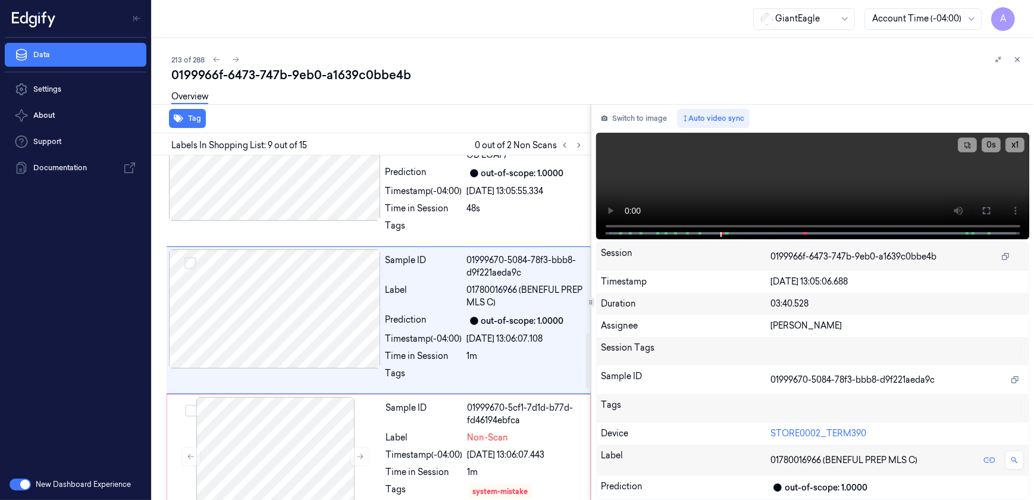
scroll to position [1080, 0]
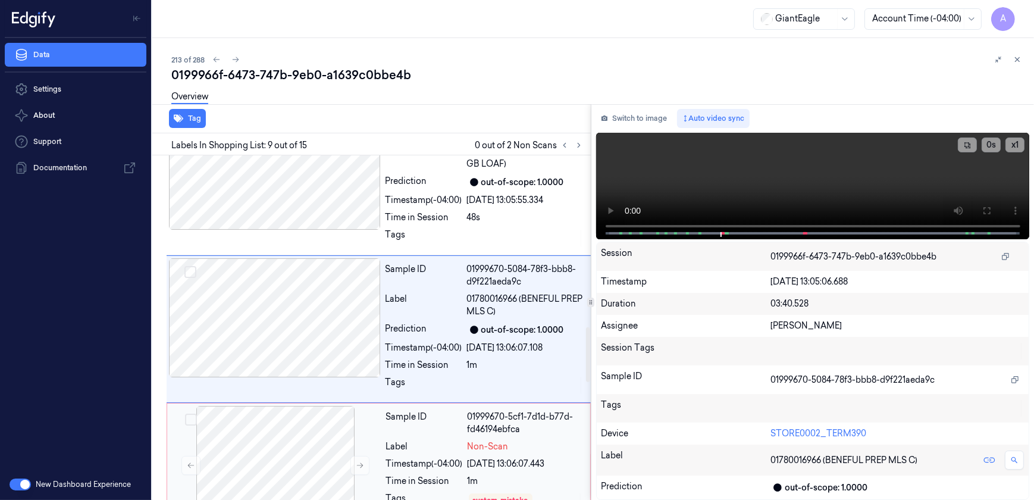
click at [428, 459] on div "Timestamp (-04:00)" at bounding box center [424, 464] width 77 height 12
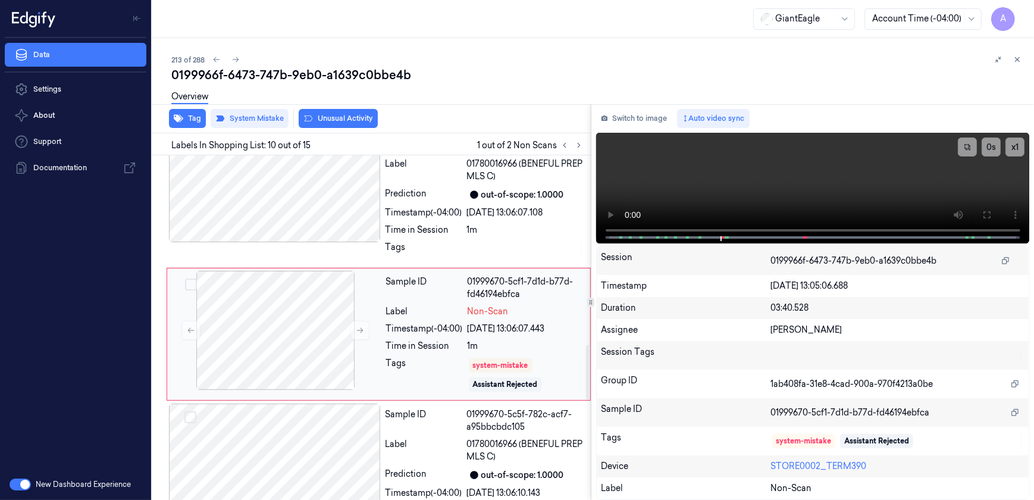
scroll to position [1220, 0]
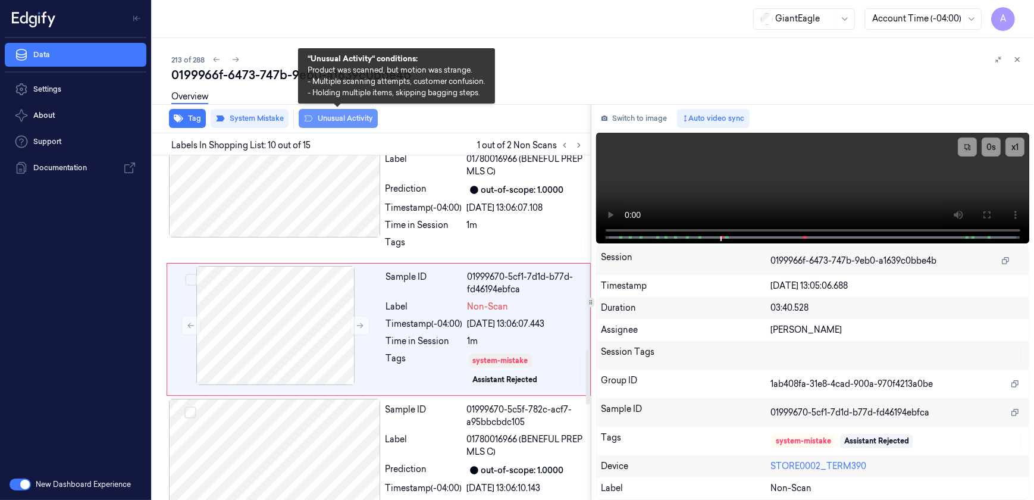
click at [339, 122] on button "Unusual Activity" at bounding box center [338, 118] width 79 height 19
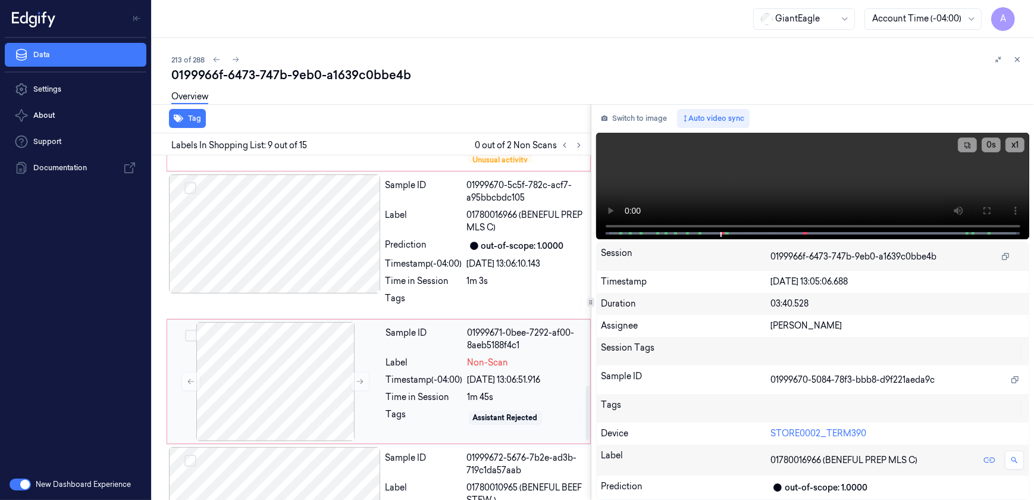
click at [427, 369] on div "Sample ID 01999671-0bee-7292-af00-8aeb5188f4c1 Label Non-Scan Timestamp (-04:00…" at bounding box center [484, 381] width 207 height 119
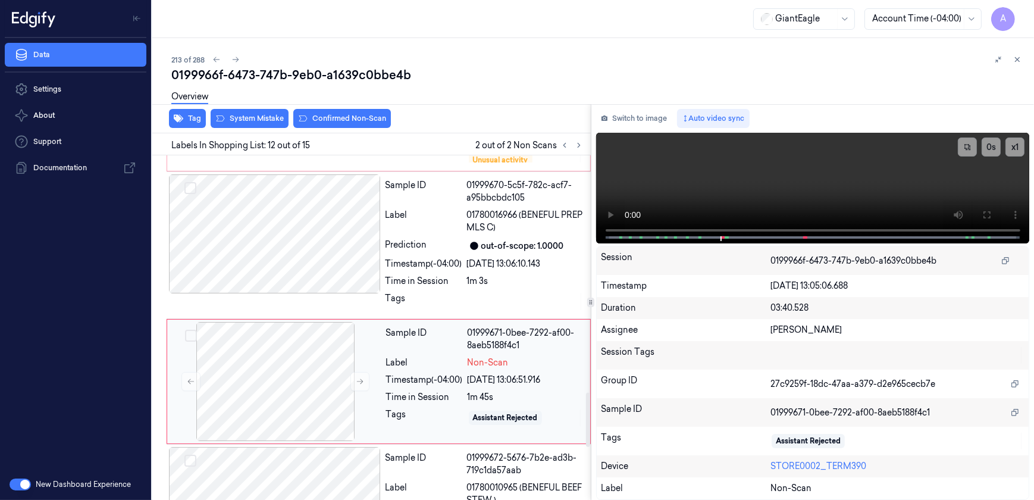
scroll to position [1511, 0]
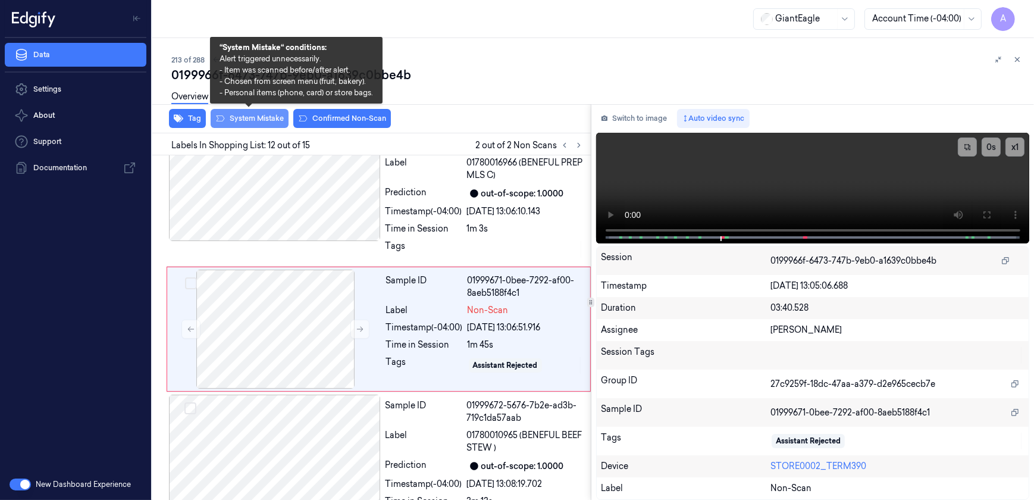
click at [238, 119] on button "System Mistake" at bounding box center [250, 118] width 78 height 19
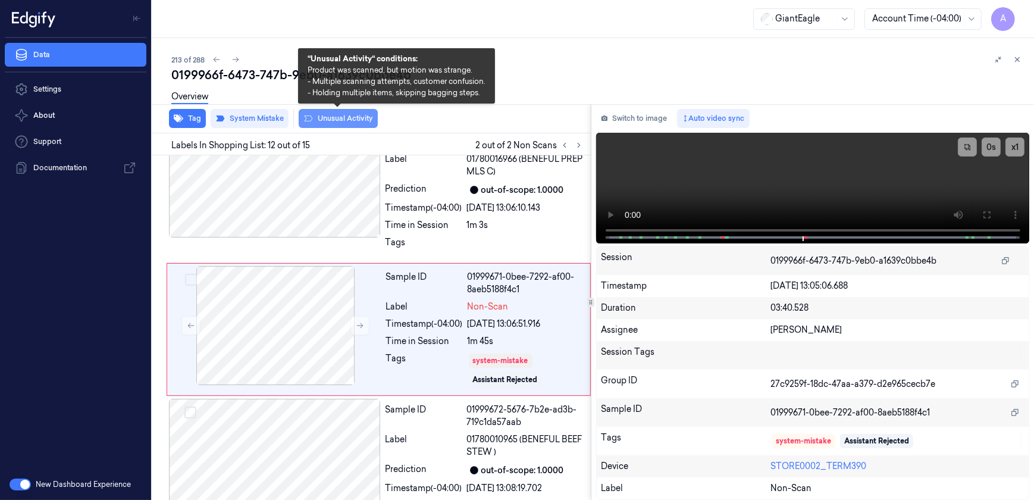
click at [327, 123] on button "Unusual Activity" at bounding box center [338, 118] width 79 height 19
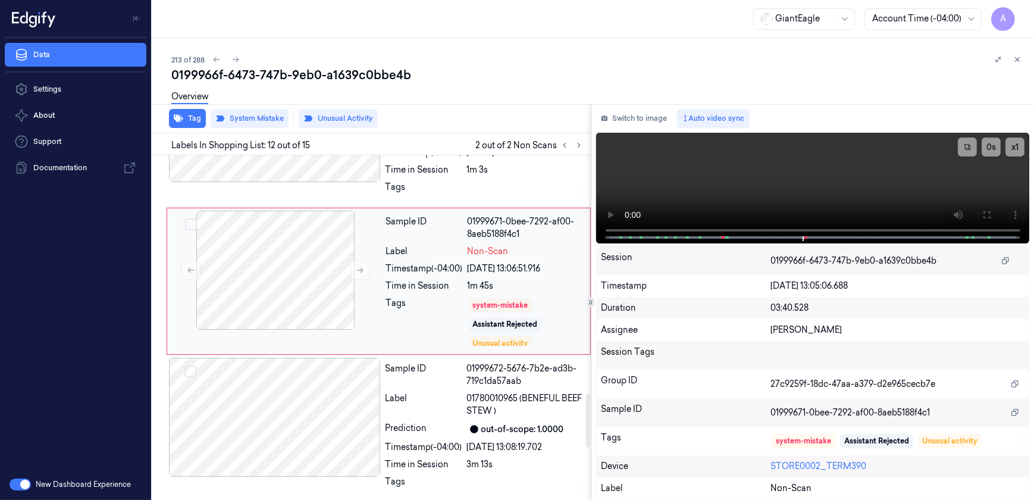
scroll to position [1576, 0]
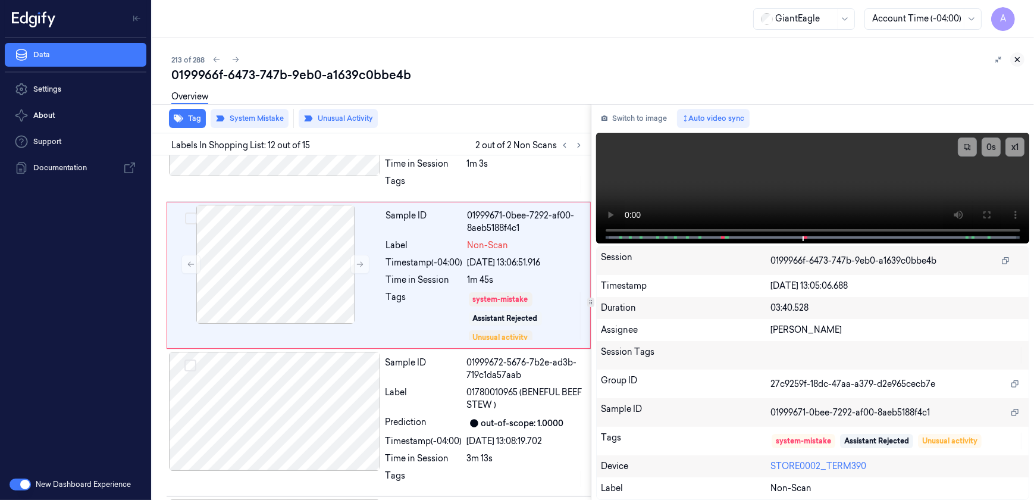
click at [1021, 61] on icon at bounding box center [1017, 59] width 8 height 8
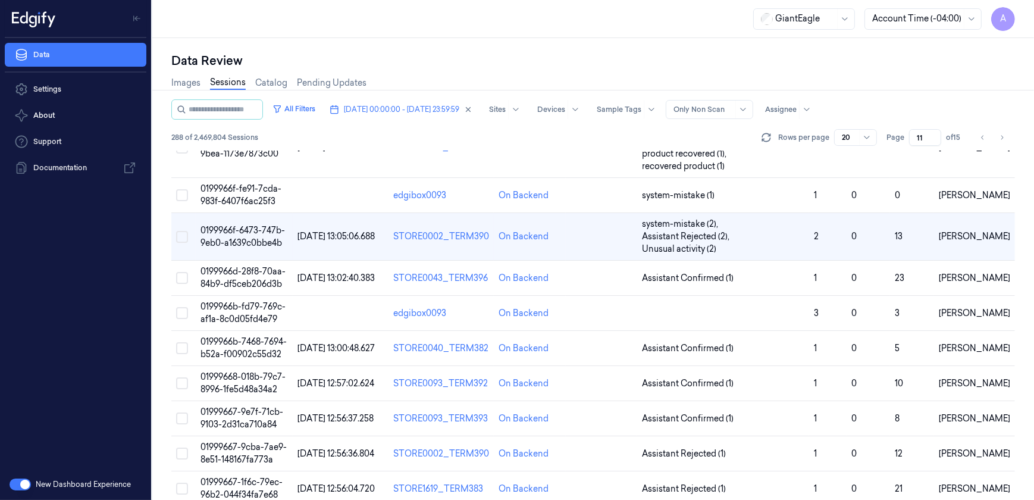
scroll to position [474, 0]
click at [237, 334] on span "0199966b-7468-7694-b52a-f00902c55d32" at bounding box center [244, 345] width 86 height 23
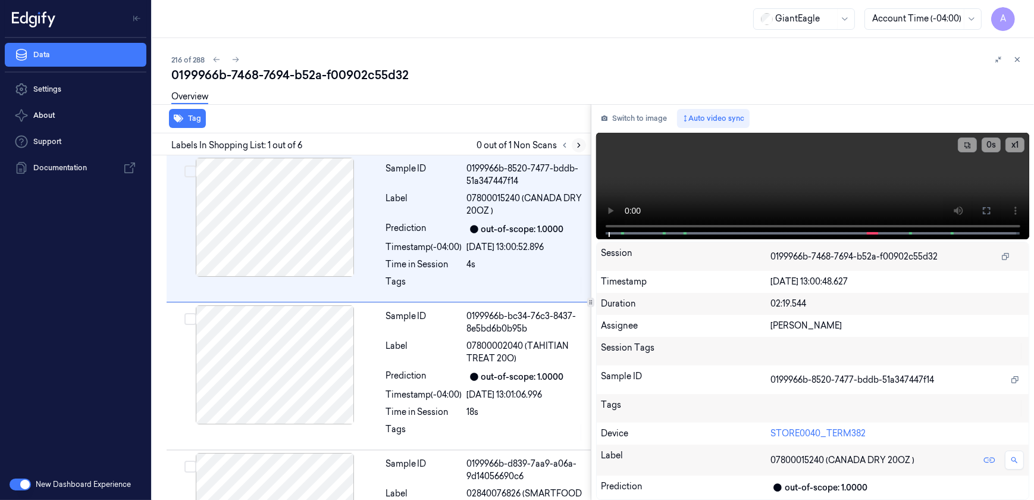
click at [574, 147] on button at bounding box center [579, 145] width 14 height 14
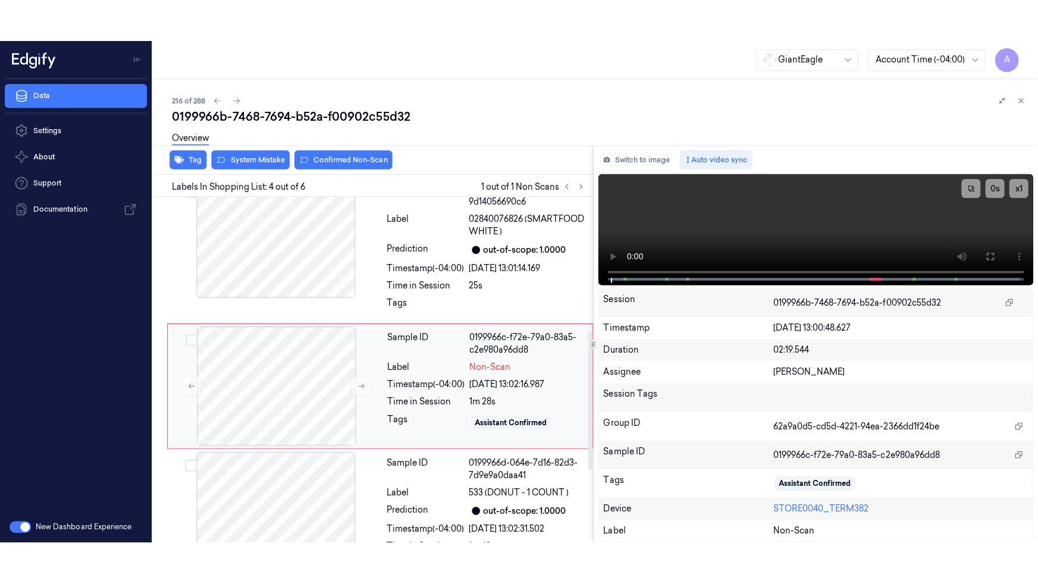
scroll to position [331, 0]
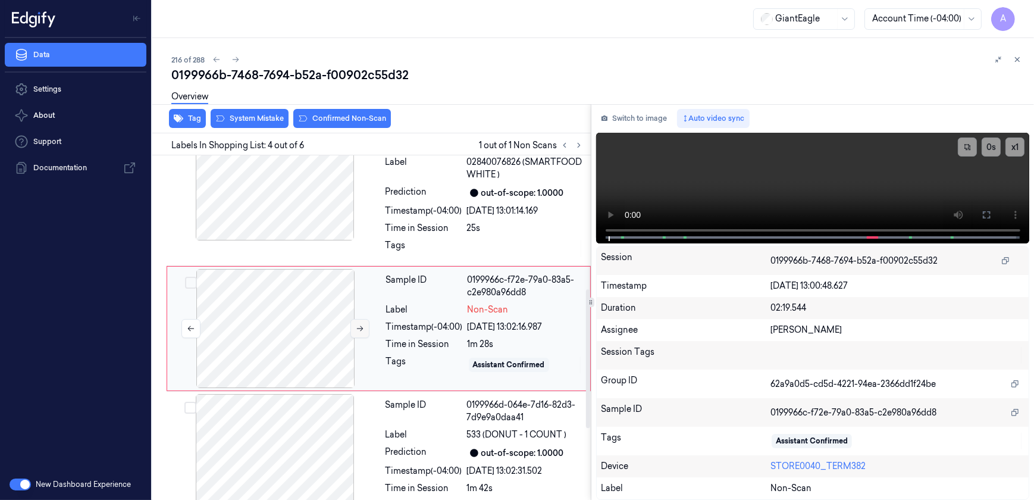
click at [357, 329] on icon at bounding box center [360, 328] width 8 height 8
click at [357, 326] on icon at bounding box center [360, 328] width 8 height 8
drag, startPoint x: 980, startPoint y: 215, endPoint x: 982, endPoint y: 271, distance: 56.6
click at [980, 215] on button at bounding box center [986, 214] width 19 height 19
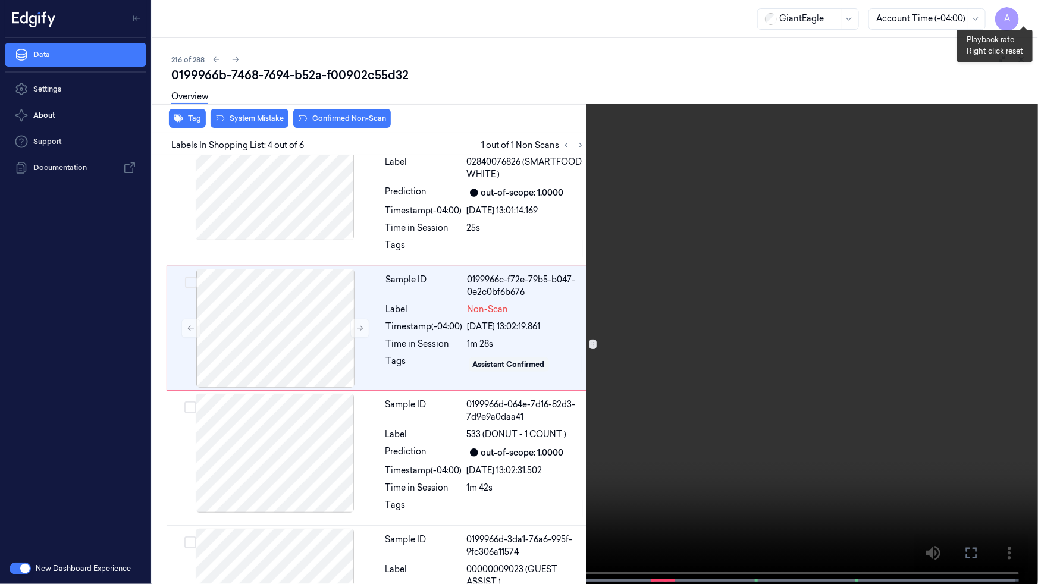
click at [1021, 14] on button "x 1" at bounding box center [1024, 14] width 19 height 19
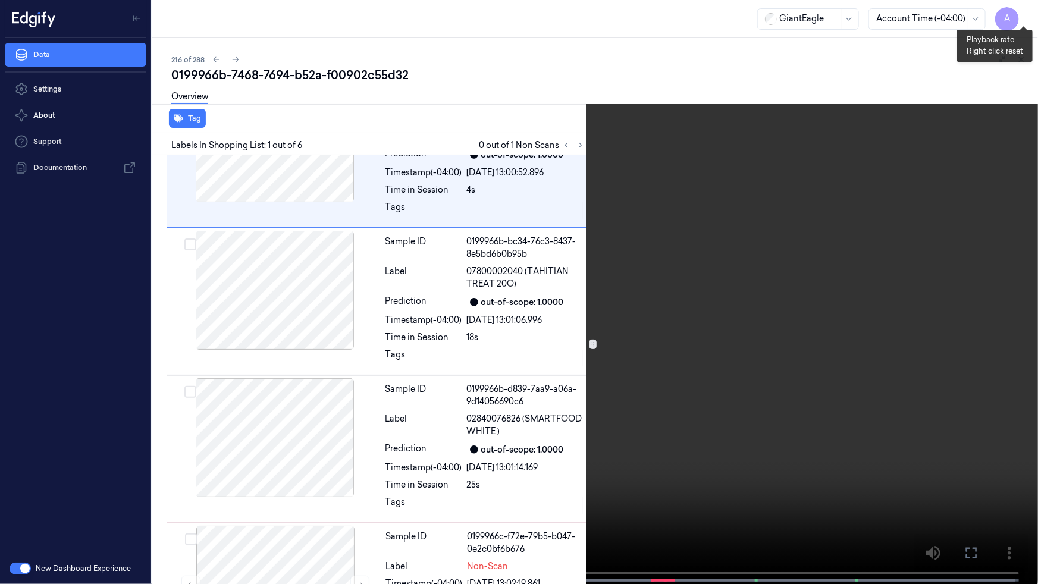
scroll to position [0, 0]
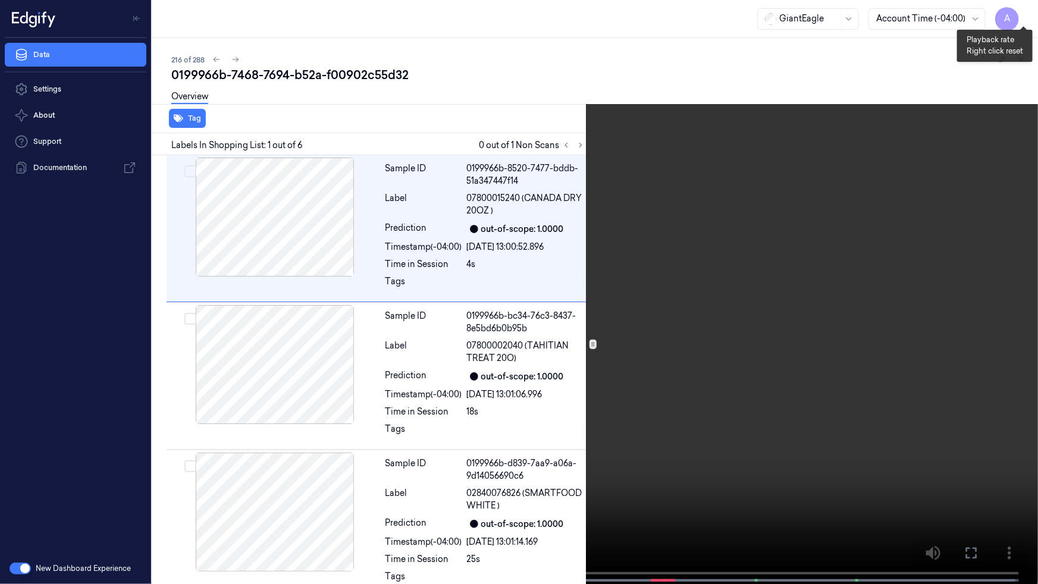
click at [1023, 13] on button "x 2" at bounding box center [1024, 14] width 19 height 19
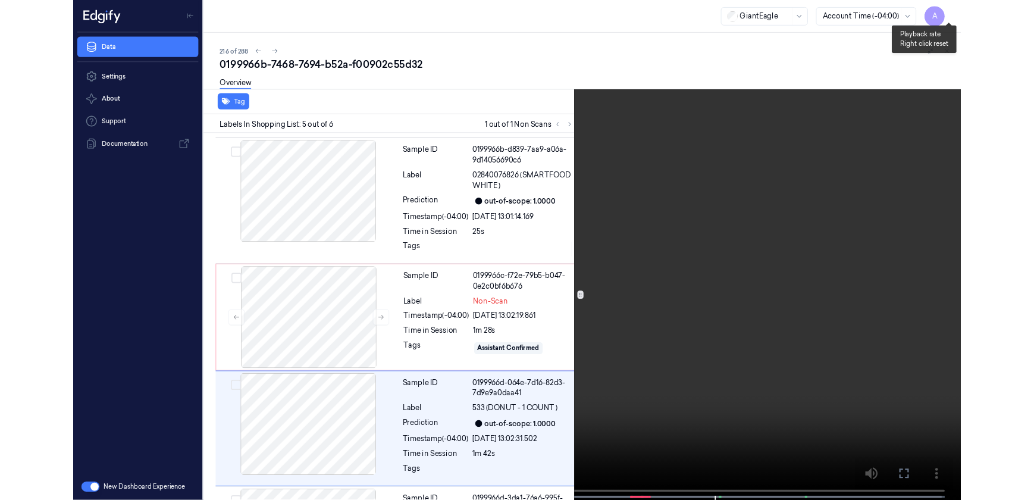
scroll to position [420, 0]
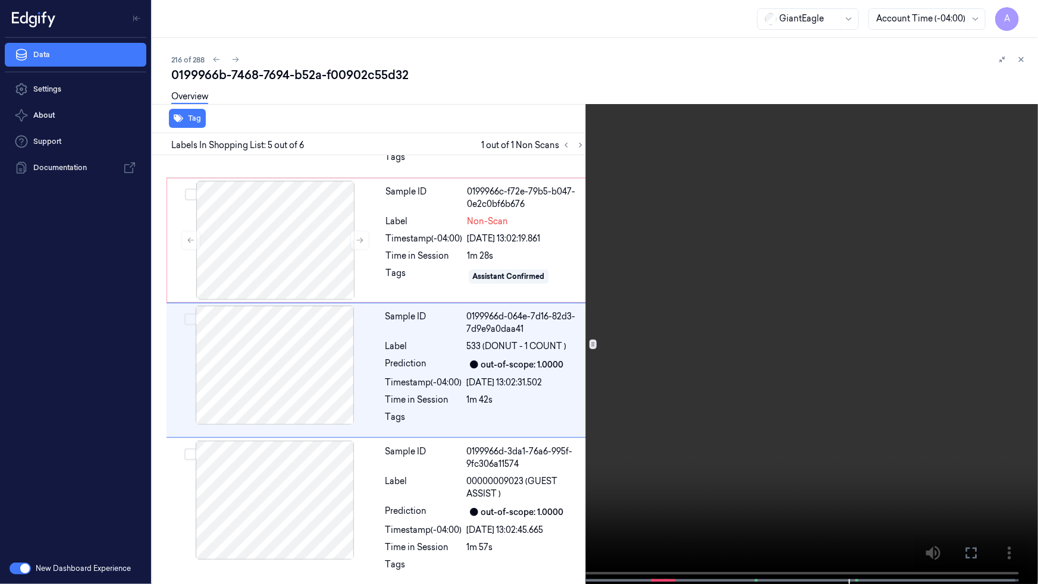
click at [0, 0] on icon at bounding box center [0, 0] width 0 height 0
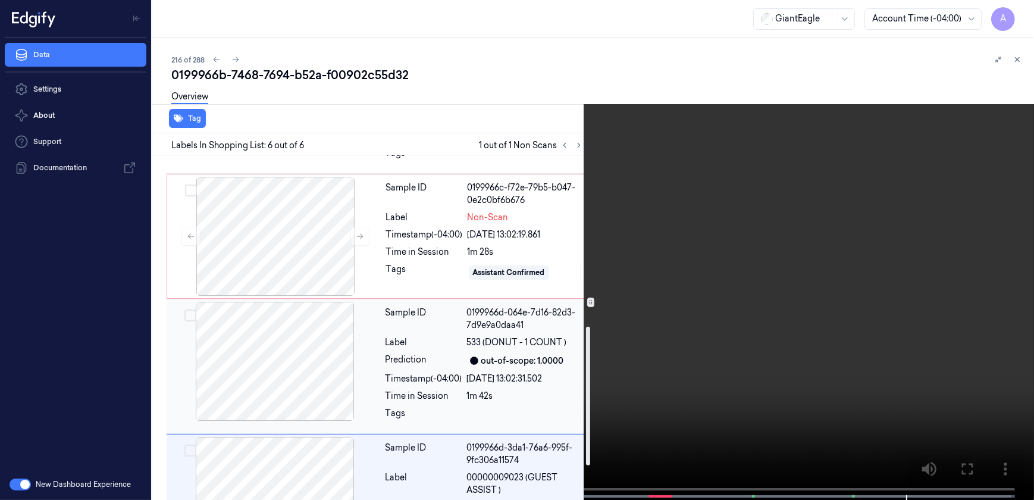
scroll to position [315, 0]
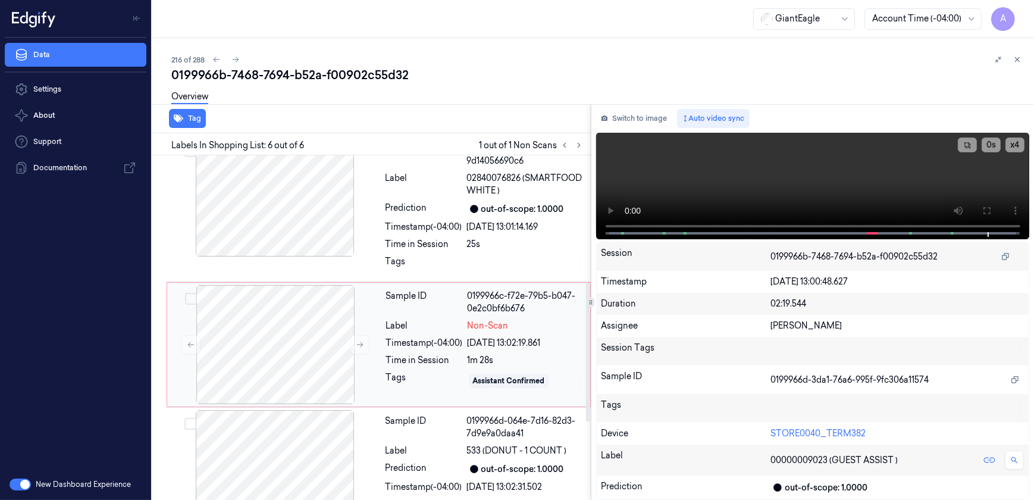
click at [452, 377] on div "Tags" at bounding box center [424, 380] width 77 height 19
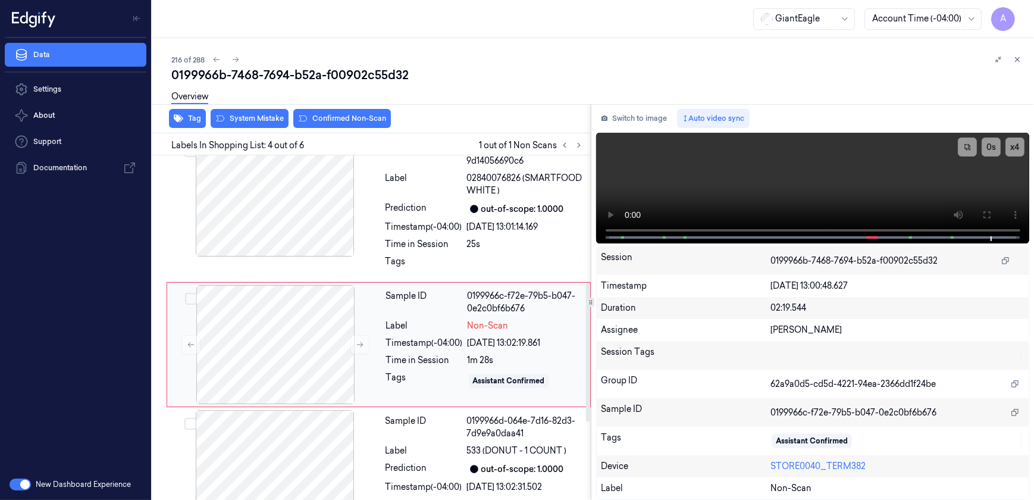
scroll to position [331, 0]
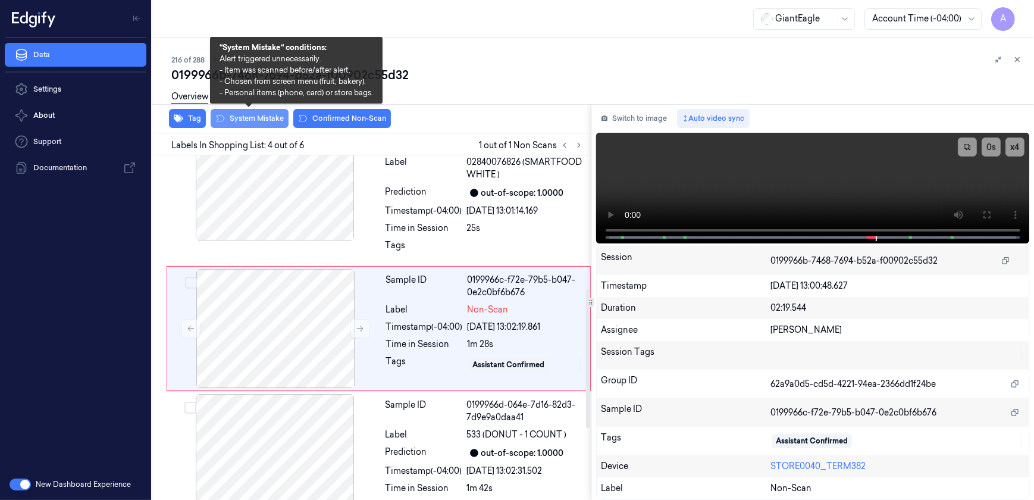
click at [248, 121] on button "System Mistake" at bounding box center [250, 118] width 78 height 19
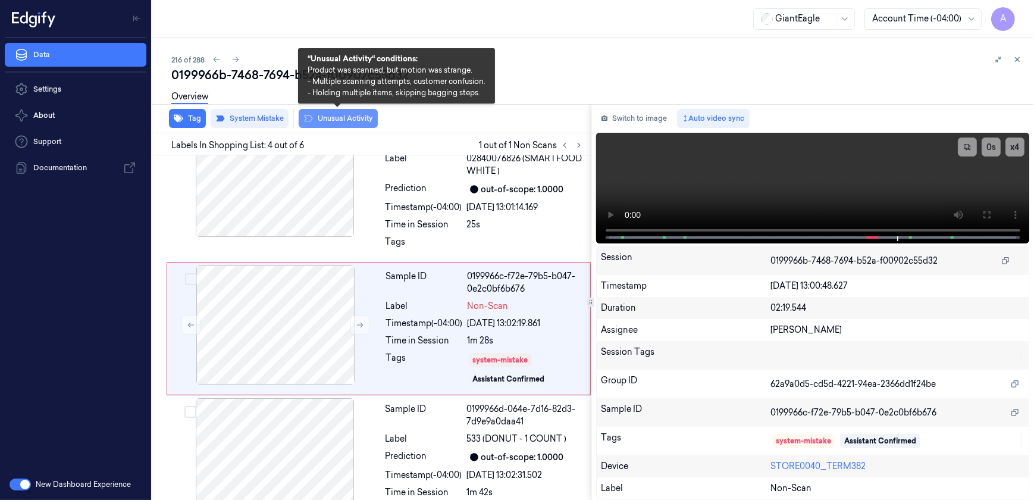
click at [317, 121] on button "Unusual Activity" at bounding box center [338, 118] width 79 height 19
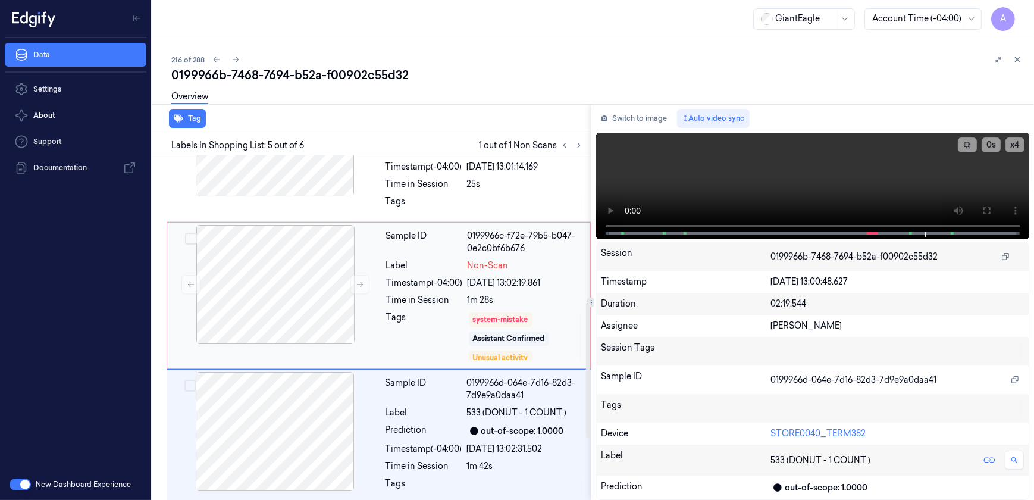
scroll to position [375, 0]
click at [357, 287] on button at bounding box center [360, 285] width 19 height 19
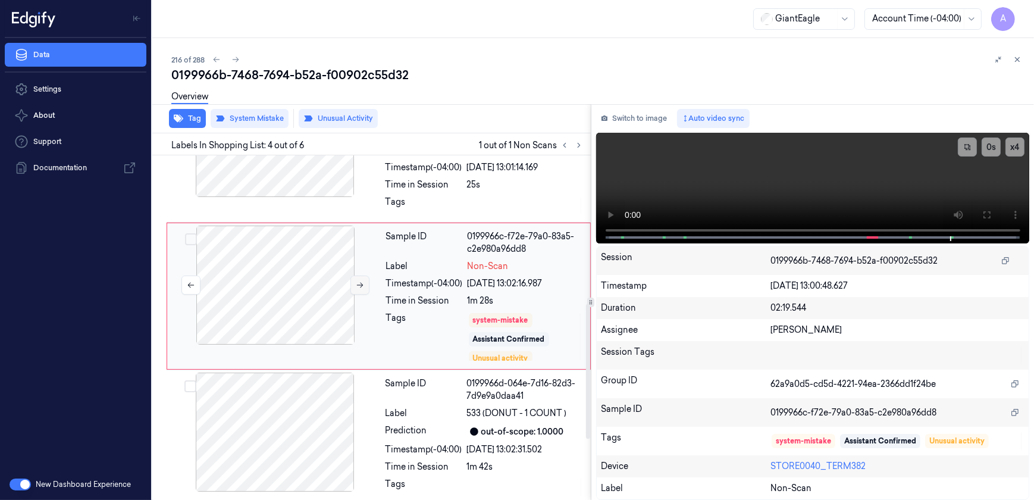
scroll to position [343, 0]
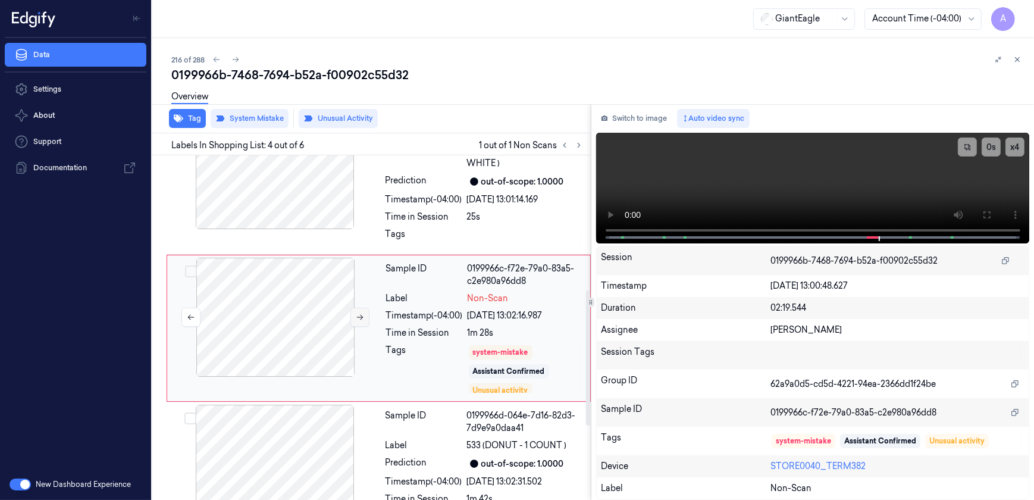
click at [359, 320] on icon at bounding box center [360, 317] width 8 height 8
click at [1015, 60] on icon at bounding box center [1017, 59] width 8 height 8
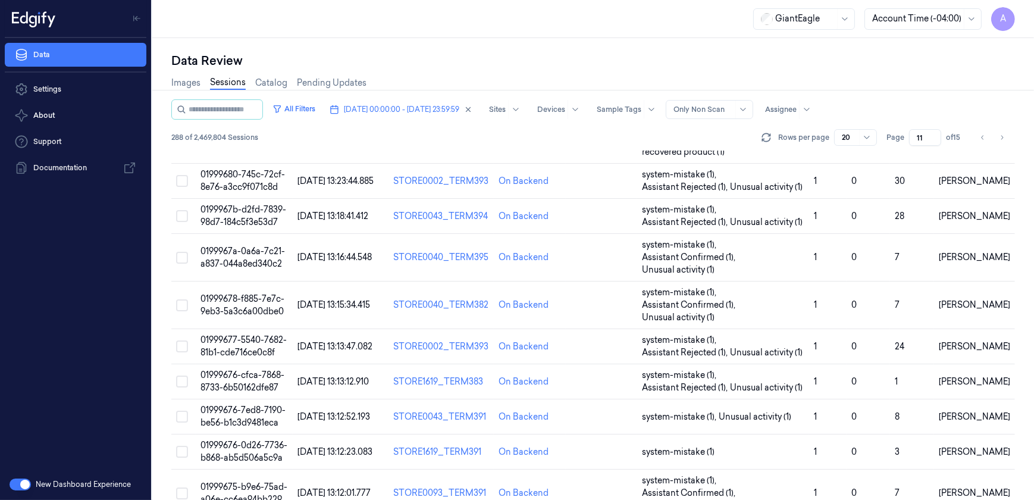
scroll to position [499, 0]
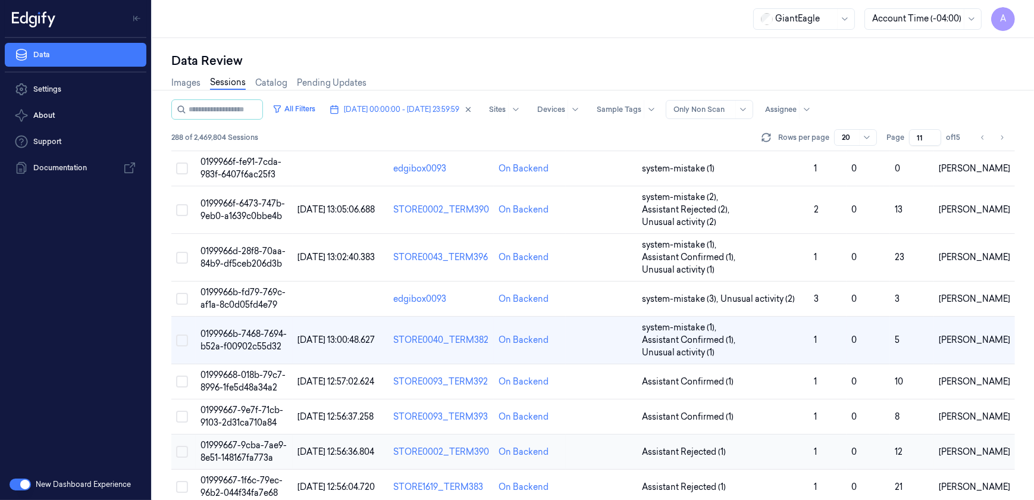
click at [240, 440] on span "01999667-9cba-7ae9-8e51-148167fa773a" at bounding box center [244, 451] width 86 height 23
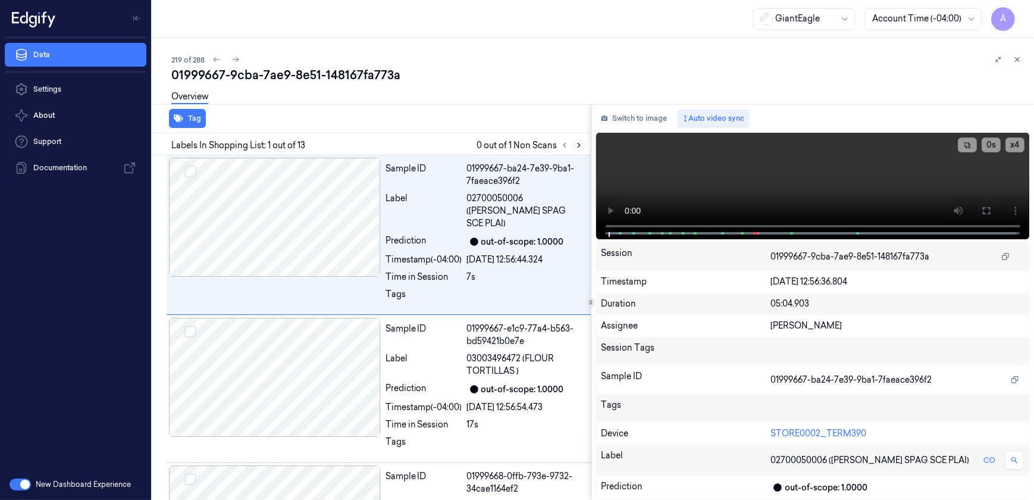
click at [579, 145] on icon at bounding box center [579, 145] width 2 height 4
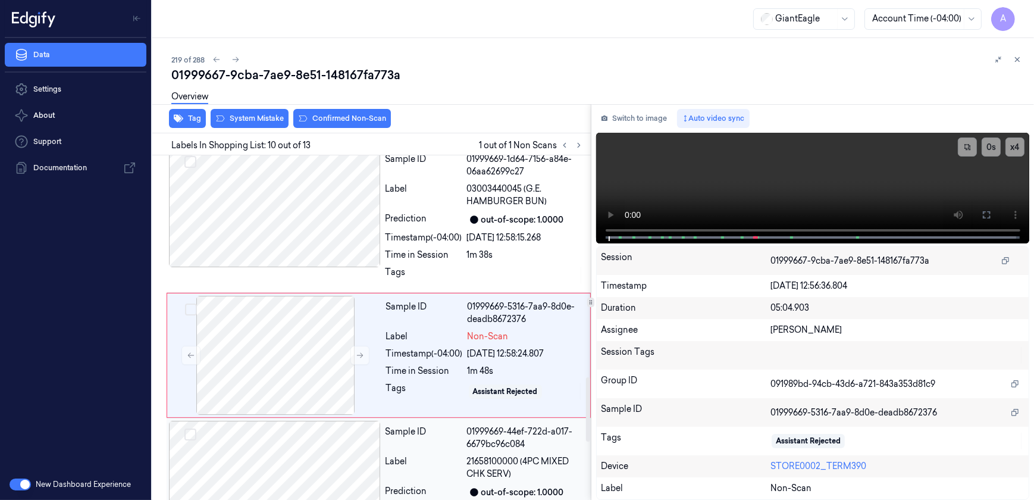
scroll to position [1191, 0]
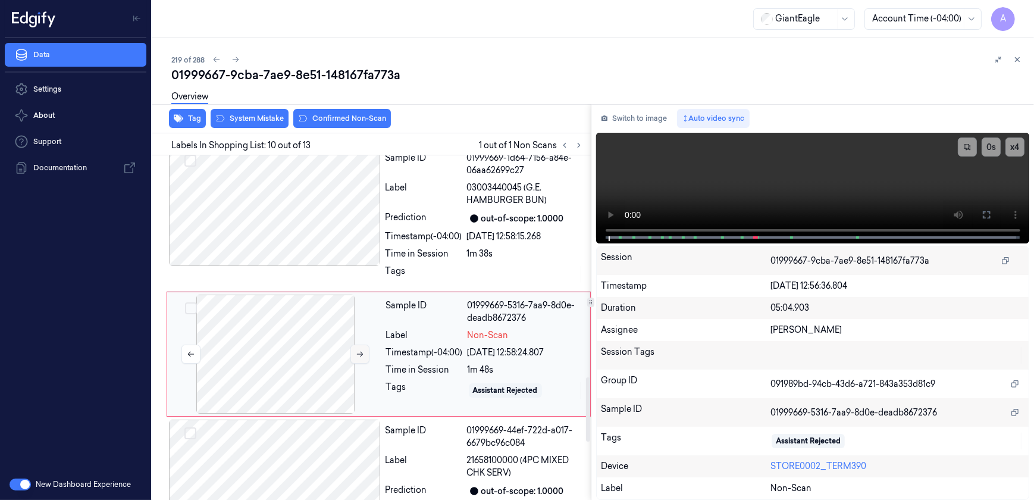
click at [355, 345] on button at bounding box center [360, 354] width 19 height 19
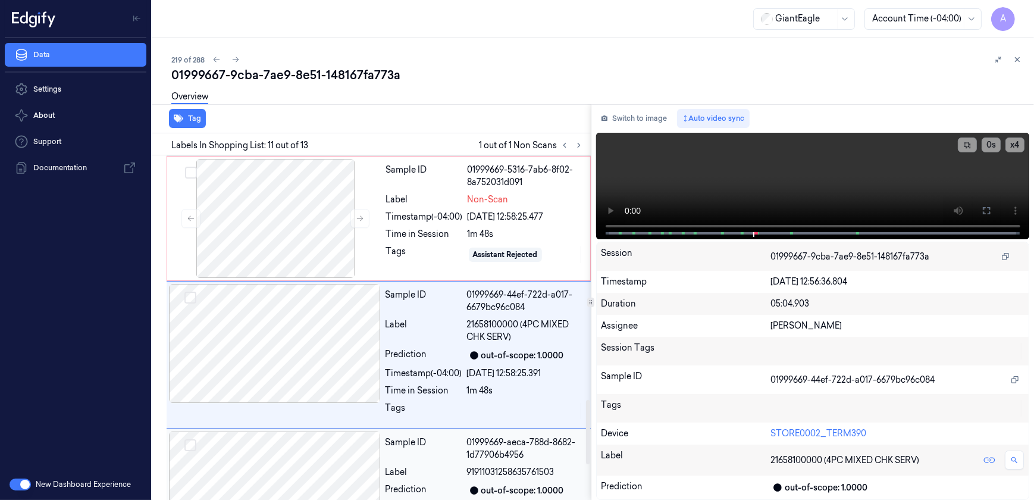
scroll to position [1165, 0]
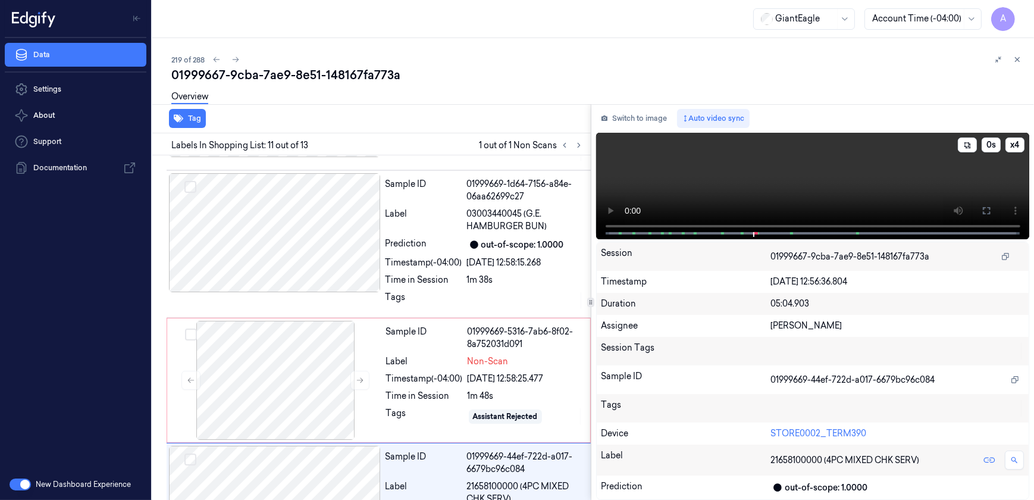
click at [828, 172] on video at bounding box center [813, 186] width 434 height 107
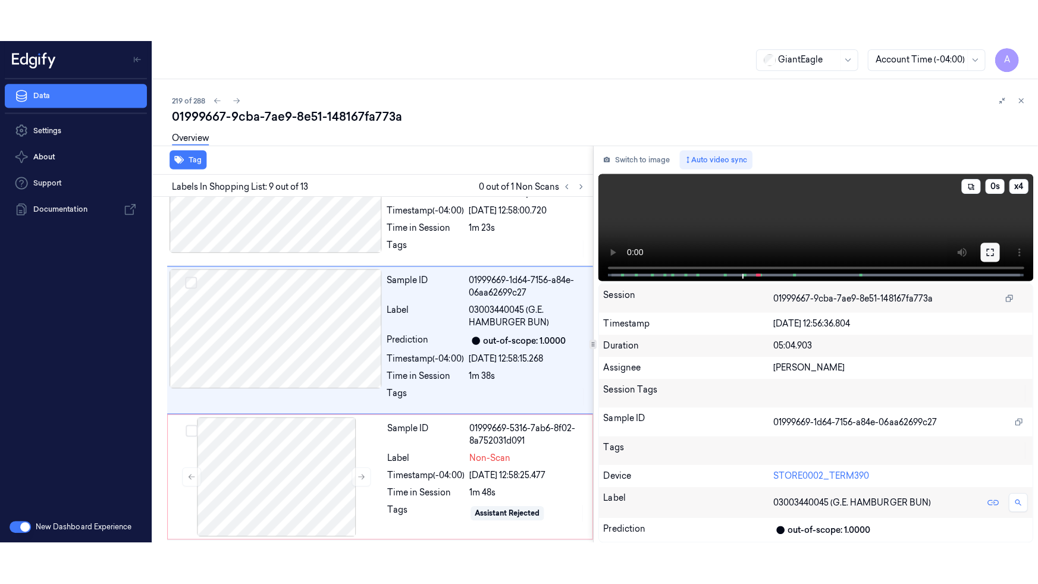
scroll to position [1055, 0]
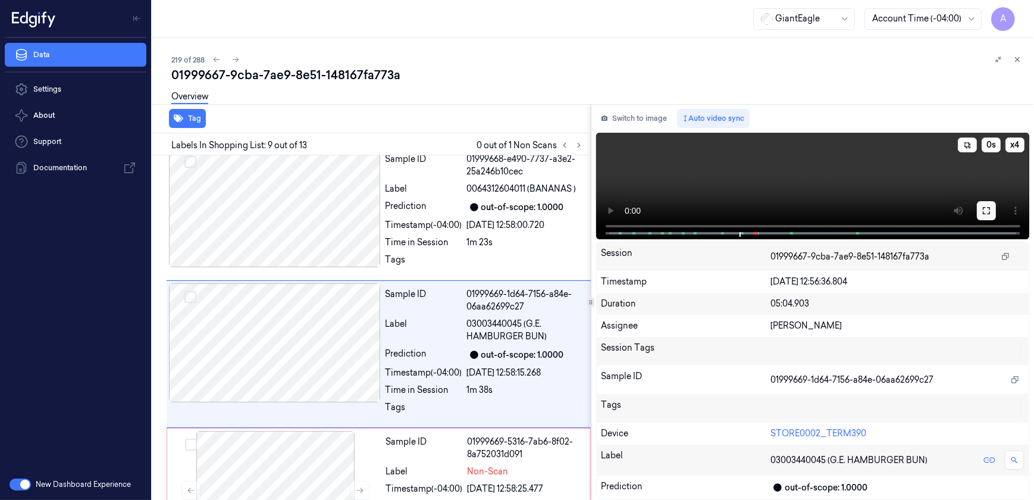
click at [986, 206] on icon at bounding box center [987, 211] width 10 height 10
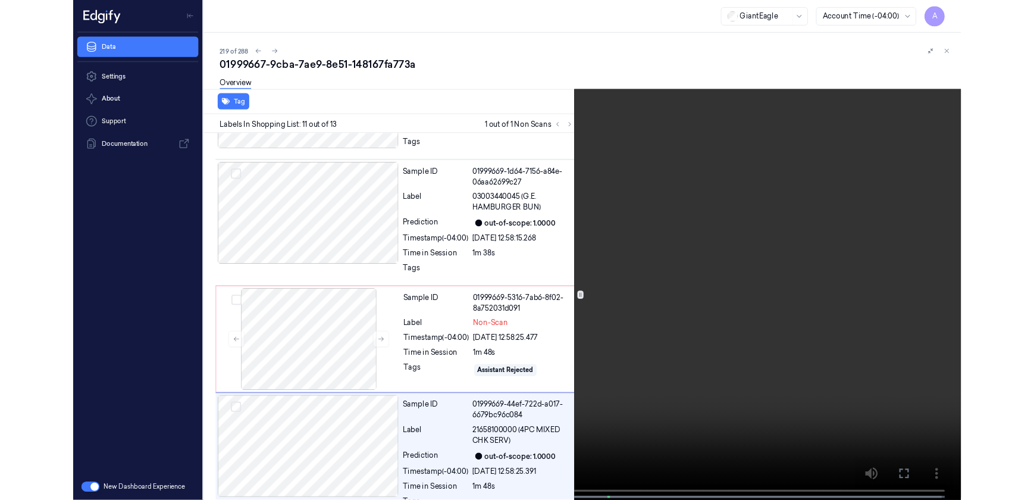
scroll to position [1285, 0]
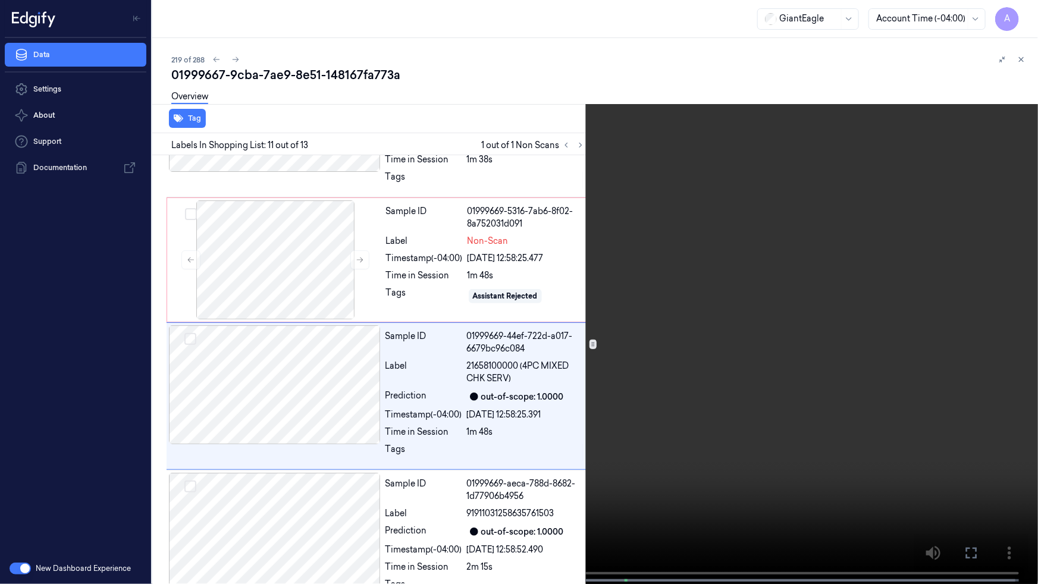
click at [0, 0] on button at bounding box center [0, 0] width 0 height 0
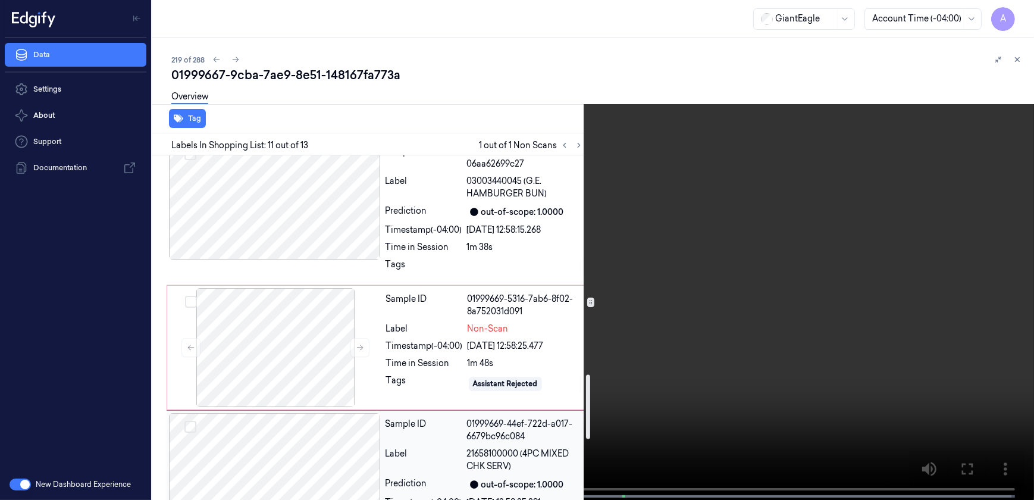
scroll to position [1177, 0]
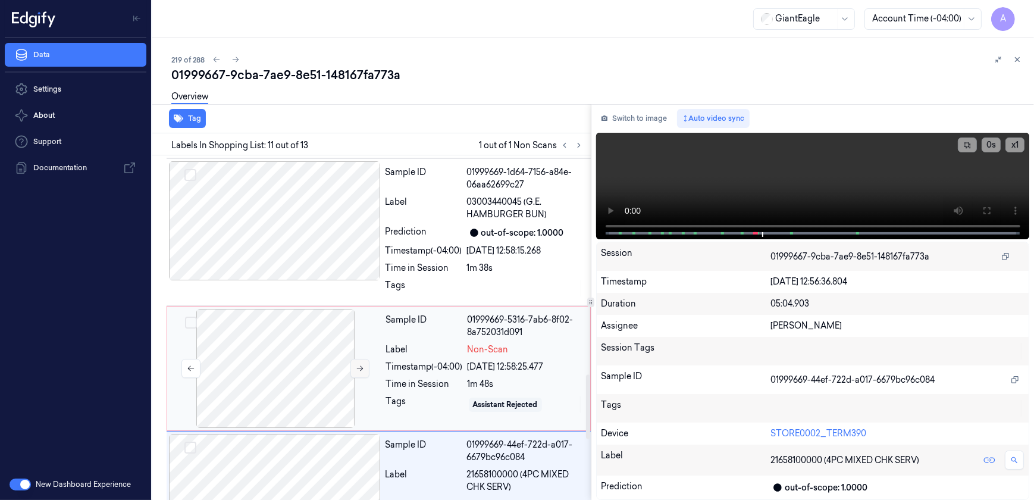
click at [360, 364] on icon at bounding box center [360, 368] width 8 height 8
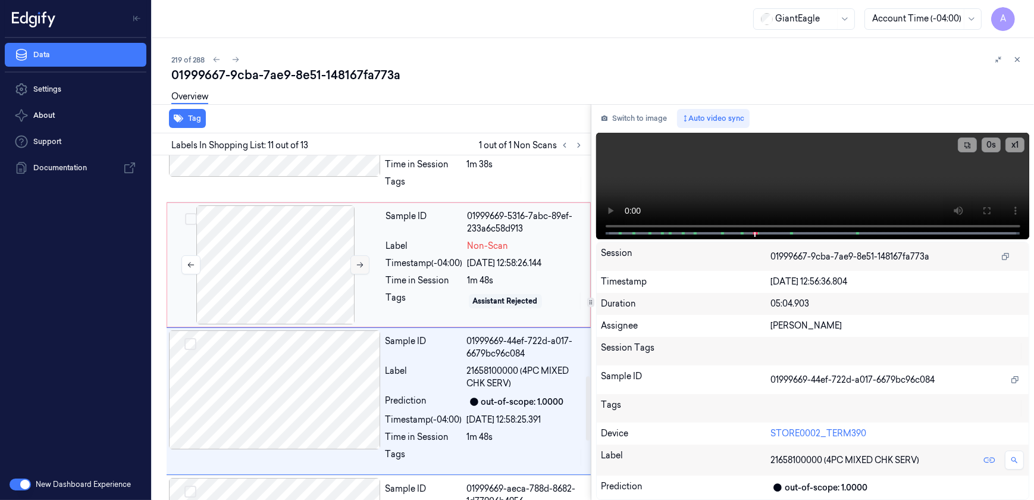
scroll to position [1327, 0]
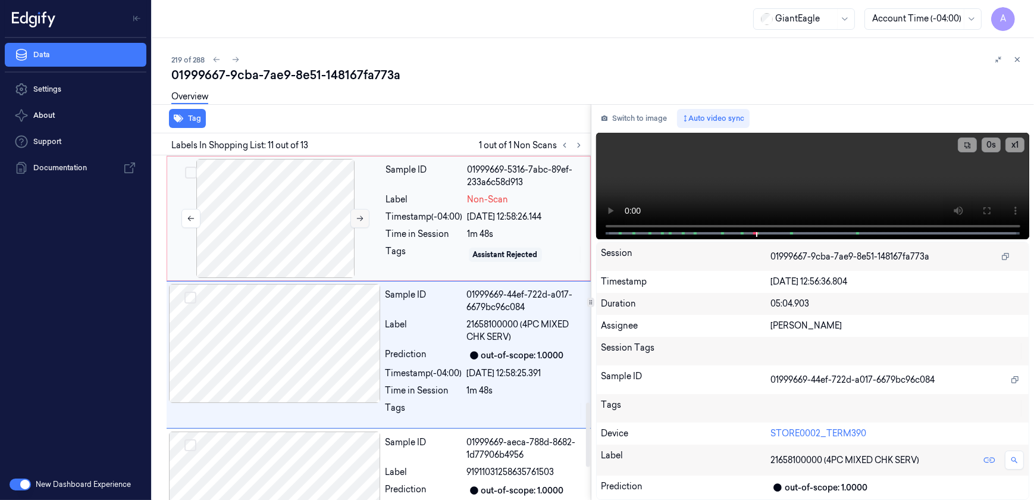
click at [360, 214] on icon at bounding box center [360, 218] width 8 height 8
click at [359, 209] on button at bounding box center [360, 218] width 19 height 19
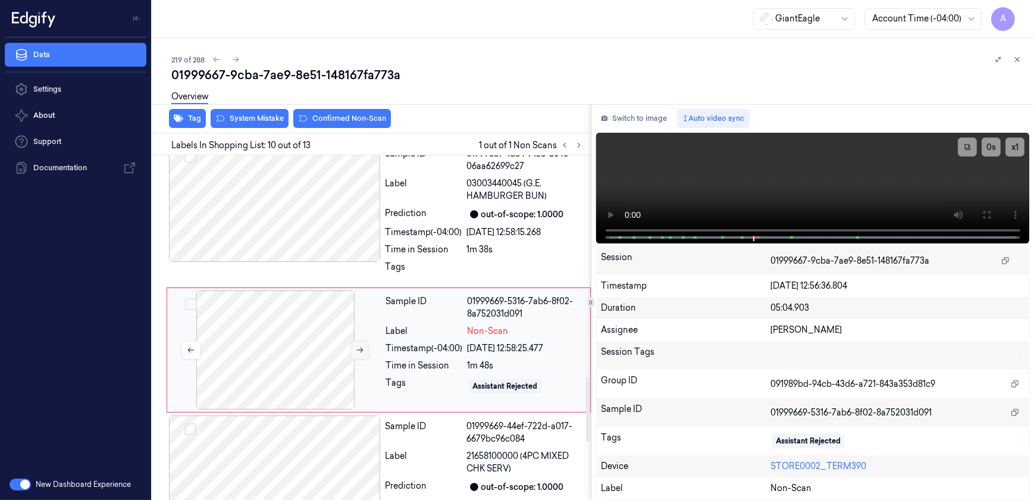
scroll to position [1191, 0]
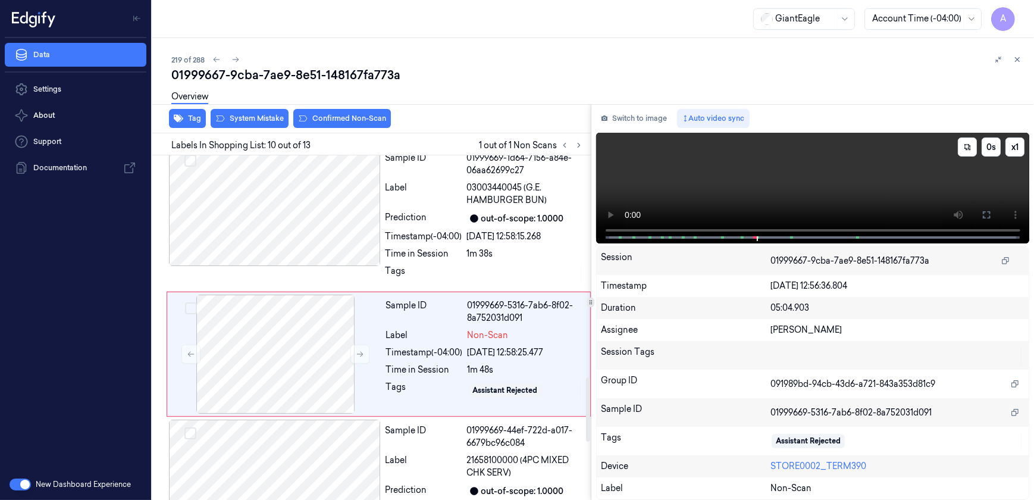
click at [814, 182] on video at bounding box center [813, 188] width 434 height 111
click at [361, 352] on icon at bounding box center [360, 354] width 7 height 5
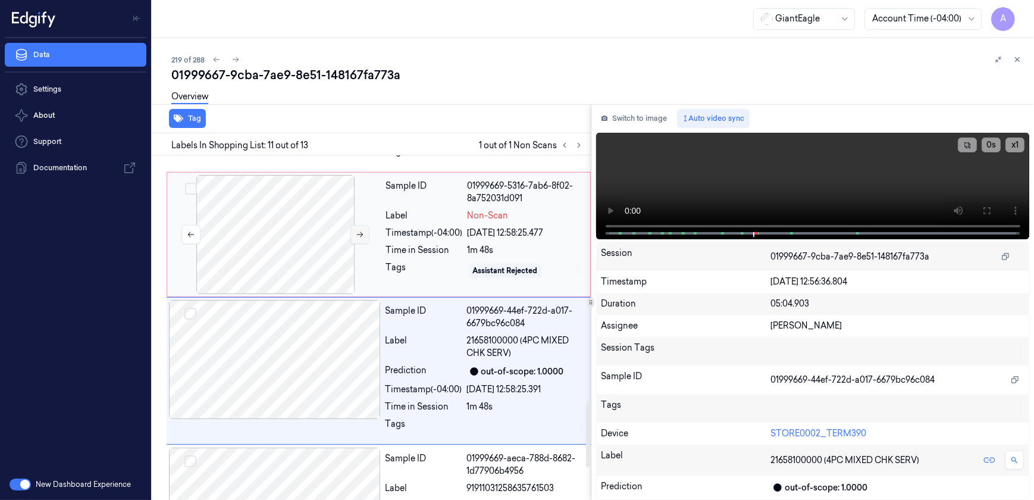
scroll to position [1327, 0]
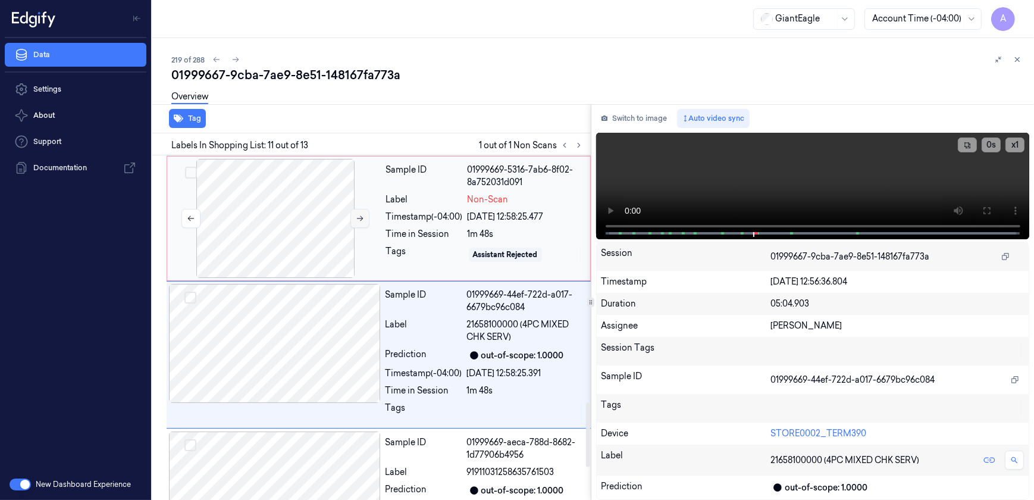
click at [359, 214] on icon at bounding box center [360, 218] width 8 height 8
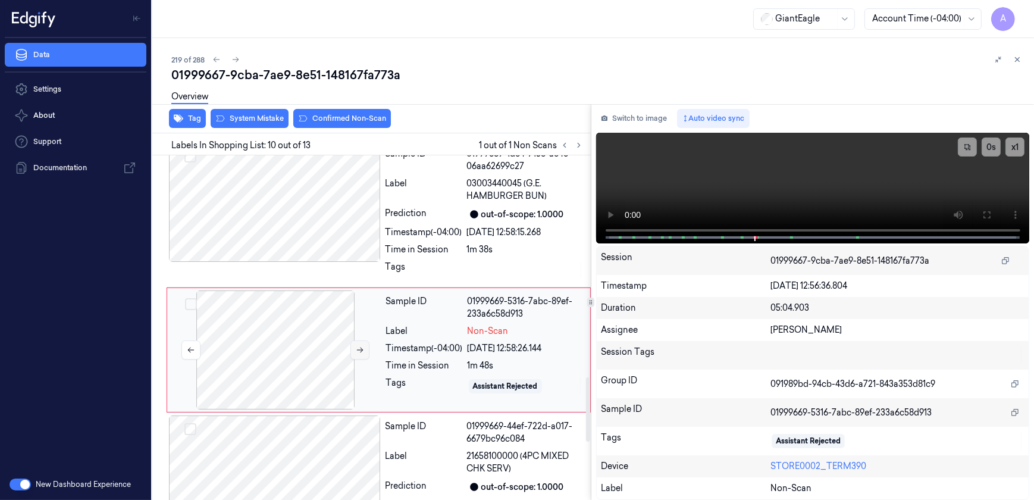
scroll to position [1191, 0]
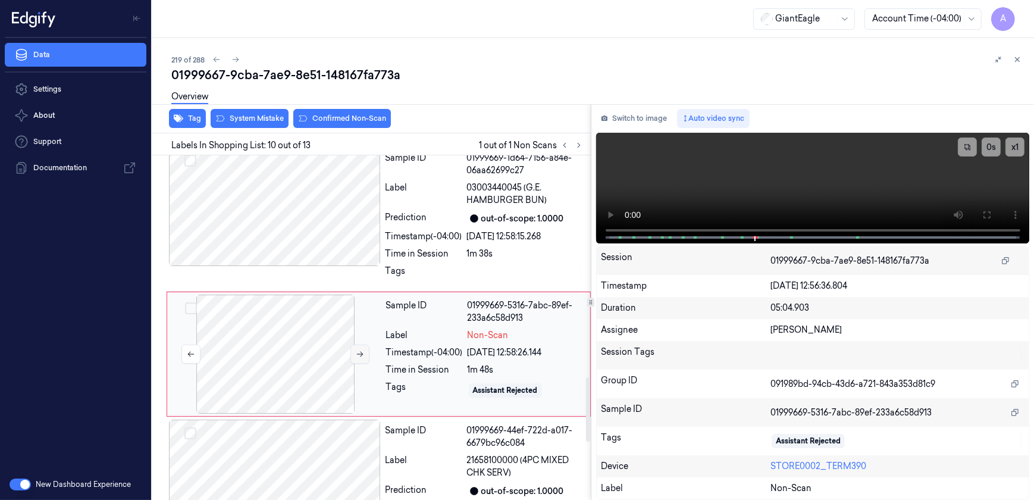
click at [361, 352] on icon at bounding box center [360, 354] width 7 height 5
click at [361, 350] on icon at bounding box center [360, 354] width 8 height 8
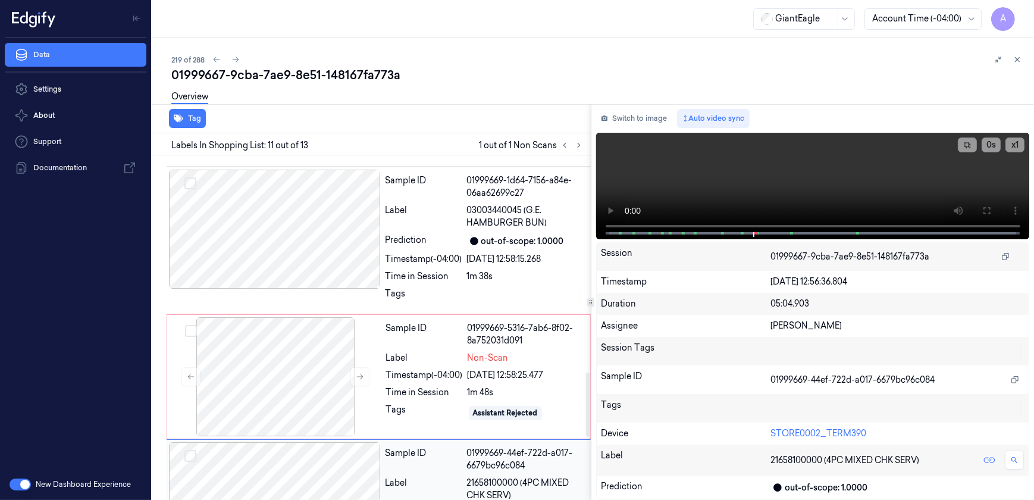
scroll to position [1165, 0]
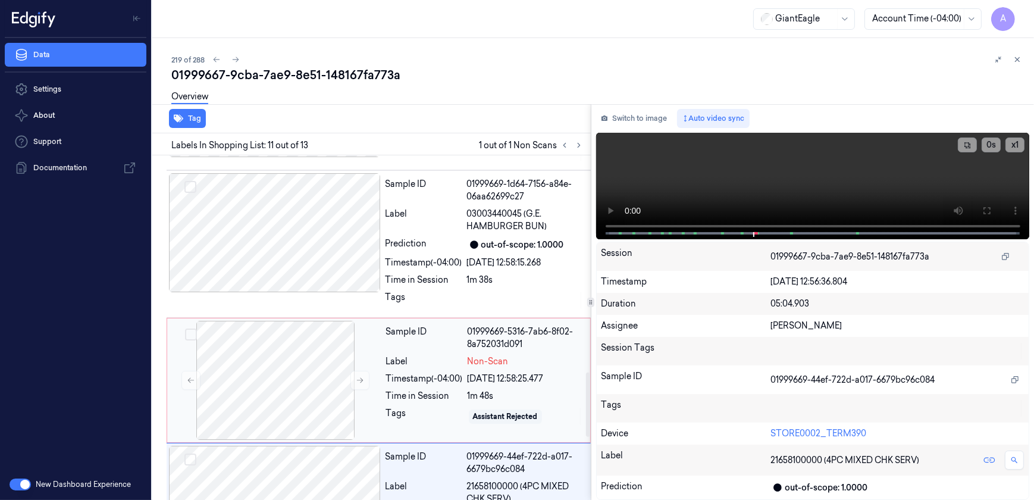
click at [390, 341] on div "Sample ID 01999669-5316-7ab6-8f02-8a752031d091 Label Non-Scan Timestamp (-04:00…" at bounding box center [484, 380] width 207 height 119
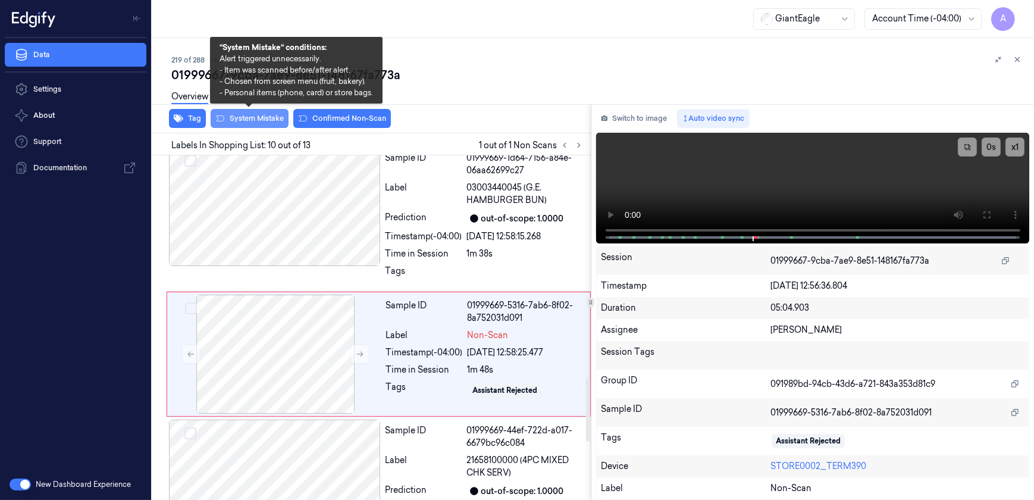
click at [259, 119] on button "System Mistake" at bounding box center [250, 118] width 78 height 19
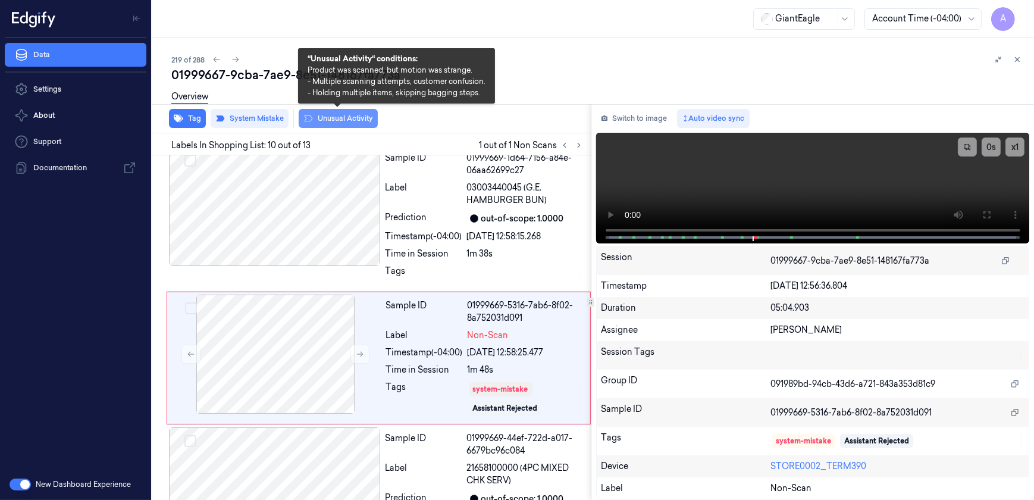
scroll to position [1196, 0]
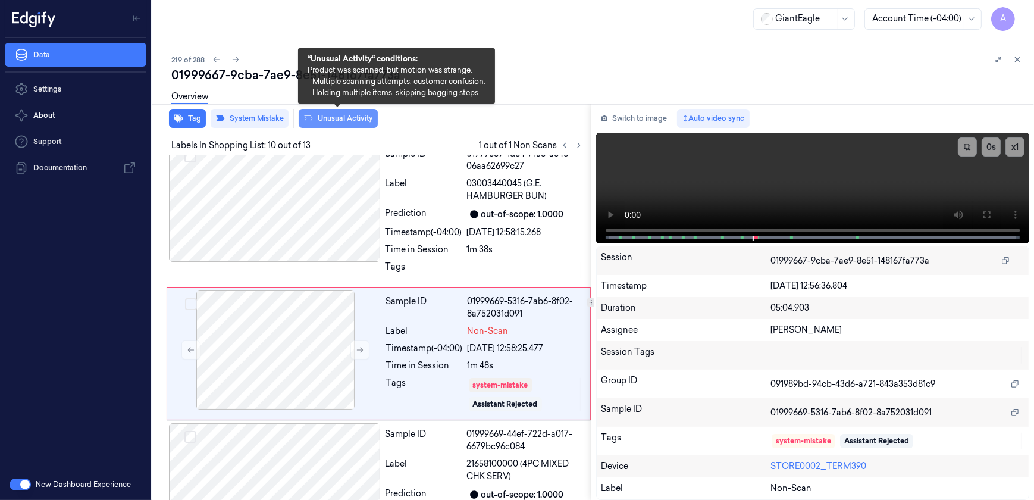
click at [334, 123] on button "Unusual Activity" at bounding box center [338, 118] width 79 height 19
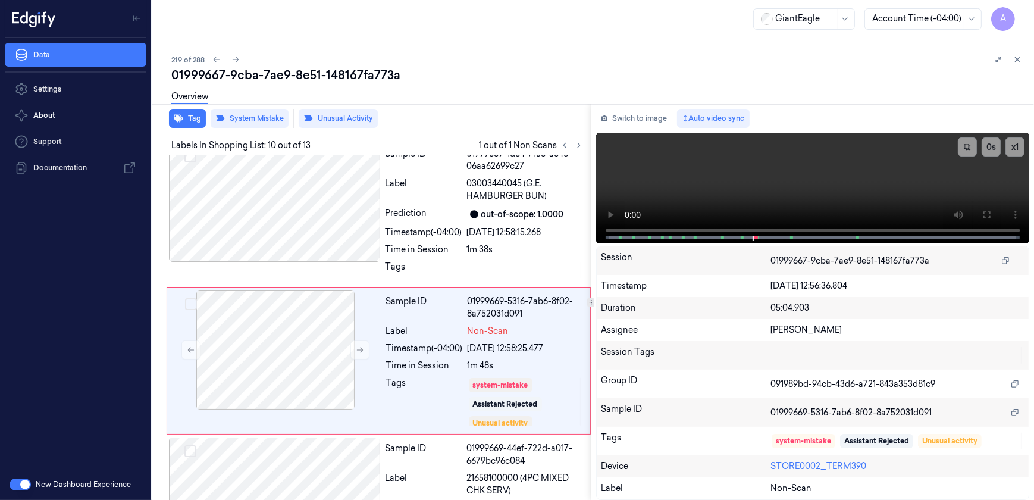
scroll to position [1202, 0]
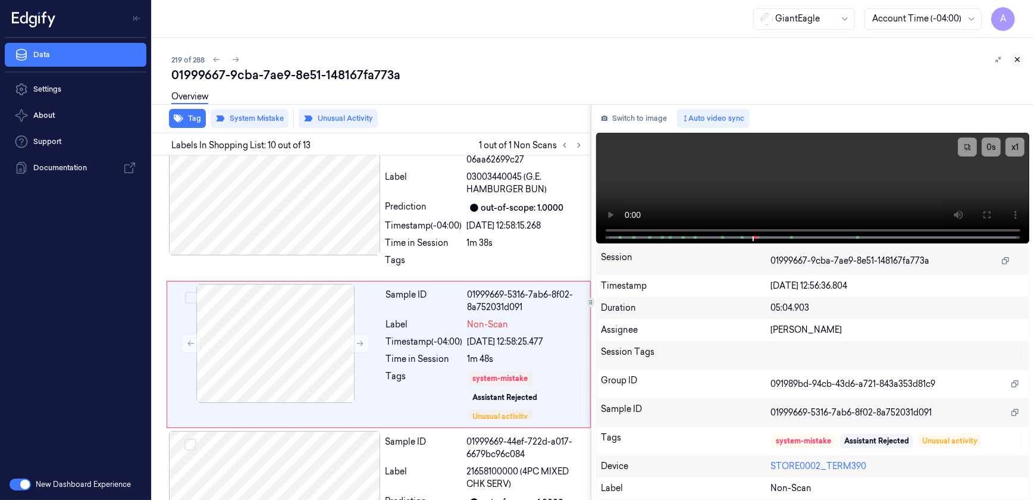
click at [1021, 62] on icon at bounding box center [1017, 59] width 8 height 8
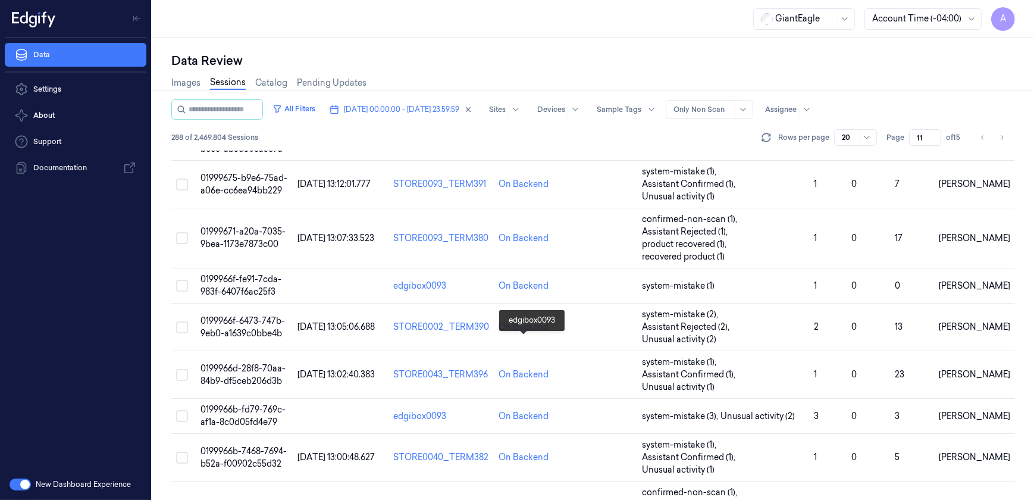
scroll to position [536, 0]
